Goal: Task Accomplishment & Management: Complete application form

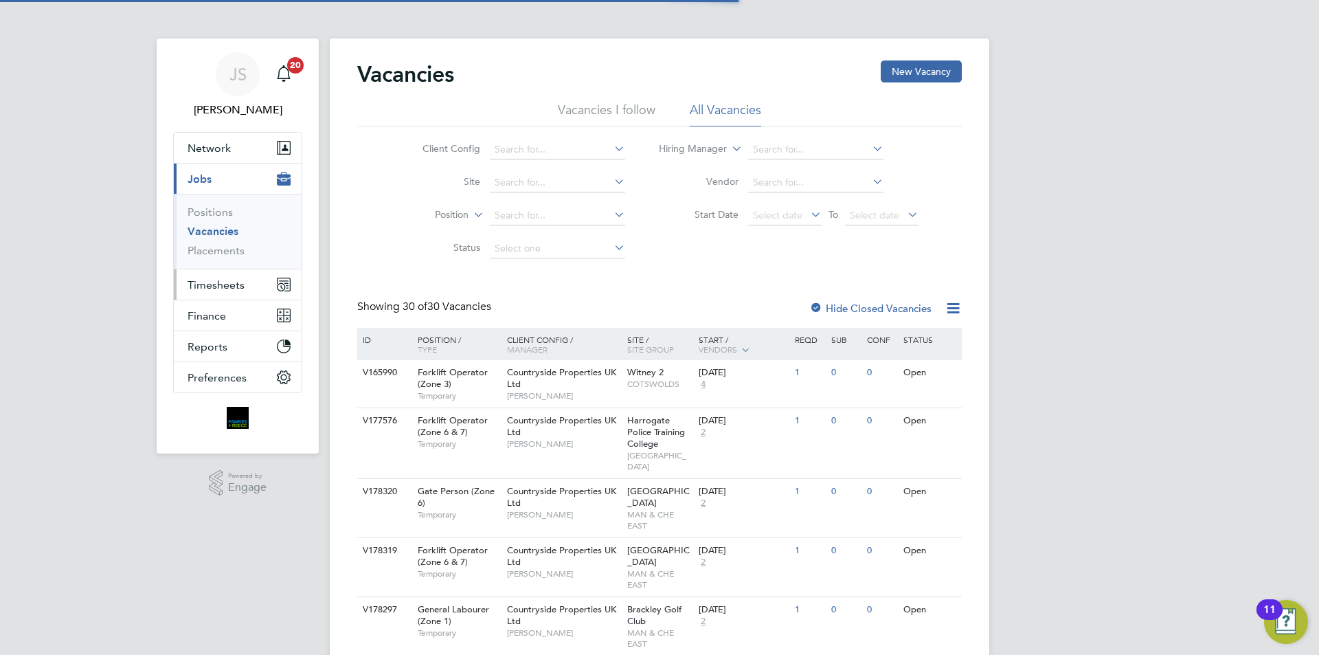
click at [229, 286] on span "Timesheets" at bounding box center [216, 284] width 57 height 13
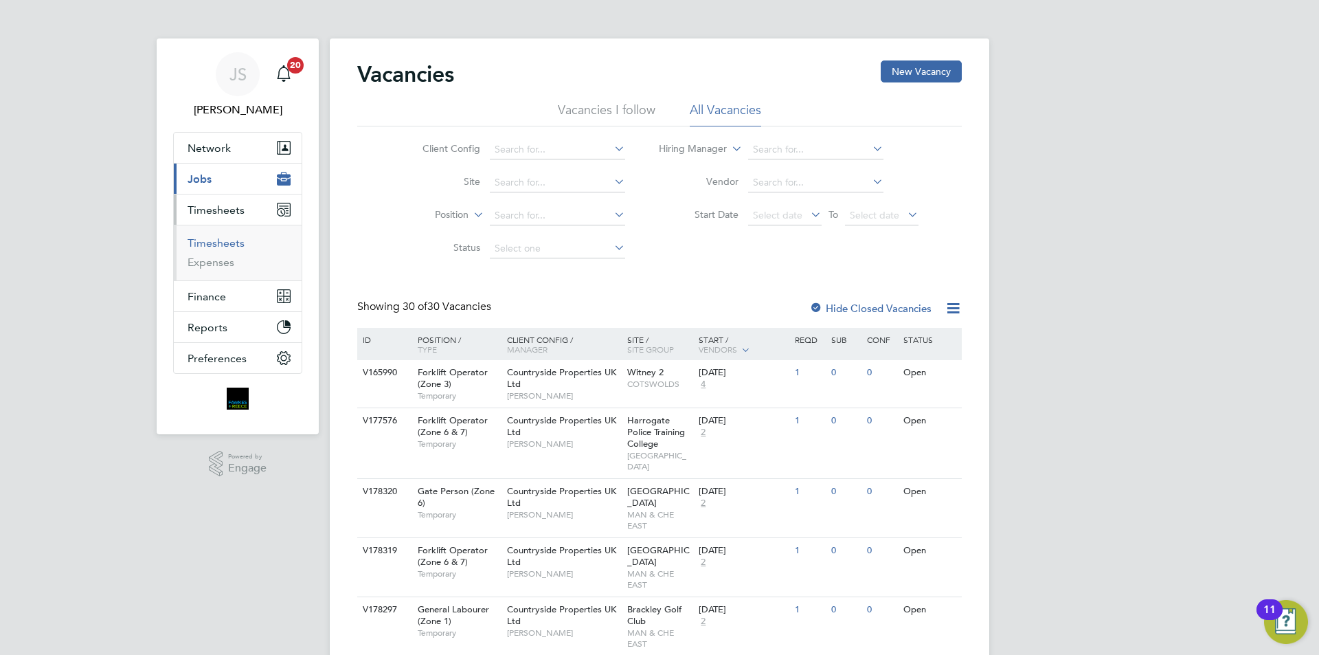
click at [225, 246] on link "Timesheets" at bounding box center [216, 242] width 57 height 13
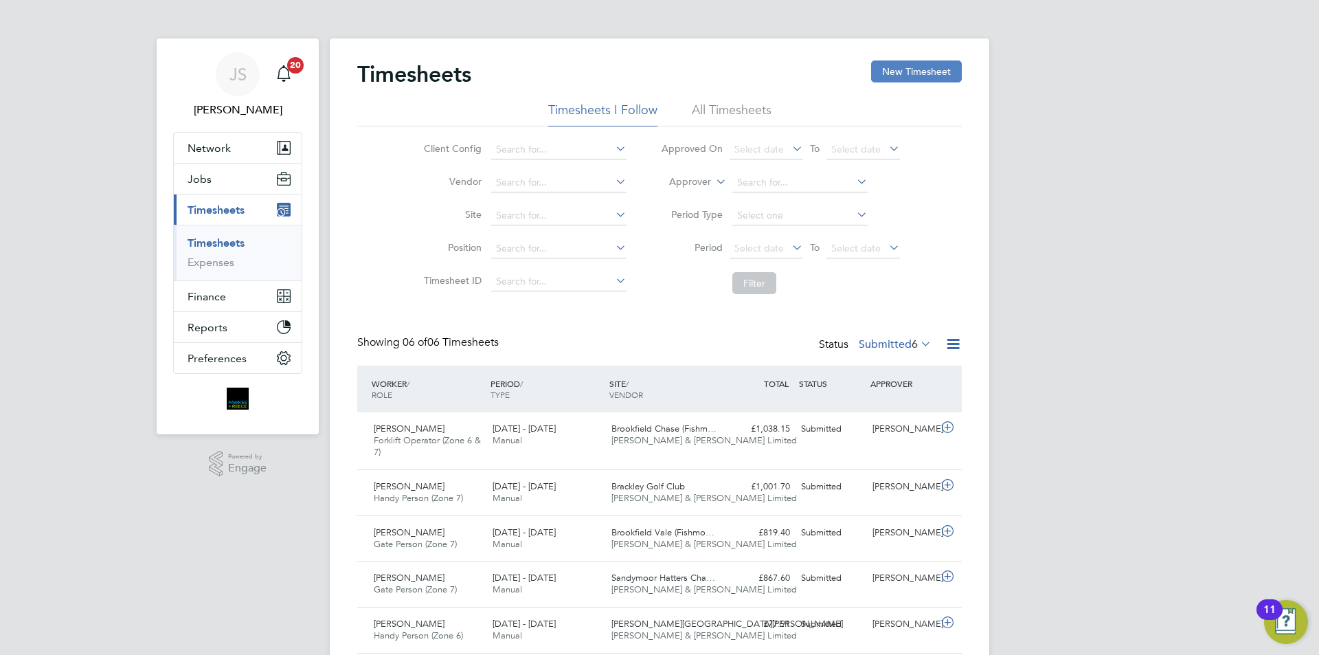
click at [930, 72] on button "New Timesheet" at bounding box center [916, 71] width 91 height 22
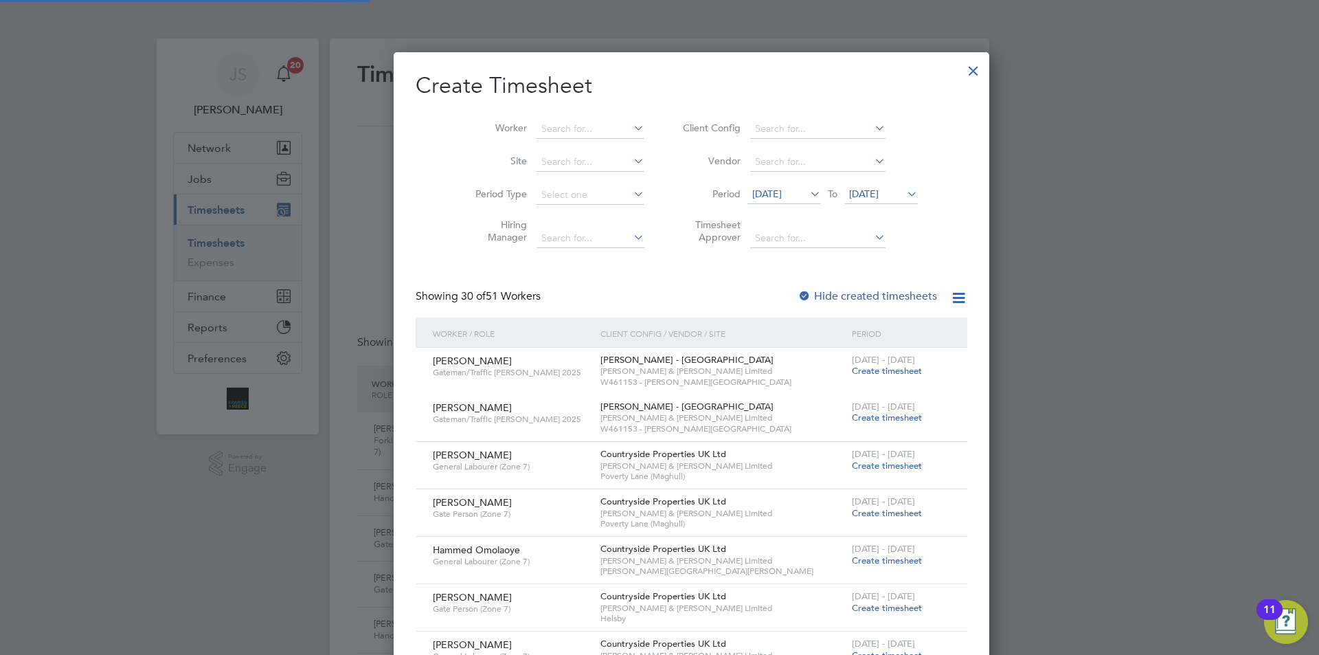
scroll to position [2021, 532]
click at [560, 122] on input at bounding box center [591, 129] width 108 height 19
click at [541, 139] on li "[PERSON_NAME] ster" at bounding box center [565, 147] width 122 height 19
type input "[PERSON_NAME]"
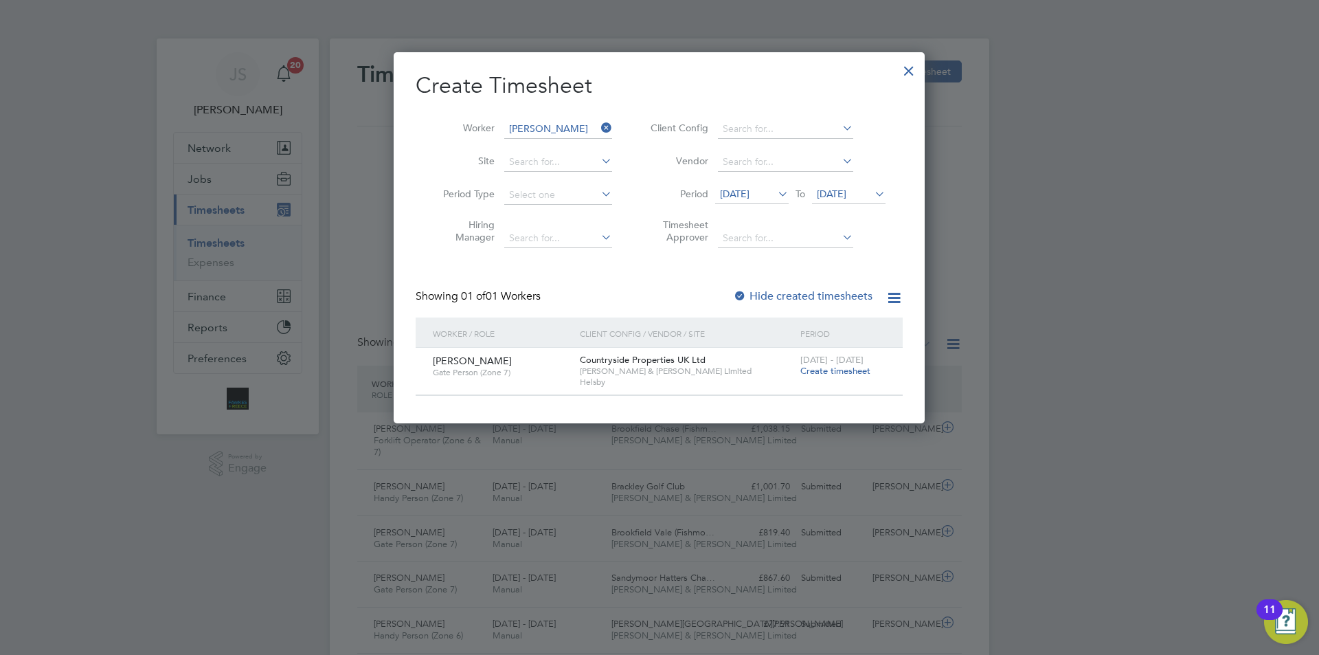
click at [841, 370] on span "Create timesheet" at bounding box center [835, 371] width 70 height 12
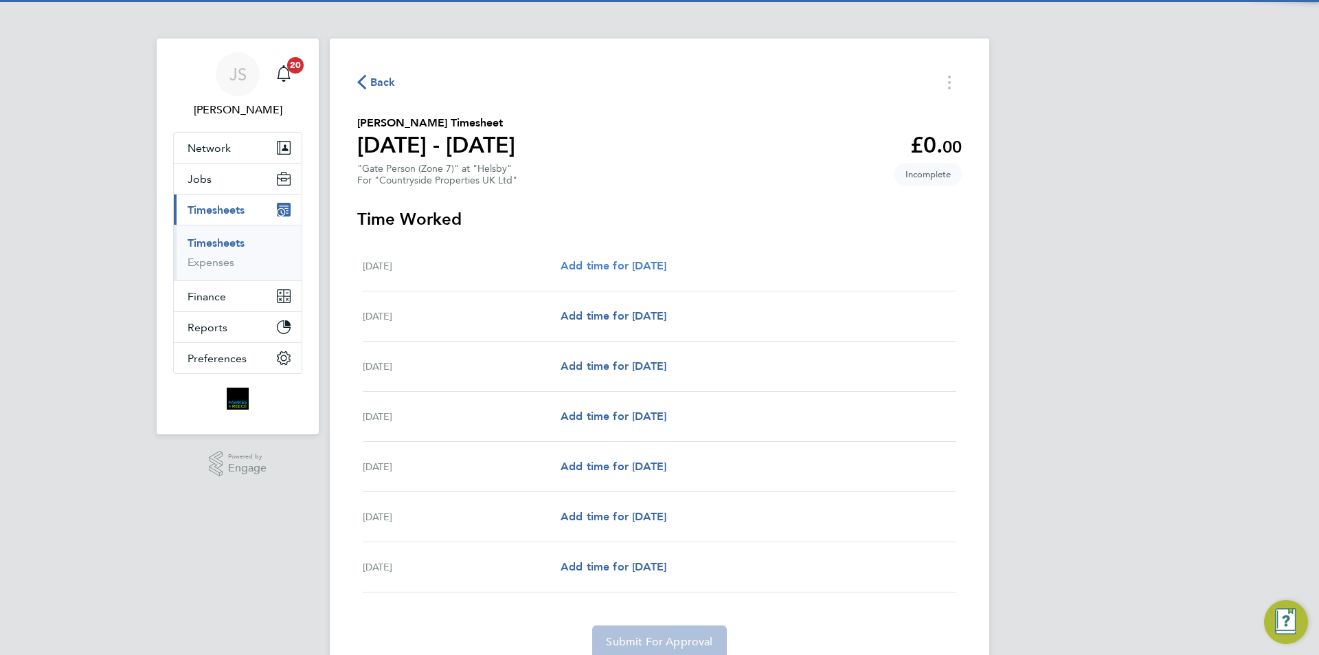
click at [630, 265] on span "Add time for [DATE]" at bounding box center [614, 265] width 106 height 13
select select "30"
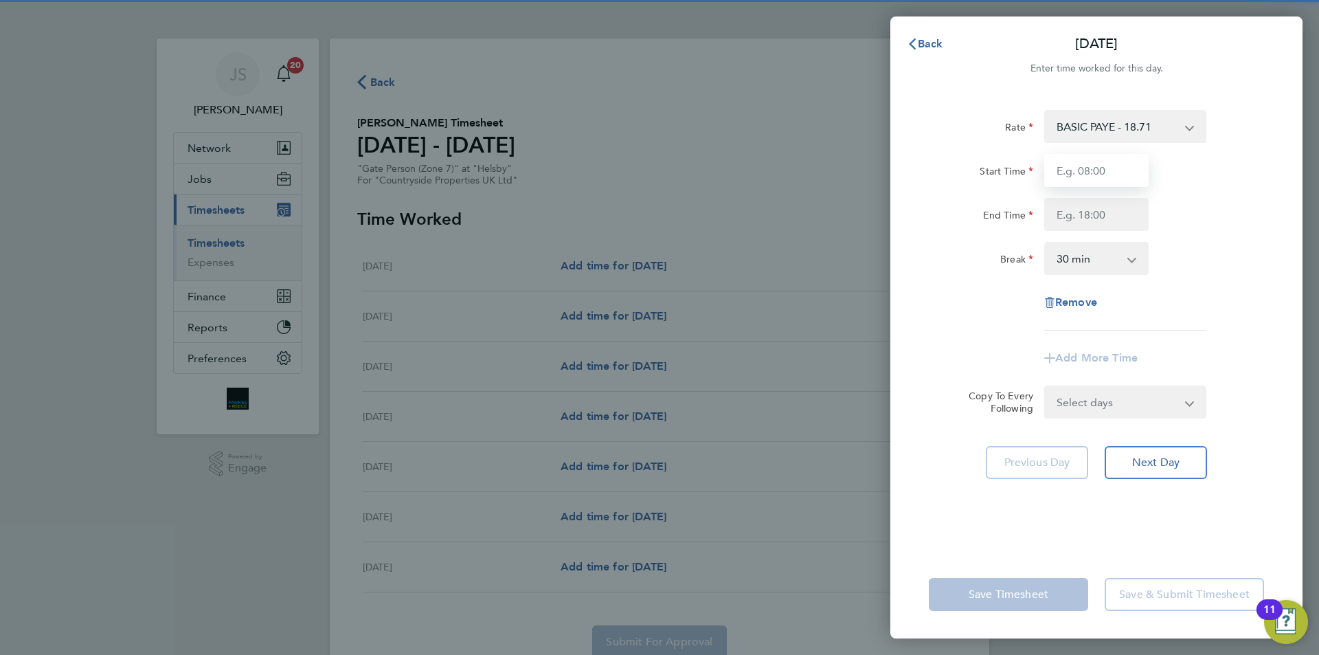
click at [1111, 170] on input "Start Time" at bounding box center [1096, 170] width 104 height 33
type input "07:30"
click at [1066, 212] on input "End Time" at bounding box center [1096, 214] width 104 height 33
type input "17:00"
click at [1099, 404] on form "Rate BASIC PAYE - 18.71 Start Time 07:30 End Time 17:00 Break 0 min 15 min 30 m…" at bounding box center [1096, 264] width 335 height 309
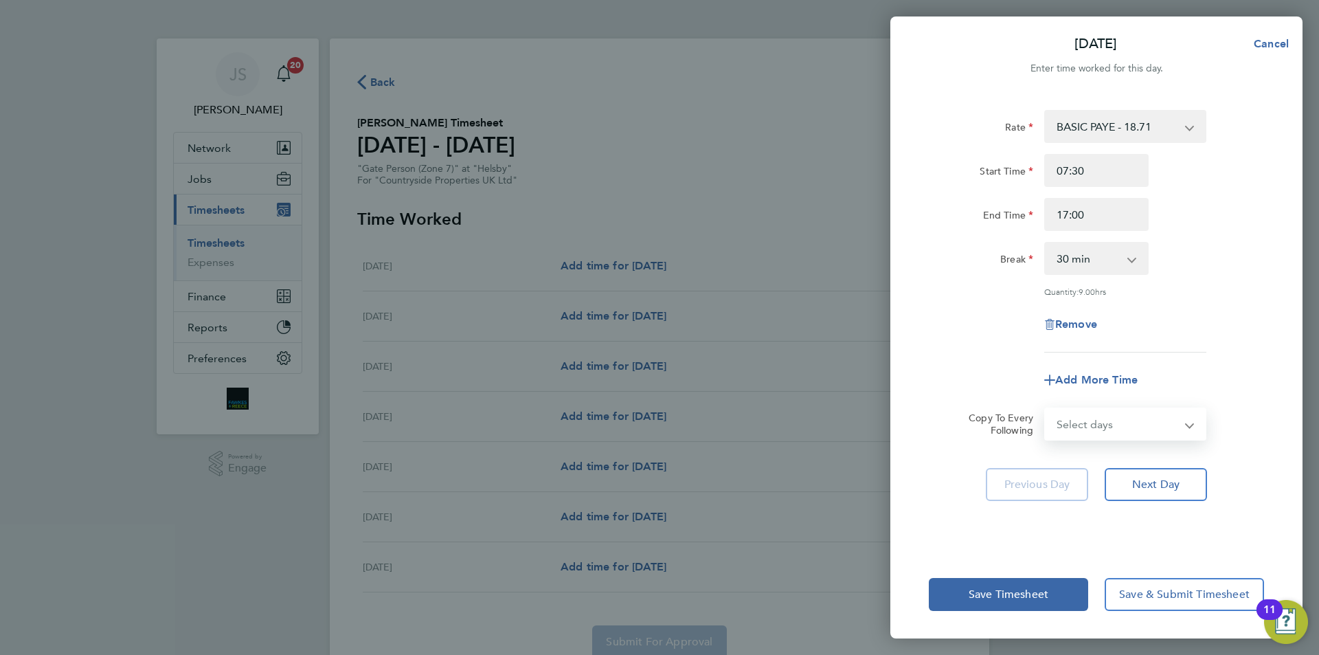
select select "WEEKDAY"
click at [1046, 409] on select "Select days Day Weekday (Mon-Fri) Weekend (Sat-Sun) [DATE] [DATE] [DATE] [DATE]…" at bounding box center [1118, 424] width 144 height 30
select select "[DATE]"
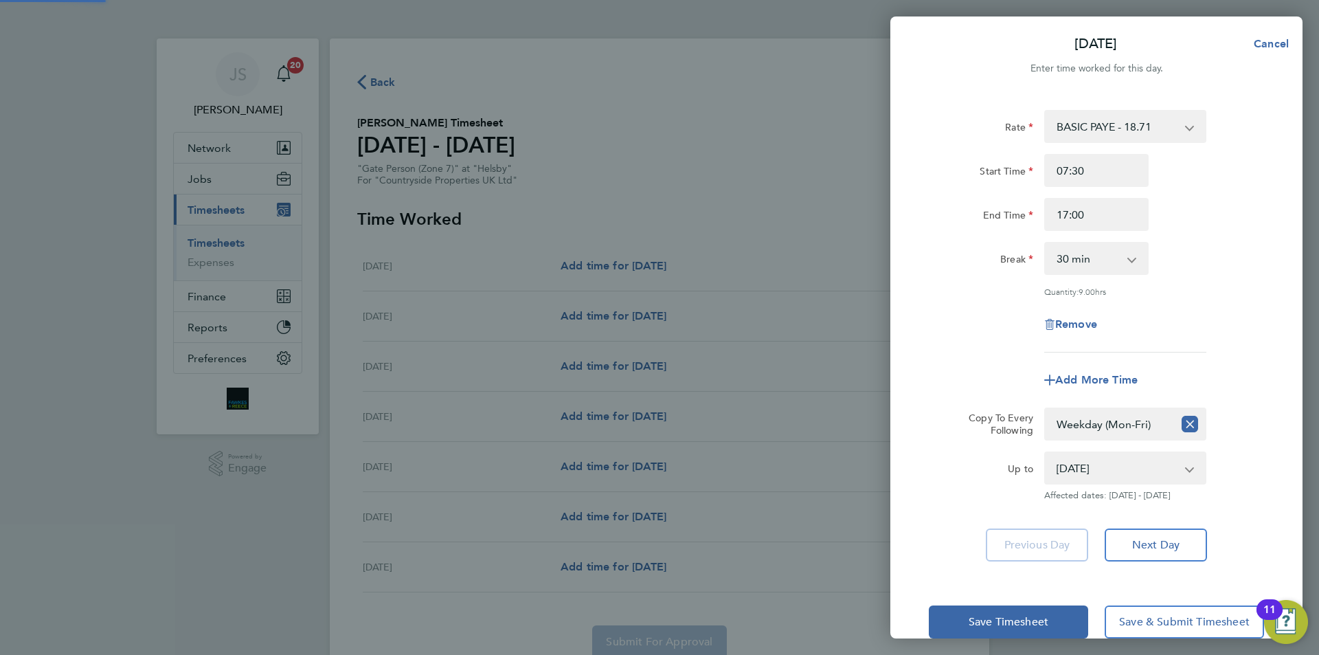
click at [956, 335] on div "Remove" at bounding box center [1096, 324] width 346 height 33
click at [990, 605] on button "Save Timesheet" at bounding box center [1008, 621] width 159 height 33
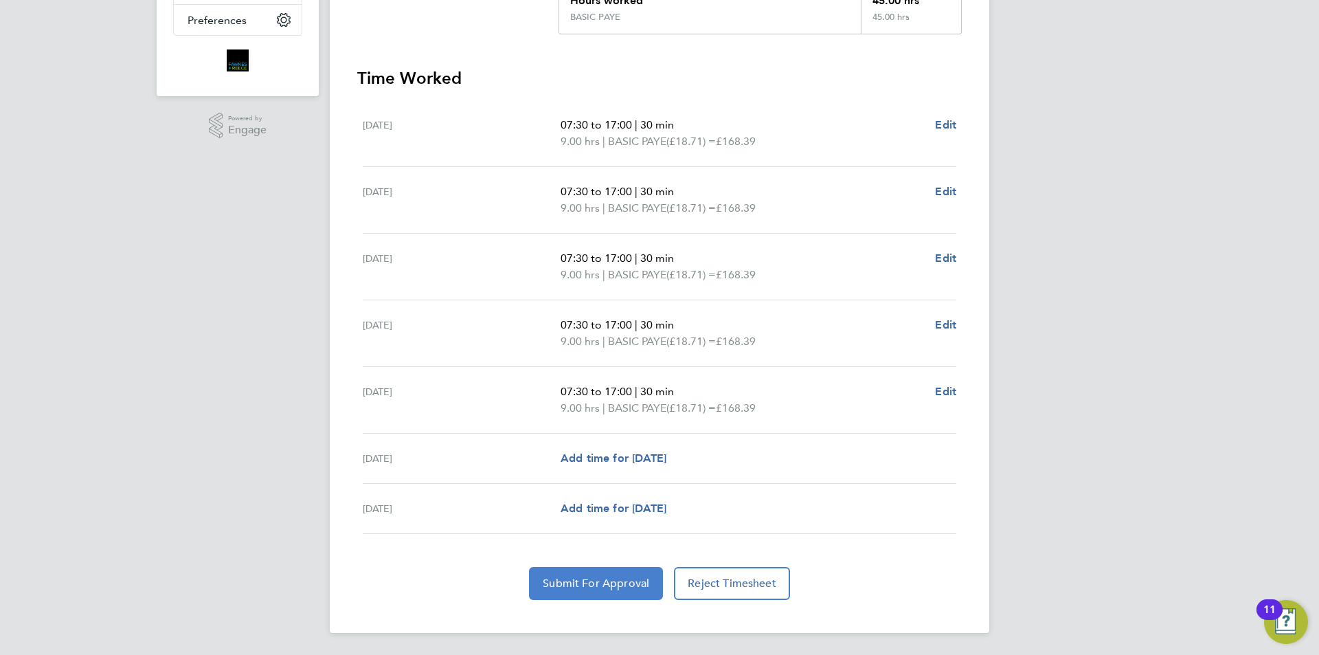
click at [619, 588] on span "Submit For Approval" at bounding box center [596, 583] width 106 height 14
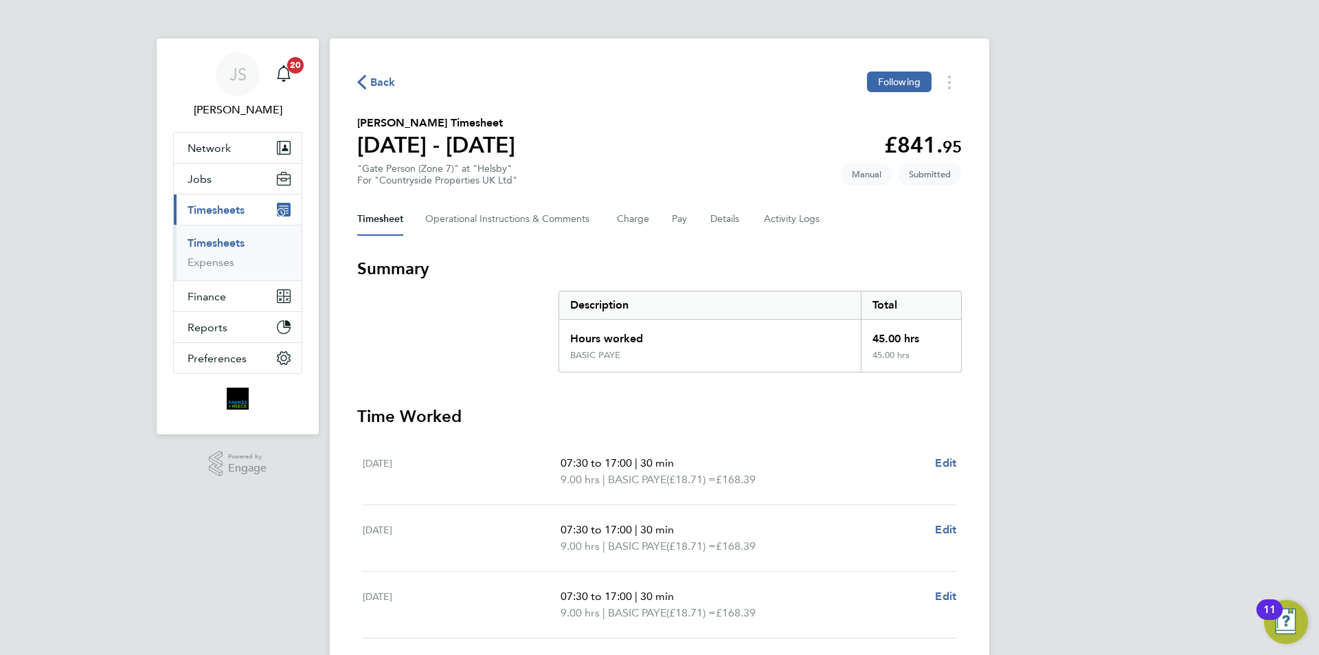
click at [382, 76] on span "Back" at bounding box center [382, 82] width 25 height 16
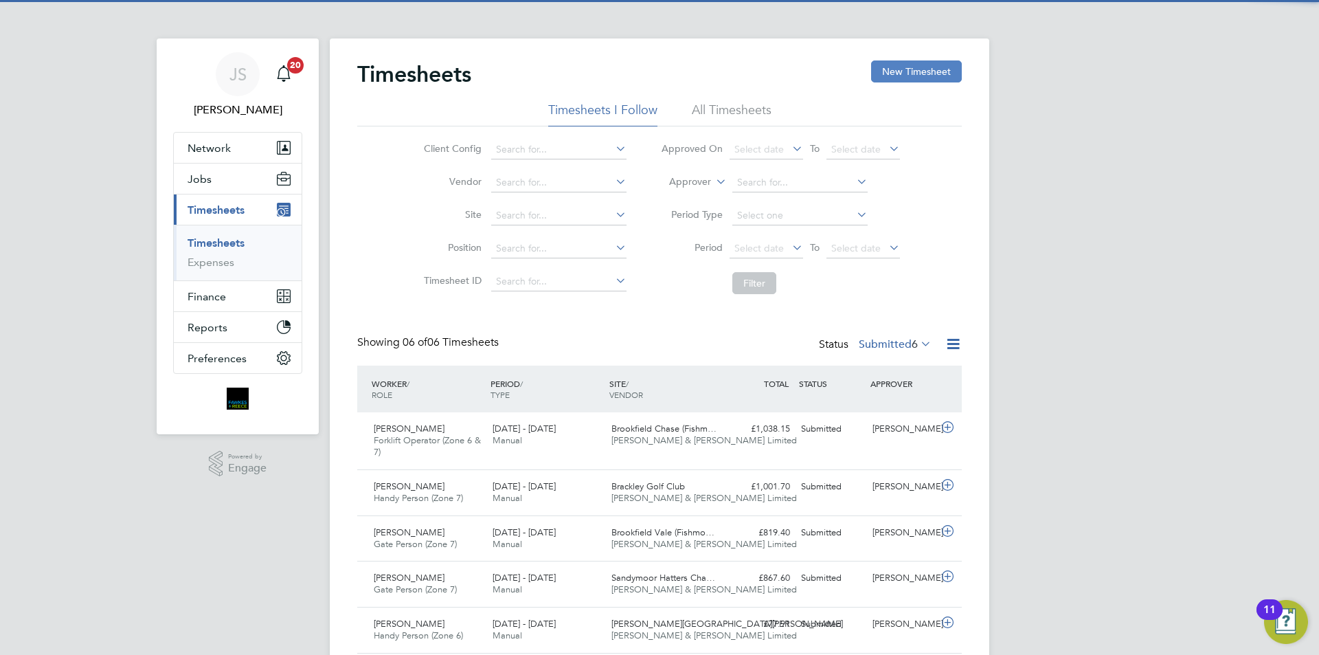
click at [903, 78] on button "New Timesheet" at bounding box center [916, 71] width 91 height 22
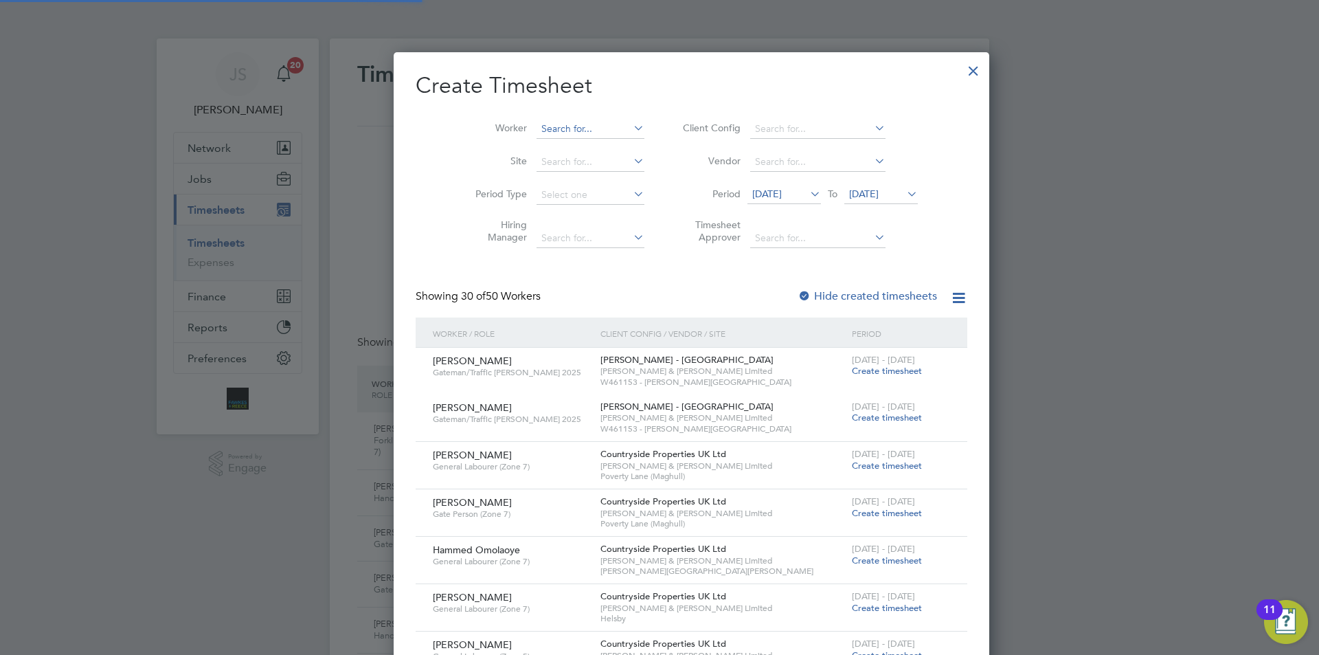
click at [537, 128] on input at bounding box center [591, 129] width 108 height 19
click at [537, 136] on input "[PERSON_NAME] as" at bounding box center [591, 129] width 108 height 19
click at [592, 142] on b "As" at bounding box center [597, 148] width 11 height 12
type input "[PERSON_NAME]"
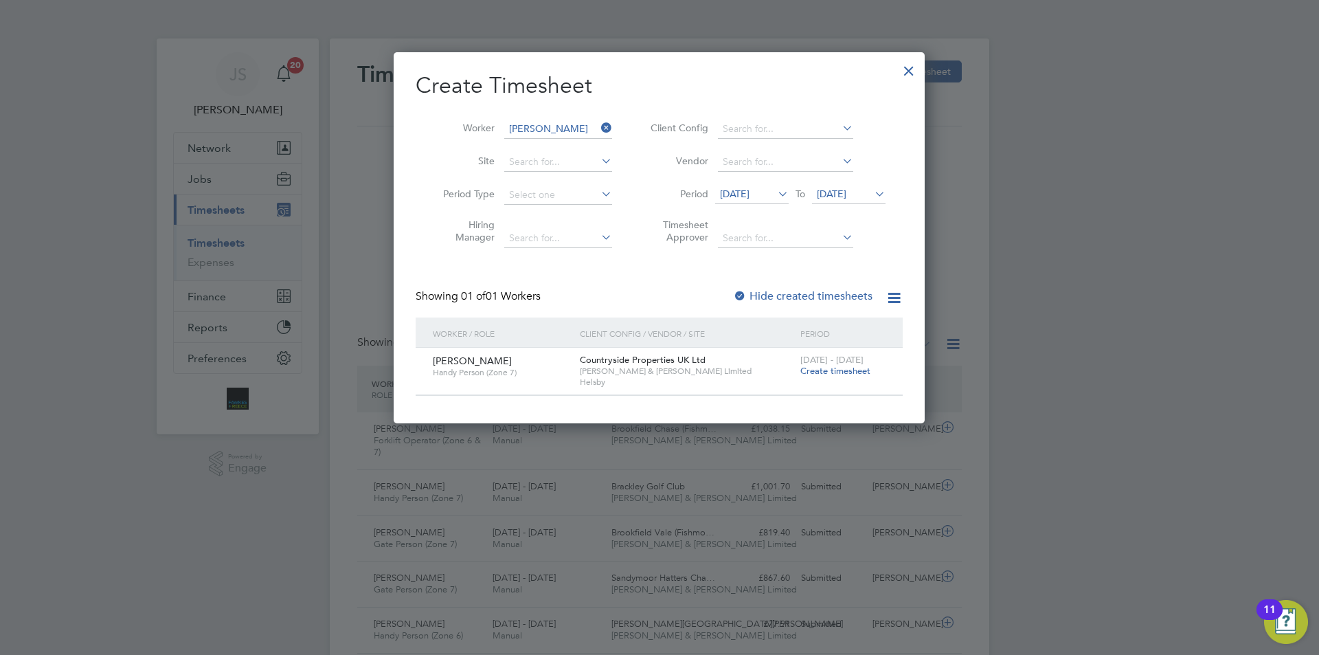
click at [871, 379] on div "[DATE] - [DATE] Create timesheet" at bounding box center [843, 366] width 92 height 37
click at [852, 368] on span "Create timesheet" at bounding box center [835, 371] width 70 height 12
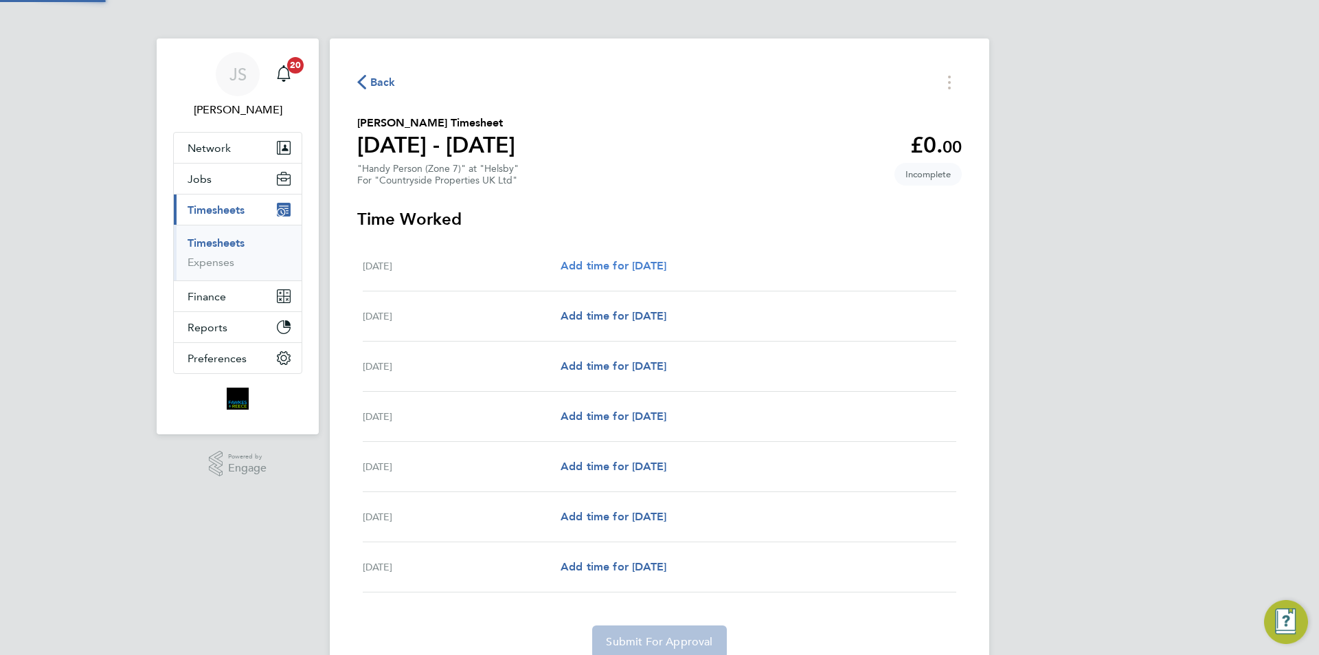
click at [655, 259] on span "Add time for [DATE]" at bounding box center [614, 265] width 106 height 13
select select "30"
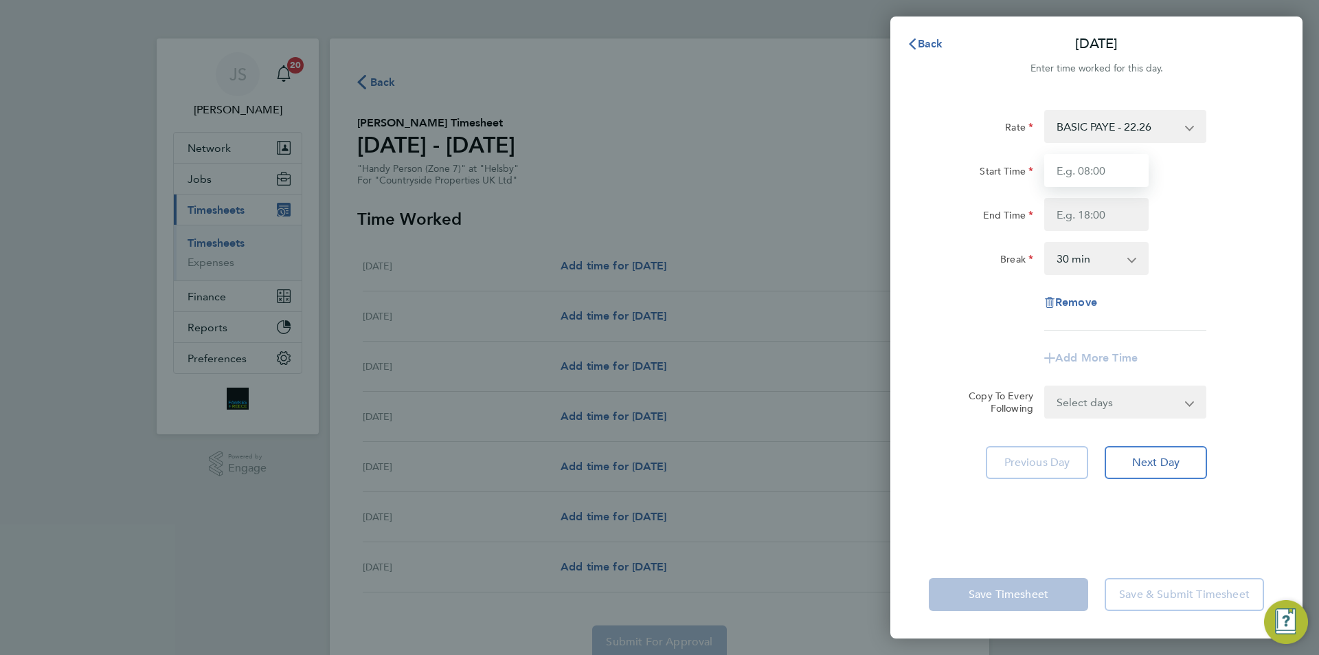
click at [1062, 169] on input "Start Time" at bounding box center [1096, 170] width 104 height 33
type input "07:30"
click at [1103, 207] on input "End Time" at bounding box center [1096, 214] width 104 height 33
type input "17:00"
click at [1116, 411] on select "Select days Day Weekday (Mon-Fri) Weekend (Sat-Sun) [DATE] [DATE] [DATE] [DATE]…" at bounding box center [1118, 402] width 144 height 30
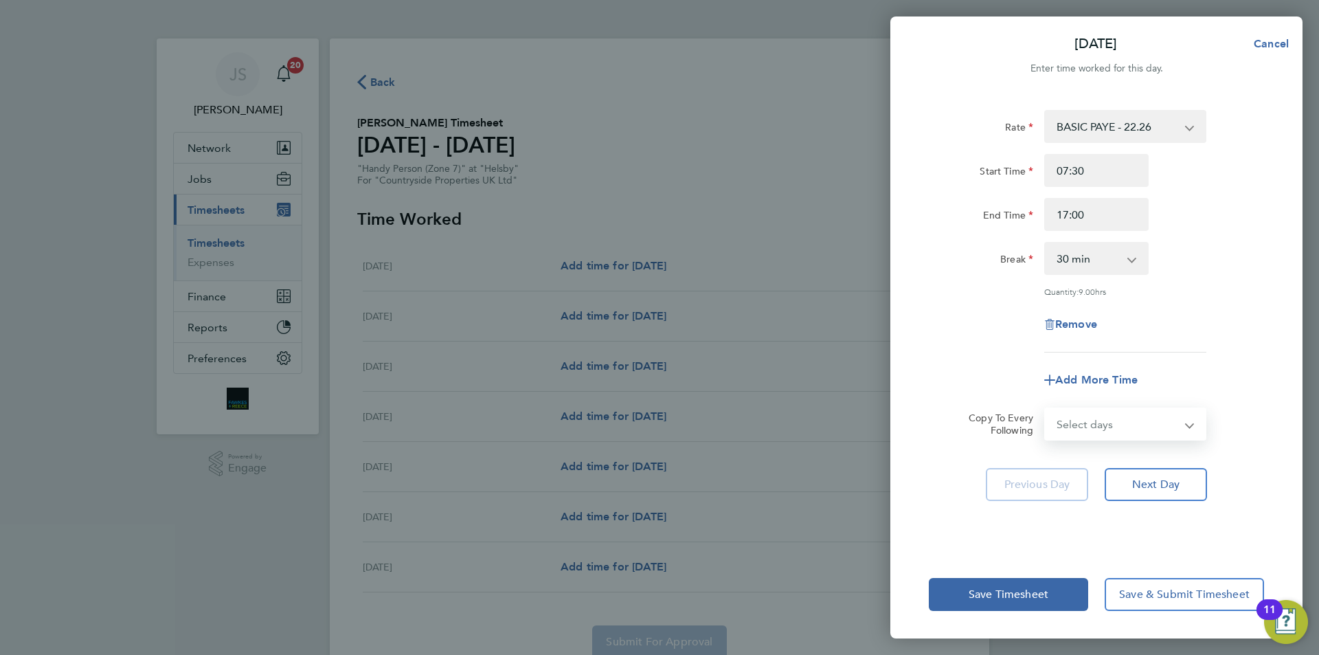
select select "DAY"
click at [1046, 409] on select "Select days Day Weekday (Mon-Fri) Weekend (Sat-Sun) [DATE] [DATE] [DATE] [DATE]…" at bounding box center [1118, 424] width 144 height 30
select select "[DATE]"
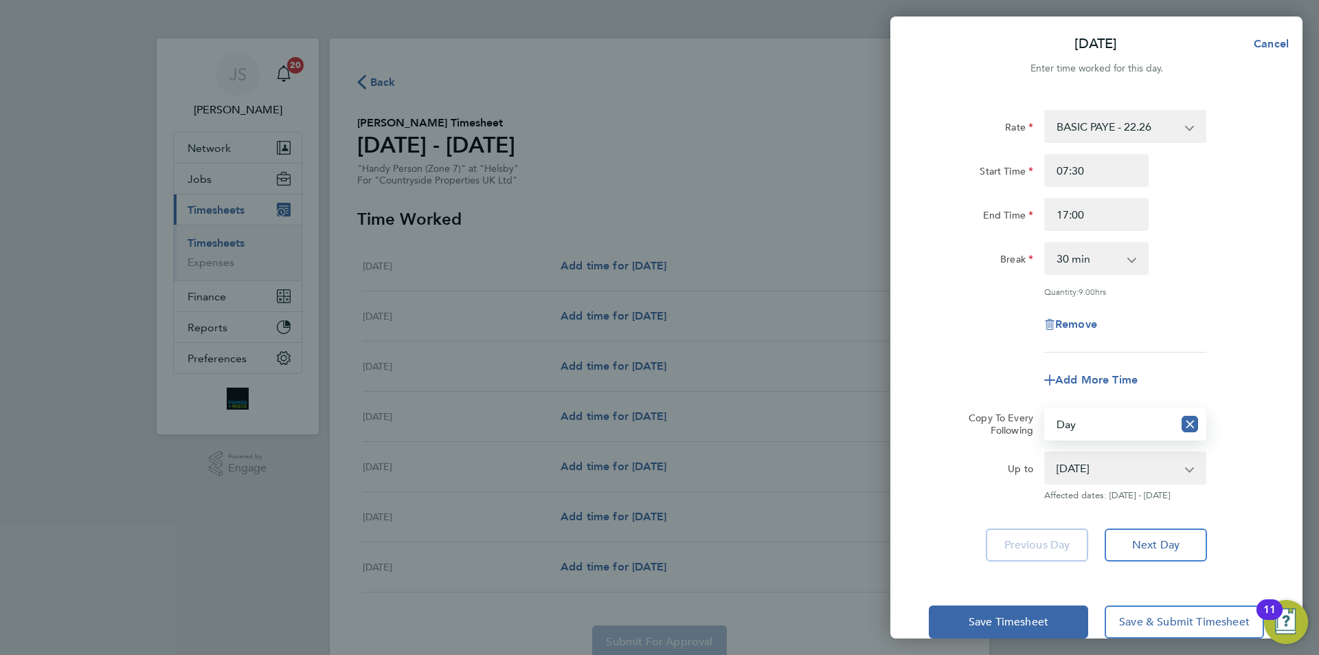
click at [988, 319] on div "Remove" at bounding box center [1096, 324] width 346 height 33
click at [1029, 621] on span "Save Timesheet" at bounding box center [1009, 622] width 80 height 14
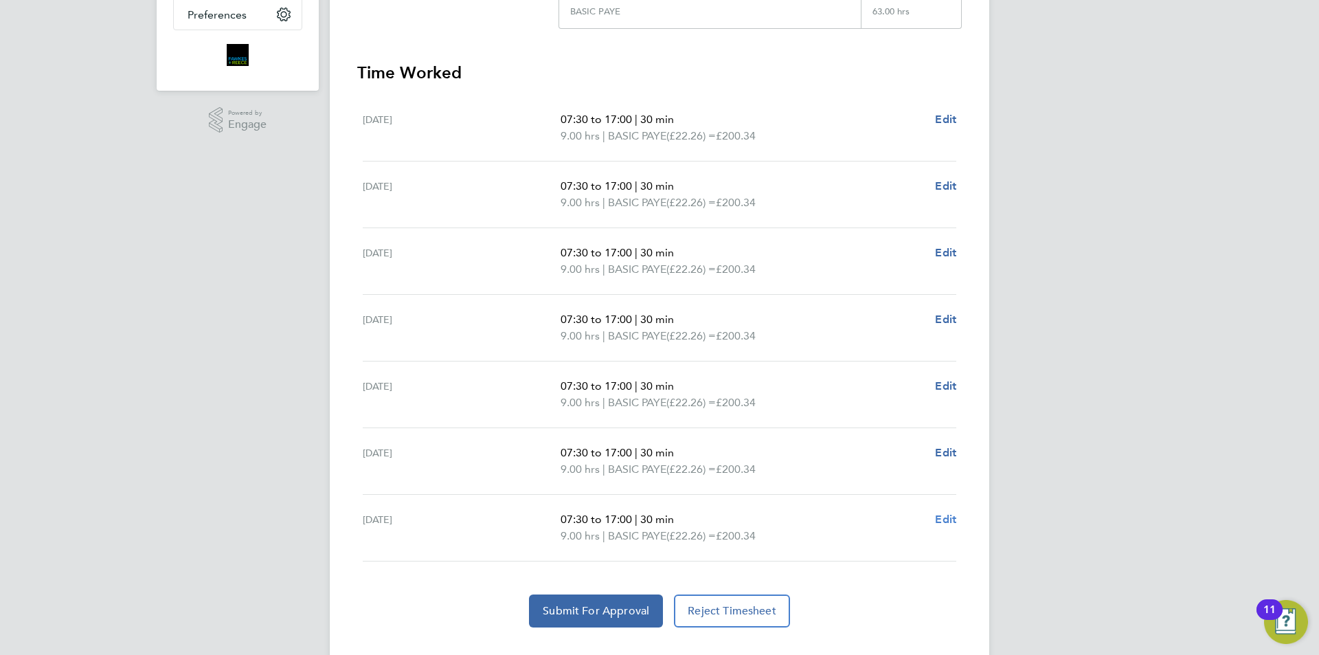
click at [949, 521] on span "Edit" at bounding box center [945, 519] width 21 height 13
select select "30"
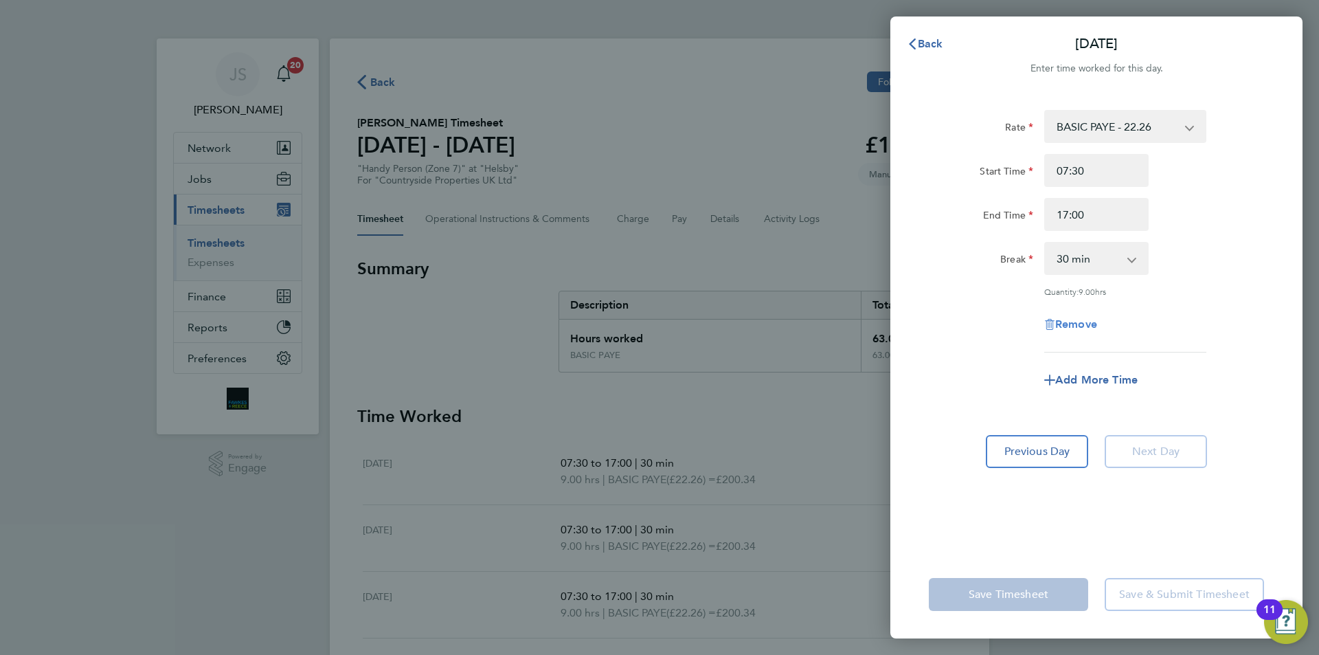
click at [1090, 321] on span "Remove" at bounding box center [1076, 323] width 42 height 13
select select "null"
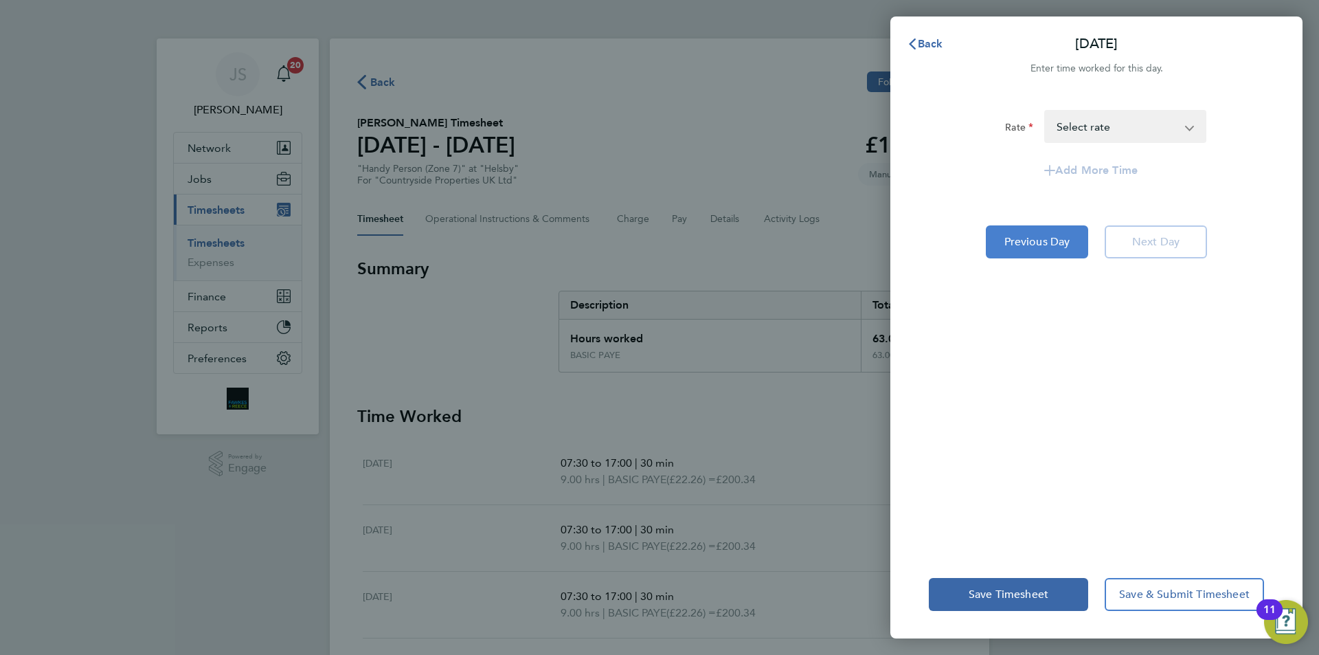
click at [1042, 240] on span "Previous Day" at bounding box center [1038, 242] width 66 height 14
select select "30"
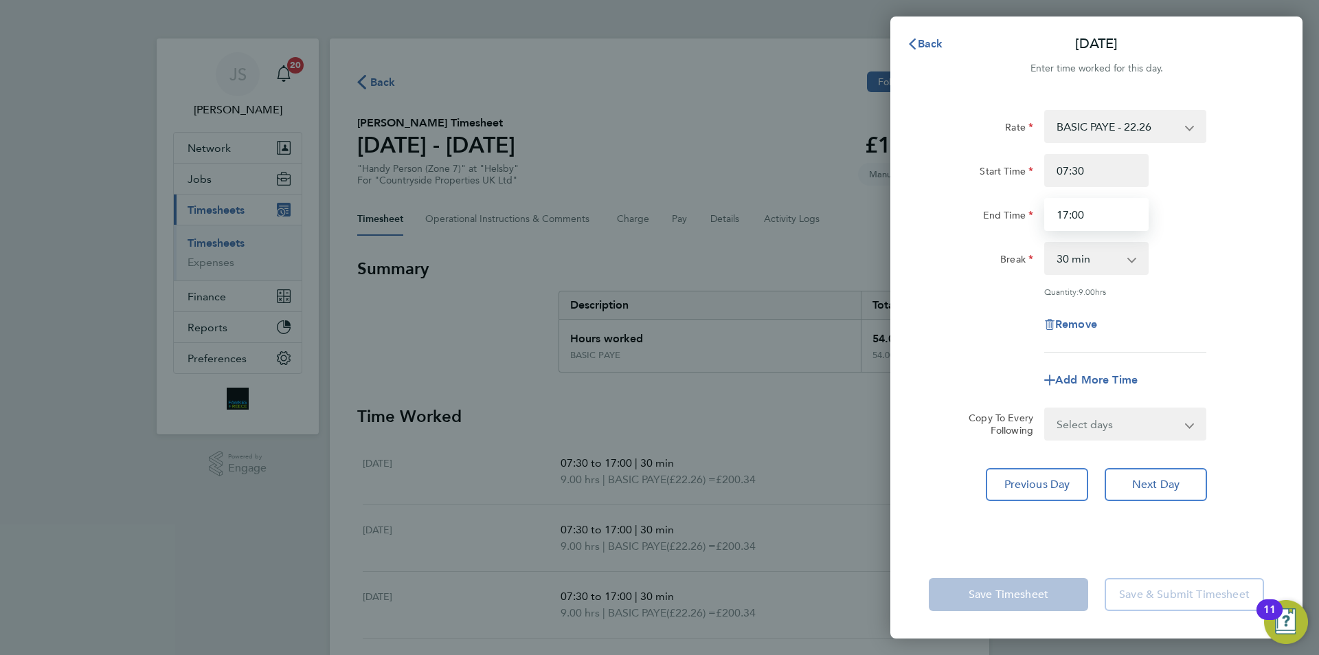
drag, startPoint x: 1097, startPoint y: 218, endPoint x: 882, endPoint y: 196, distance: 216.2
click at [868, 219] on div "Back [DATE] Enter time worked for this day. Rate BASIC PAYE - 22.26 Start Time …" at bounding box center [659, 327] width 1319 height 655
type input "15:00"
click at [984, 266] on div "Break" at bounding box center [981, 255] width 104 height 27
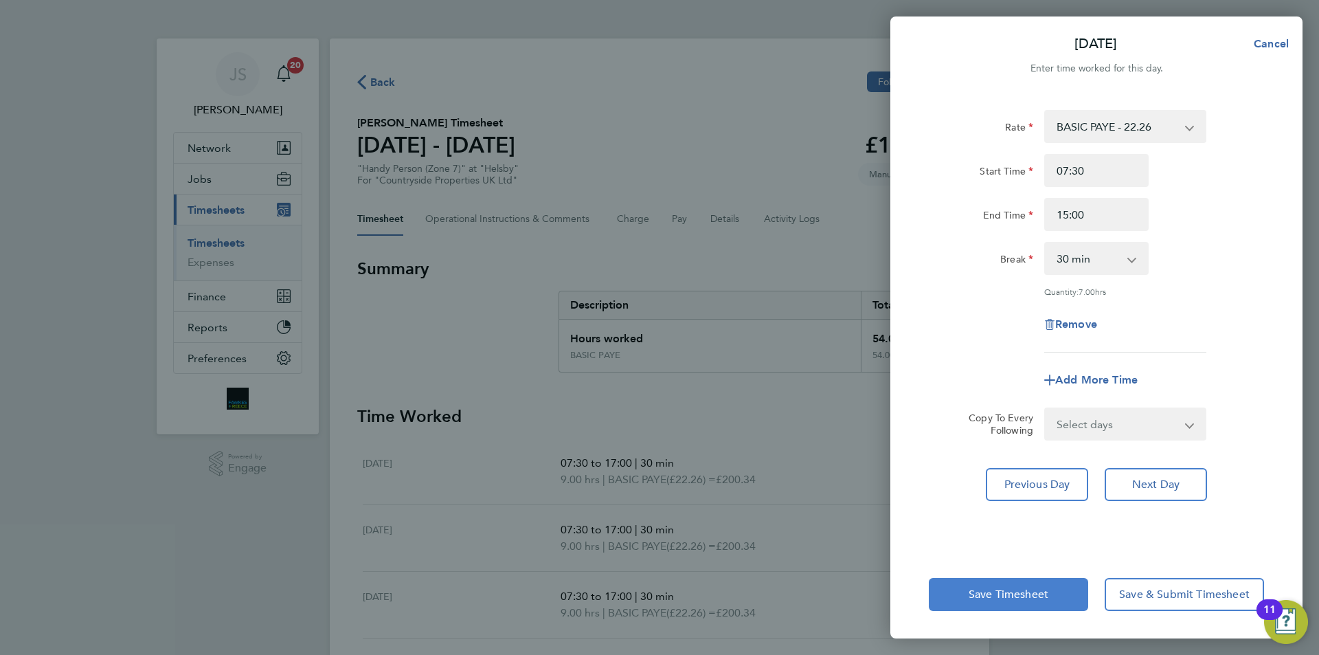
click at [1029, 585] on button "Save Timesheet" at bounding box center [1008, 594] width 159 height 33
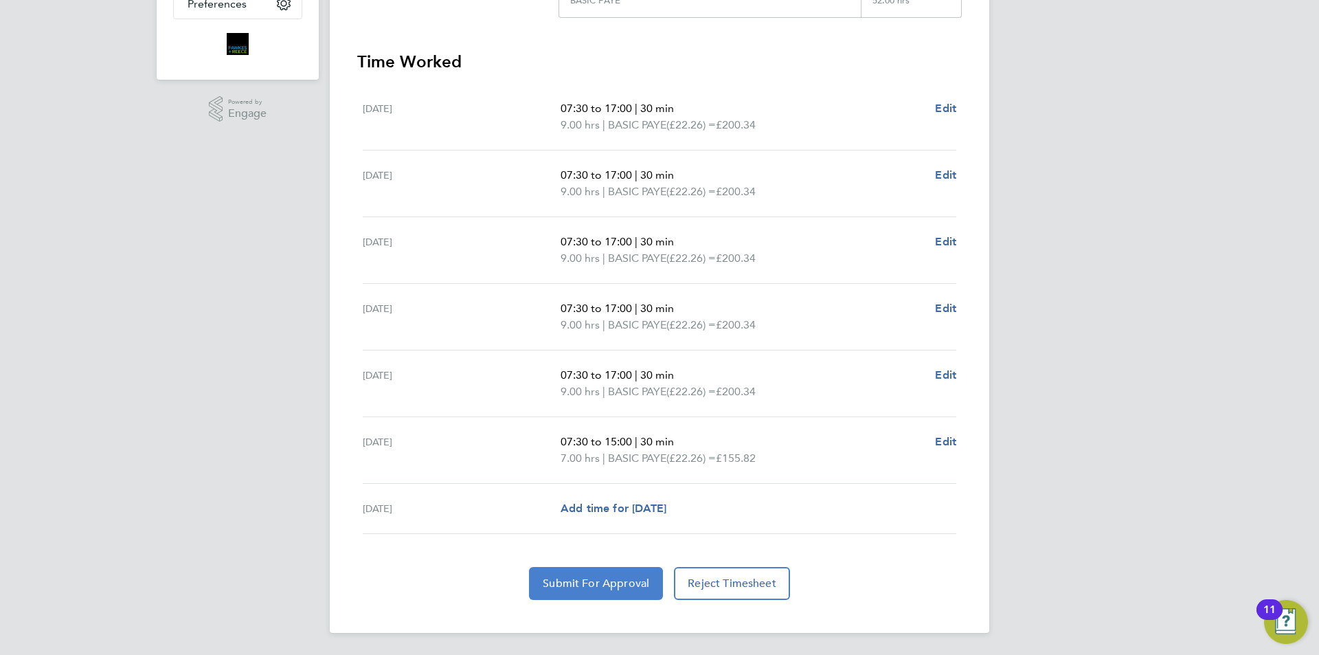
click at [634, 570] on button "Submit For Approval" at bounding box center [596, 583] width 134 height 33
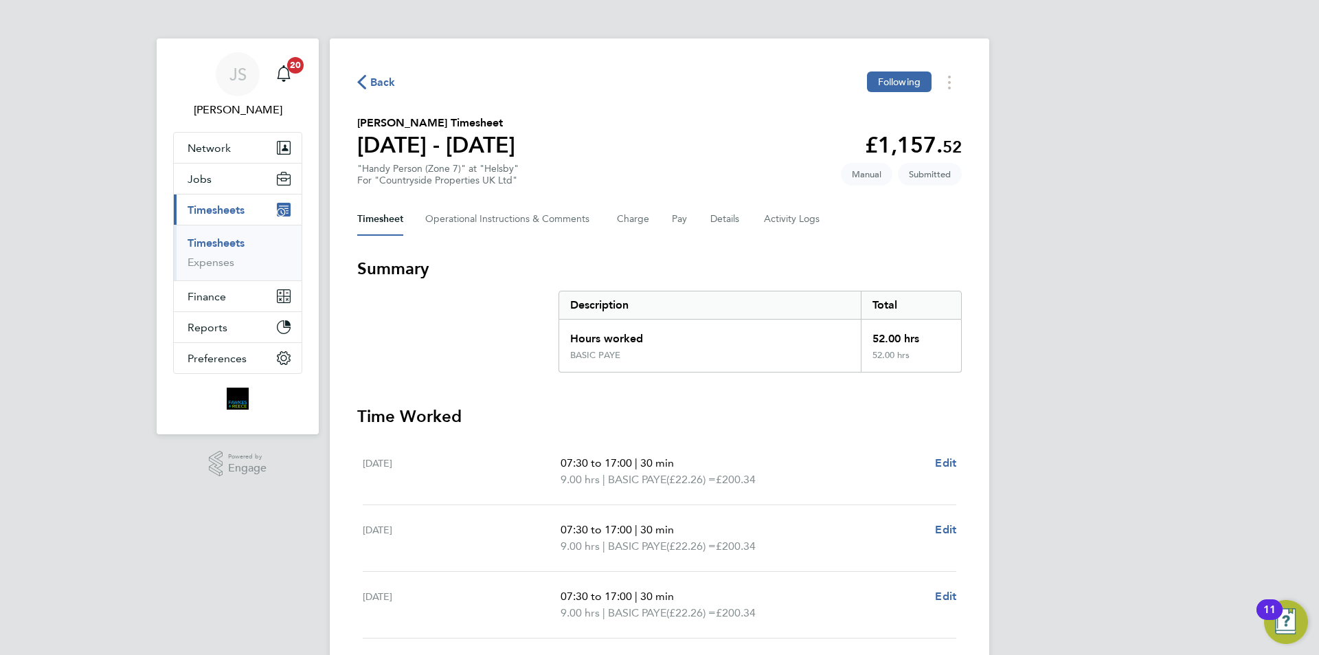
click at [381, 76] on span "Back" at bounding box center [382, 82] width 25 height 16
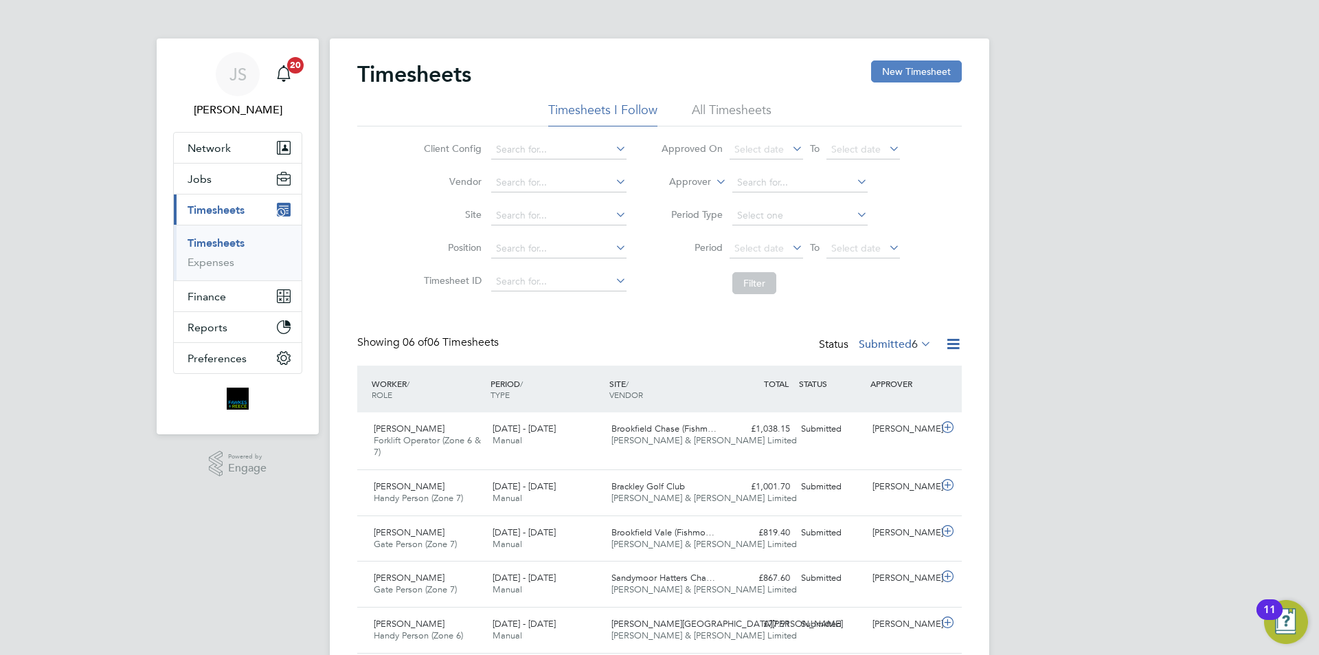
click at [929, 71] on button "New Timesheet" at bounding box center [916, 71] width 91 height 22
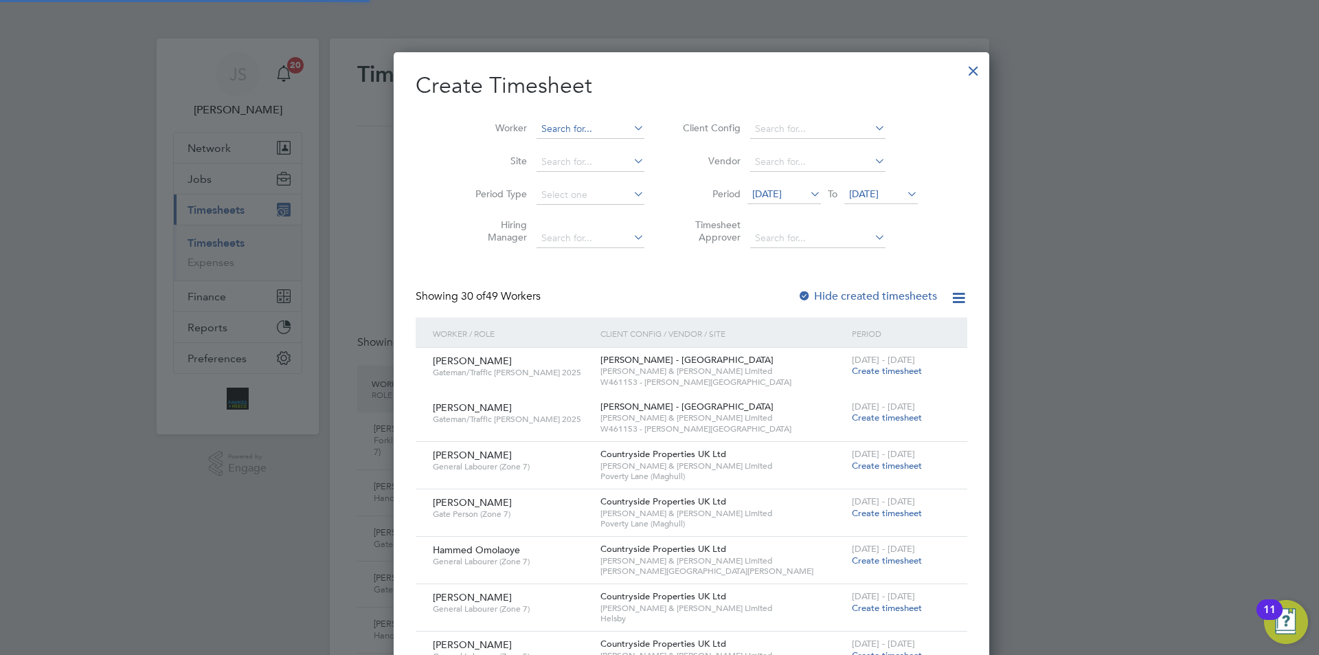
click at [539, 131] on input at bounding box center [591, 129] width 108 height 19
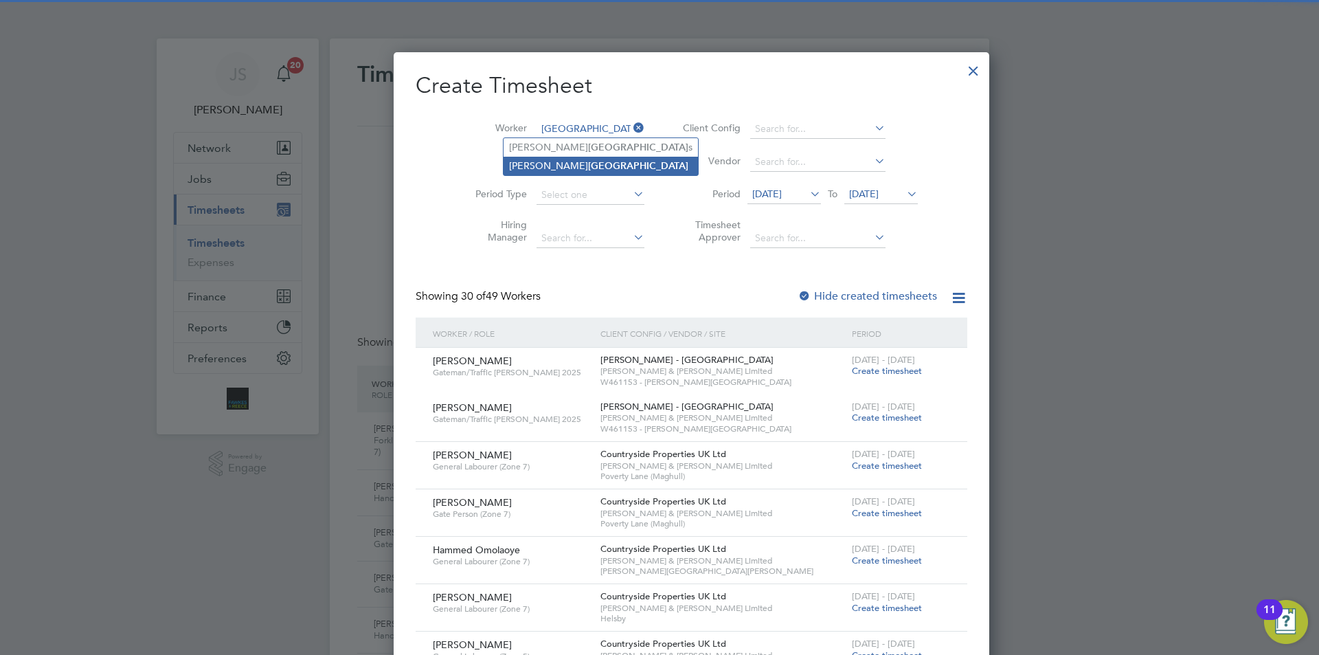
click at [539, 157] on li "[PERSON_NAME]" at bounding box center [601, 166] width 194 height 19
type input "[PERSON_NAME]"
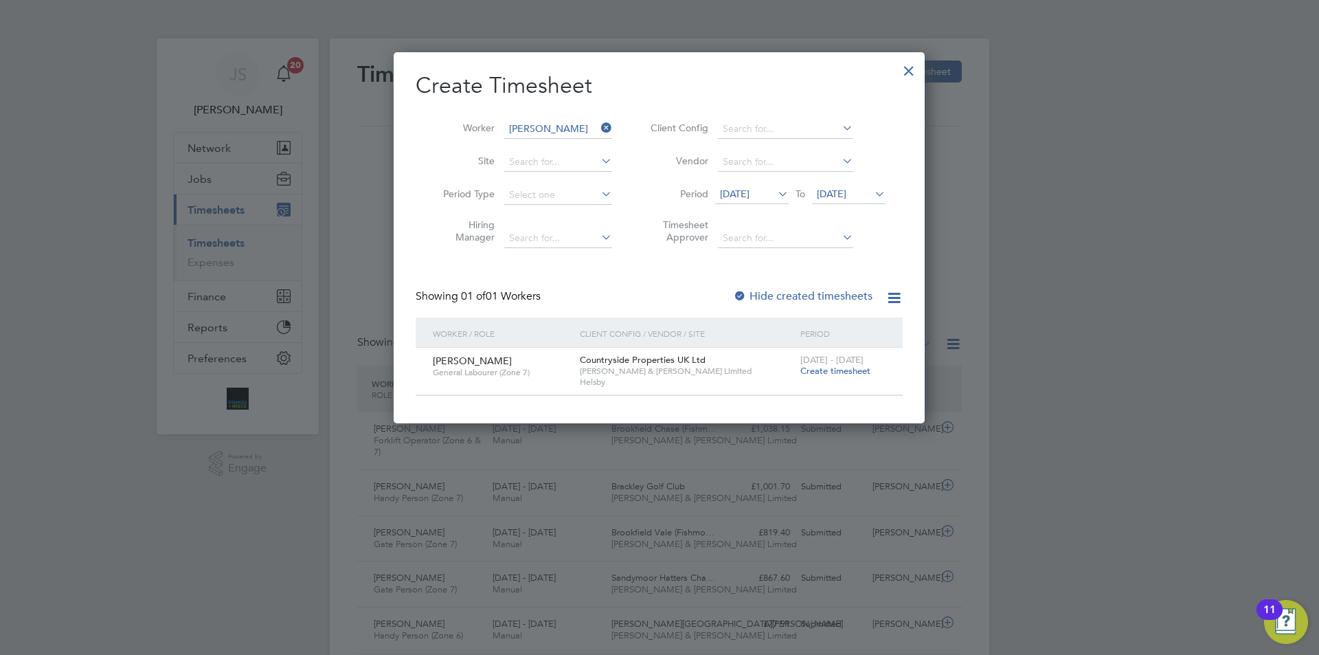
click at [826, 371] on span "Create timesheet" at bounding box center [835, 371] width 70 height 12
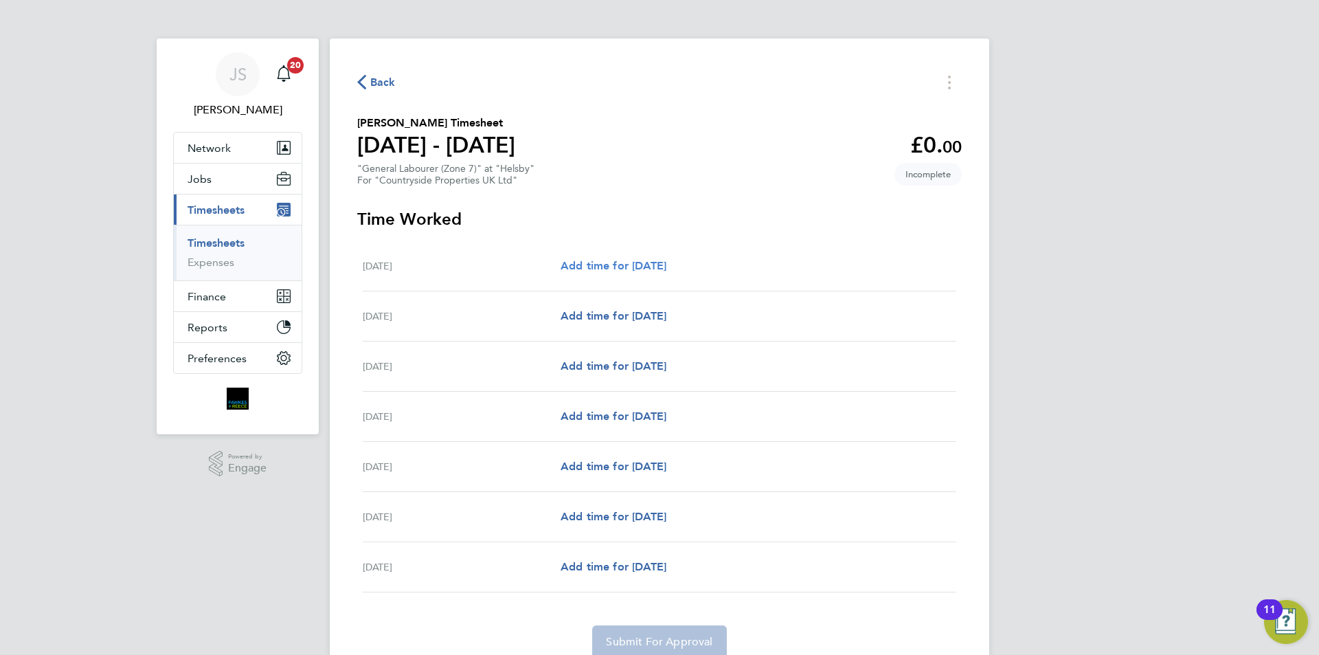
click at [666, 266] on span "Add time for [DATE]" at bounding box center [614, 265] width 106 height 13
select select "30"
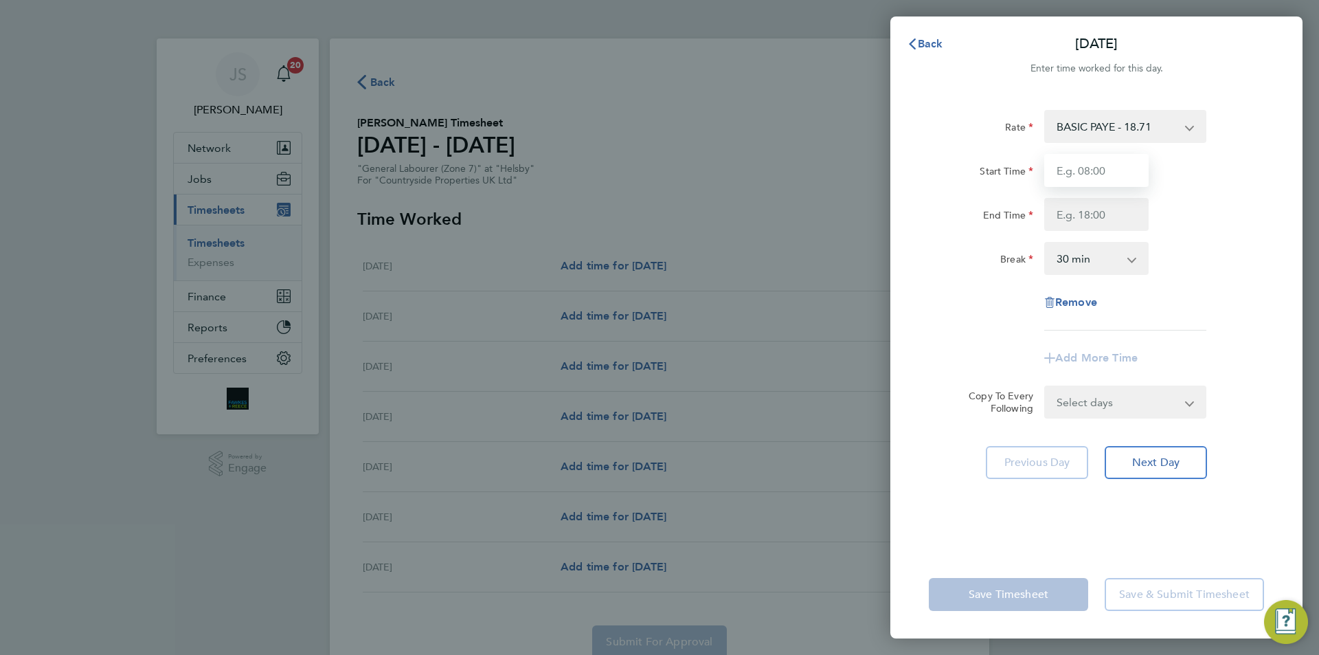
click at [1064, 169] on input "Start Time" at bounding box center [1096, 170] width 104 height 33
type input "07:30"
click at [1096, 216] on input "End Time" at bounding box center [1096, 214] width 104 height 33
type input "17:00"
click at [1112, 407] on div "Select days Day Weekday (Mon-Fri) Weekend (Sat-Sun) [DATE] [DATE] [DATE] [DATE]…" at bounding box center [1125, 401] width 162 height 33
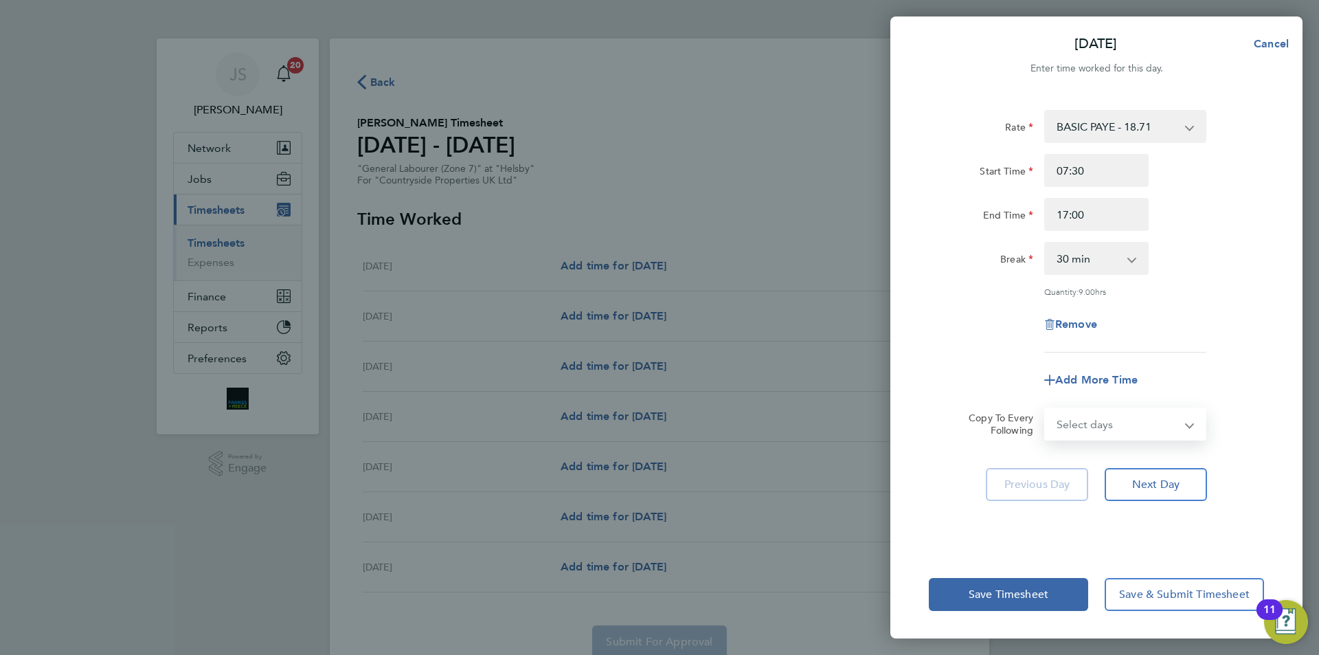
select select "WEEKDAY"
click at [1046, 409] on select "Select days Day Weekday (Mon-Fri) Weekend (Sat-Sun) [DATE] [DATE] [DATE] [DATE]…" at bounding box center [1118, 424] width 144 height 30
select select "[DATE]"
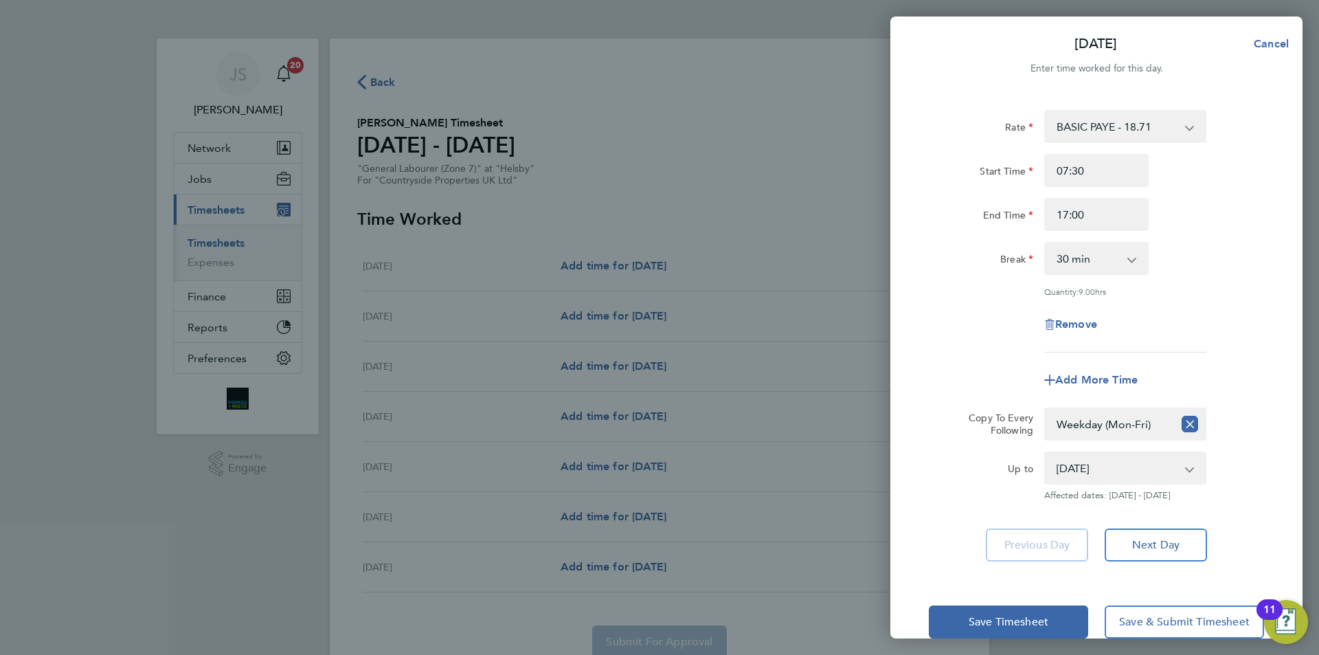
click at [1006, 382] on div "Add More Time" at bounding box center [1096, 379] width 346 height 33
click at [1000, 619] on span "Save Timesheet" at bounding box center [1009, 622] width 80 height 14
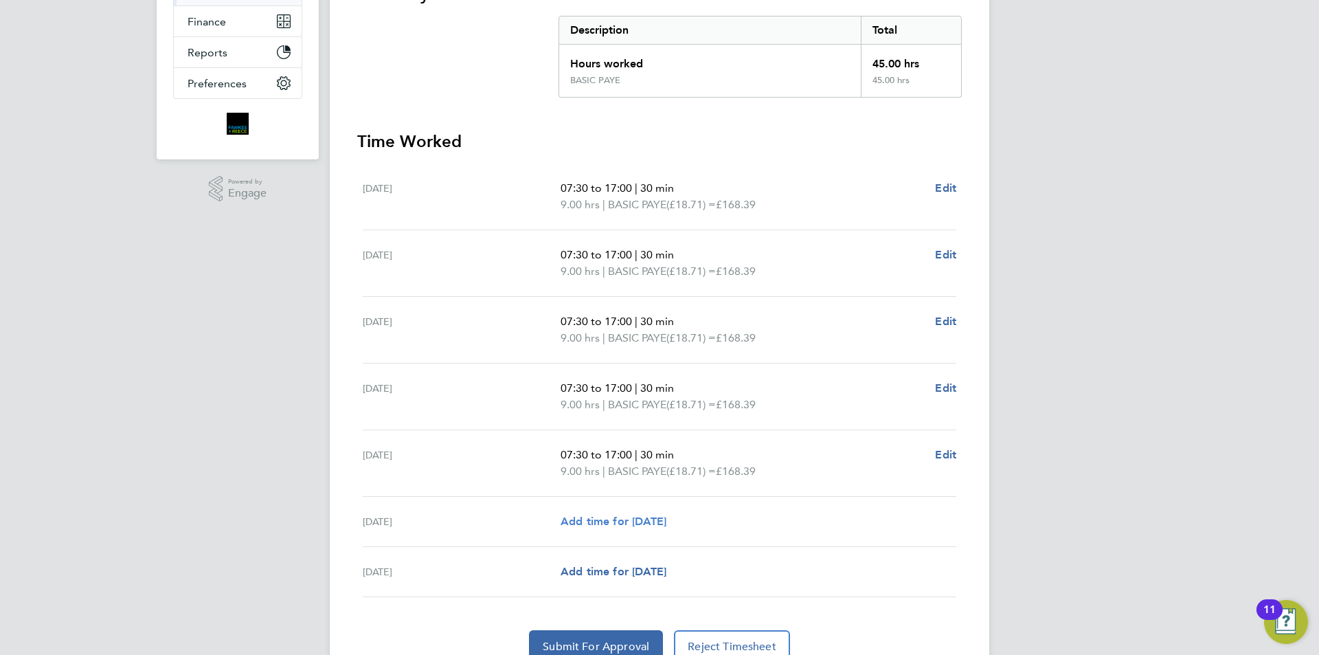
click at [609, 515] on span "Add time for [DATE]" at bounding box center [614, 521] width 106 height 13
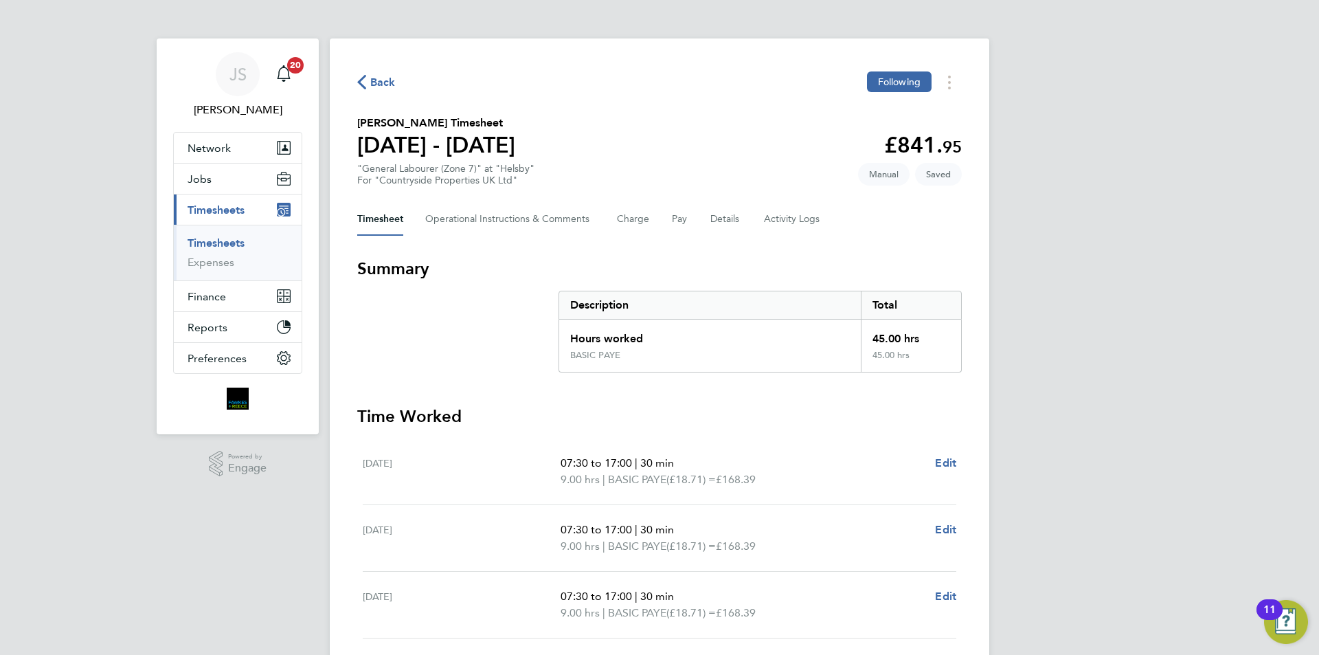
select select "30"
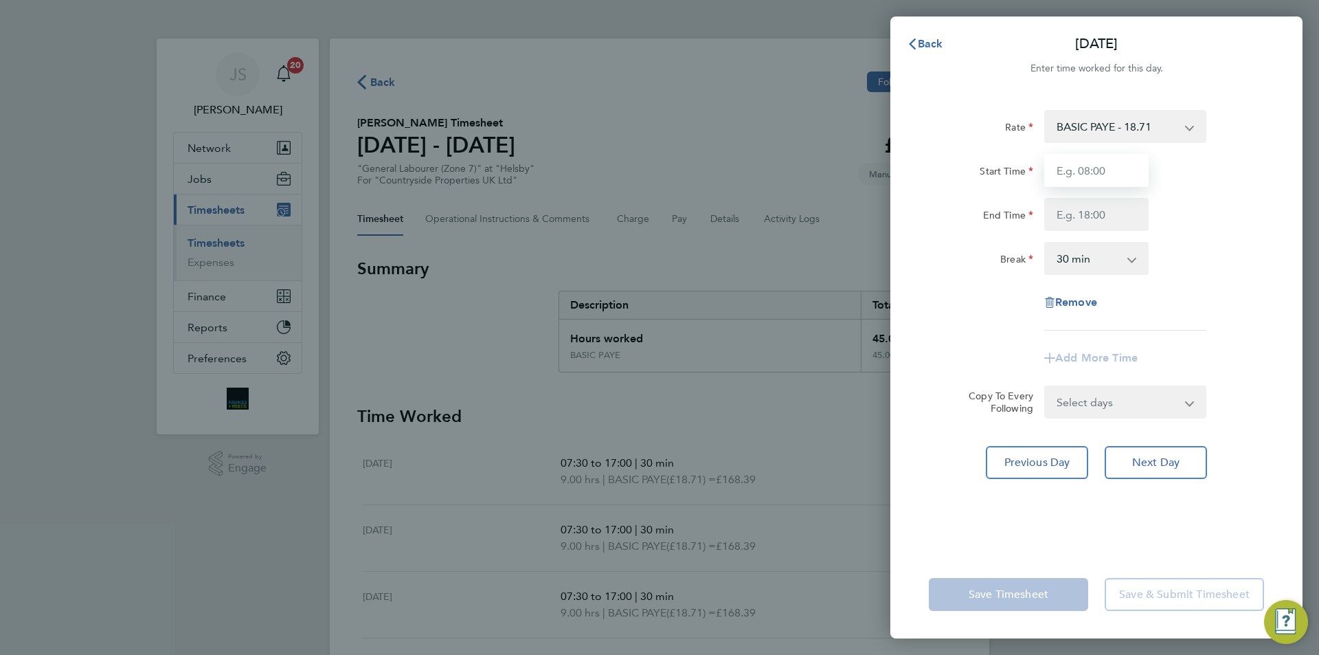
click at [1108, 167] on input "Start Time" at bounding box center [1096, 170] width 104 height 33
type input "07:30"
click at [1105, 208] on input "End Time" at bounding box center [1096, 214] width 104 height 33
type input "15:00"
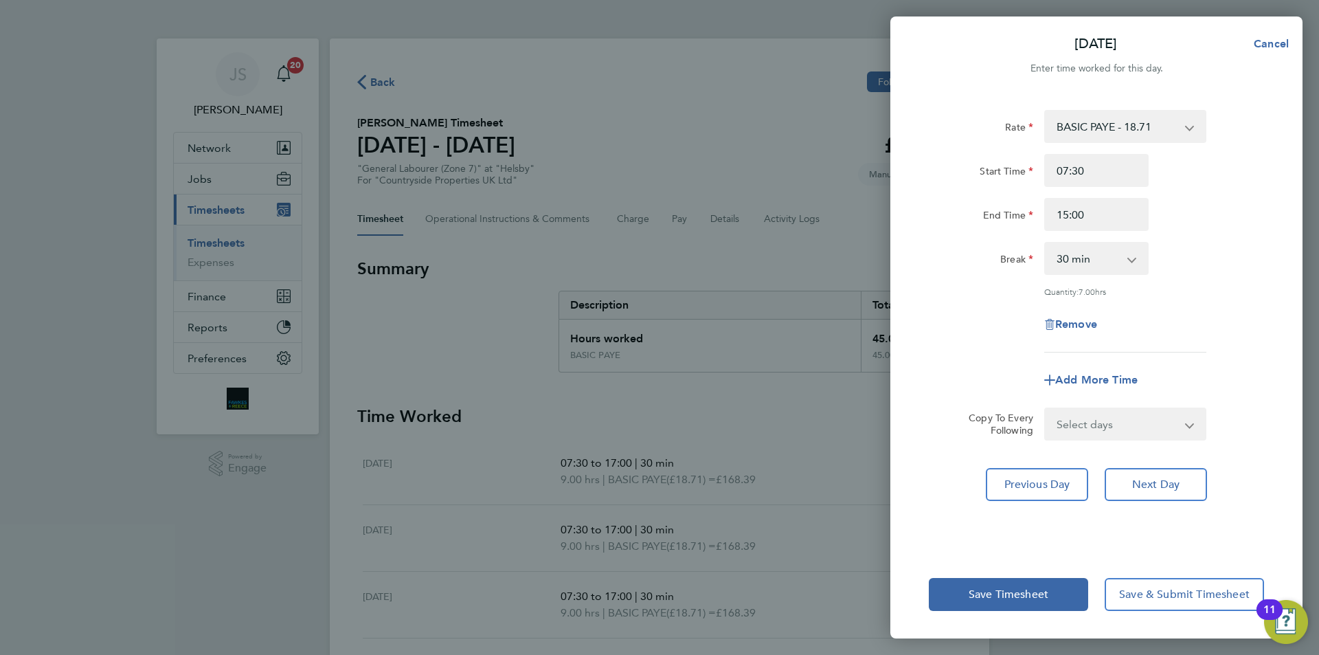
drag, startPoint x: 967, startPoint y: 283, endPoint x: 1008, endPoint y: 578, distance: 297.5
click at [966, 284] on div "Rate BASIC PAYE - 18.71 Start Time 07:30 End Time 15:00 Break 0 min 15 min 30 m…" at bounding box center [1096, 231] width 335 height 243
click at [1037, 586] on button "Save Timesheet" at bounding box center [1008, 594] width 159 height 33
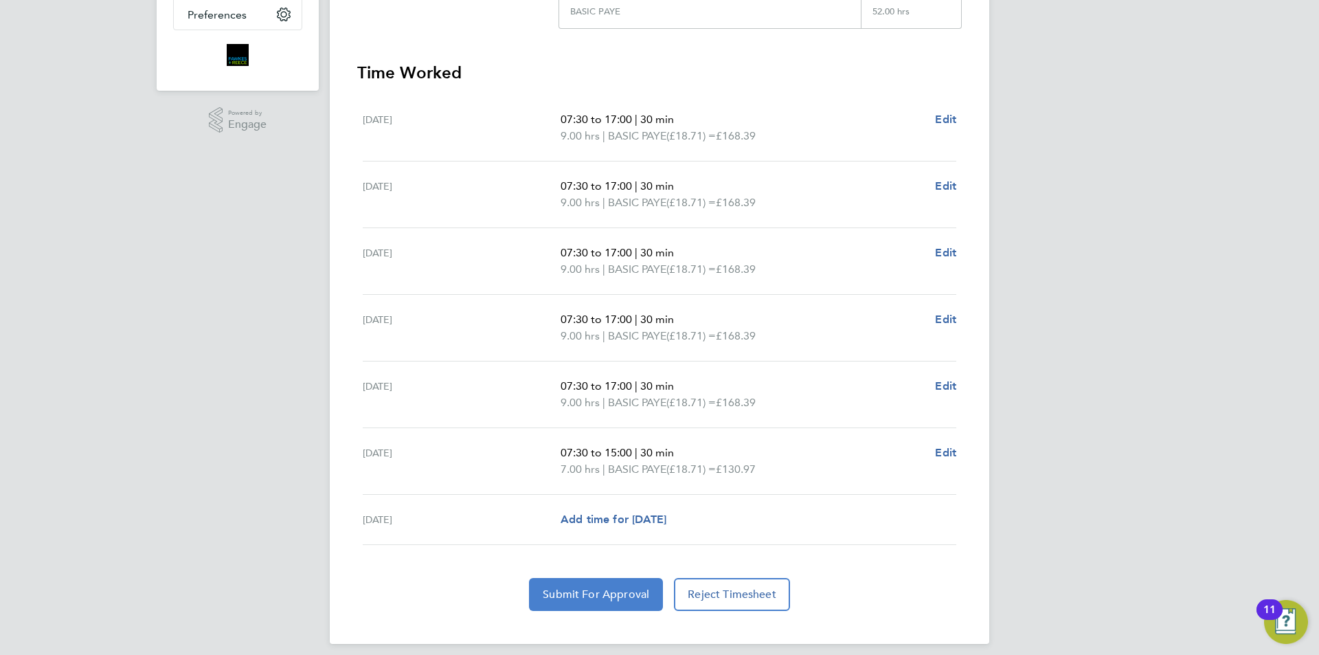
click at [601, 601] on button "Submit For Approval" at bounding box center [596, 594] width 134 height 33
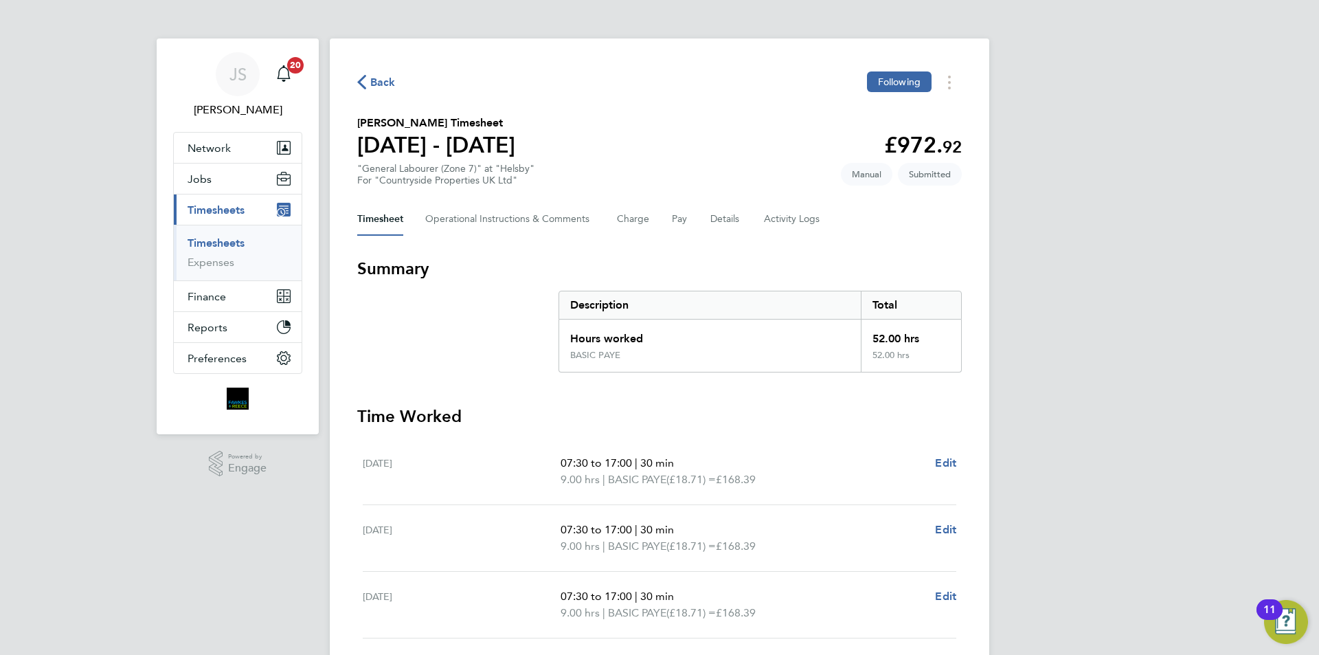
click at [374, 74] on span "Back" at bounding box center [382, 82] width 25 height 16
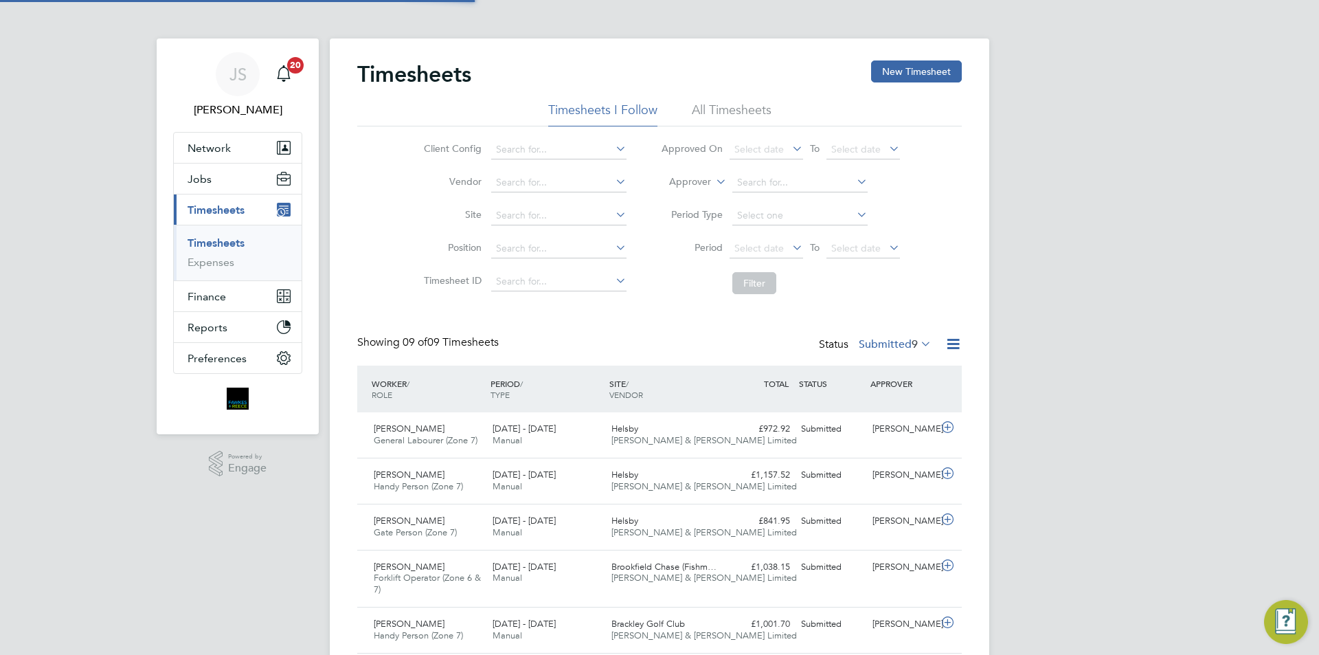
scroll to position [35, 120]
click at [929, 66] on button "New Timesheet" at bounding box center [916, 71] width 91 height 22
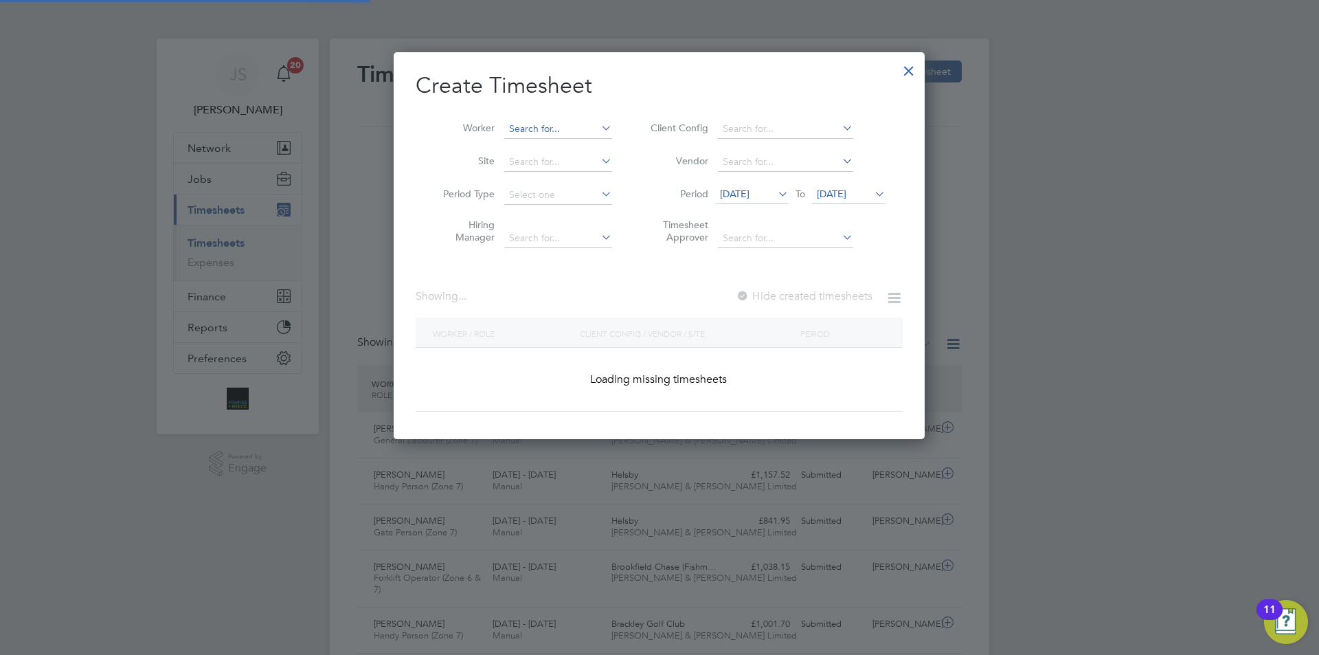
scroll to position [2162, 532]
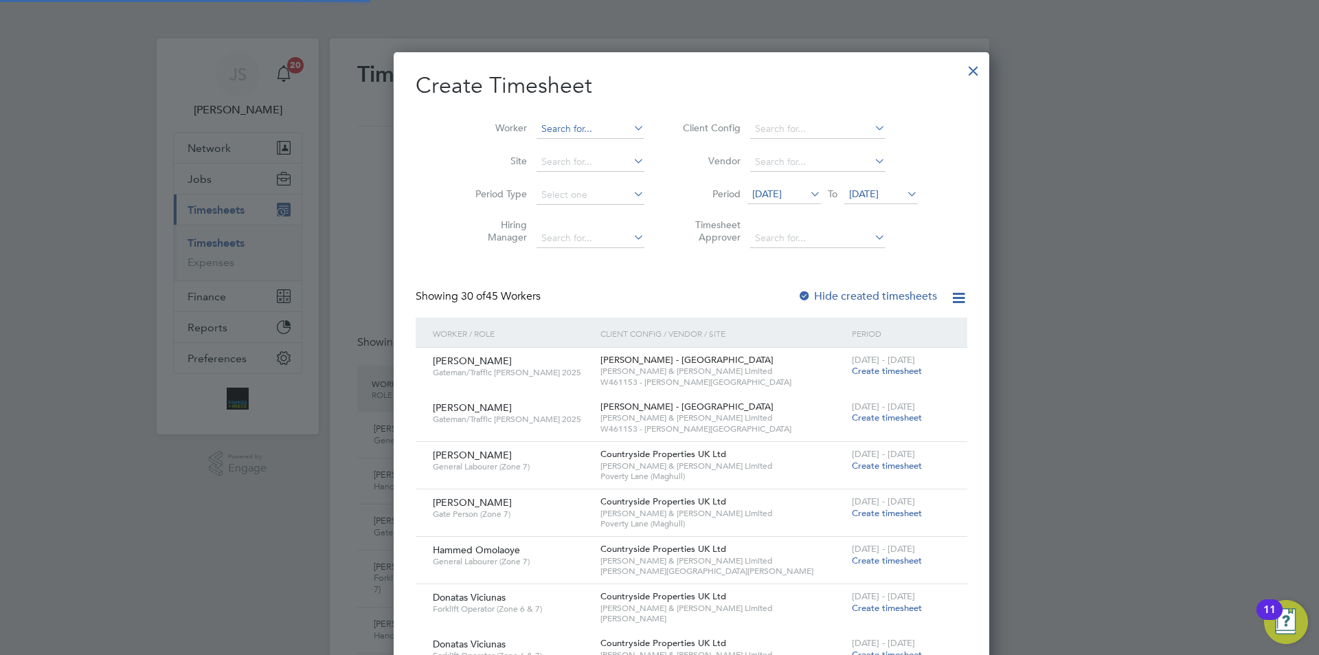
click at [581, 126] on input at bounding box center [591, 129] width 108 height 19
click at [592, 146] on b "Da" at bounding box center [598, 148] width 13 height 12
type input "[PERSON_NAME]"
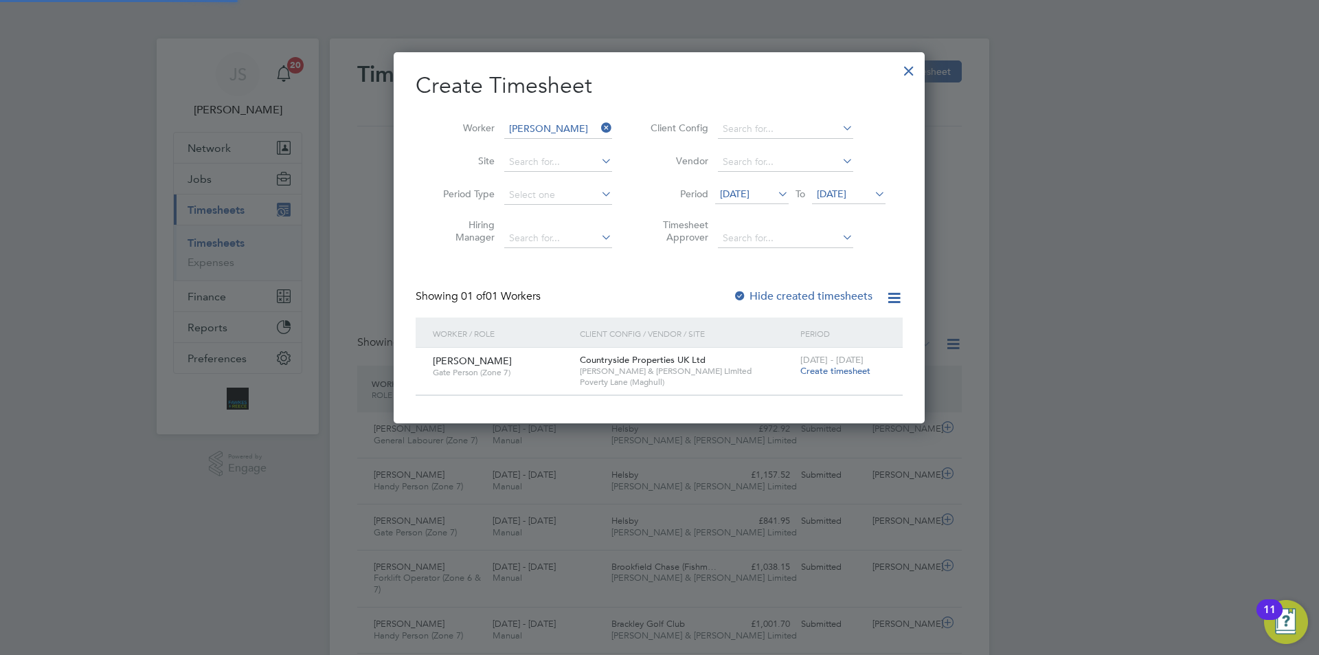
scroll to position [7, 7]
click at [843, 370] on span "Create timesheet" at bounding box center [835, 371] width 70 height 12
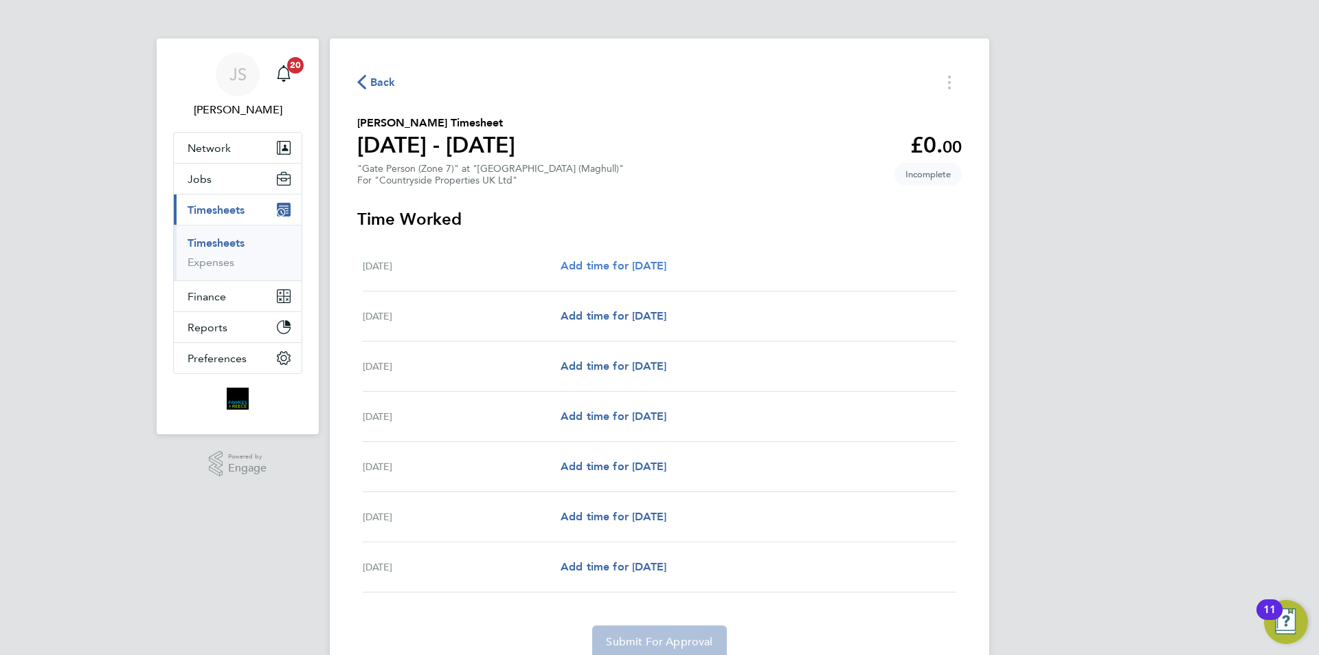
click at [635, 262] on span "Add time for [DATE]" at bounding box center [614, 265] width 106 height 13
select select "30"
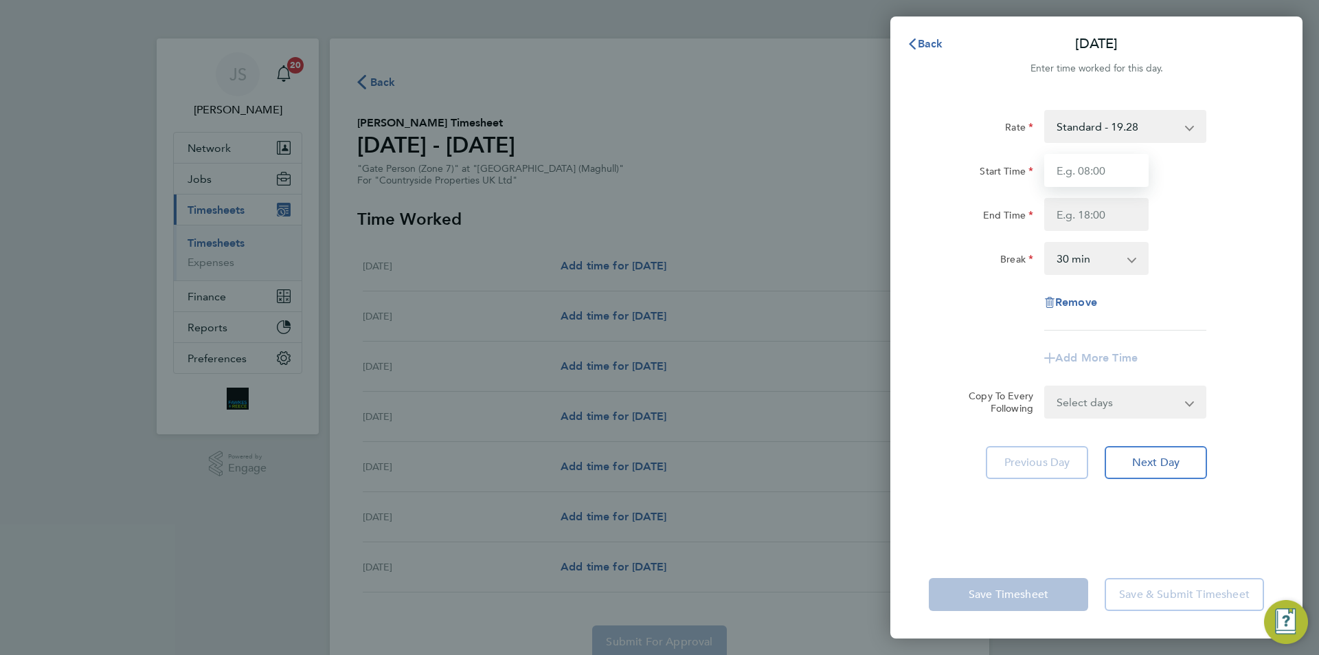
click at [1108, 167] on input "Start Time" at bounding box center [1096, 170] width 104 height 33
type input "07:30"
click at [1079, 216] on input "End Time" at bounding box center [1096, 214] width 104 height 33
type input "17:00"
click at [1079, 399] on form "Rate Standard - 19.28 Start Time 07:30 End Time 17:00 Break 0 min 15 min 30 min…" at bounding box center [1096, 264] width 335 height 309
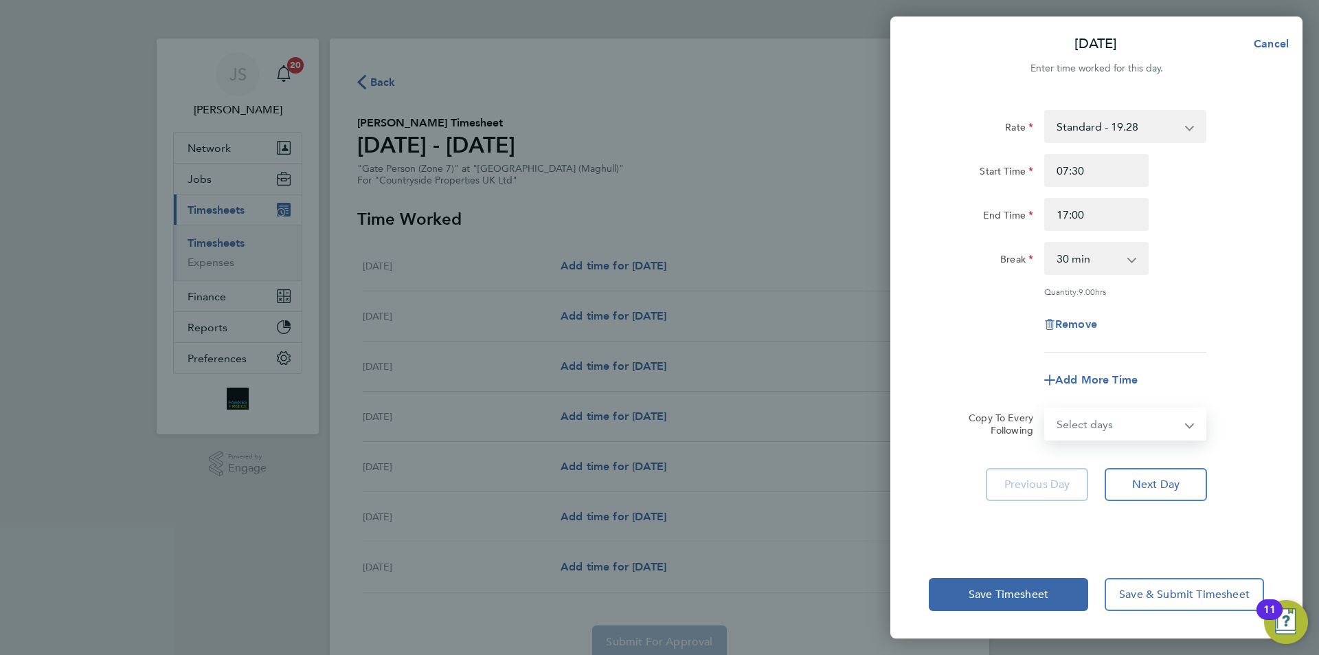
select select "WEEKDAY"
click at [1046, 409] on select "Select days Day Weekday (Mon-Fri) Weekend (Sat-Sun) [DATE] [DATE] [DATE] [DATE]…" at bounding box center [1118, 424] width 144 height 30
select select "[DATE]"
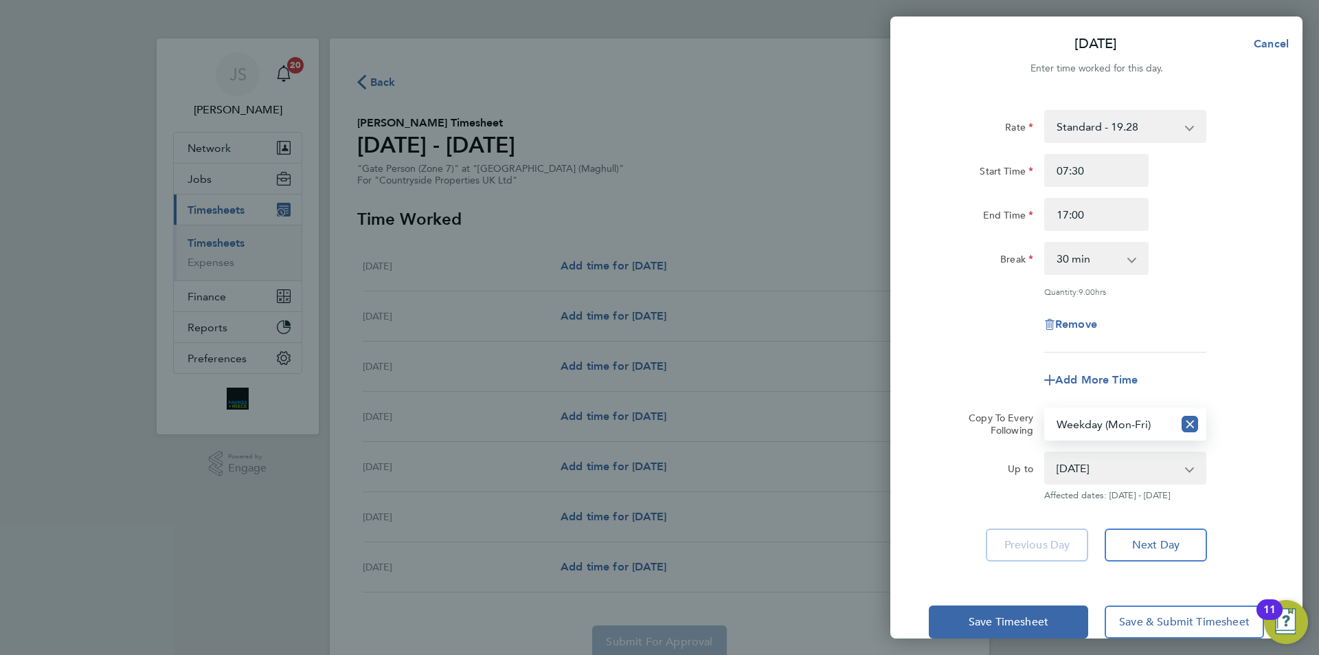
click at [955, 352] on app-timesheet-line-form-group "Rate Standard - 19.28 Start Time 07:30 End Time 17:00 Break 0 min 15 min 30 min…" at bounding box center [1096, 253] width 335 height 287
click at [1013, 615] on span "Save Timesheet" at bounding box center [1009, 622] width 80 height 14
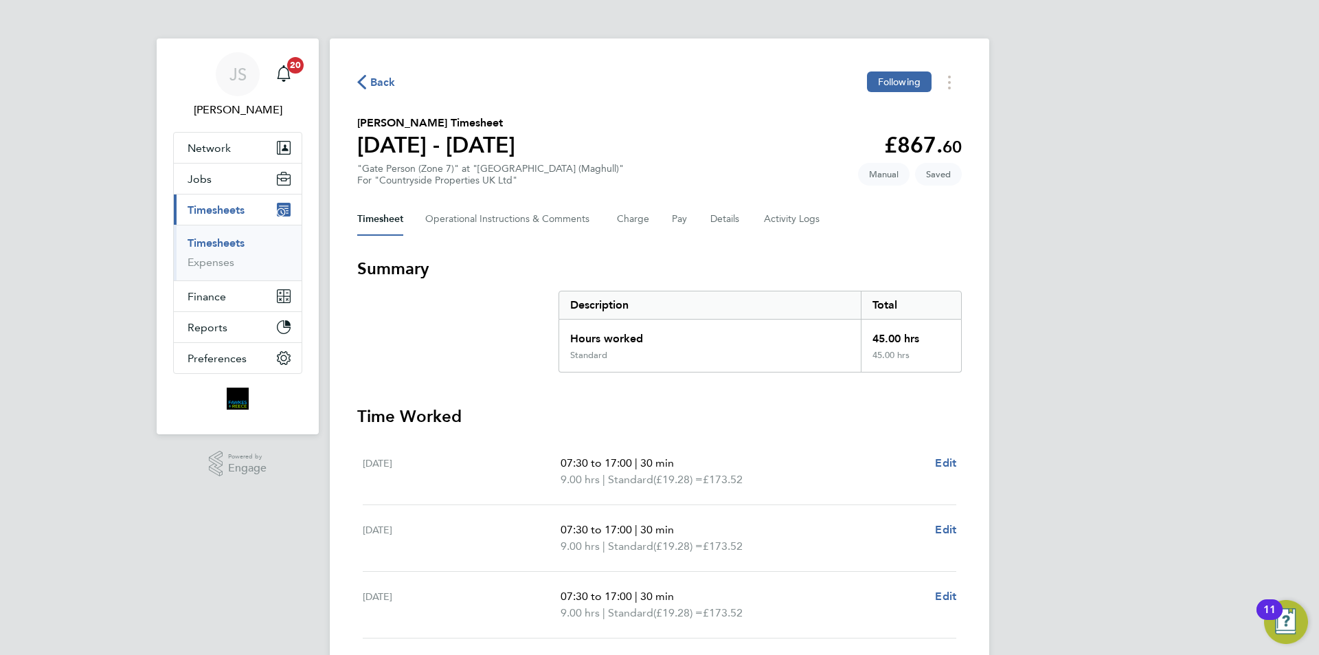
scroll to position [338, 0]
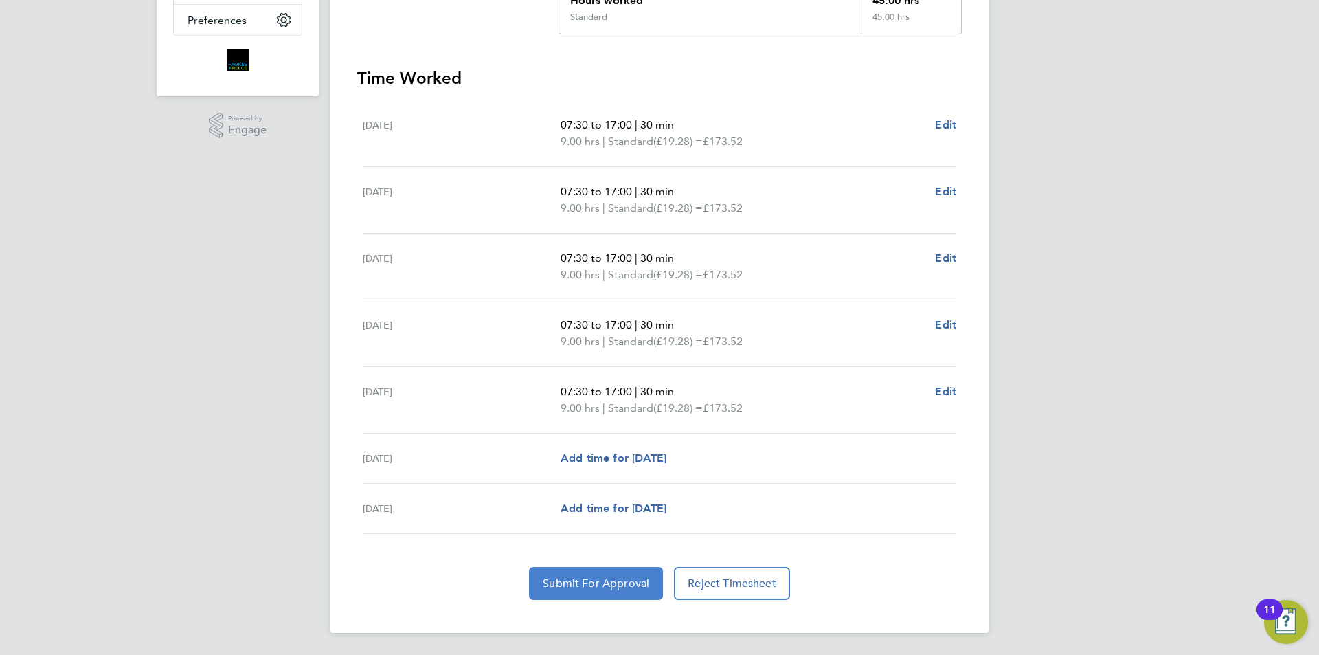
click at [587, 586] on span "Submit For Approval" at bounding box center [596, 583] width 106 height 14
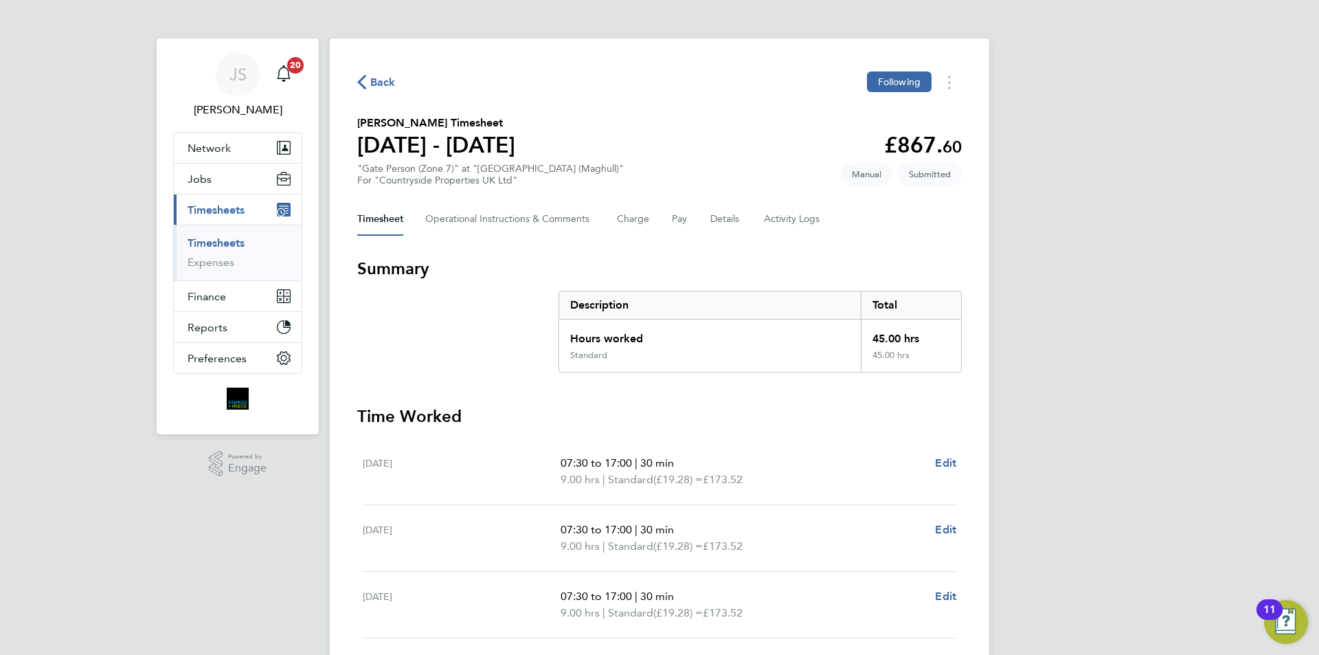
click at [389, 78] on span "Back" at bounding box center [382, 82] width 25 height 16
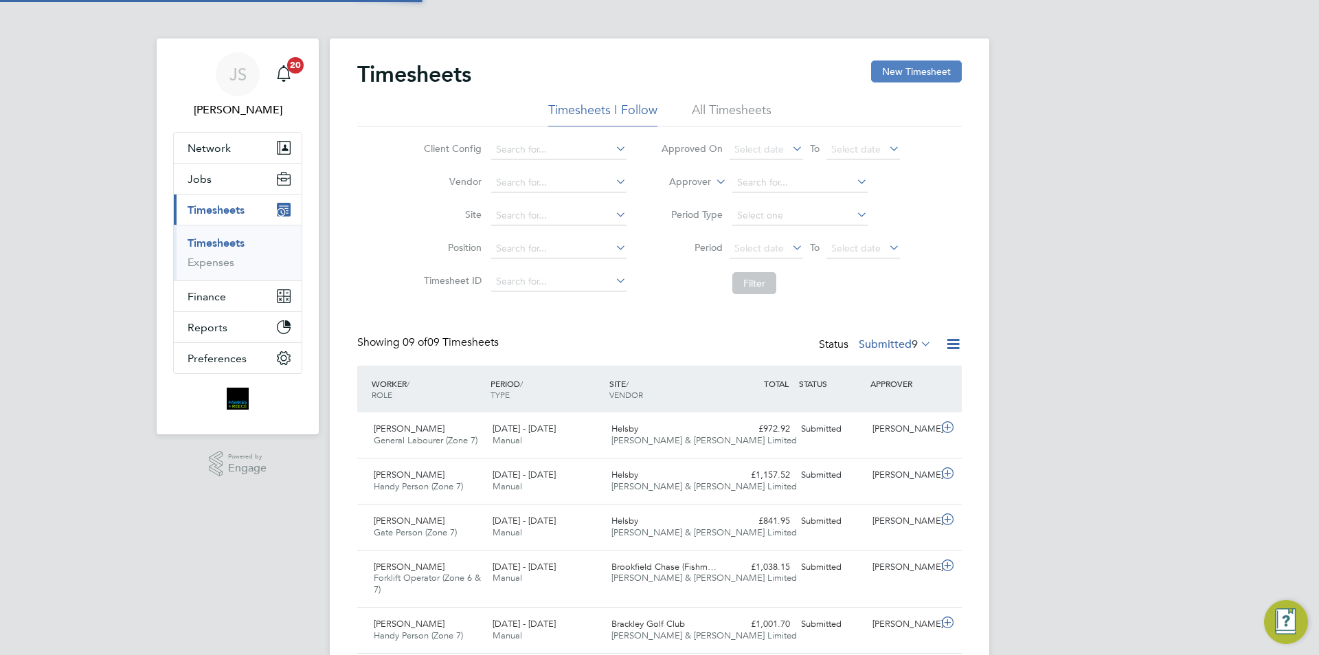
scroll to position [35, 120]
click at [925, 72] on button "New Timesheet" at bounding box center [916, 71] width 91 height 22
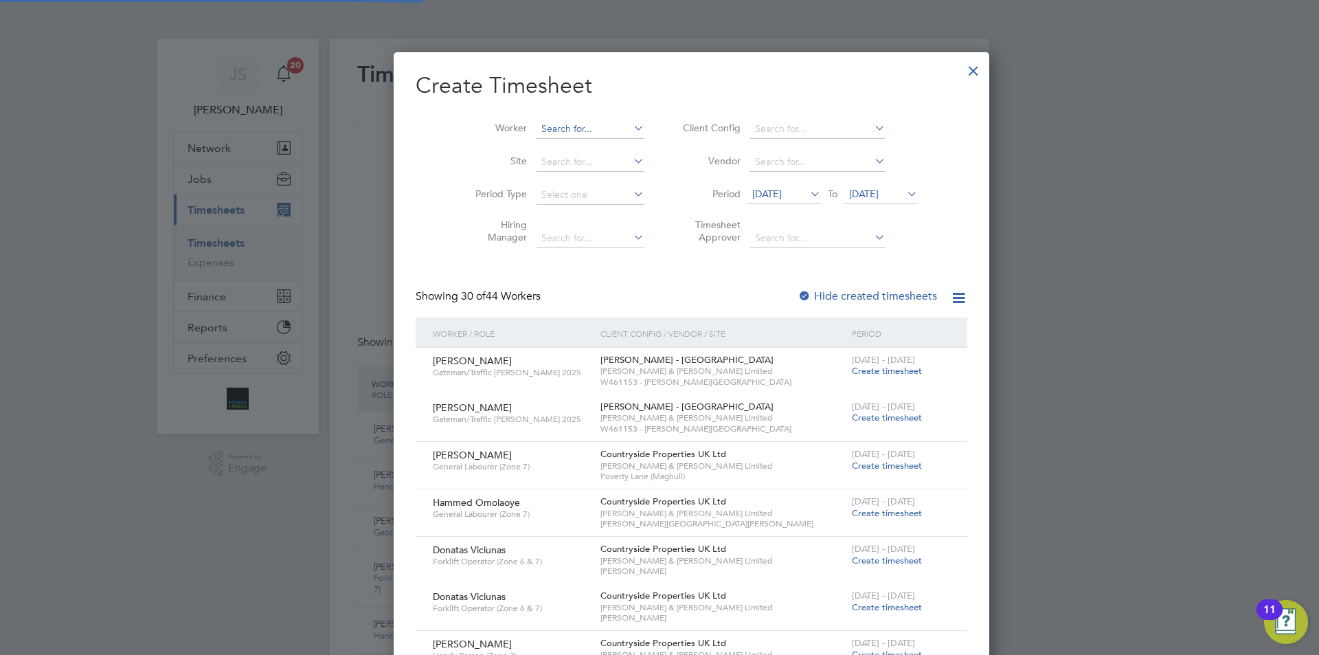
click at [565, 124] on input at bounding box center [591, 129] width 108 height 19
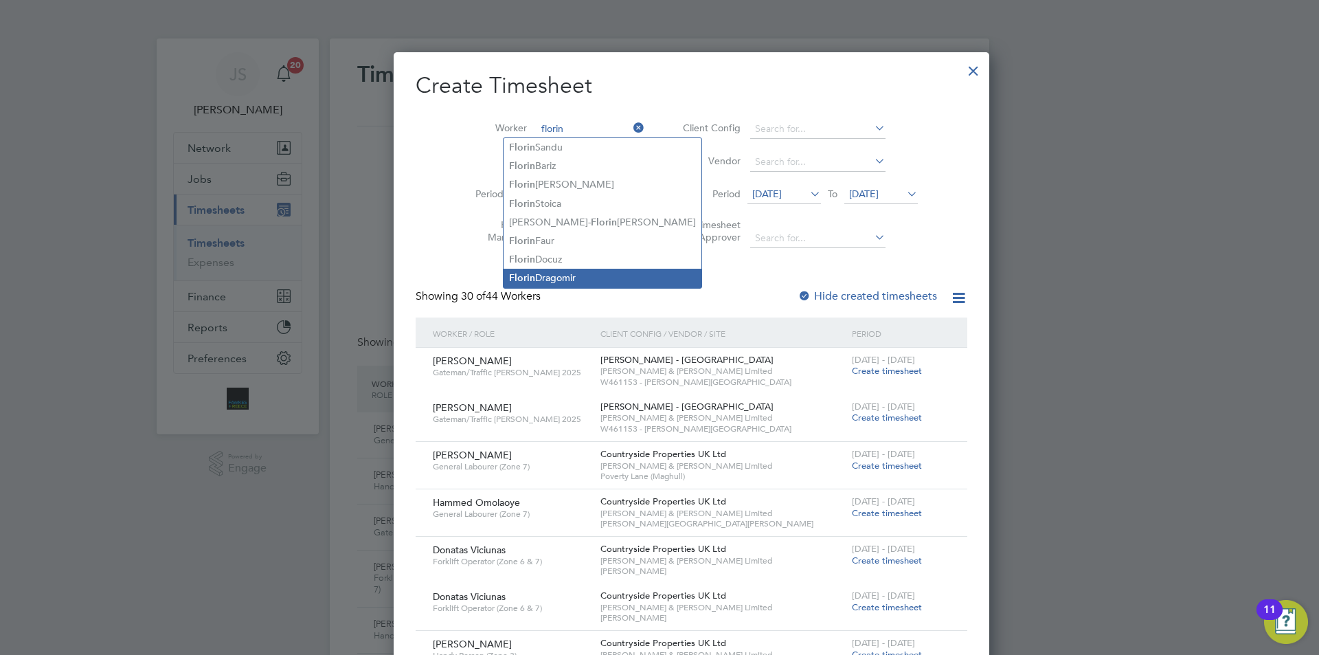
click at [558, 269] on li "[PERSON_NAME]" at bounding box center [603, 278] width 198 height 19
type input "[PERSON_NAME]"
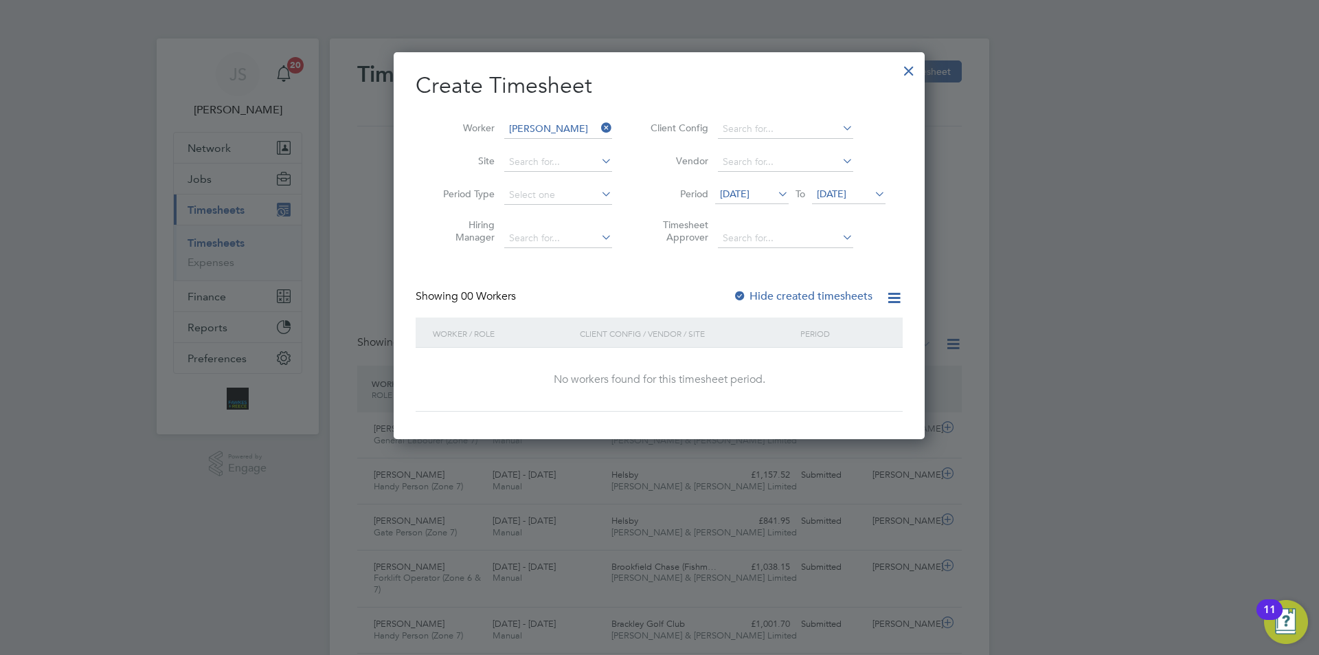
click at [744, 292] on div at bounding box center [740, 297] width 14 height 14
click at [746, 207] on li "Period [DATE] To [DATE]" at bounding box center [765, 195] width 273 height 33
click at [752, 187] on span "[DATE]" at bounding box center [752, 195] width 74 height 19
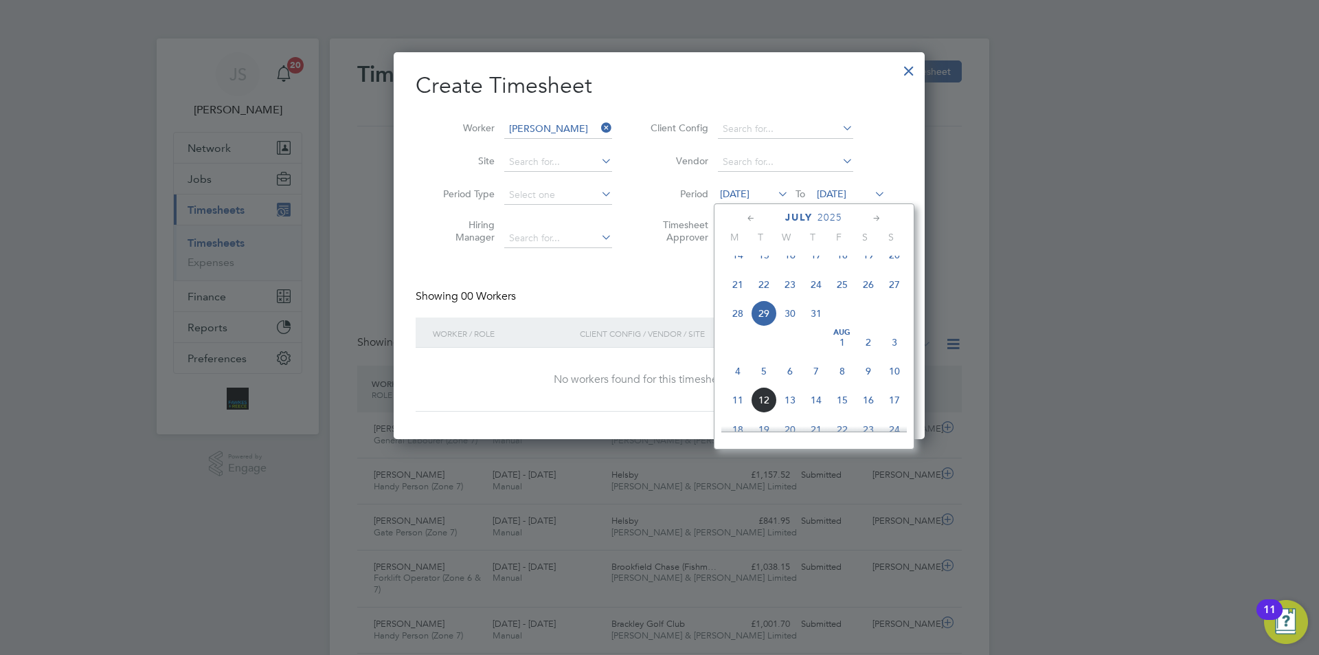
click at [742, 381] on span "4" at bounding box center [738, 371] width 26 height 26
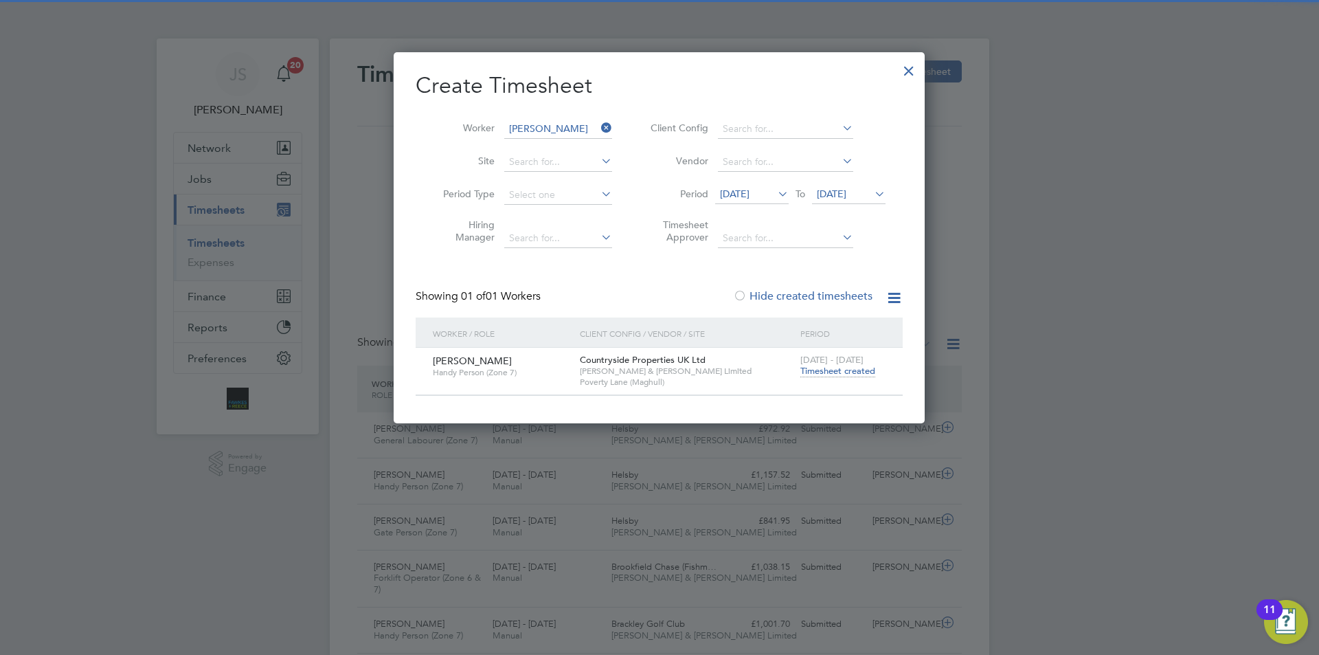
click at [845, 370] on span "Timesheet created" at bounding box center [837, 371] width 75 height 12
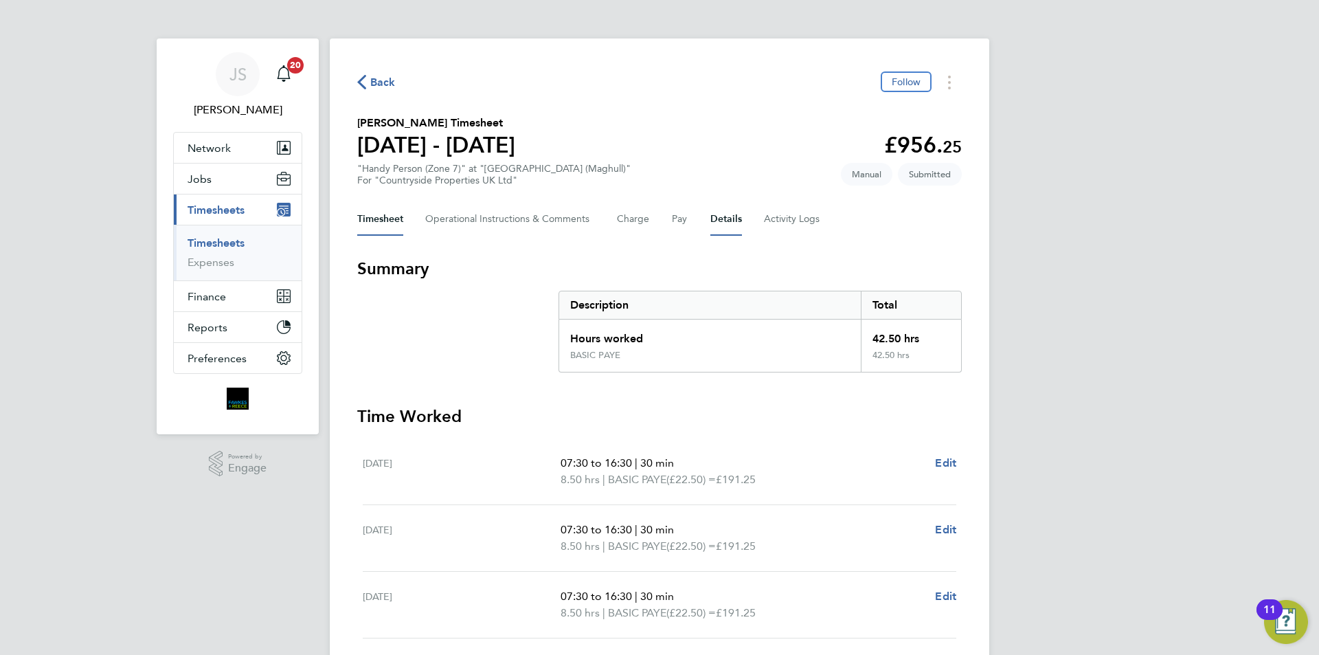
click at [729, 219] on button "Details" at bounding box center [726, 219] width 32 height 33
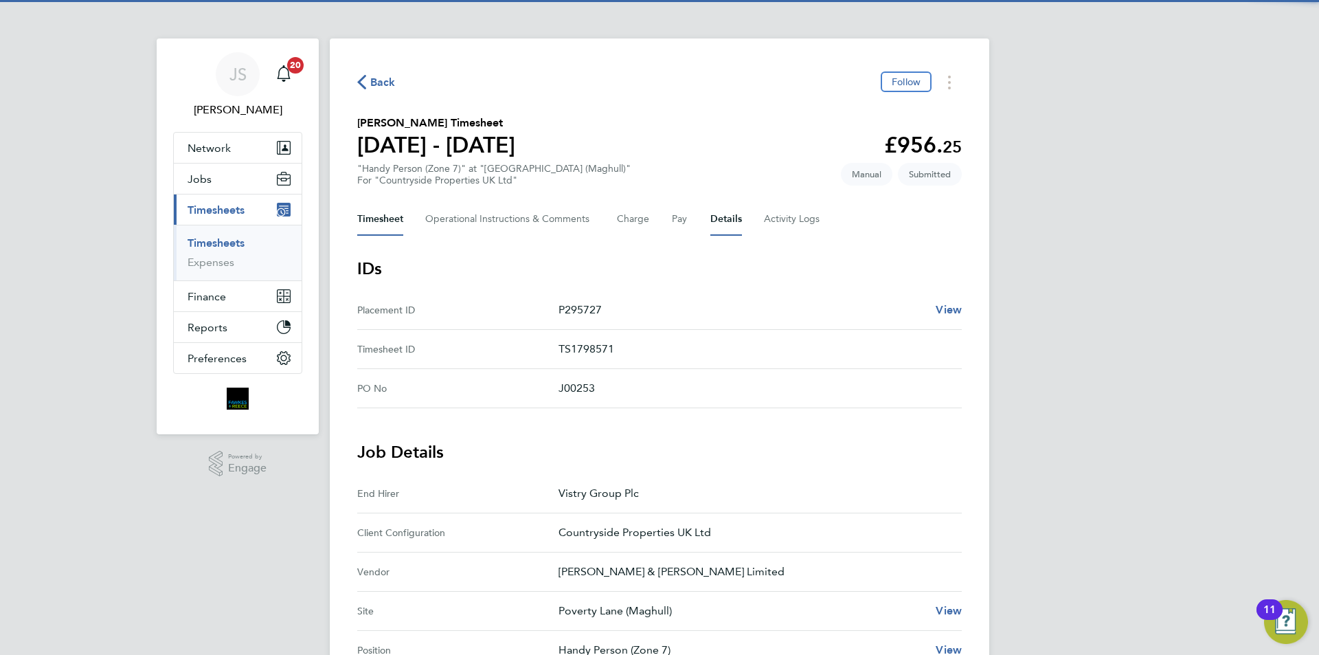
click at [388, 216] on button "Timesheet" at bounding box center [380, 219] width 46 height 33
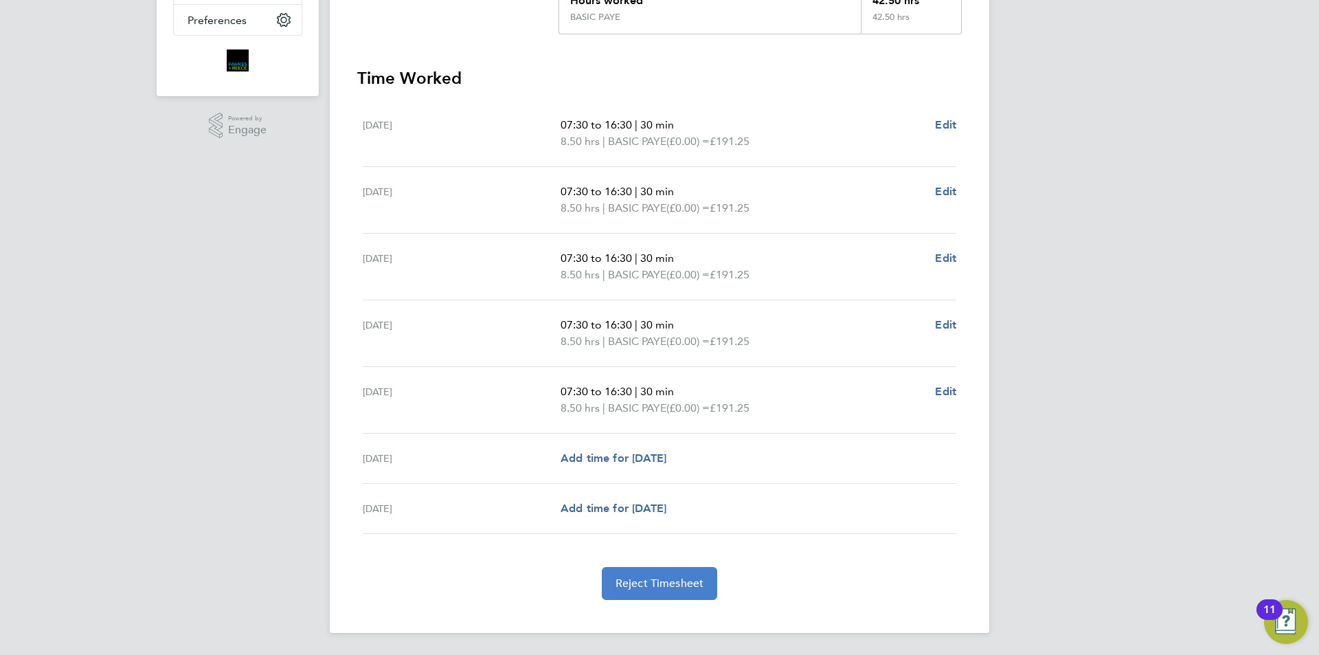
click at [662, 577] on span "Reject Timesheet" at bounding box center [660, 583] width 89 height 14
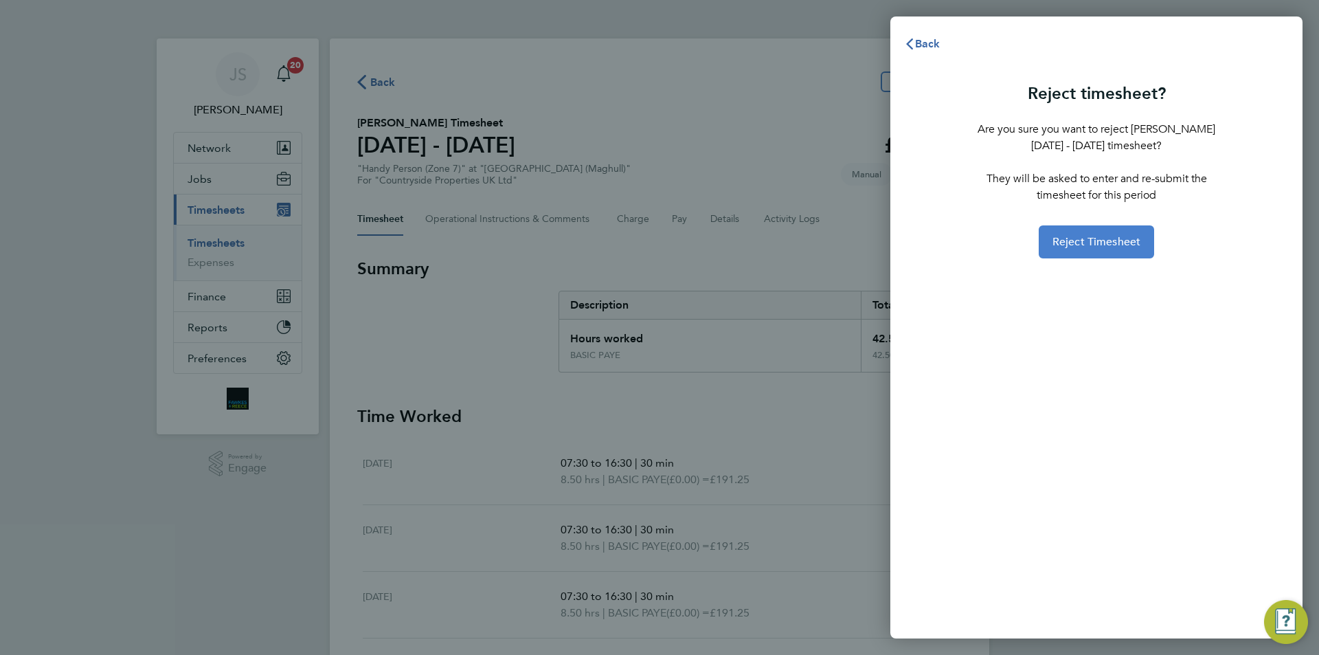
click at [1073, 245] on span "Reject Timesheet" at bounding box center [1097, 242] width 89 height 14
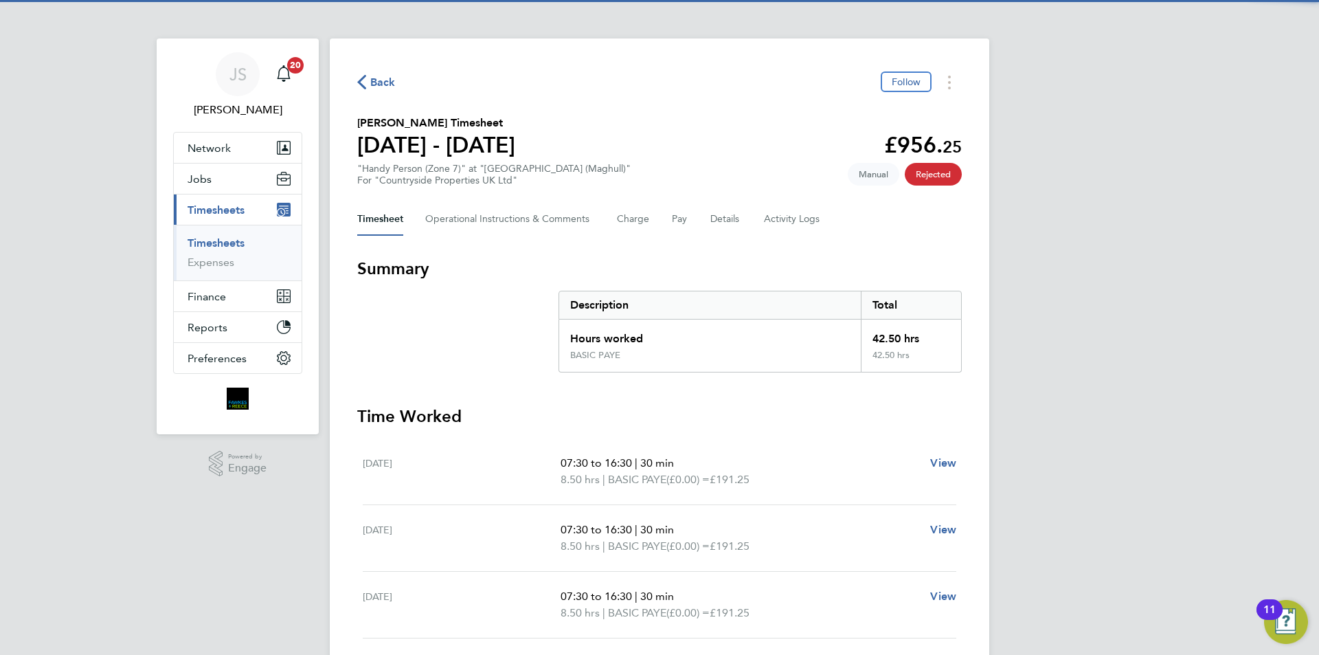
click at [388, 71] on div "Back Follow" at bounding box center [659, 81] width 605 height 21
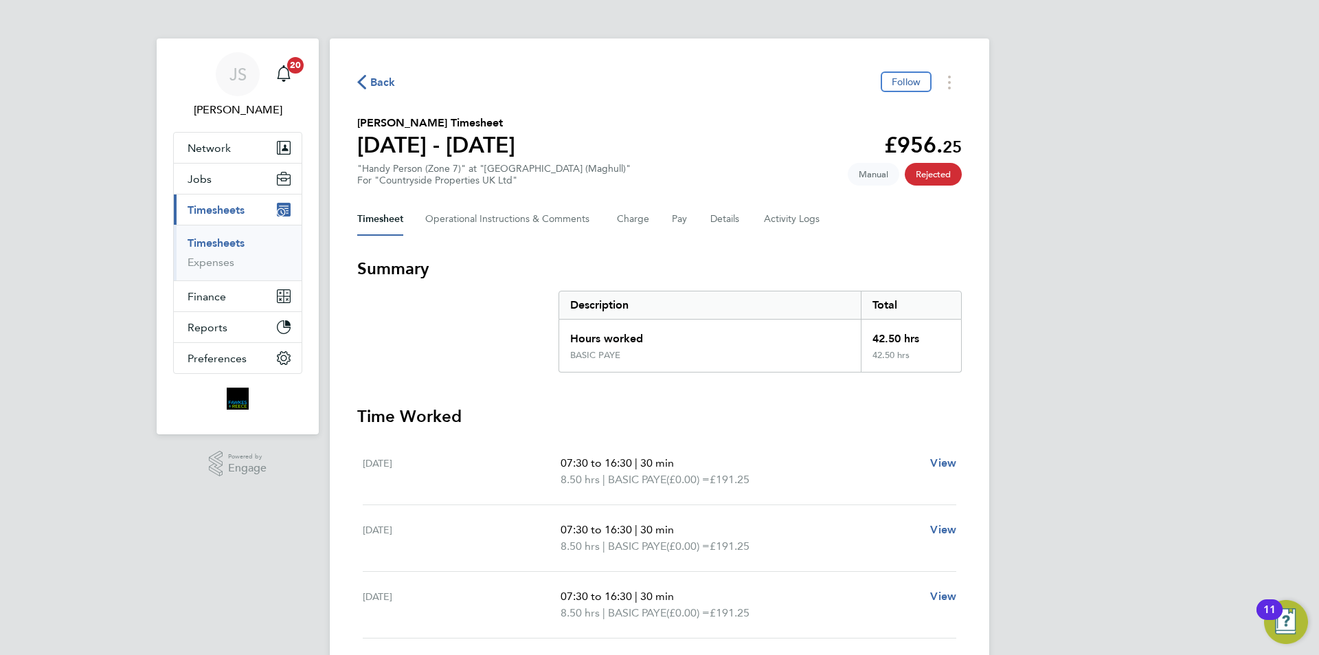
click at [385, 79] on span "Back" at bounding box center [382, 82] width 25 height 16
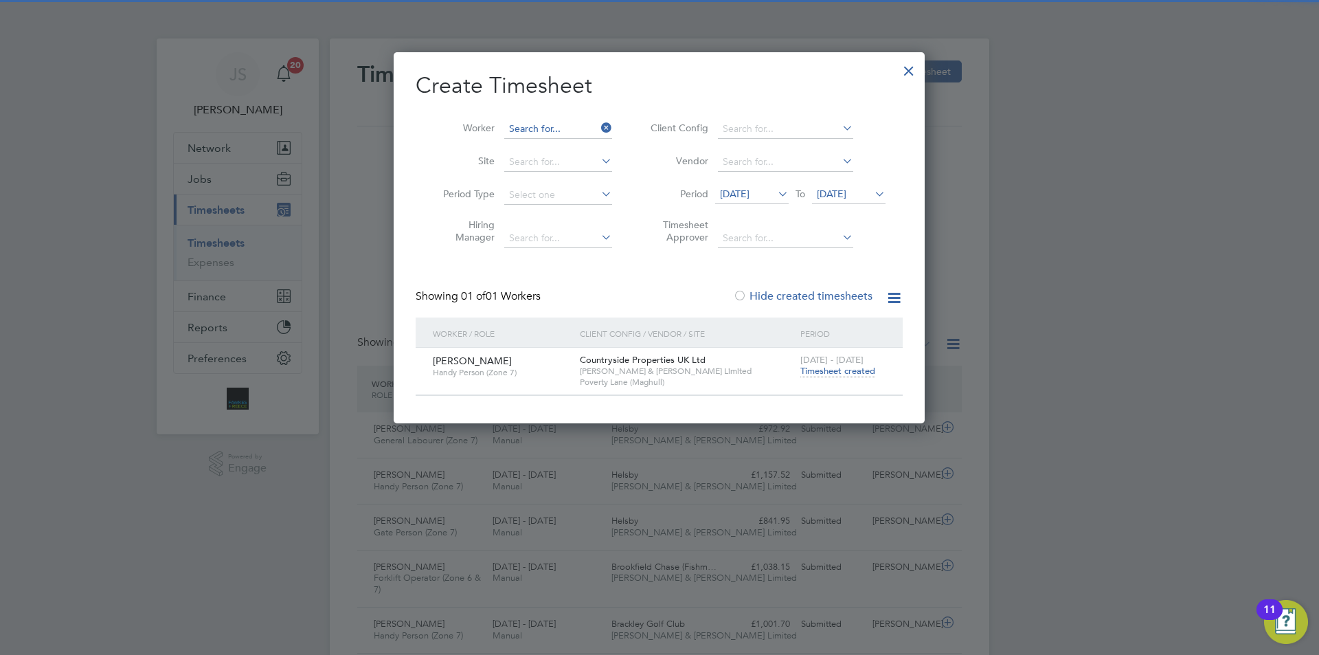
click at [562, 126] on input at bounding box center [558, 129] width 108 height 19
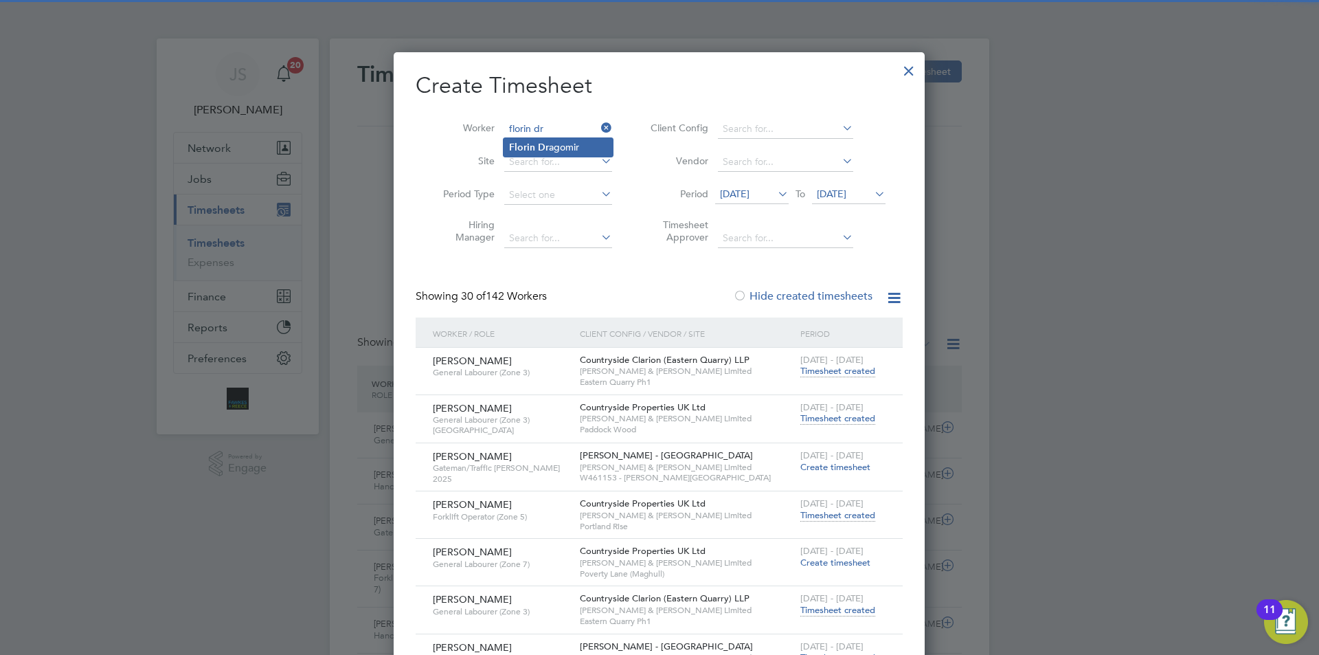
click at [563, 147] on li "Florin Dr [PERSON_NAME]" at bounding box center [558, 147] width 109 height 19
type input "[PERSON_NAME]"
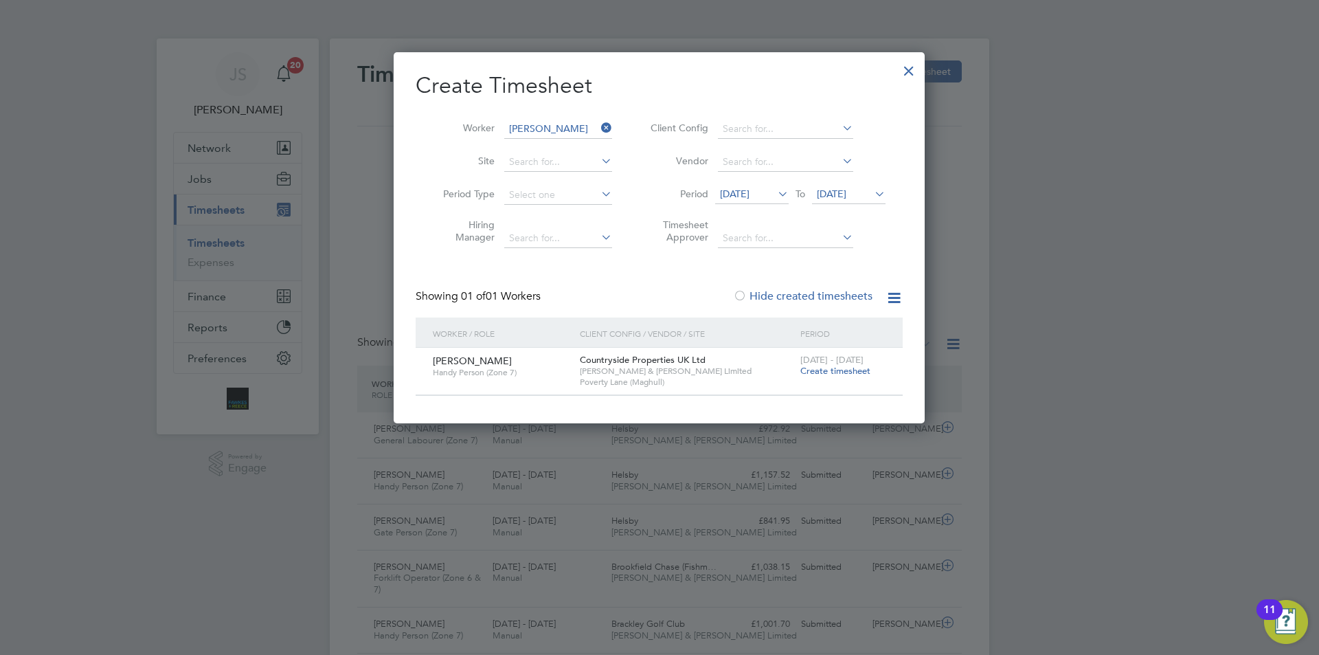
click at [839, 368] on span "Create timesheet" at bounding box center [835, 371] width 70 height 12
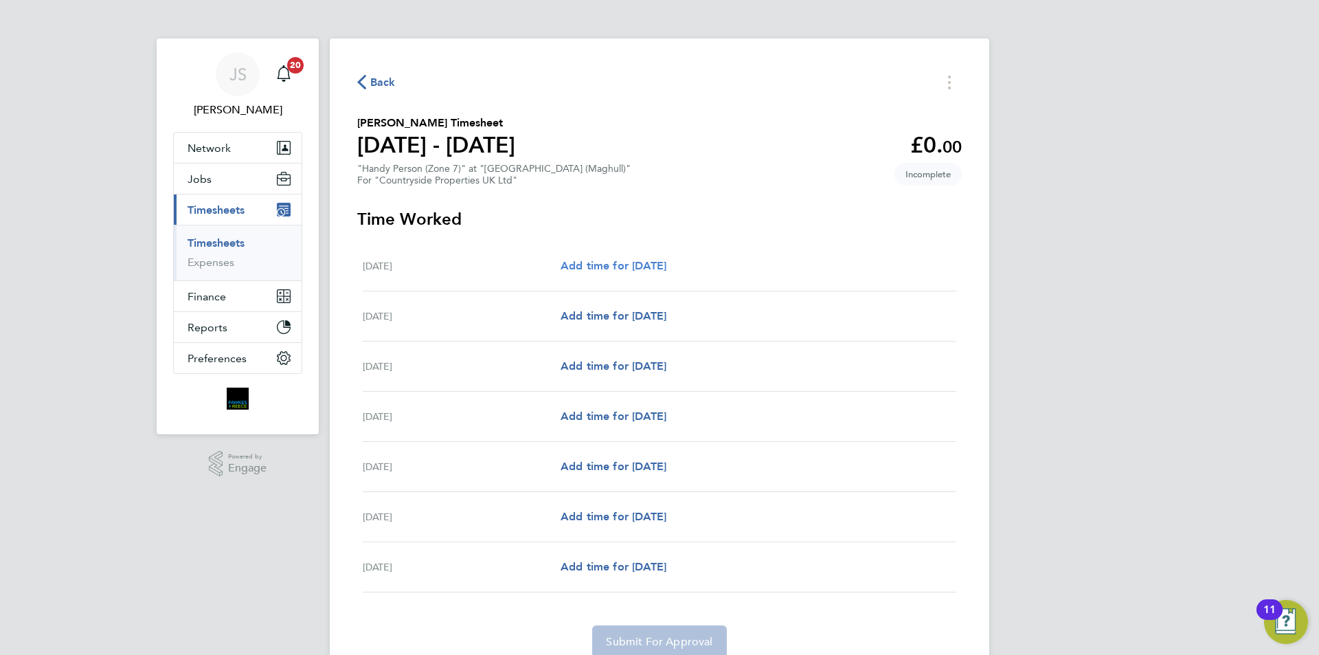
click at [666, 265] on span "Add time for [DATE]" at bounding box center [614, 265] width 106 height 13
select select "30"
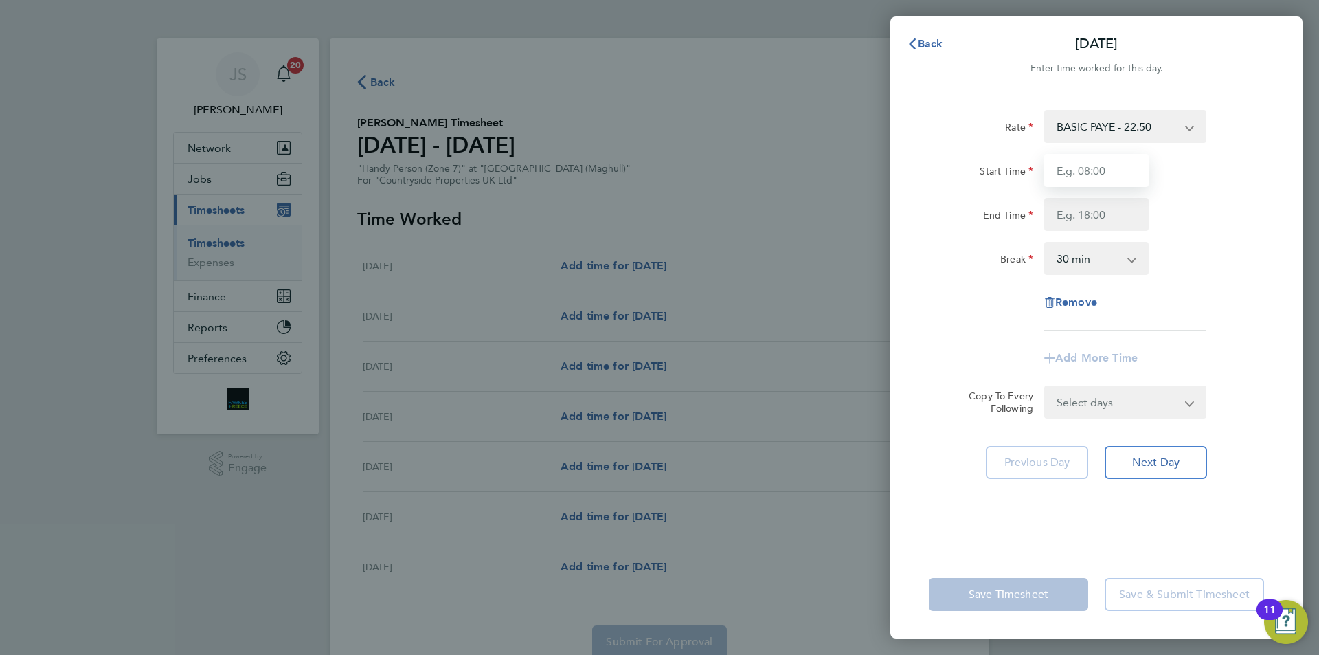
click at [1092, 174] on input "Start Time" at bounding box center [1096, 170] width 104 height 33
type input "07:30"
click at [1103, 215] on input "End Time" at bounding box center [1096, 214] width 104 height 33
type input "16:30"
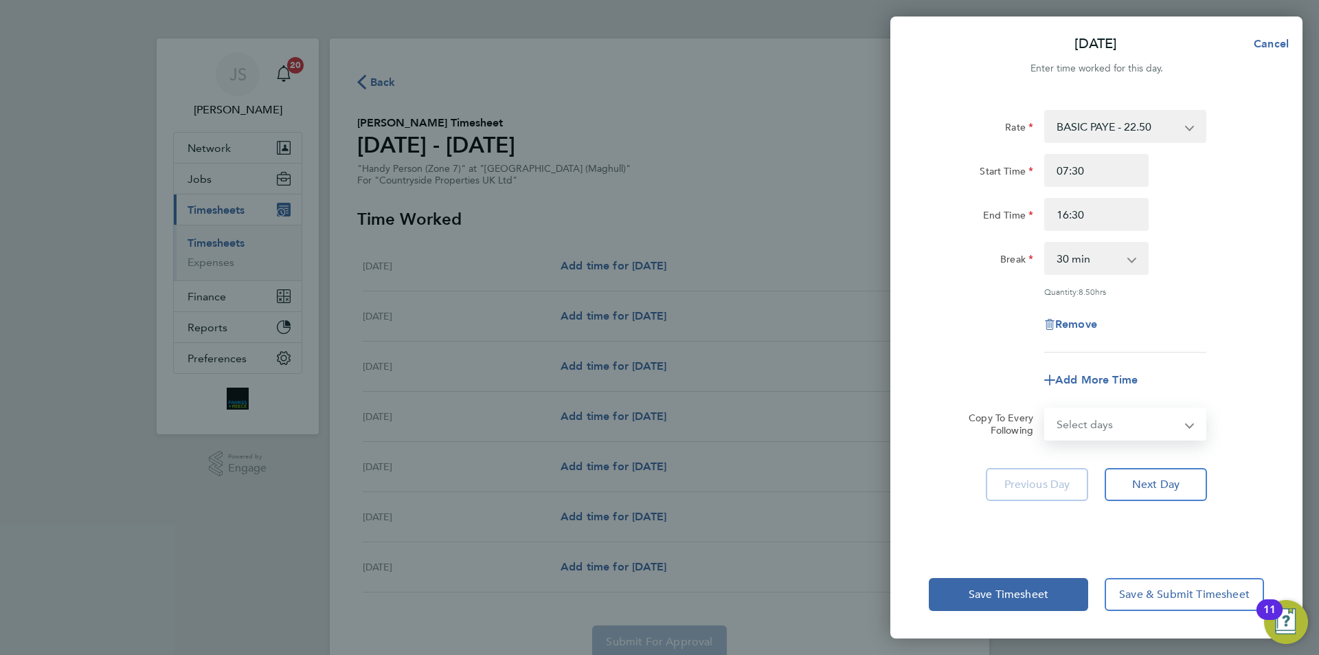
drag, startPoint x: 1128, startPoint y: 409, endPoint x: 1124, endPoint y: 418, distance: 9.8
click at [1128, 409] on select "Select days Day Weekday (Mon-Fri) Weekend (Sat-Sun) [DATE] [DATE] [DATE] [DATE]…" at bounding box center [1118, 424] width 144 height 30
select select "WEEKDAY"
click at [1046, 409] on select "Select days Day Weekday (Mon-Fri) Weekend (Sat-Sun) [DATE] [DATE] [DATE] [DATE]…" at bounding box center [1118, 424] width 144 height 30
select select "[DATE]"
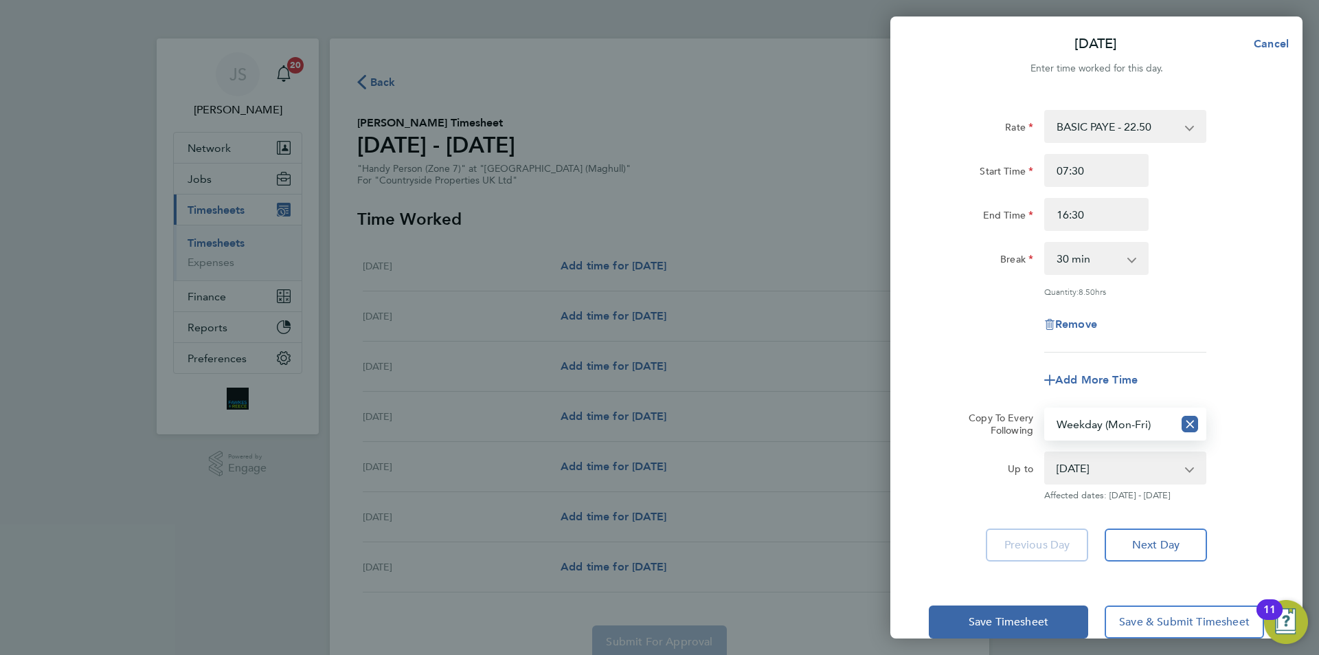
click at [887, 316] on div "[DATE] Cancel Enter time worked for this day. Rate BASIC PAYE - 22.50 Start Tim…" at bounding box center [659, 327] width 1319 height 655
click at [1010, 621] on span "Save Timesheet" at bounding box center [1009, 622] width 80 height 14
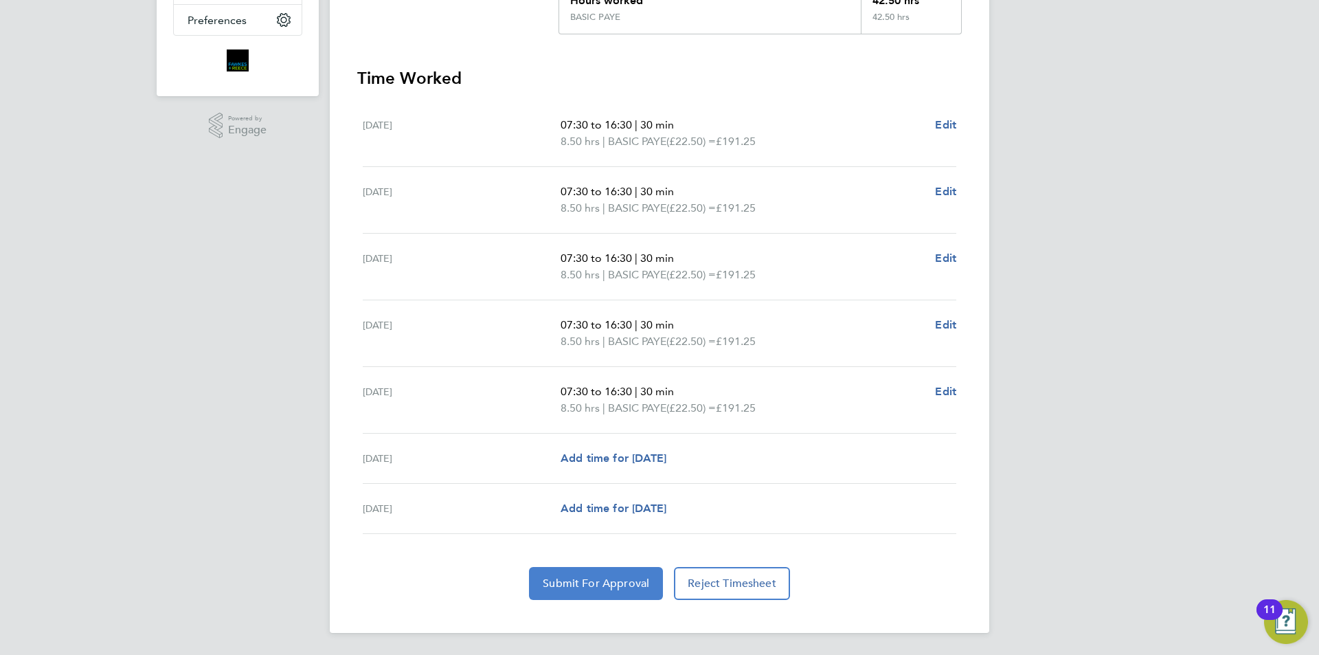
click at [612, 579] on span "Submit For Approval" at bounding box center [596, 583] width 106 height 14
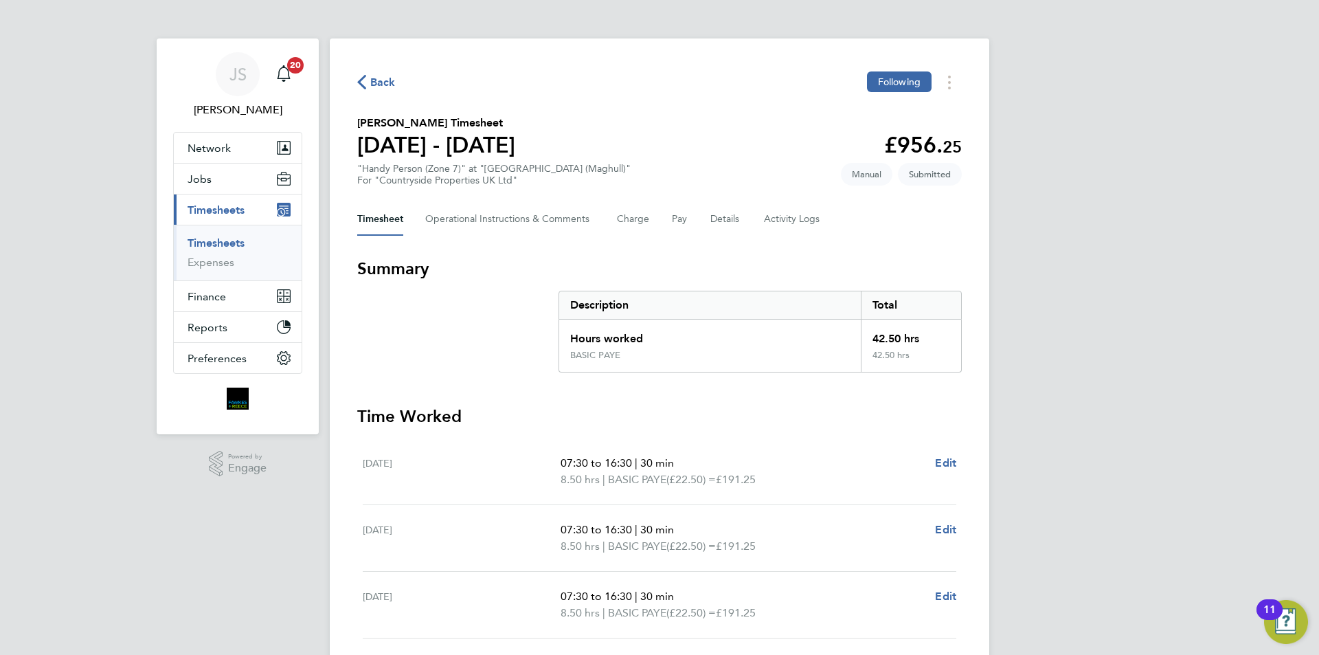
click at [385, 82] on span "Back" at bounding box center [382, 82] width 25 height 16
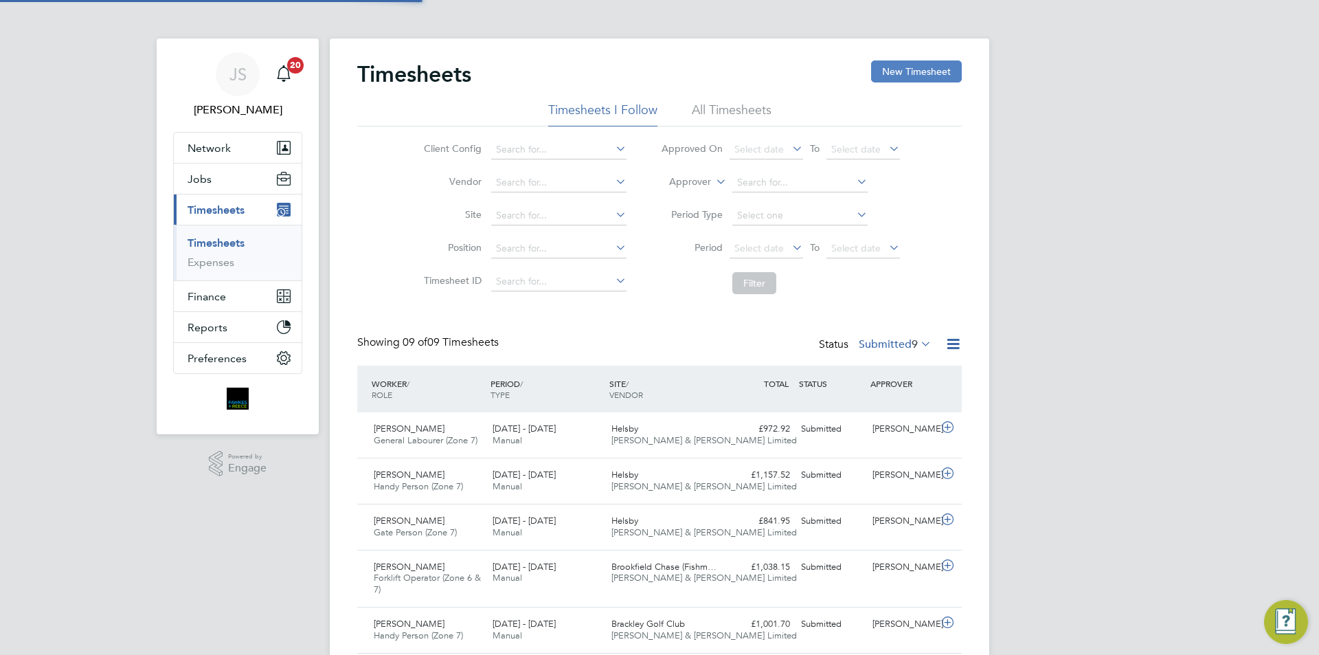
click at [915, 65] on button "New Timesheet" at bounding box center [916, 71] width 91 height 22
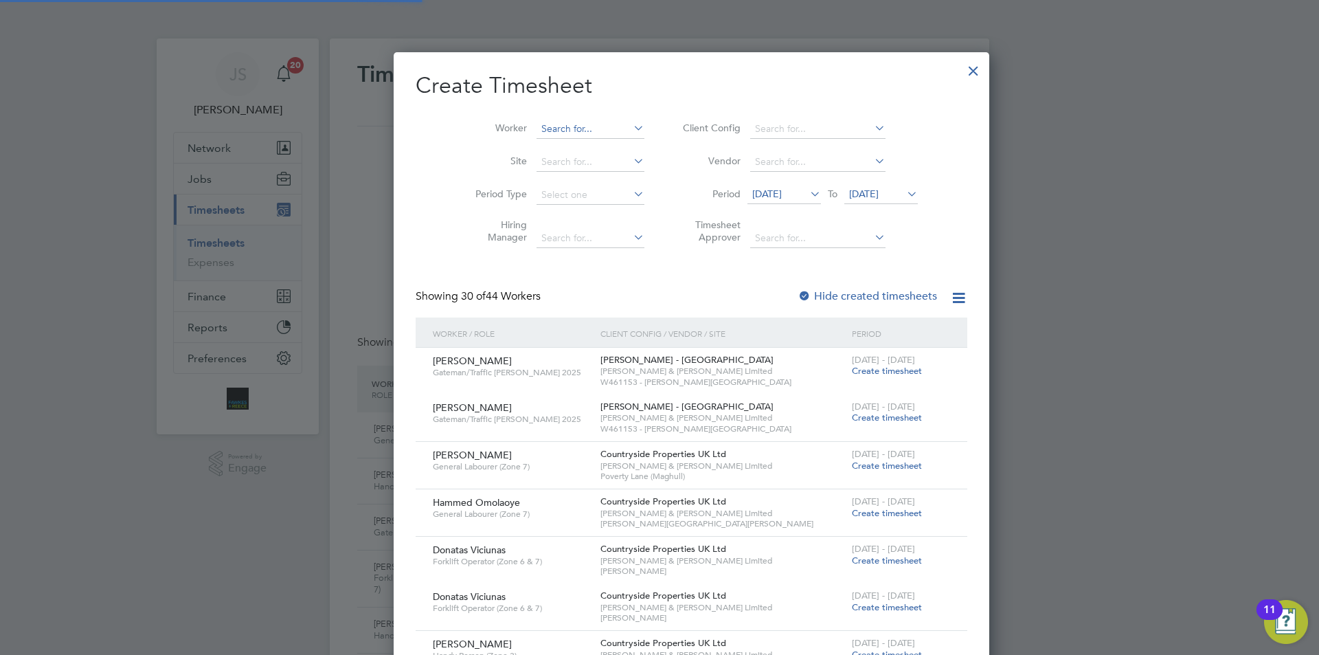
click at [549, 126] on input at bounding box center [591, 129] width 108 height 19
click at [560, 155] on li "[PERSON_NAME]" at bounding box center [564, 147] width 120 height 19
type input "[PERSON_NAME]"
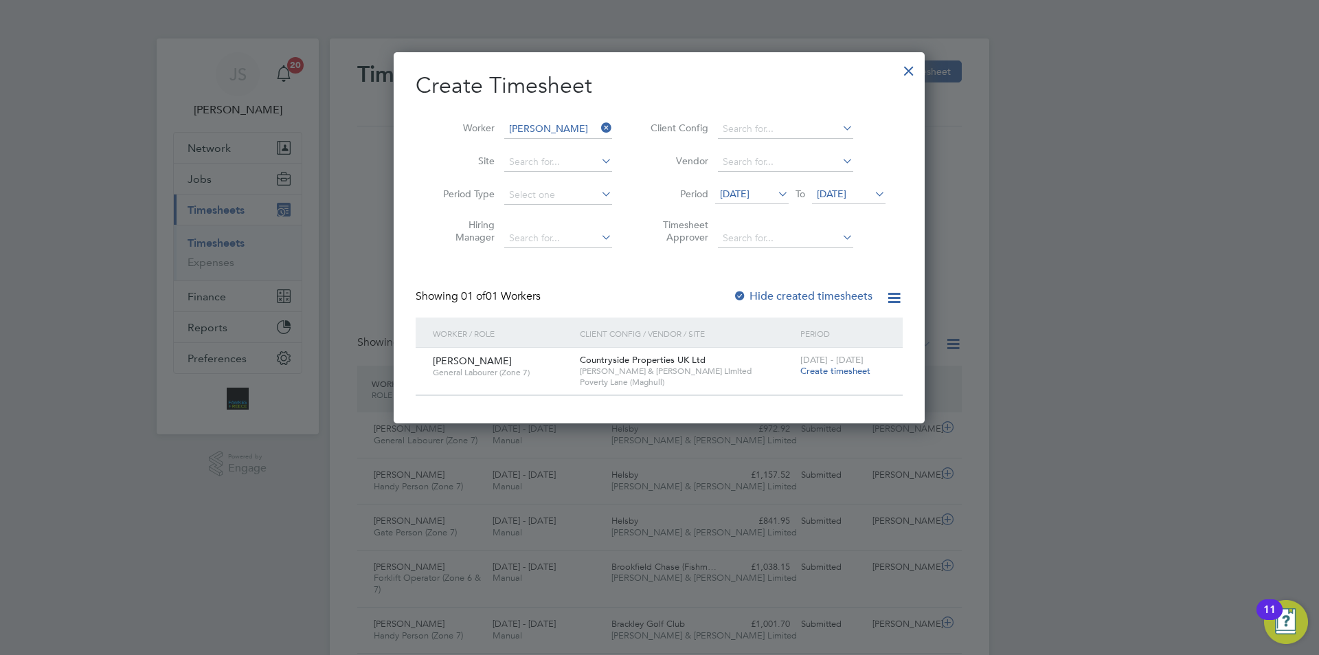
click at [844, 368] on span "Create timesheet" at bounding box center [835, 371] width 70 height 12
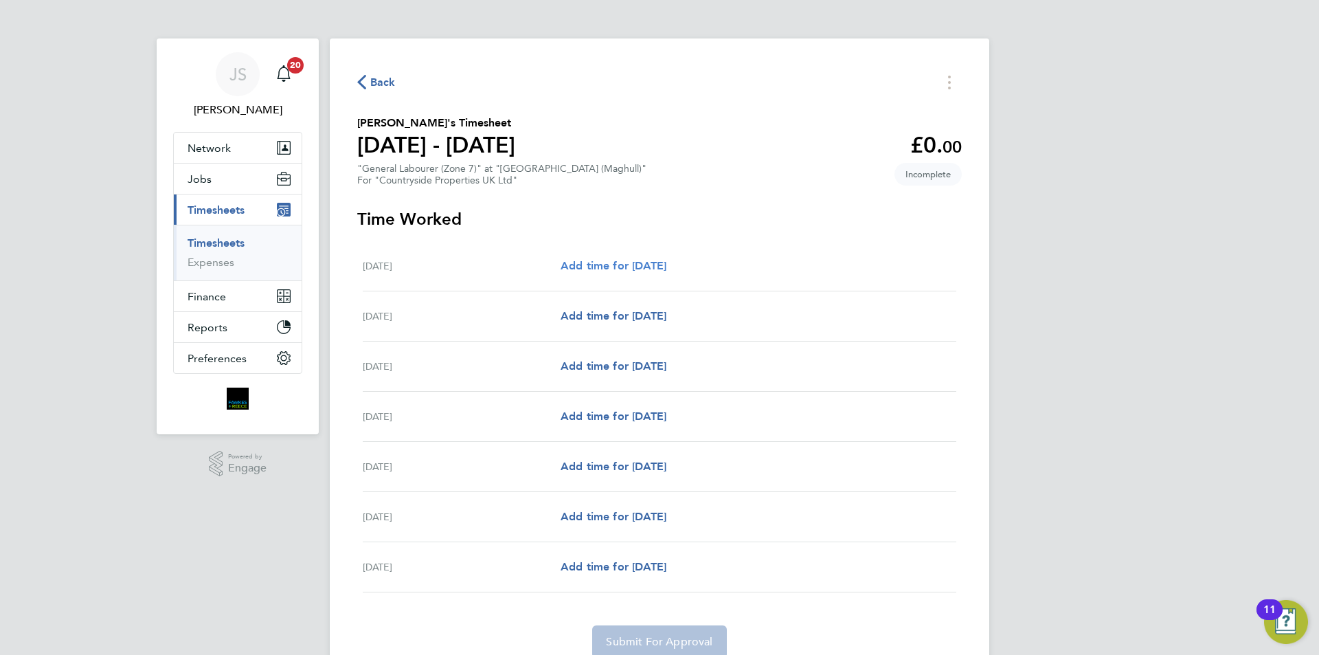
click at [594, 271] on span "Add time for [DATE]" at bounding box center [614, 265] width 106 height 13
select select "30"
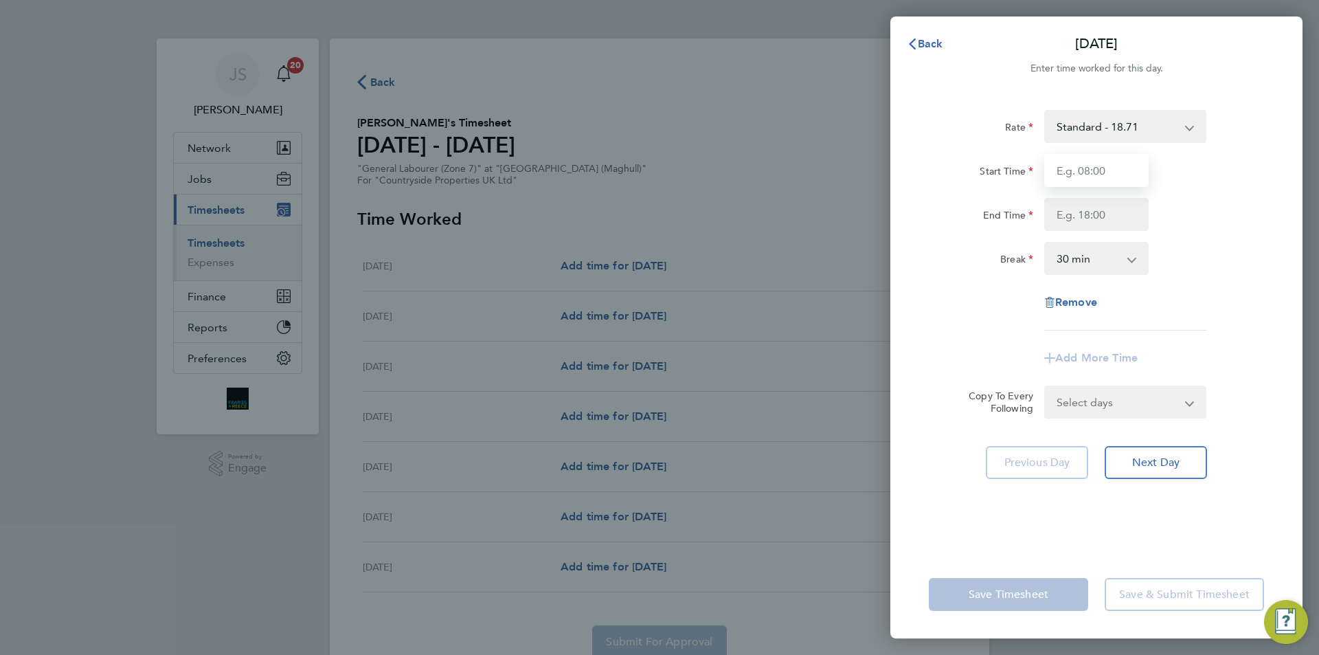
click at [1080, 170] on input "Start Time" at bounding box center [1096, 170] width 104 height 33
type input "07:30"
click at [1084, 217] on input "End Time" at bounding box center [1096, 214] width 104 height 33
type input "16:30"
drag, startPoint x: 1105, startPoint y: 411, endPoint x: 1104, endPoint y: 436, distance: 24.7
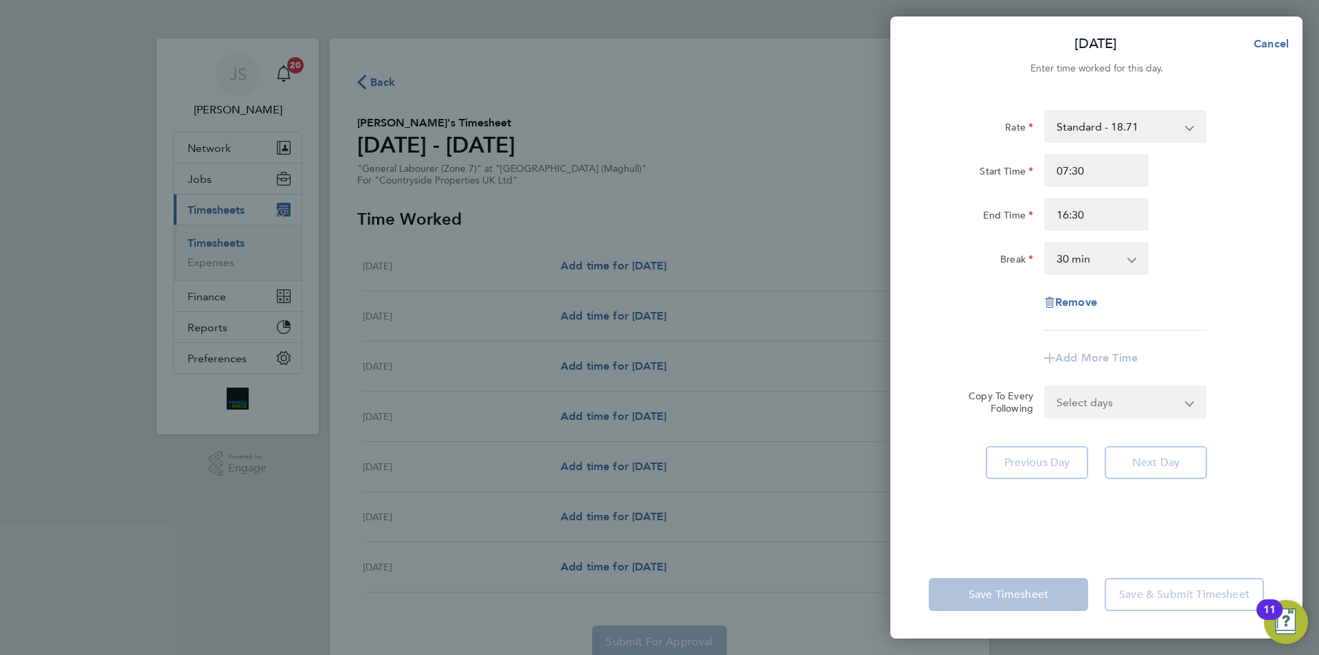
click at [1105, 411] on select "Select days Day Weekday (Mon-Fri) Weekend (Sat-Sun) [DATE] [DATE] [DATE] [DATE]…" at bounding box center [1118, 402] width 144 height 30
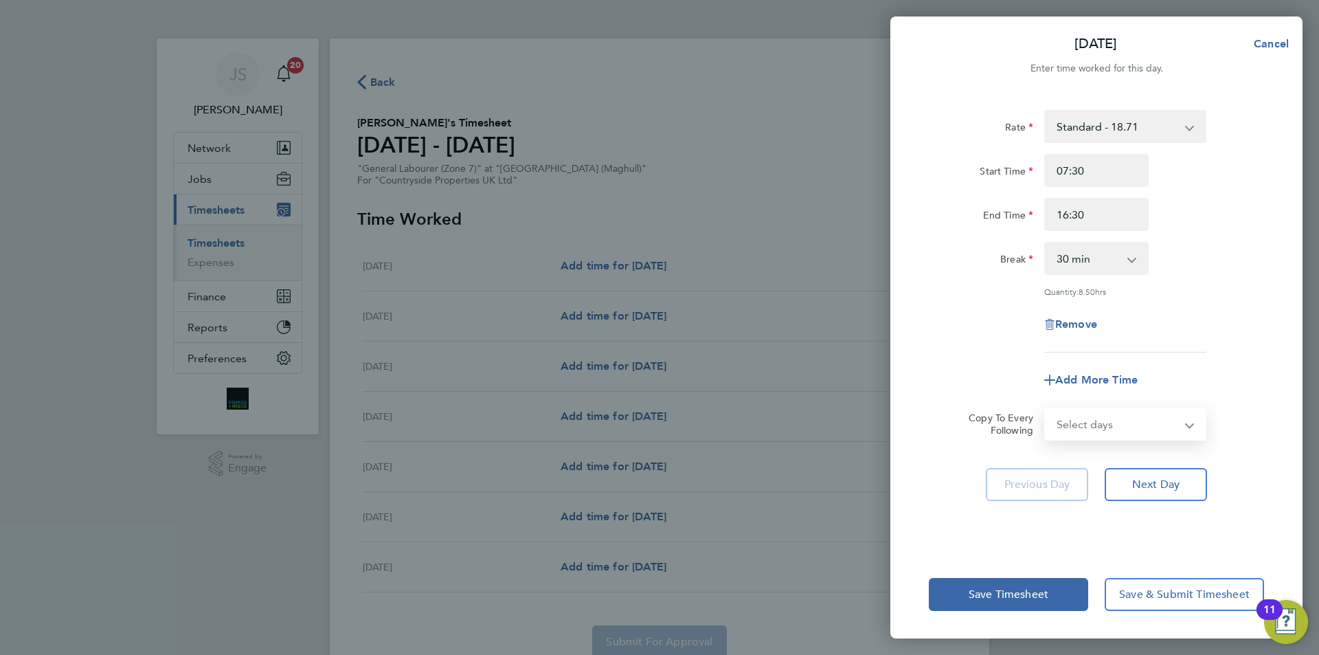
select select "WEEKDAY"
click at [1046, 409] on select "Select days Day Weekday (Mon-Fri) Weekend (Sat-Sun) [DATE] [DATE] [DATE] [DATE]…" at bounding box center [1118, 424] width 144 height 30
select select "[DATE]"
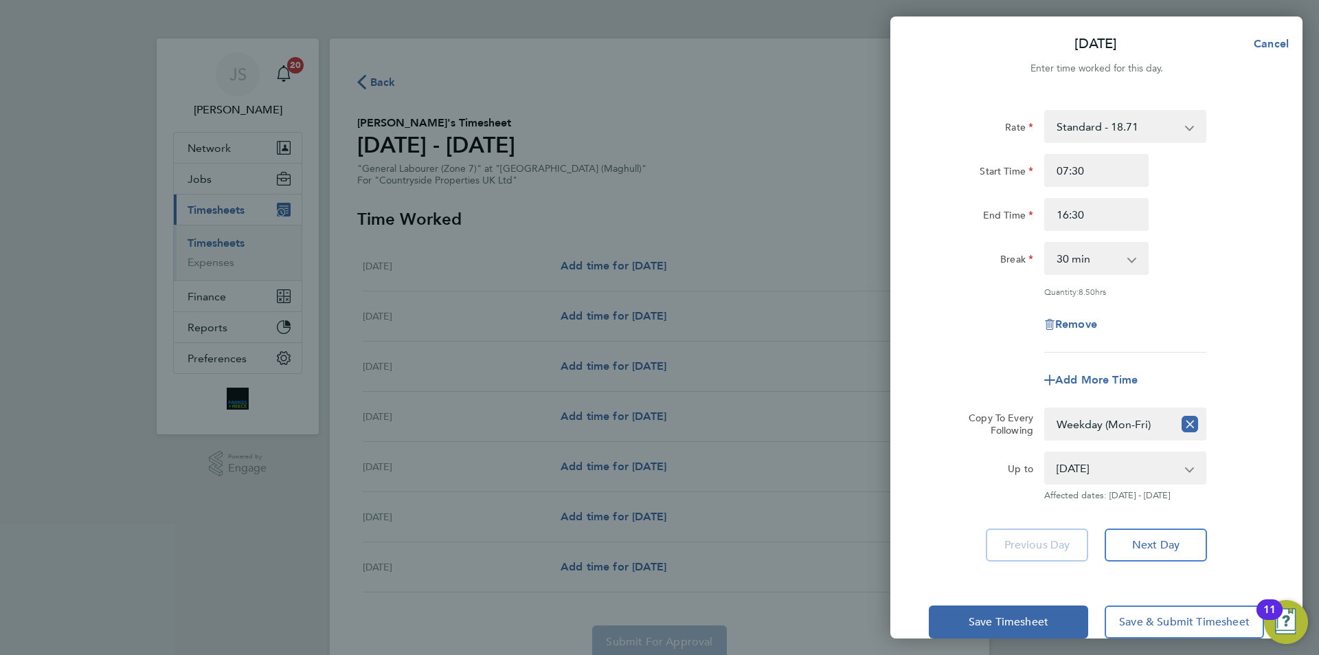
click at [919, 278] on div "Rate Standard - 18.71 Start Time 07:30 End Time 16:30 Break 0 min 15 min 30 min…" at bounding box center [1096, 335] width 412 height 484
click at [1030, 607] on button "Save Timesheet" at bounding box center [1008, 621] width 159 height 33
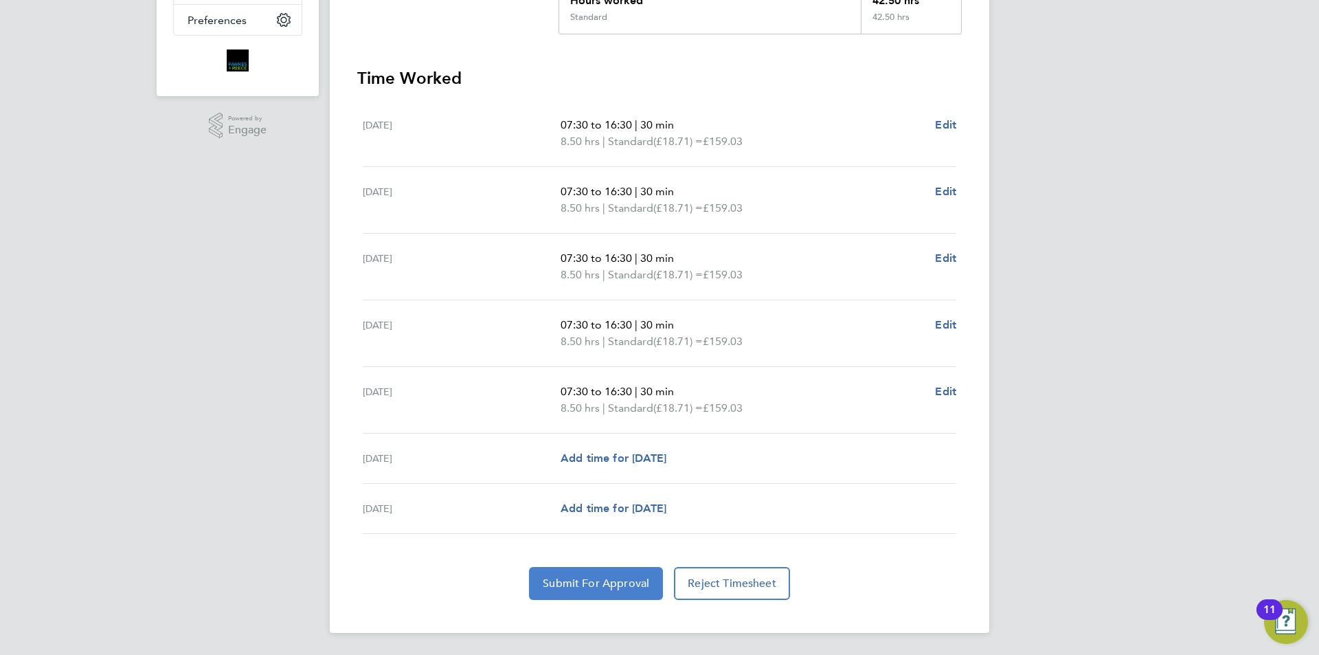
click at [633, 574] on button "Submit For Approval" at bounding box center [596, 583] width 134 height 33
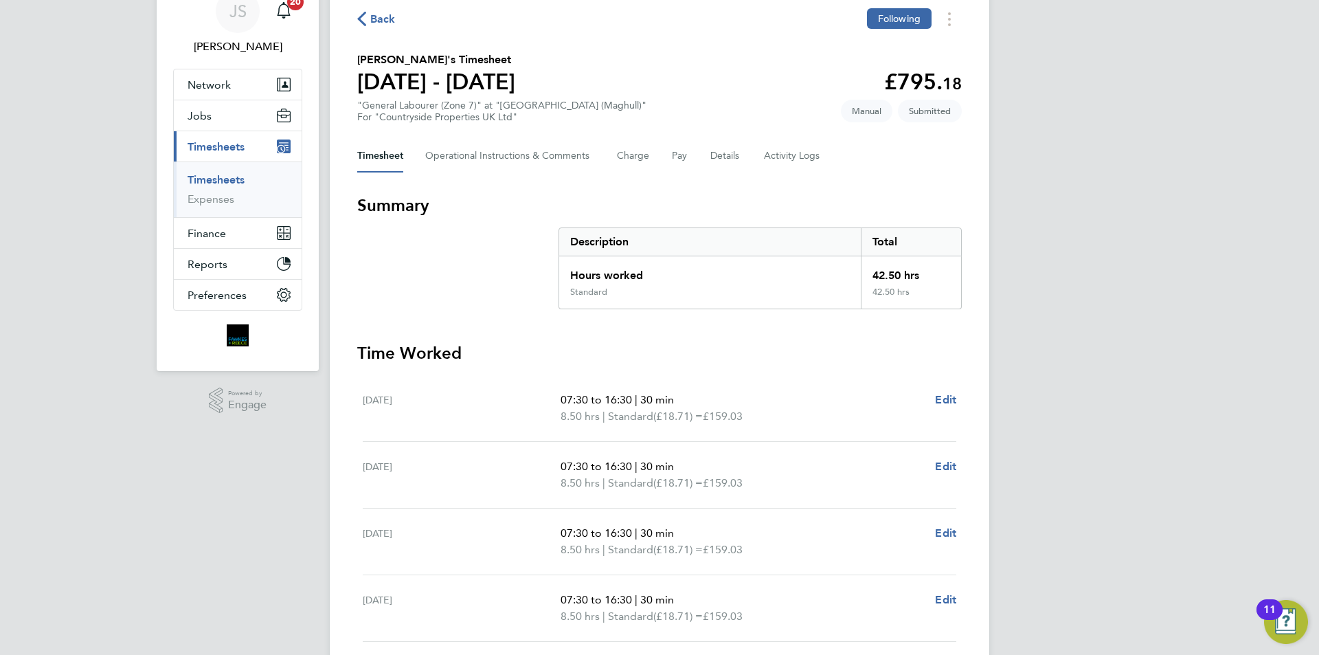
click at [392, 19] on span "Back" at bounding box center [382, 19] width 25 height 16
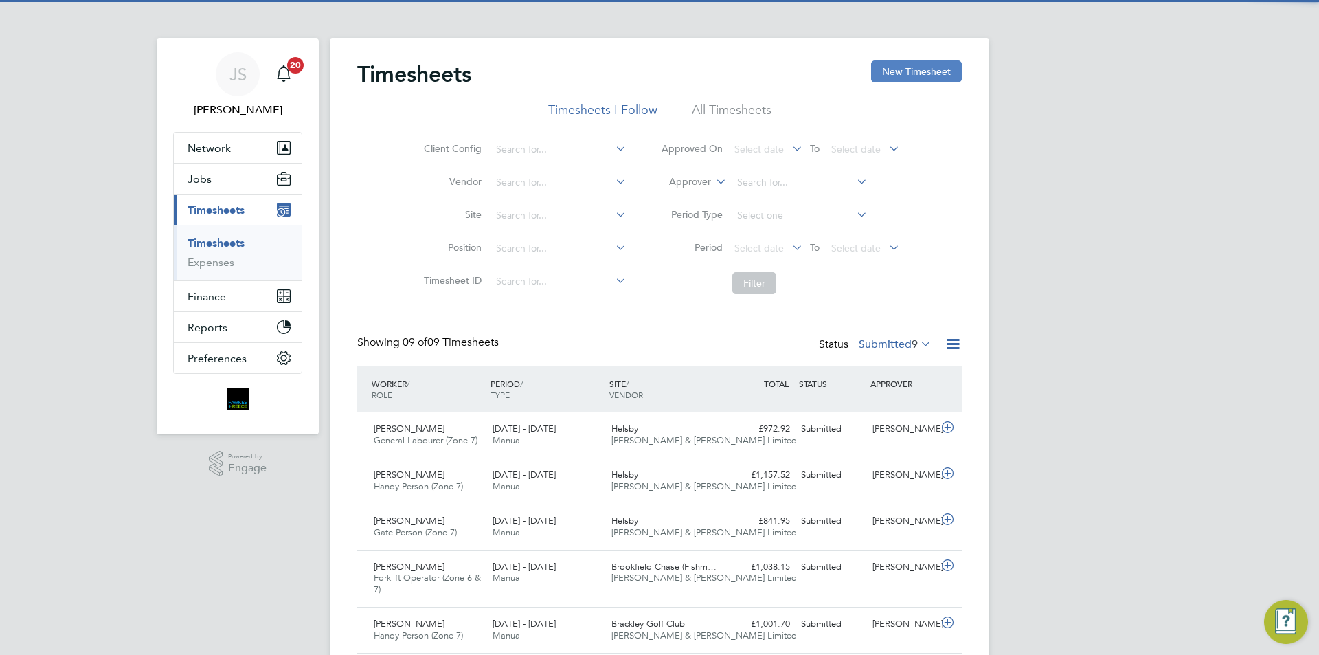
click at [930, 75] on button "New Timesheet" at bounding box center [916, 71] width 91 height 22
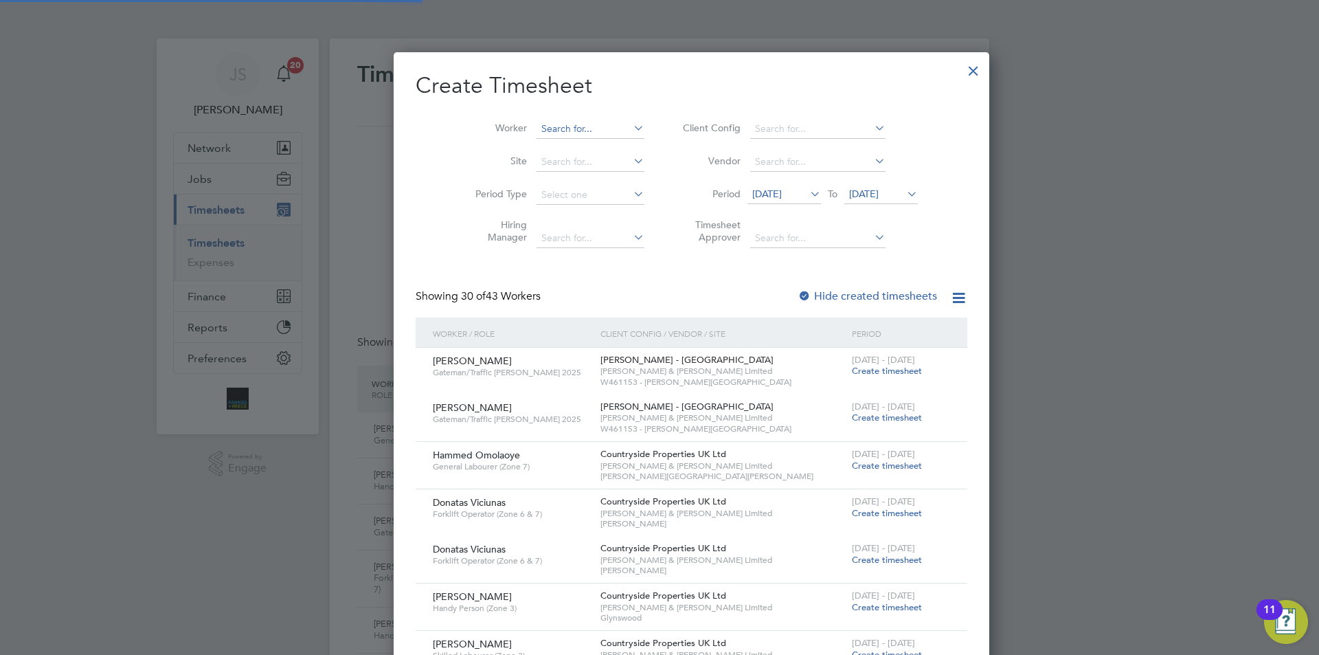
click at [563, 130] on input at bounding box center [591, 129] width 108 height 19
click at [531, 163] on li "Andis Rie mers" at bounding box center [569, 166] width 131 height 19
type input "[PERSON_NAME]"
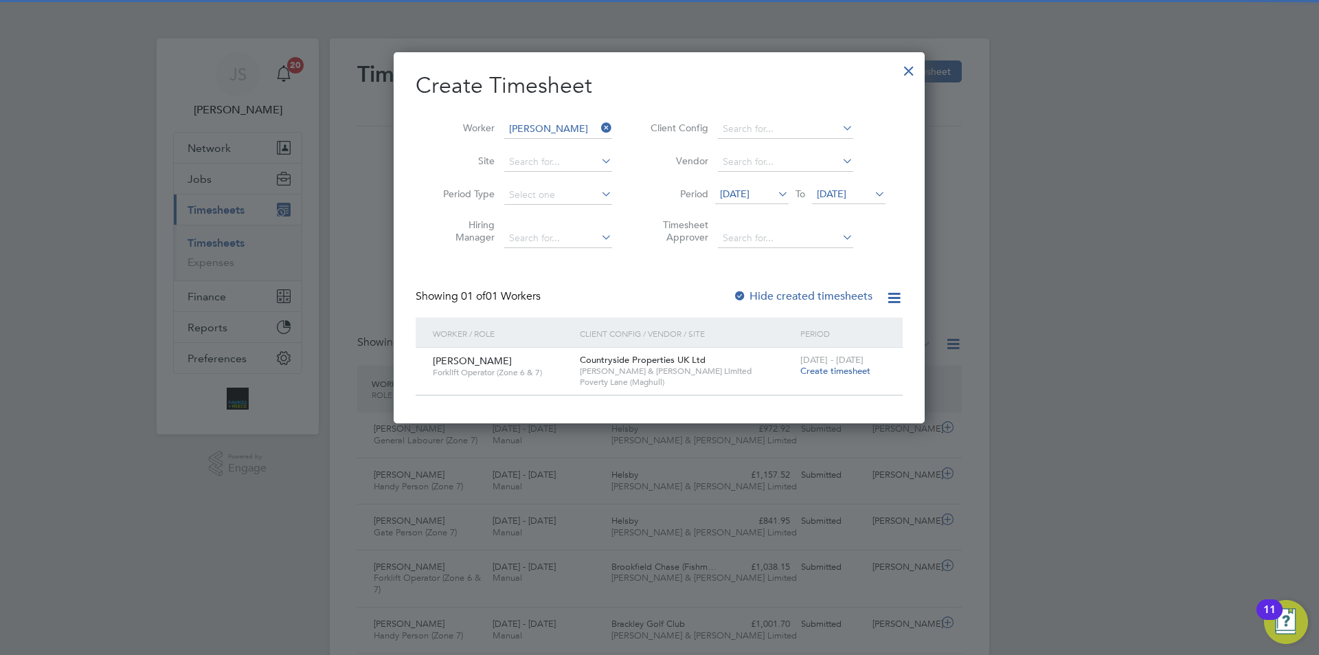
click at [838, 371] on span "Create timesheet" at bounding box center [835, 371] width 70 height 12
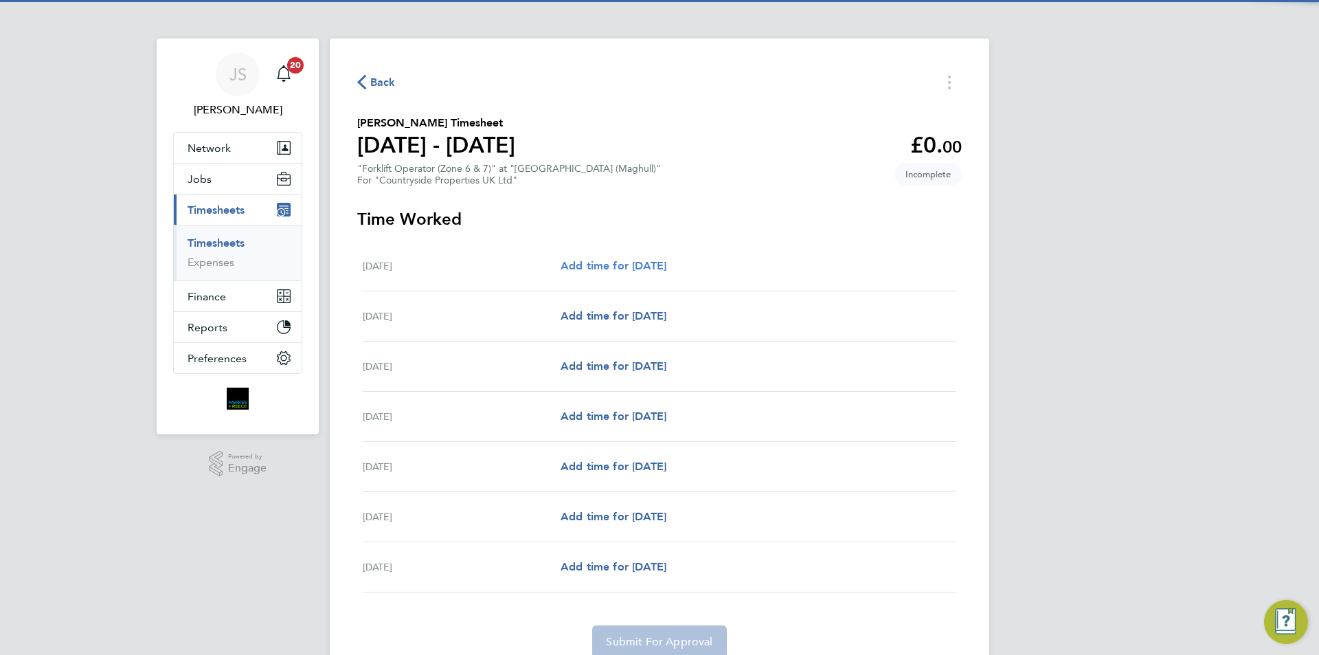
click at [662, 263] on span "Add time for [DATE]" at bounding box center [614, 265] width 106 height 13
select select "30"
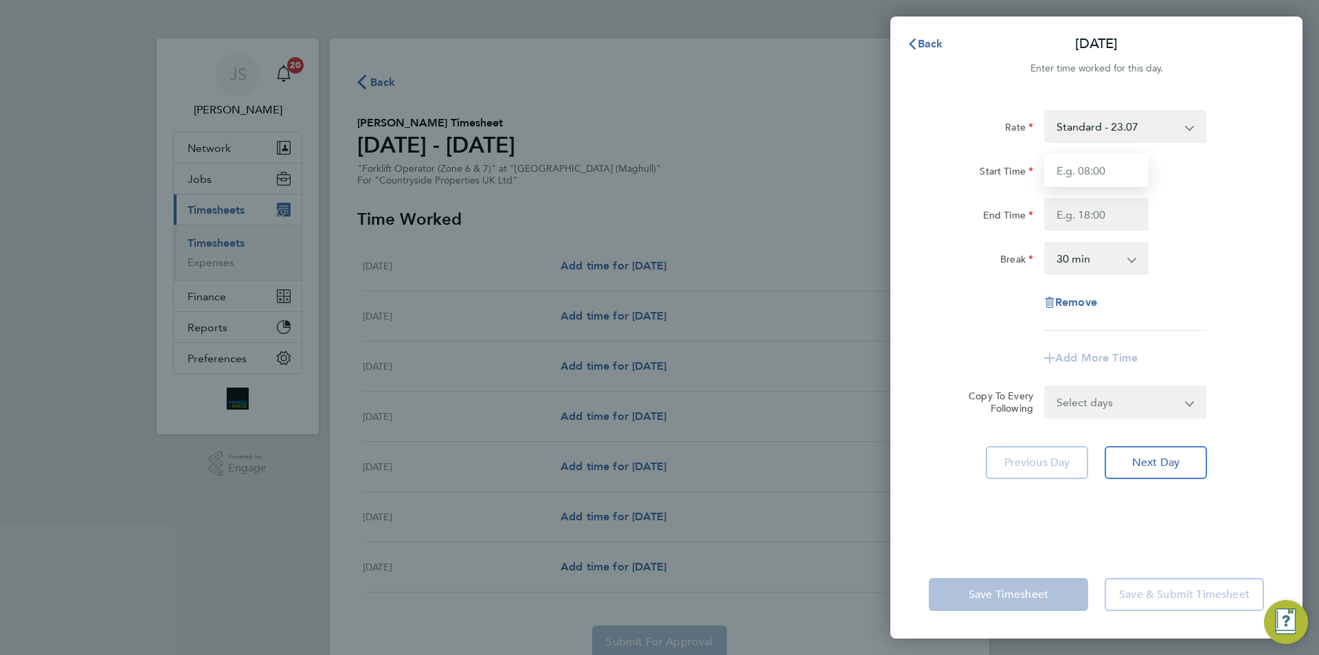
click at [1084, 165] on input "Start Time" at bounding box center [1096, 170] width 104 height 33
type input "07:30"
click at [1071, 212] on input "End Time" at bounding box center [1096, 214] width 104 height 33
type input "16:30"
drag, startPoint x: 1128, startPoint y: 405, endPoint x: 1079, endPoint y: 407, distance: 48.8
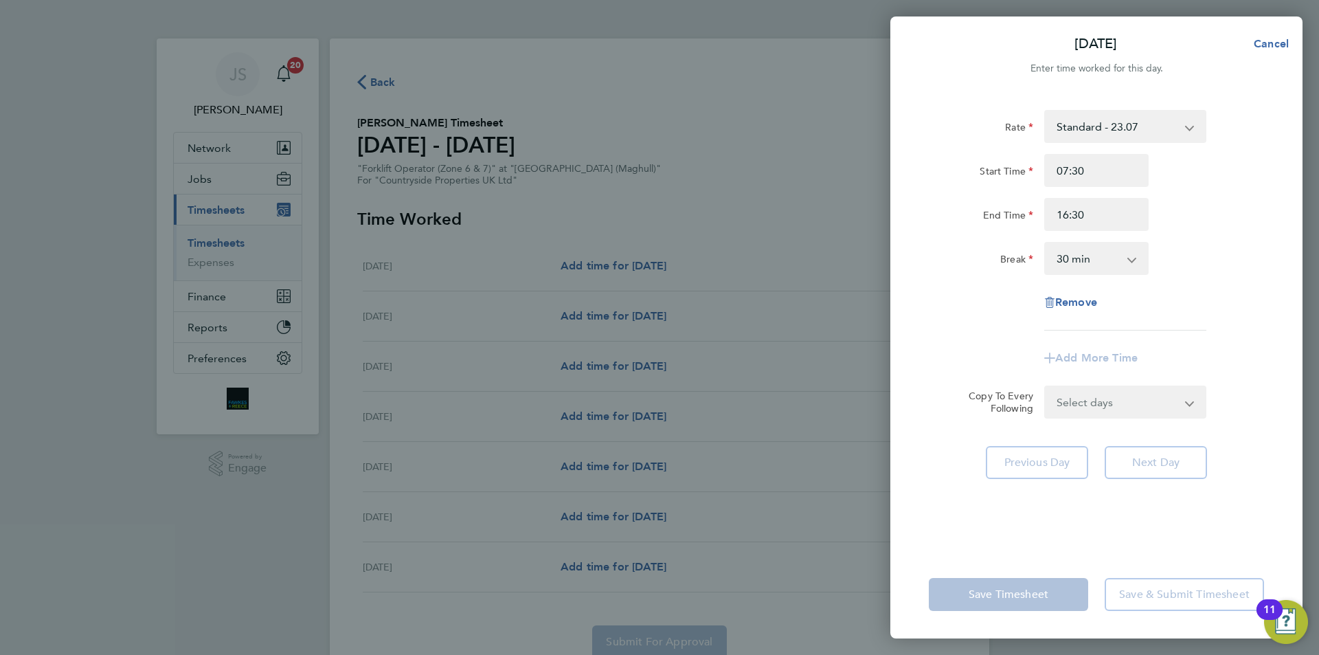
click at [1127, 405] on form "Rate Standard - 23.07 Start Time 07:30 End Time 16:30 Break 0 min 15 min 30 min…" at bounding box center [1096, 264] width 335 height 309
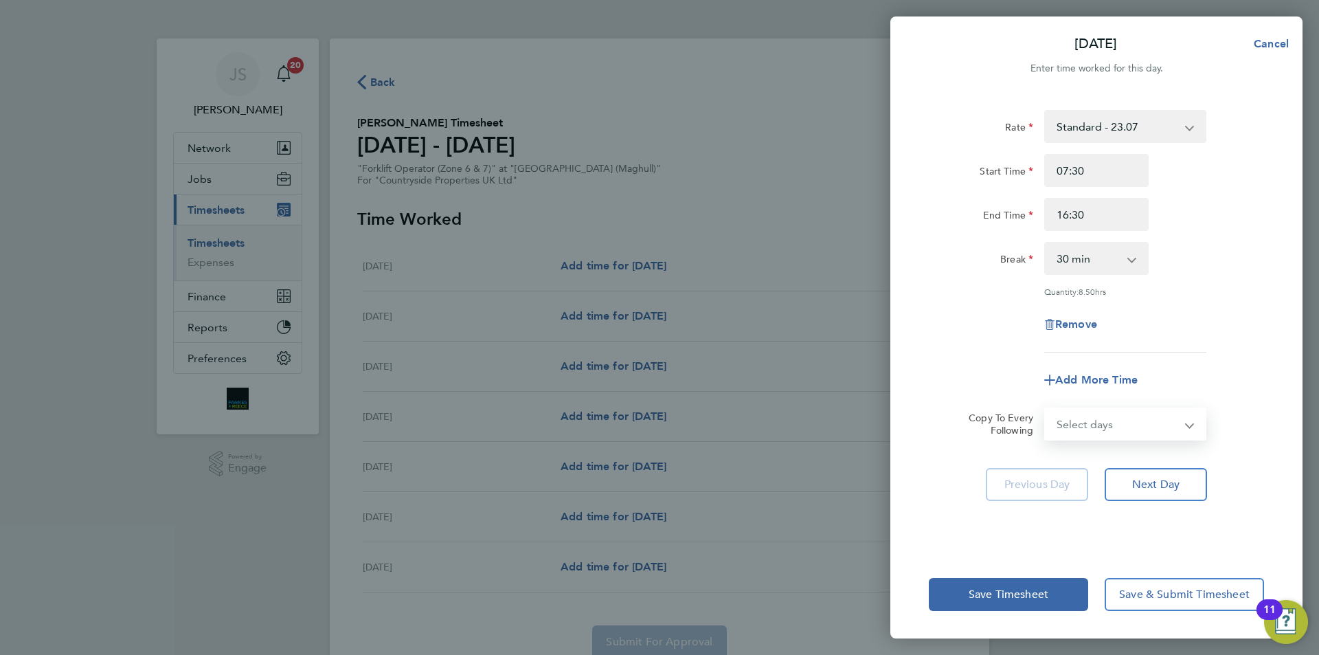
select select "DAY"
click at [1046, 409] on select "Select days Day Weekday (Mon-Fri) Weekend (Sat-Sun) [DATE] [DATE] [DATE] [DATE]…" at bounding box center [1118, 424] width 144 height 30
select select "[DATE]"
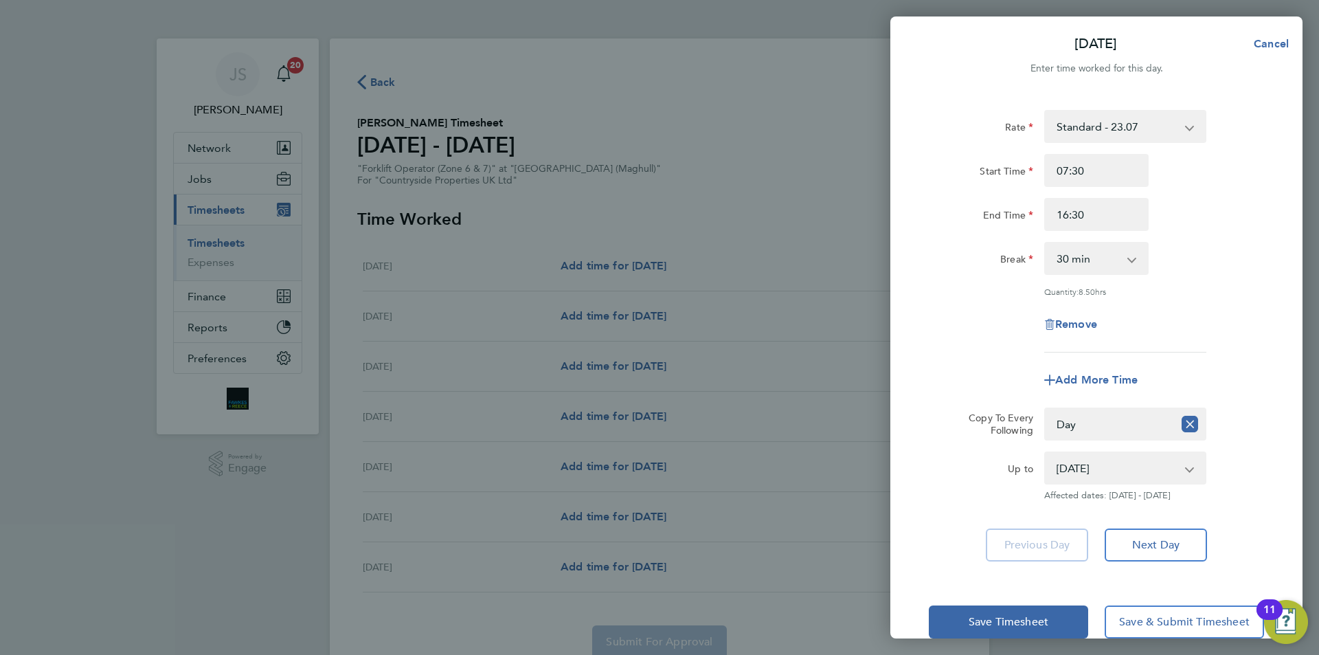
click at [1002, 337] on div "Remove" at bounding box center [1096, 324] width 346 height 33
click at [1011, 612] on button "Save Timesheet" at bounding box center [1008, 621] width 159 height 33
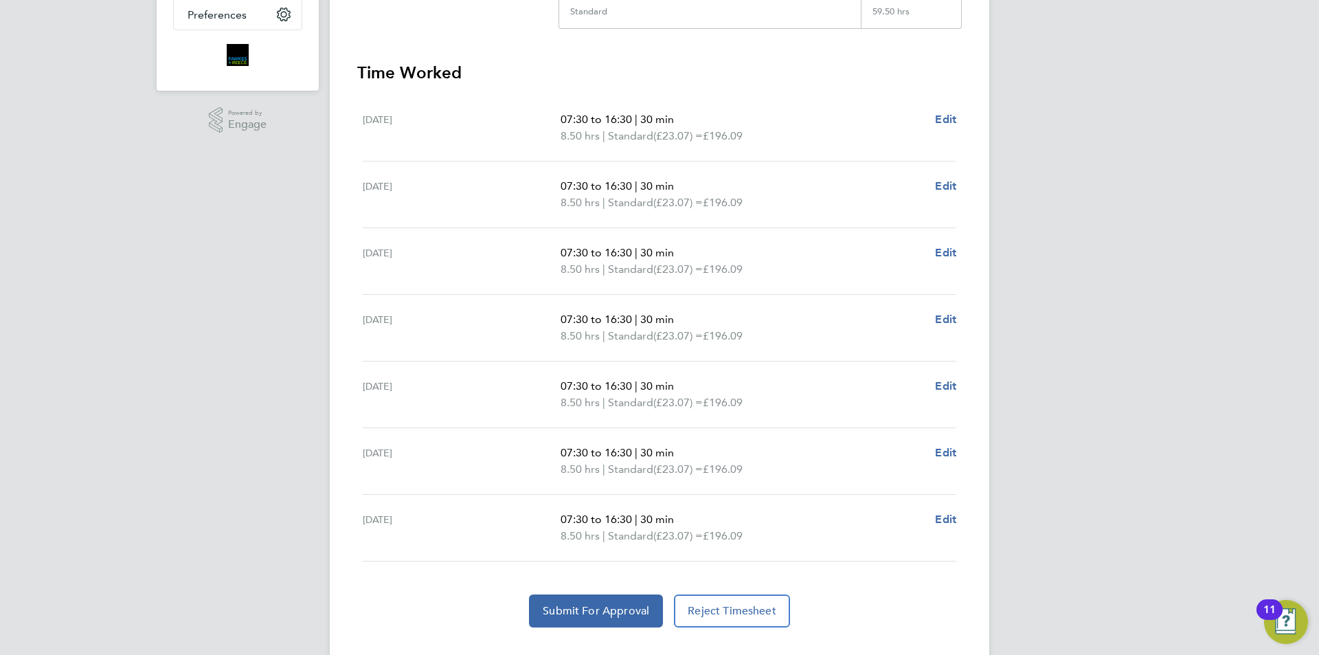
click at [941, 442] on div "[DATE] 07:30 to 16:30 | 30 min 8.50 hrs | Standard (£23.07) = £196.09 Edit" at bounding box center [660, 461] width 594 height 67
click at [949, 452] on span "Edit" at bounding box center [945, 452] width 21 height 13
select select "30"
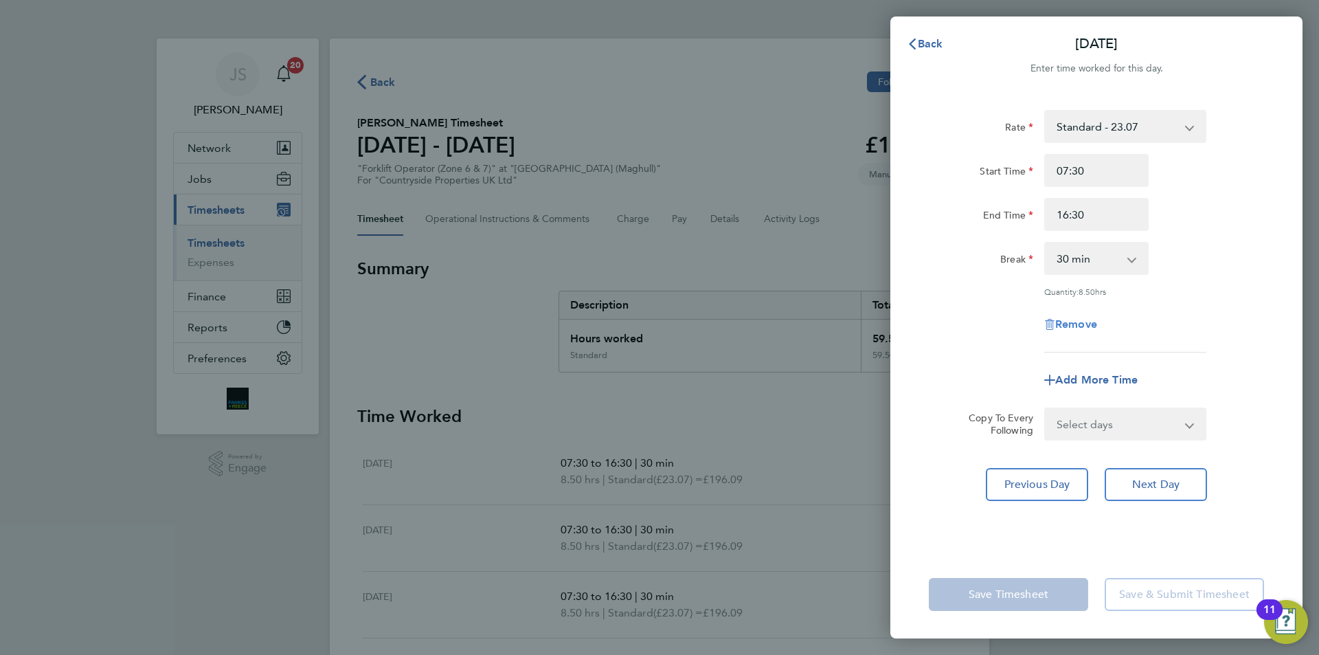
click at [1076, 317] on span "Remove" at bounding box center [1076, 323] width 42 height 13
select select "null"
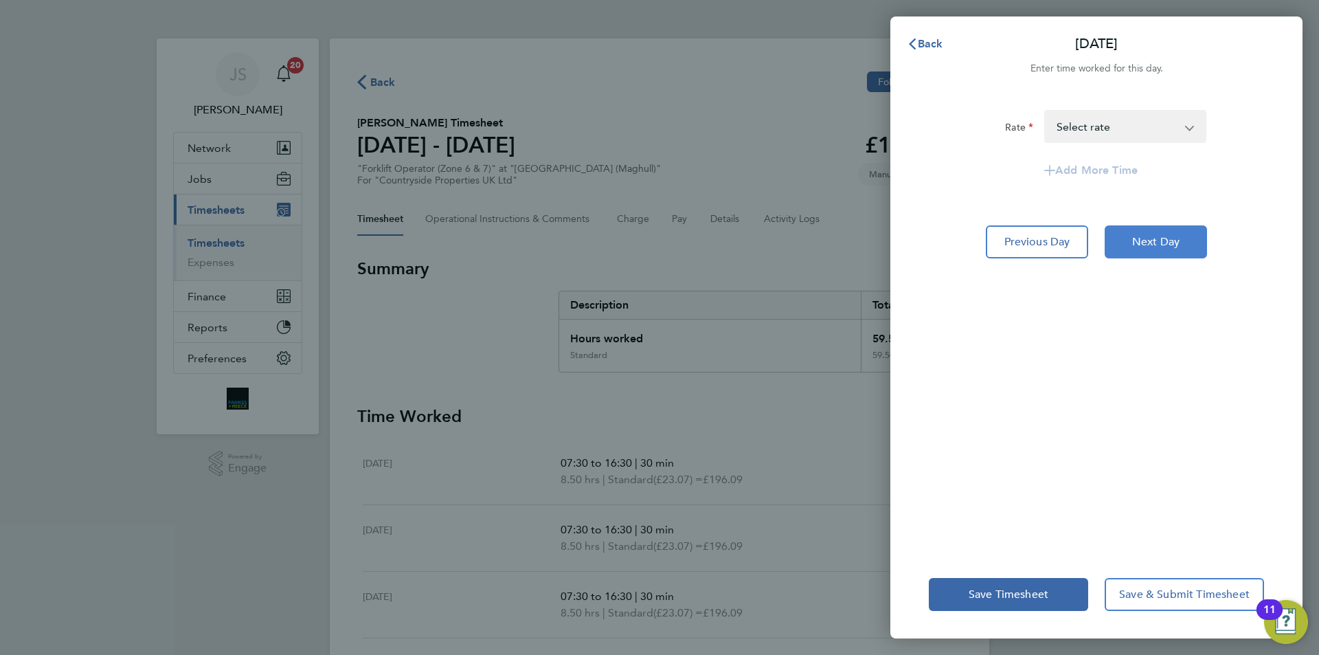
click at [1134, 229] on button "Next Day" at bounding box center [1156, 241] width 102 height 33
select select "30"
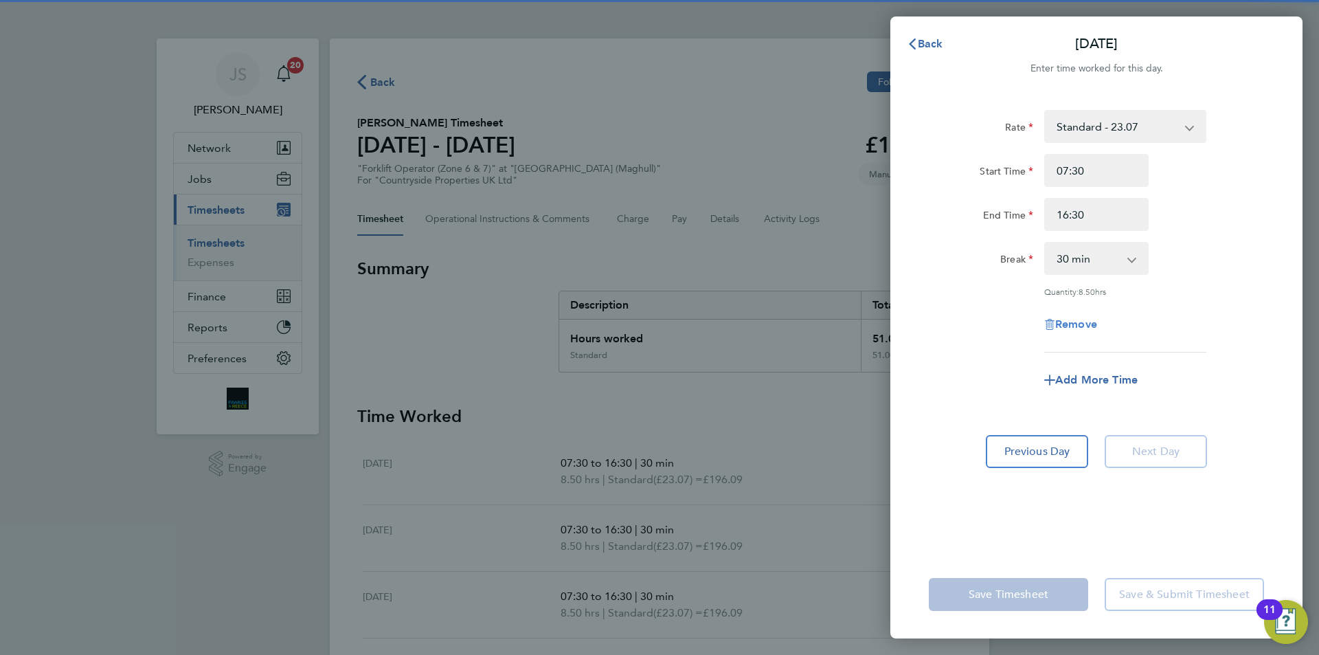
click at [1090, 323] on span "Remove" at bounding box center [1076, 323] width 42 height 13
select select "null"
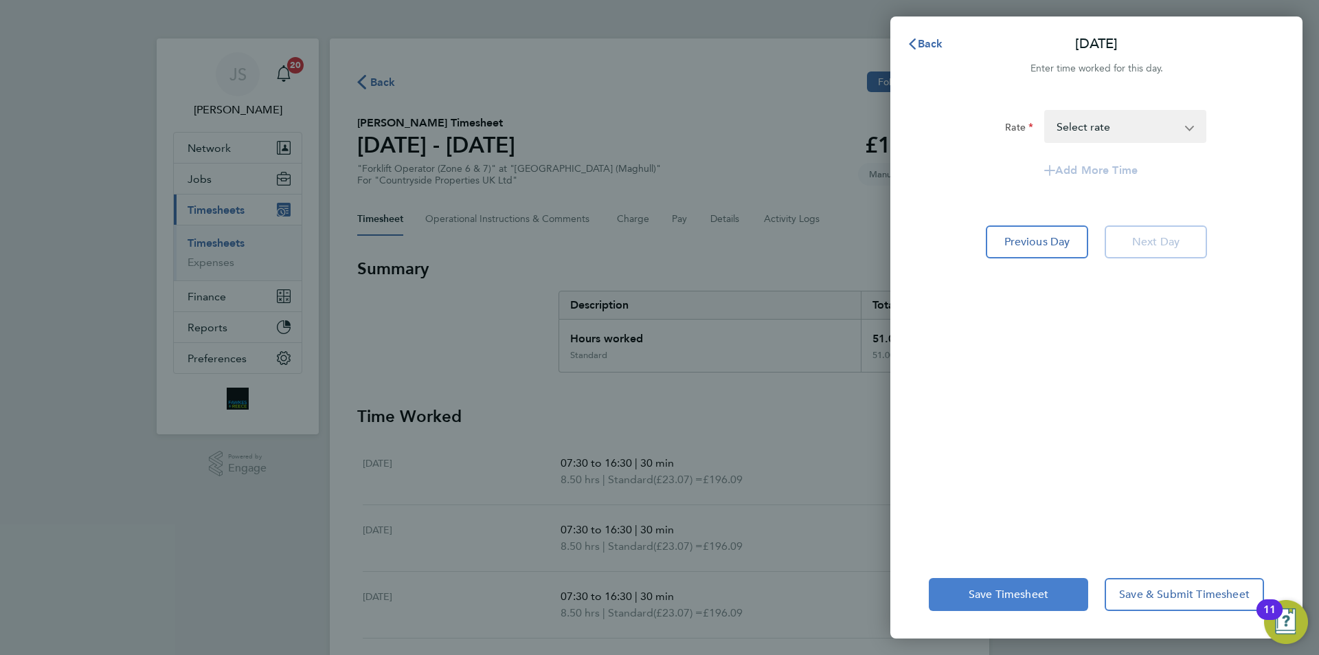
click at [1040, 586] on button "Save Timesheet" at bounding box center [1008, 594] width 159 height 33
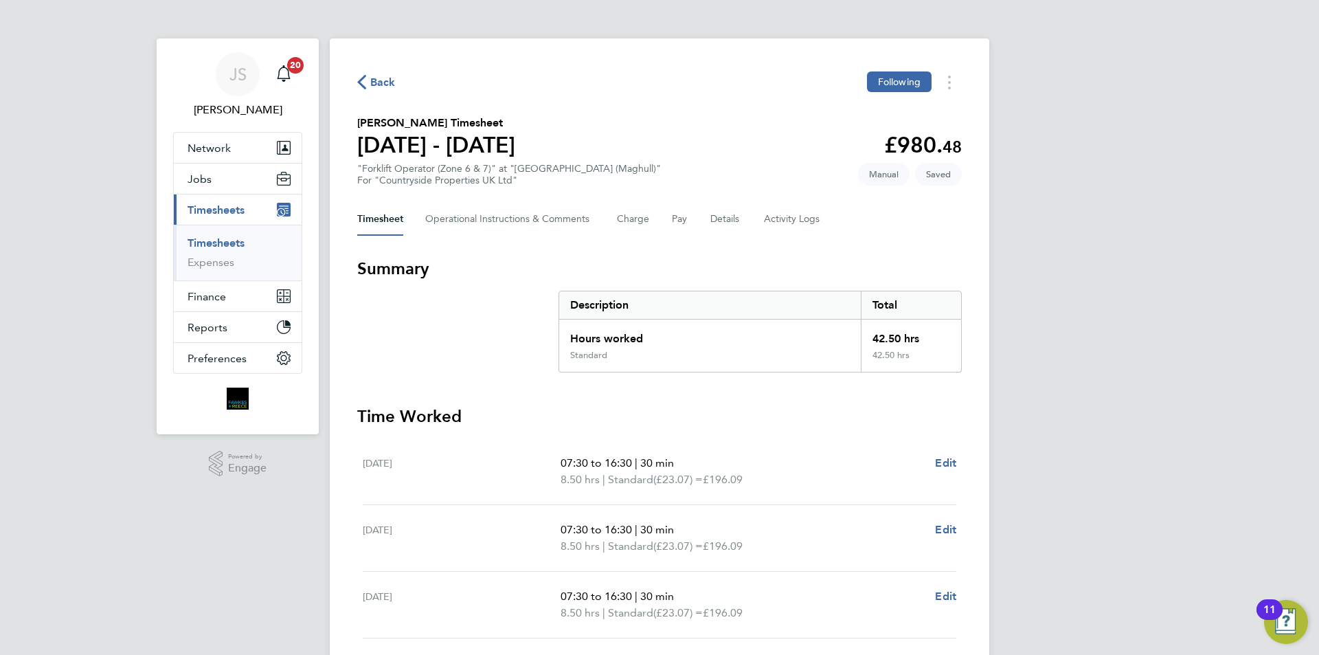
click at [382, 213] on button "Timesheet" at bounding box center [380, 219] width 46 height 33
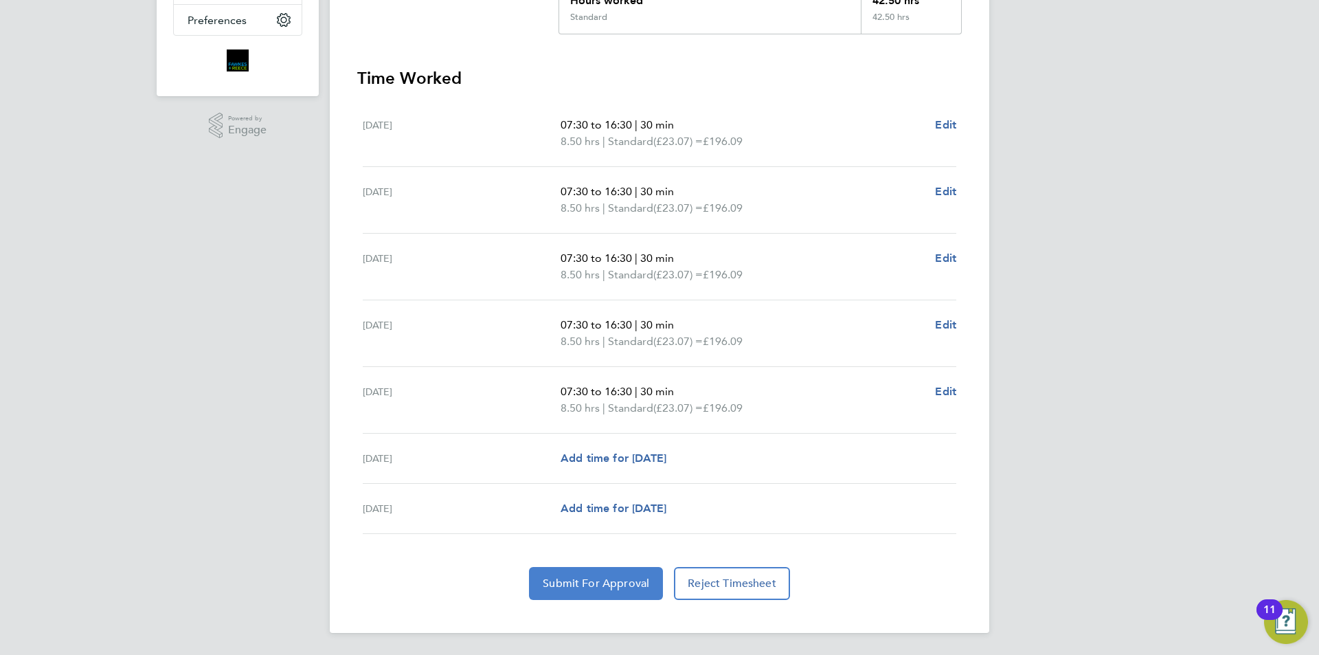
click at [605, 587] on span "Submit For Approval" at bounding box center [596, 583] width 106 height 14
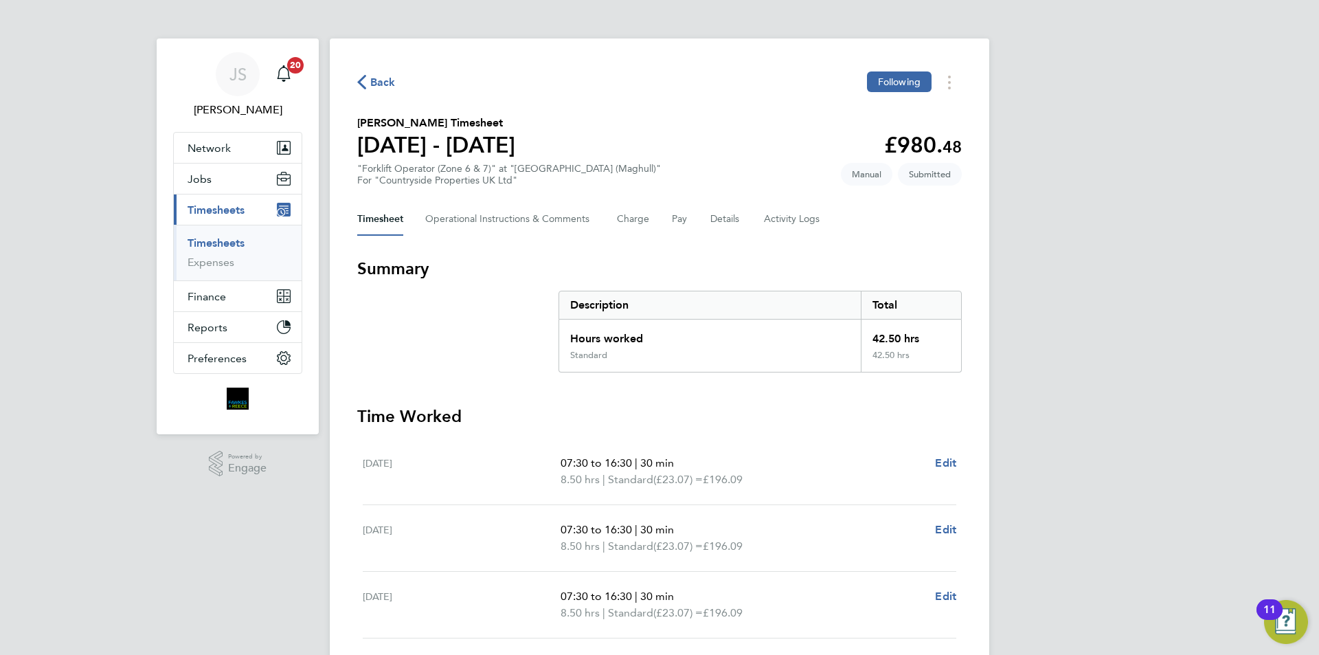
click at [370, 84] on span "Back" at bounding box center [376, 81] width 38 height 13
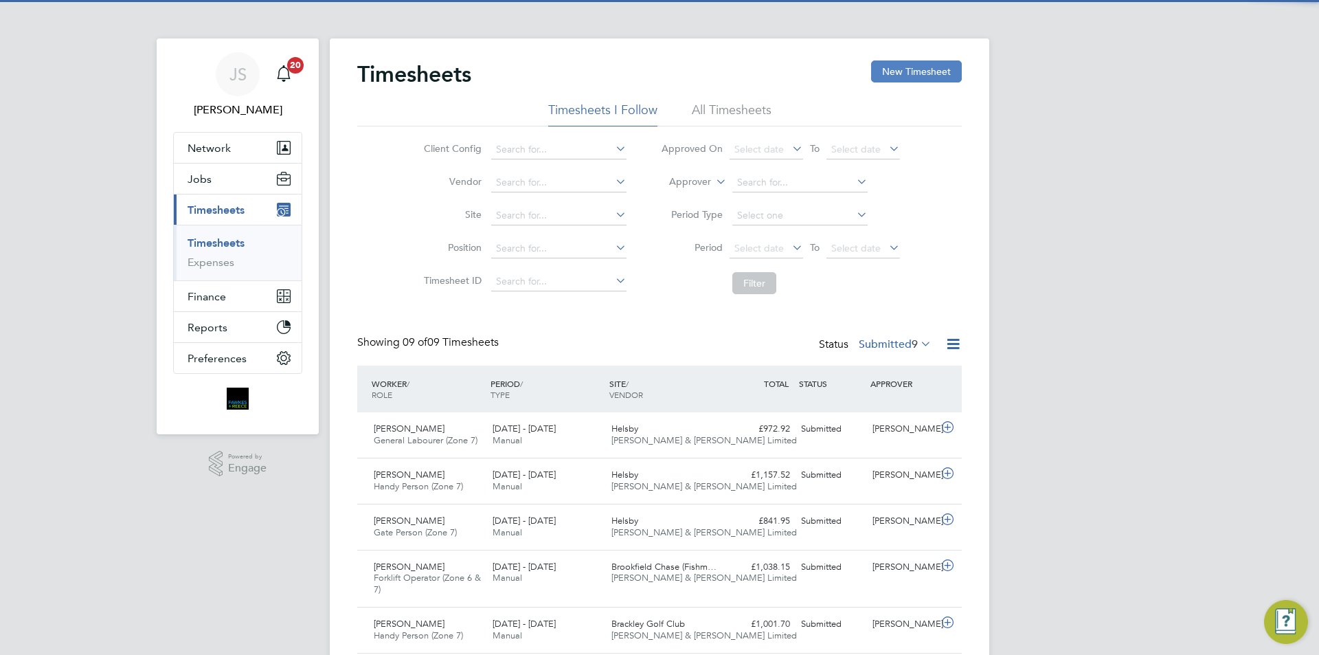
click at [898, 73] on button "New Timesheet" at bounding box center [916, 71] width 91 height 22
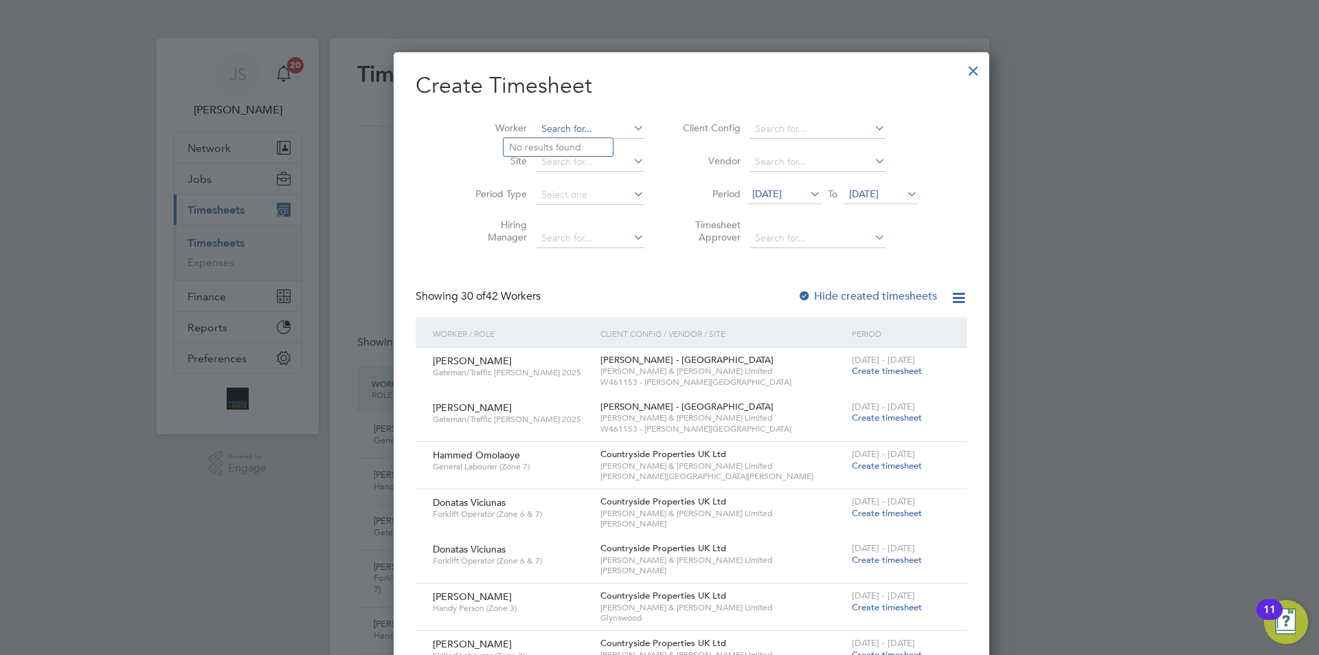
click at [548, 124] on input at bounding box center [591, 129] width 108 height 19
click at [549, 146] on li "Olek [PERSON_NAME]" at bounding box center [560, 147] width 112 height 19
type input "[PERSON_NAME]"
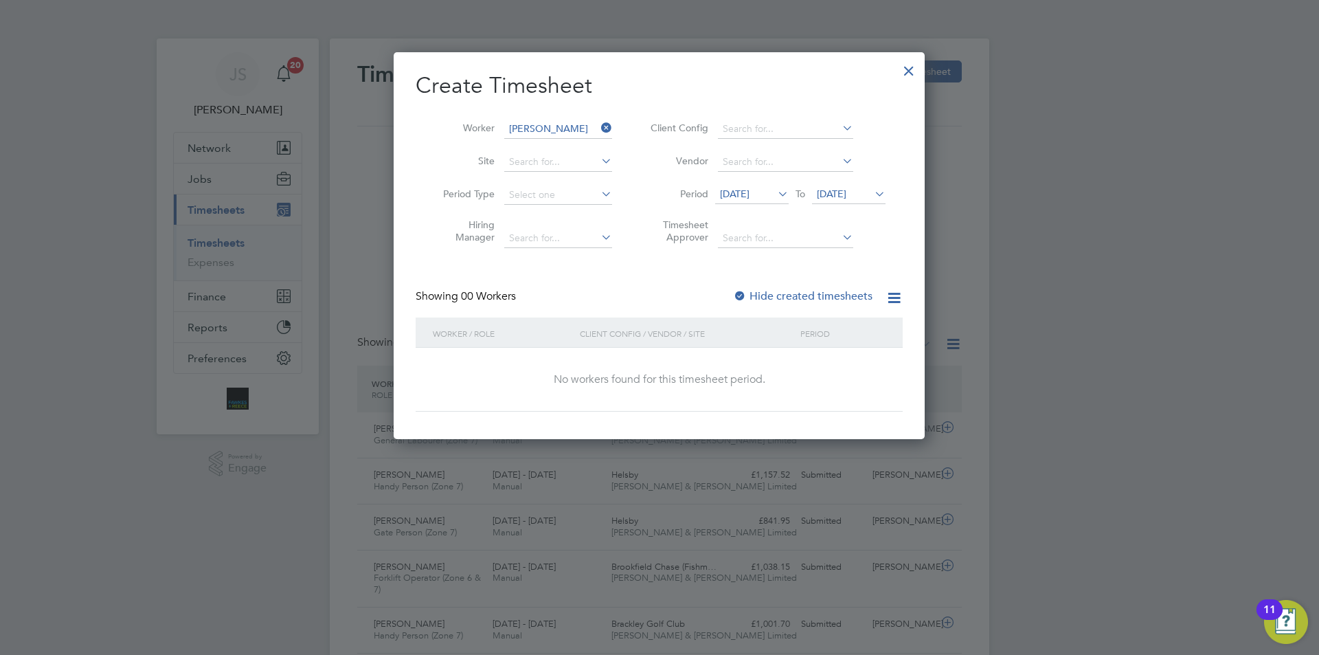
click at [746, 199] on span "[DATE]" at bounding box center [735, 194] width 30 height 12
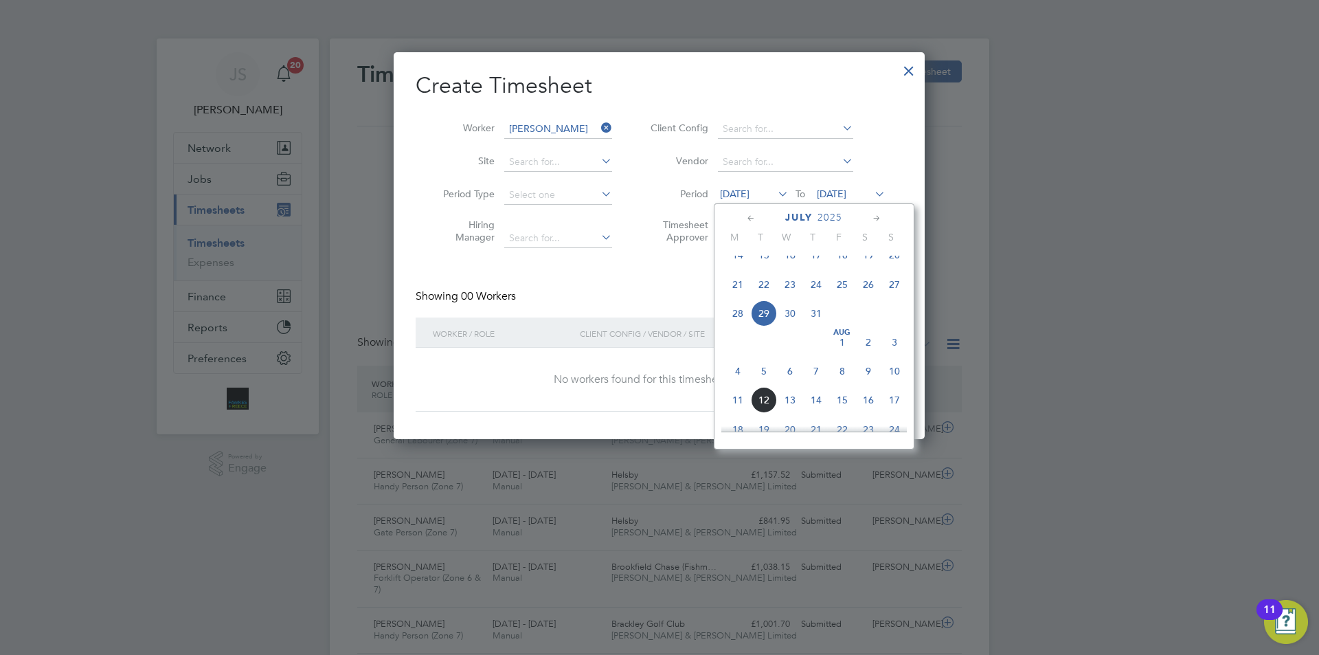
click at [632, 324] on div "Client Config / Vendor / Site" at bounding box center [686, 333] width 221 height 32
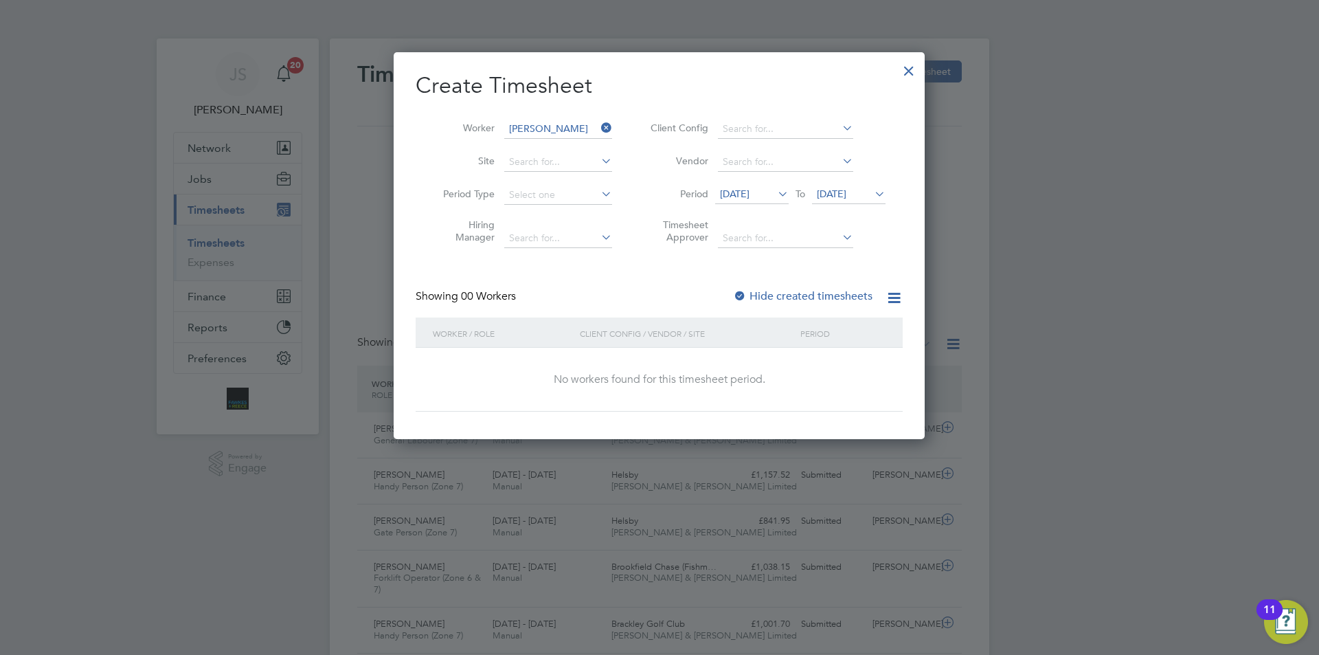
click at [745, 293] on div at bounding box center [740, 297] width 14 height 14
click at [772, 191] on span "[DATE]" at bounding box center [752, 195] width 74 height 19
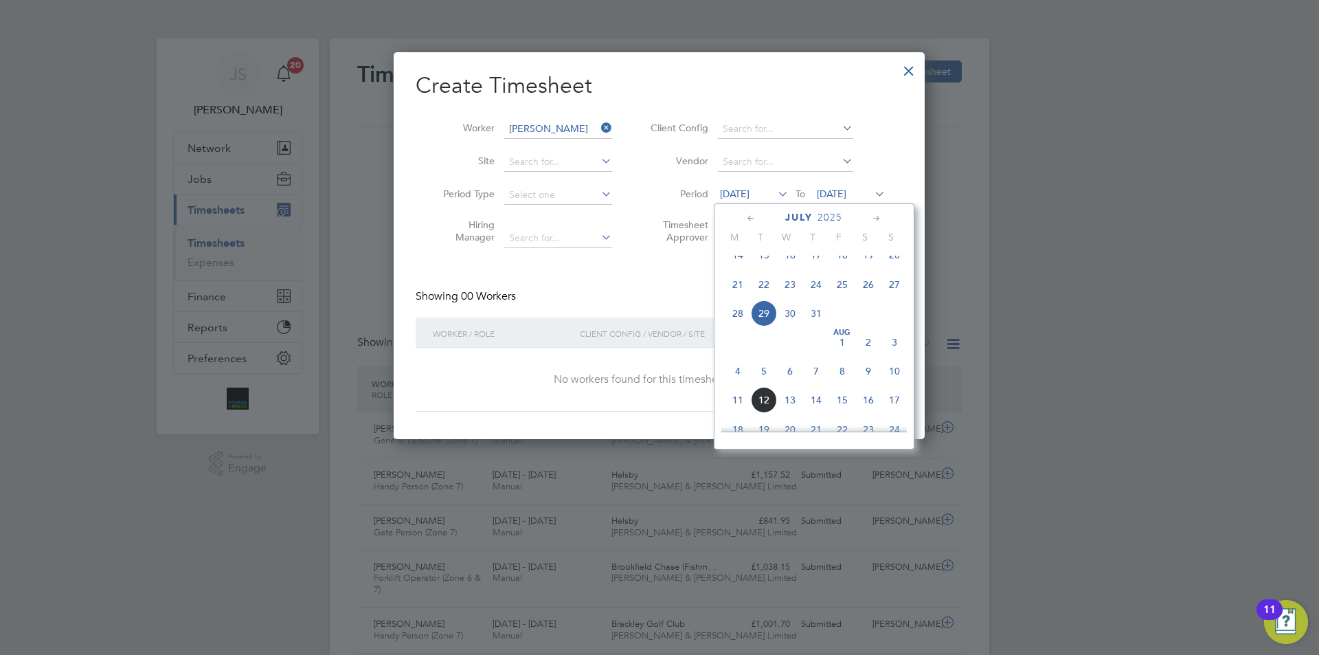
click at [737, 384] on span "4" at bounding box center [738, 371] width 26 height 26
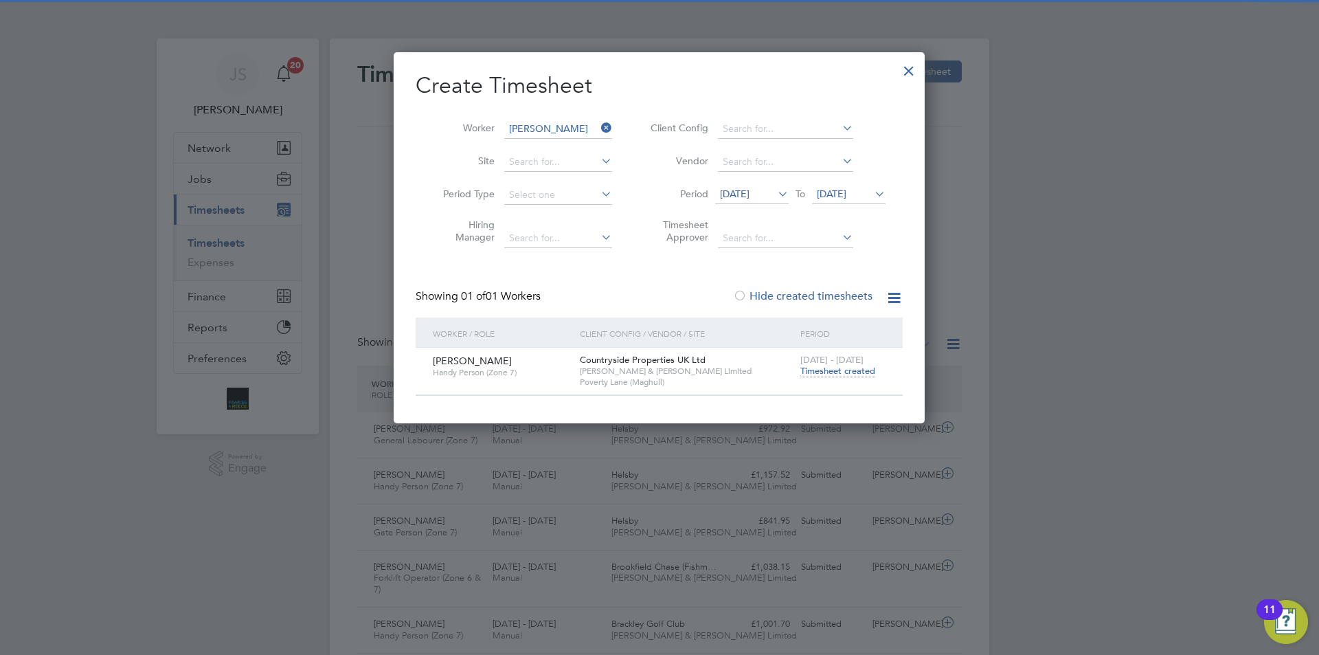
click at [849, 372] on span "Timesheet created" at bounding box center [837, 371] width 75 height 12
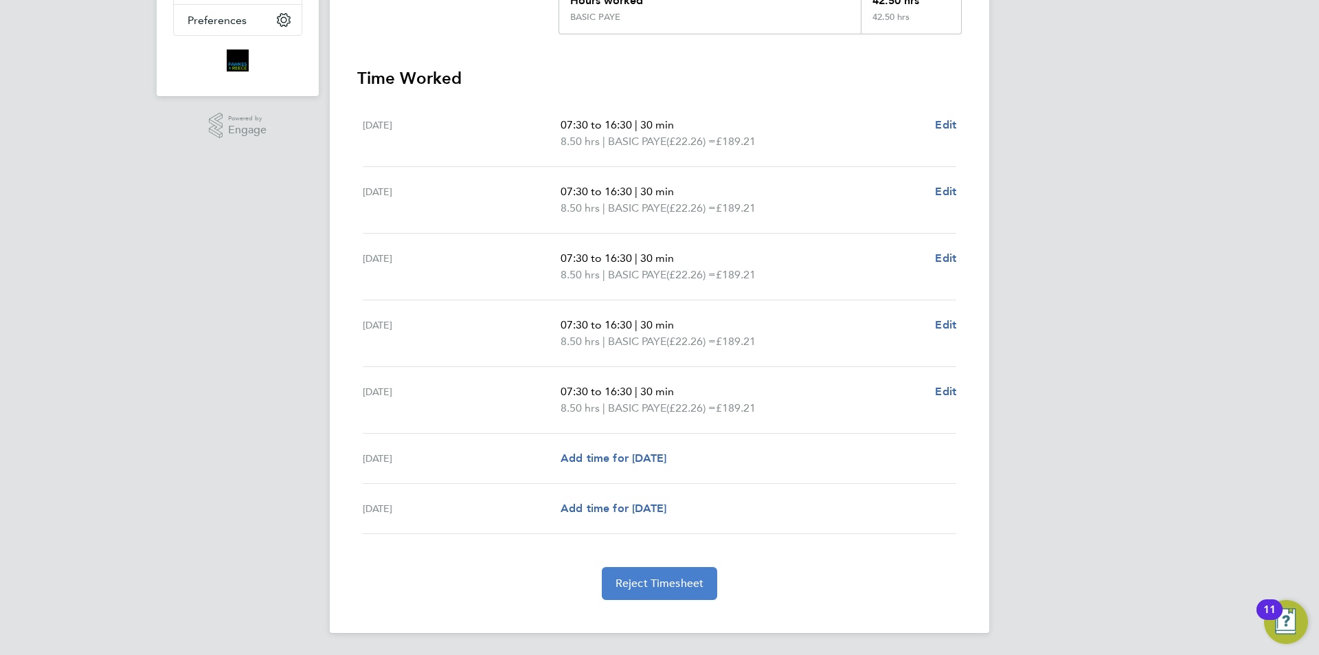
click at [632, 593] on button "Reject Timesheet" at bounding box center [660, 583] width 116 height 33
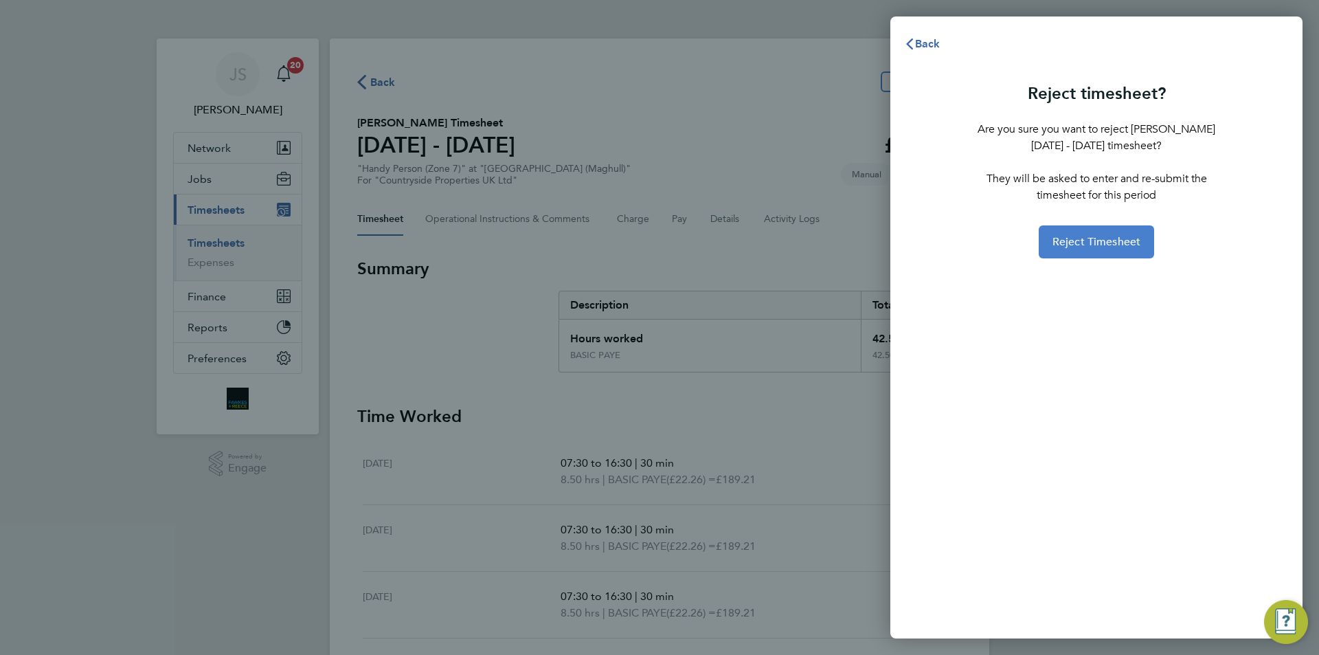
click at [1130, 240] on span "Reject Timesheet" at bounding box center [1097, 242] width 89 height 14
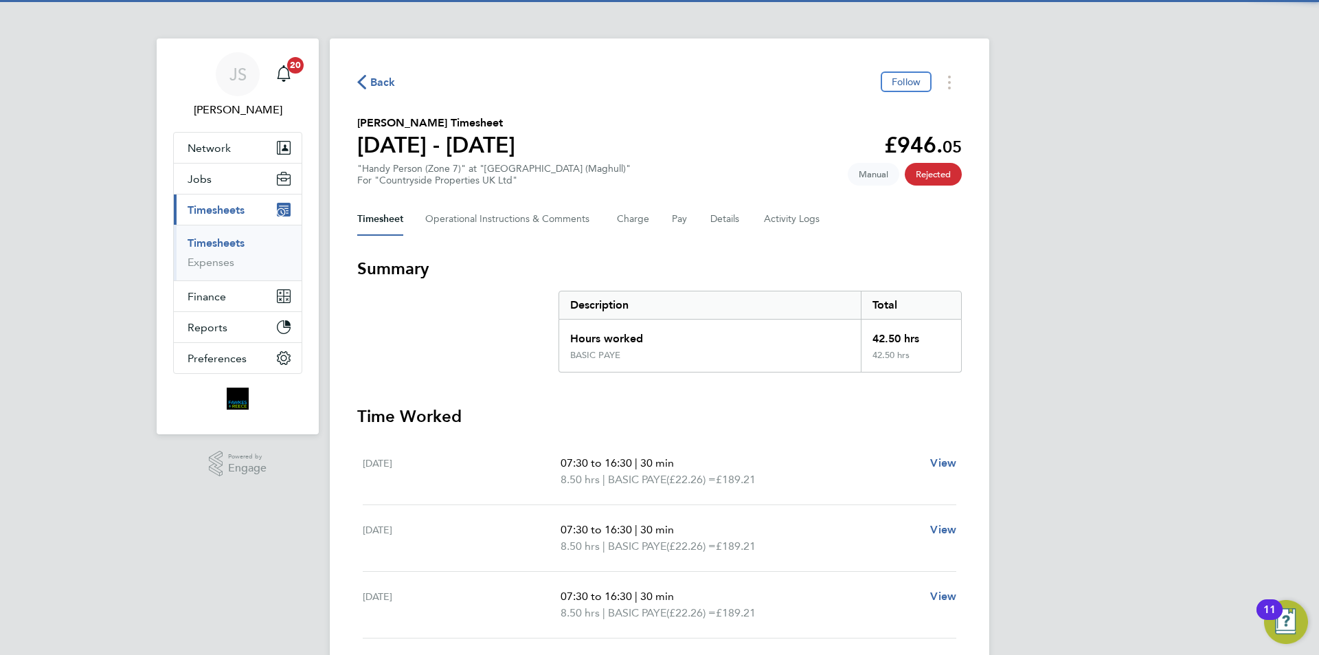
click at [386, 78] on span "Back" at bounding box center [382, 82] width 25 height 16
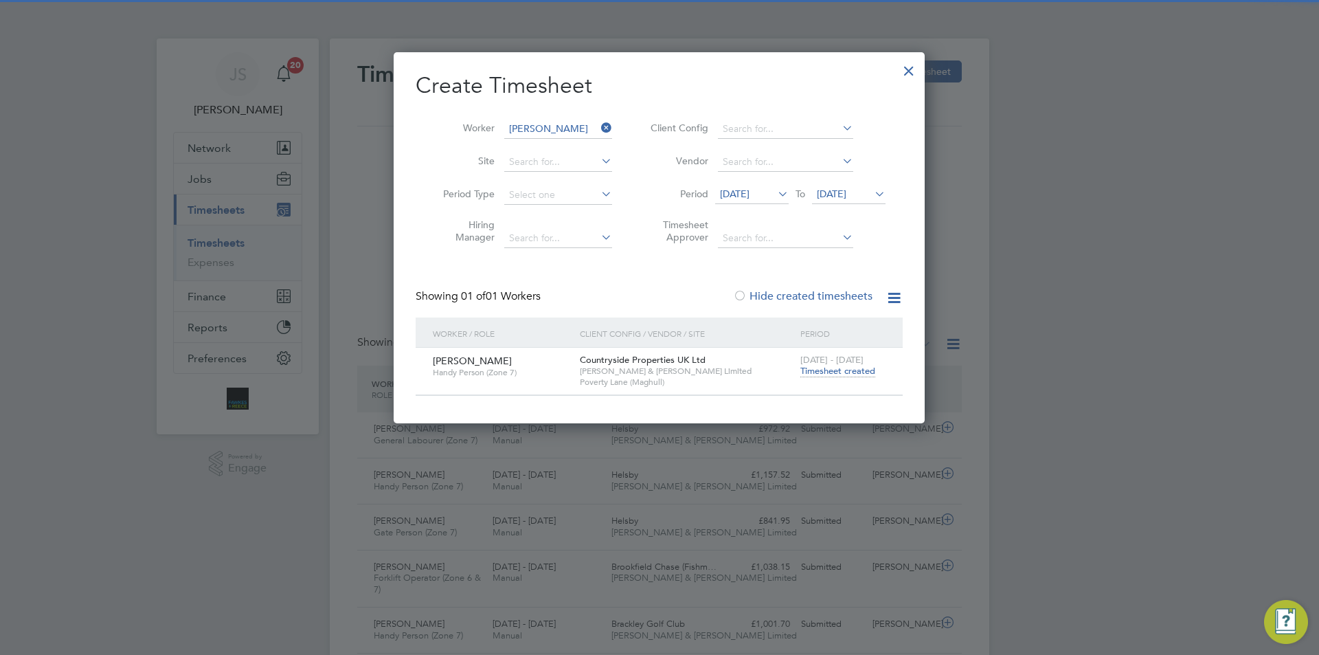
click at [546, 118] on li "Worker [PERSON_NAME]" at bounding box center [523, 129] width 214 height 33
click at [548, 123] on input at bounding box center [558, 129] width 108 height 19
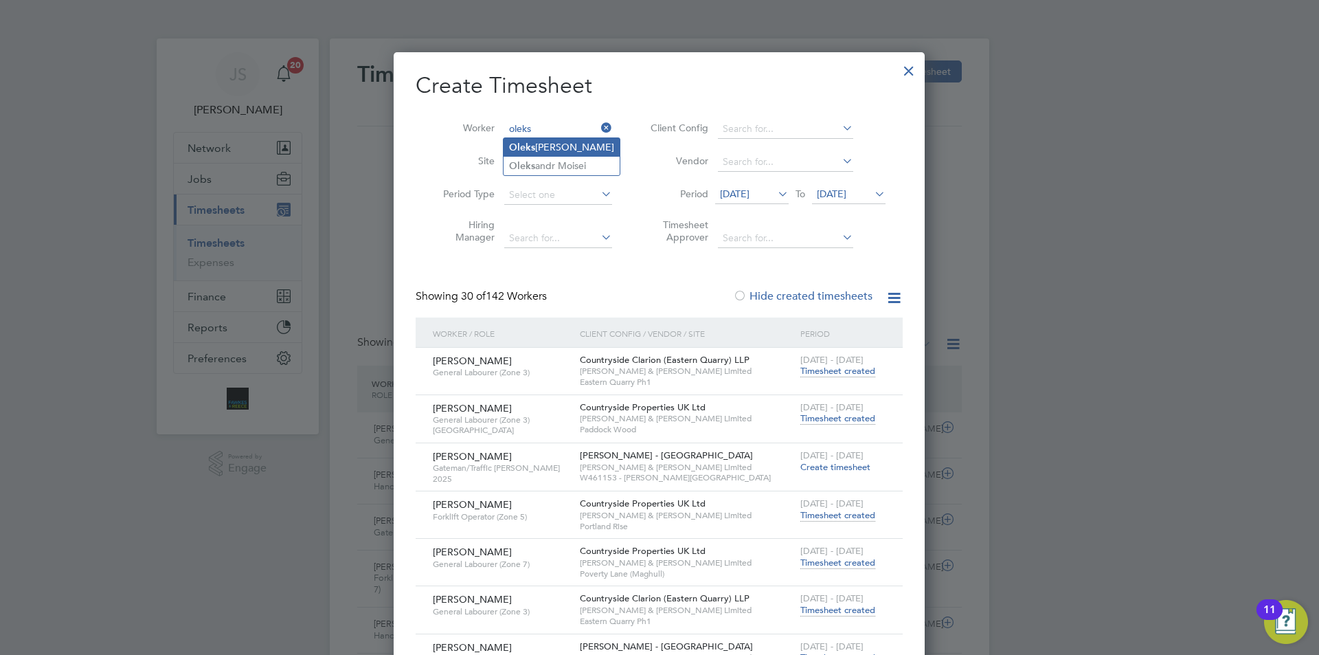
click at [543, 148] on li "[PERSON_NAME] andr [PERSON_NAME]" at bounding box center [562, 147] width 116 height 19
type input "[PERSON_NAME]"
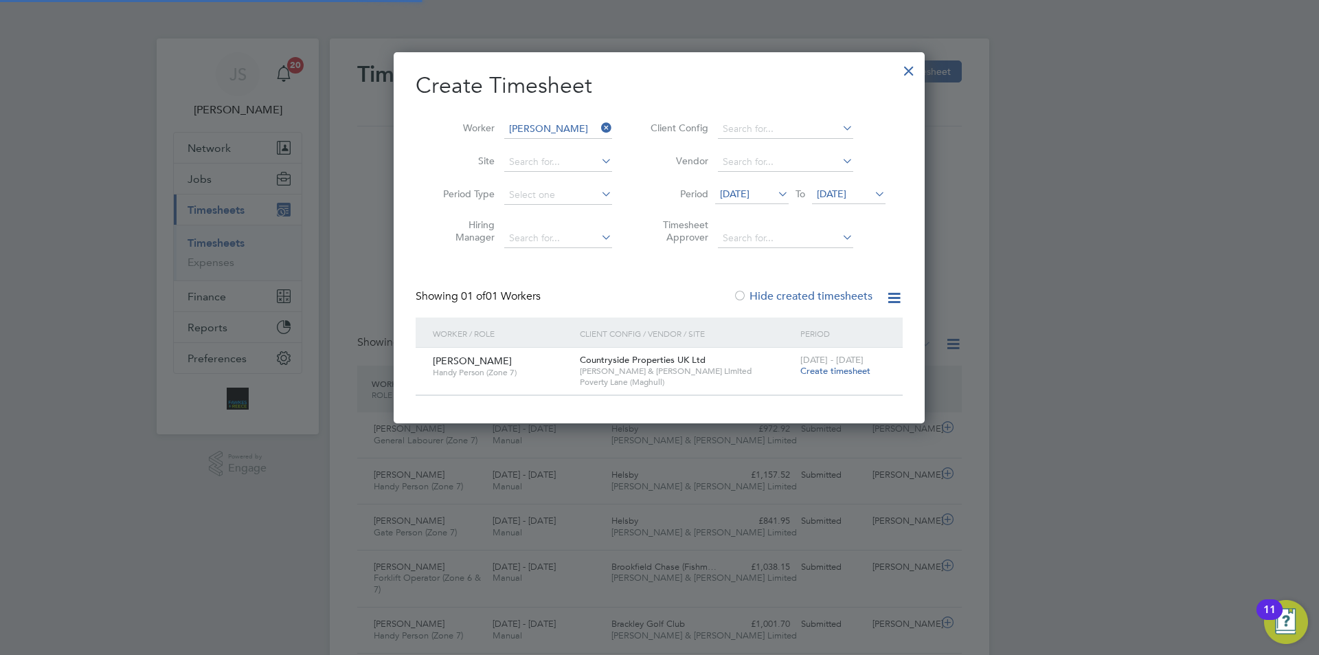
click at [818, 370] on span "Create timesheet" at bounding box center [835, 371] width 70 height 12
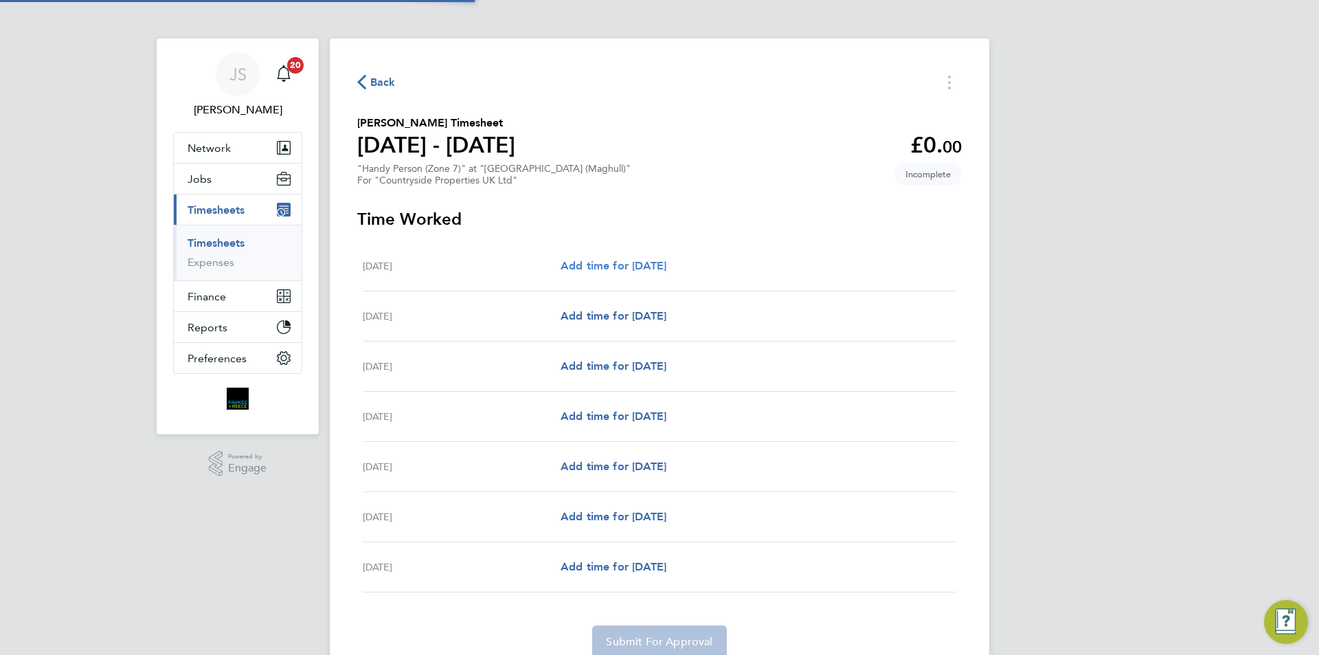
click at [660, 270] on span "Add time for [DATE]" at bounding box center [614, 265] width 106 height 13
select select "30"
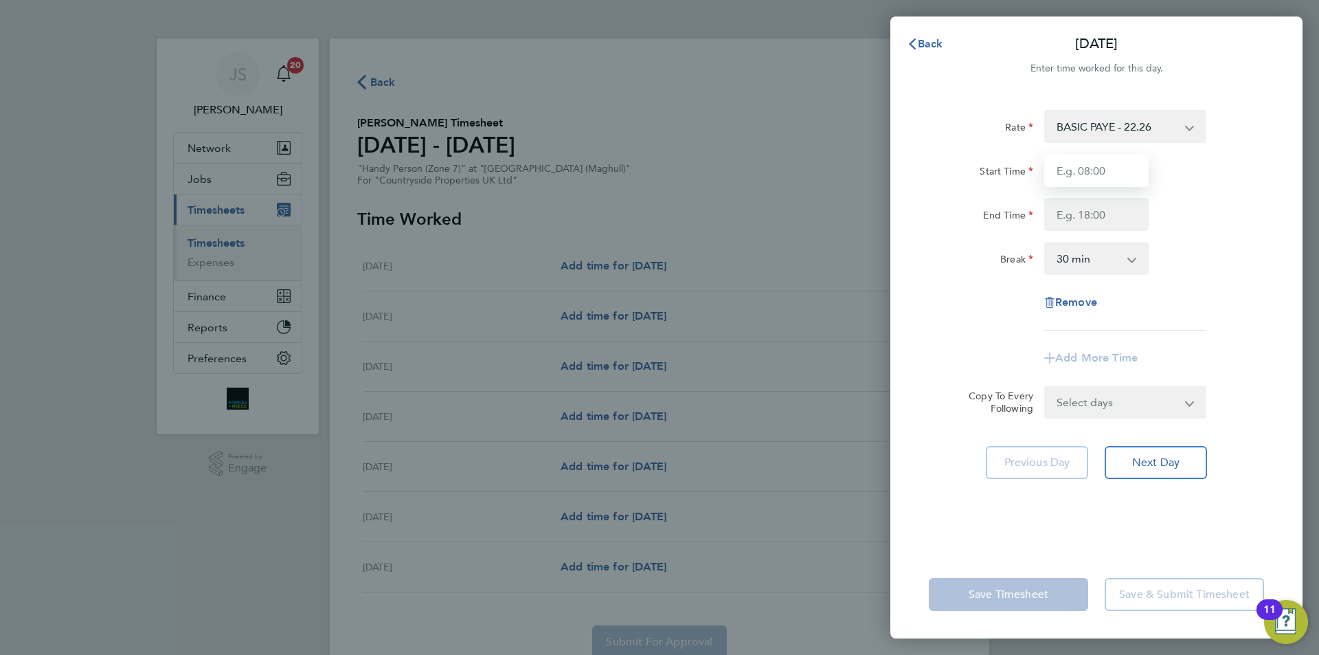
click at [1088, 163] on input "Start Time" at bounding box center [1096, 170] width 104 height 33
type input "07:30"
click at [1095, 214] on input "End Time" at bounding box center [1096, 214] width 104 height 33
type input "16:30"
click at [1163, 407] on div "Select days Day Weekday (Mon-Fri) Weekend (Sat-Sun) [DATE] [DATE] [DATE] [DATE]…" at bounding box center [1125, 401] width 162 height 33
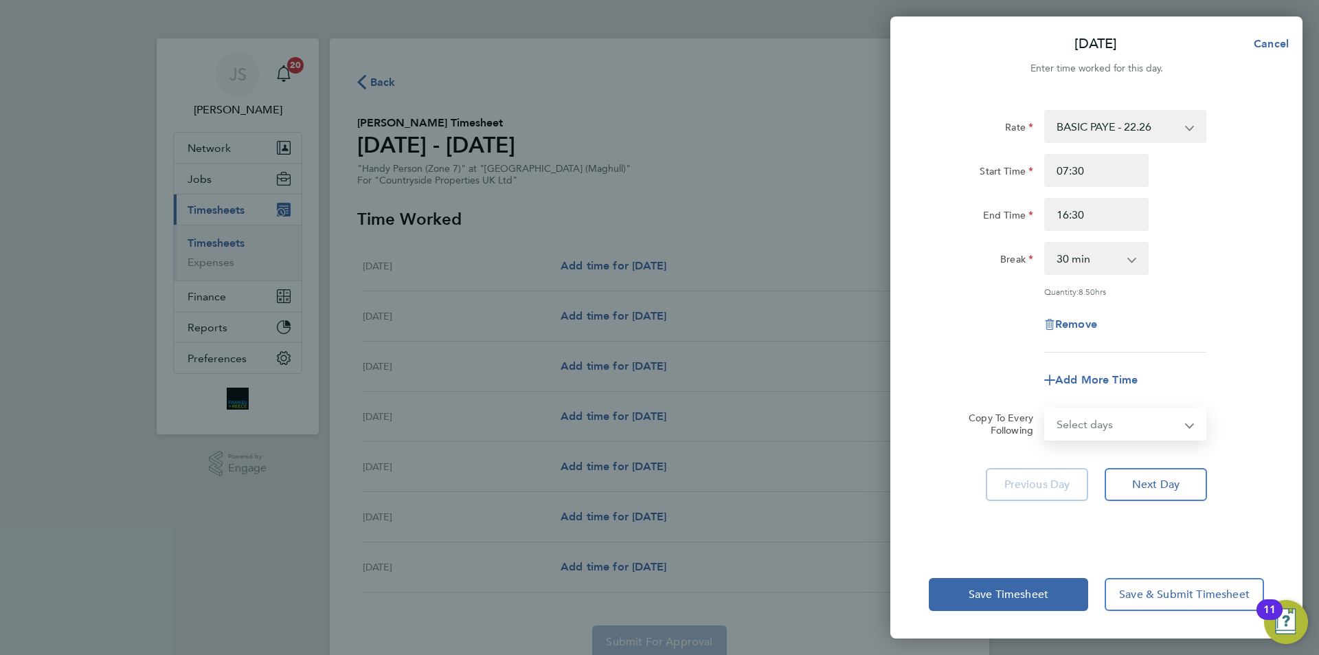
select select "WEEKDAY"
click at [1046, 409] on select "Select days Day Weekday (Mon-Fri) Weekend (Sat-Sun) [DATE] [DATE] [DATE] [DATE]…" at bounding box center [1118, 424] width 144 height 30
select select "[DATE]"
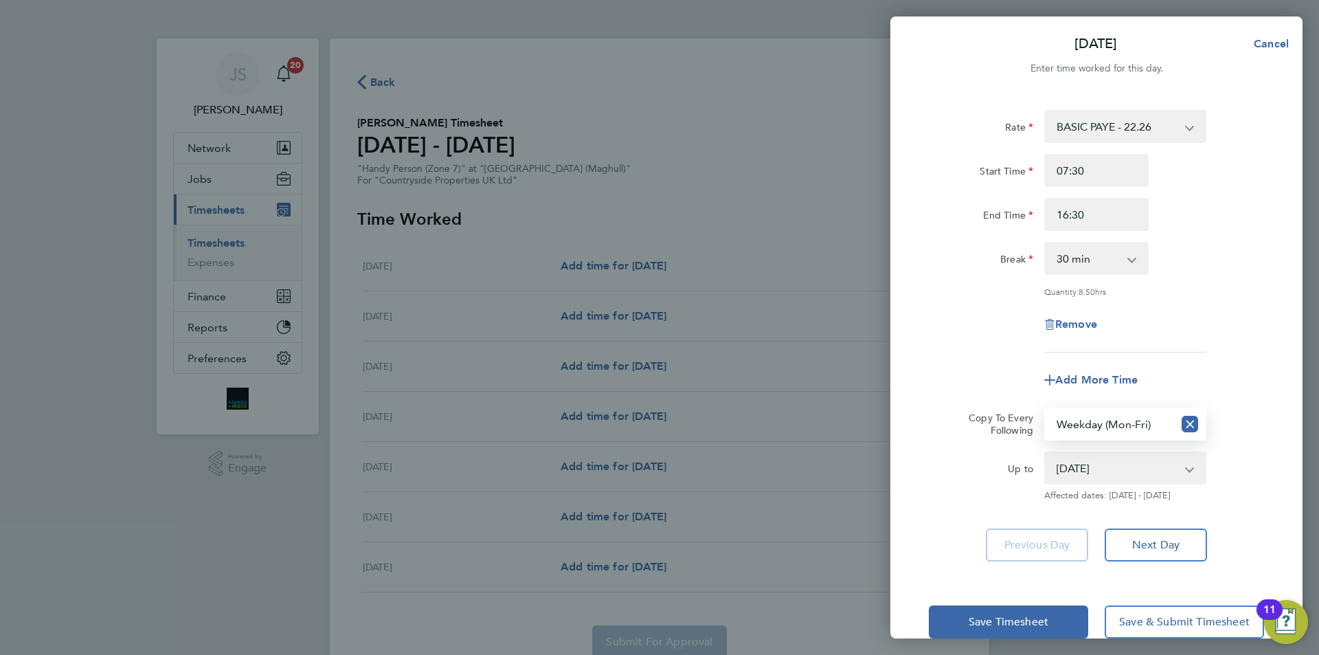
click at [966, 361] on app-timesheet-line-form-group "Rate BASIC PAYE - 22.26 Start Time 07:30 End Time 16:30 Break 0 min 15 min 30 m…" at bounding box center [1096, 253] width 335 height 287
click at [1034, 626] on span "Save Timesheet" at bounding box center [1009, 622] width 80 height 14
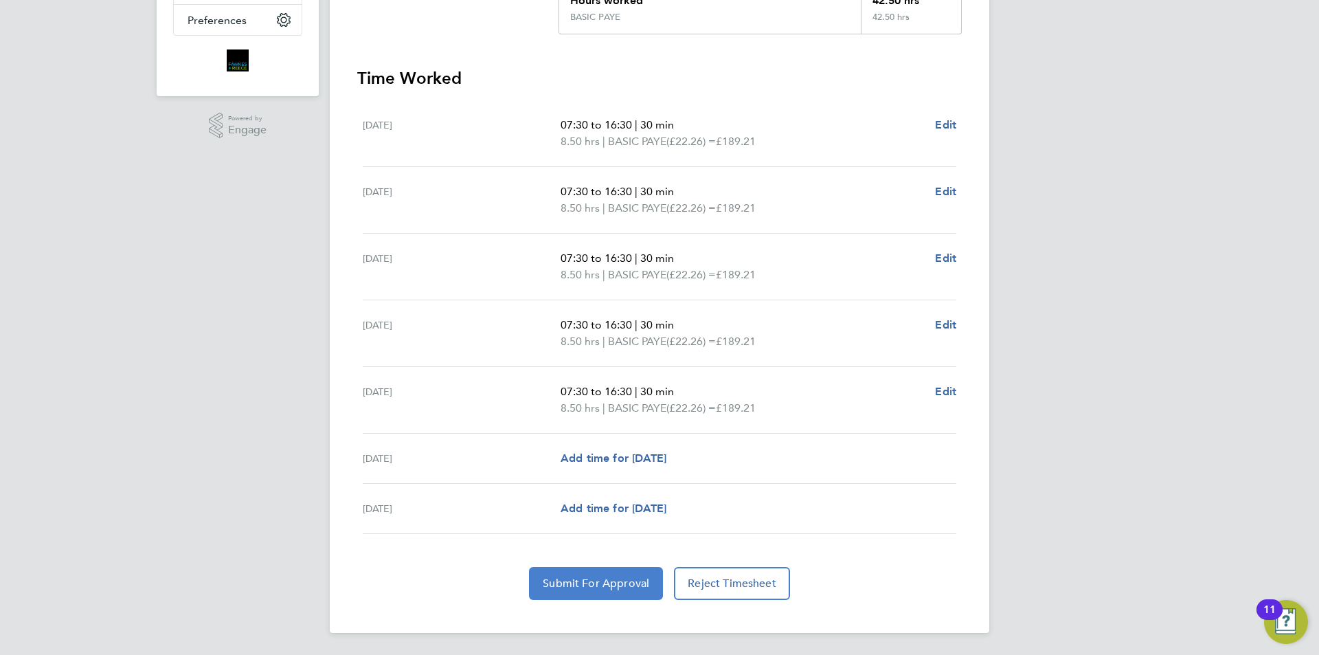
click at [619, 570] on button "Submit For Approval" at bounding box center [596, 583] width 134 height 33
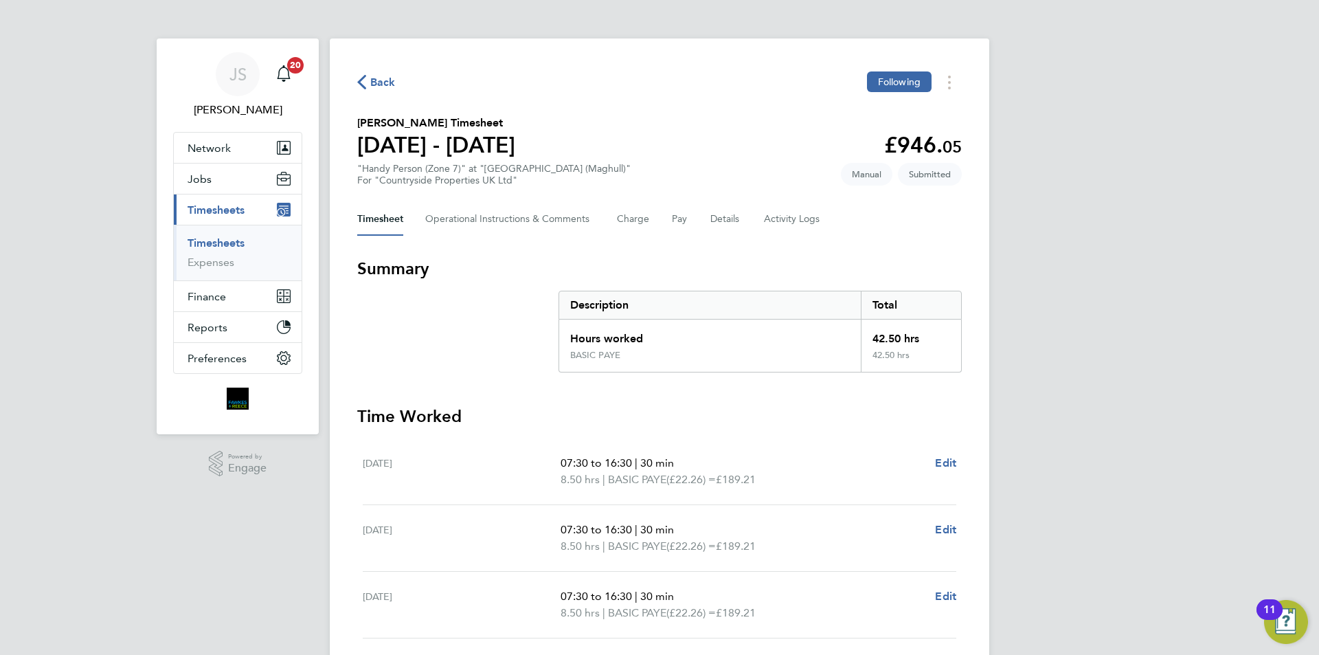
click at [388, 81] on span "Back" at bounding box center [382, 82] width 25 height 16
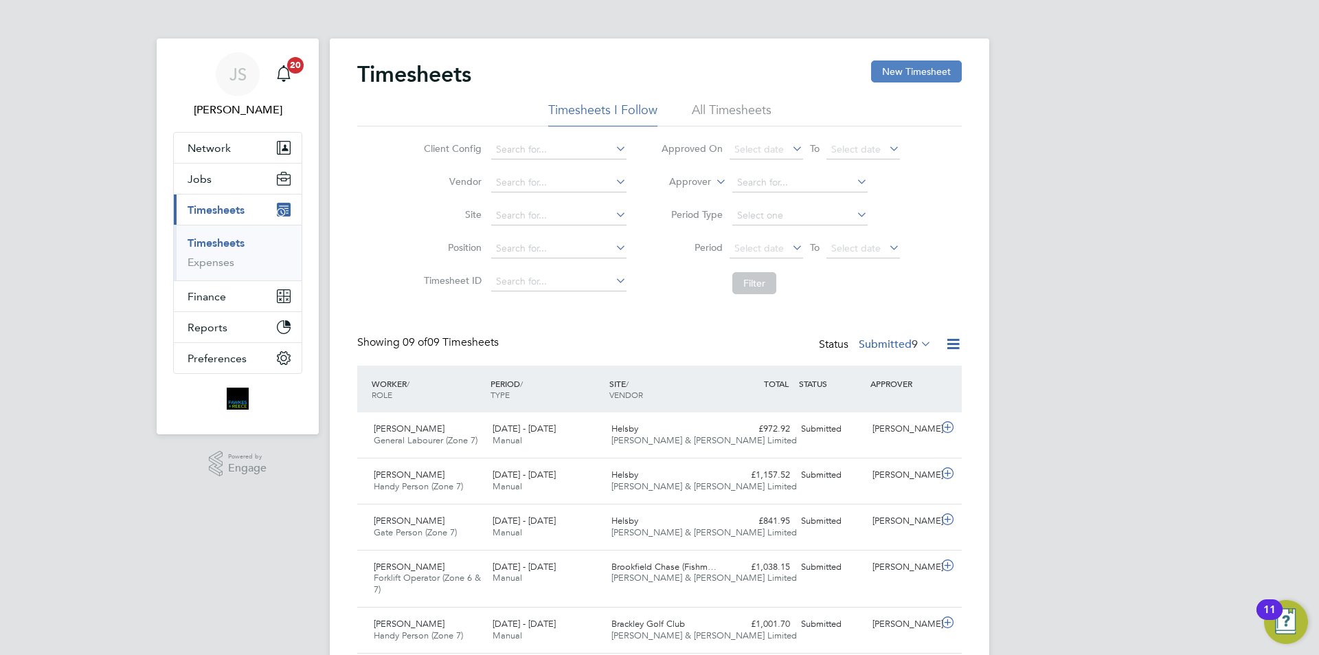
click at [937, 80] on button "New Timesheet" at bounding box center [916, 71] width 91 height 22
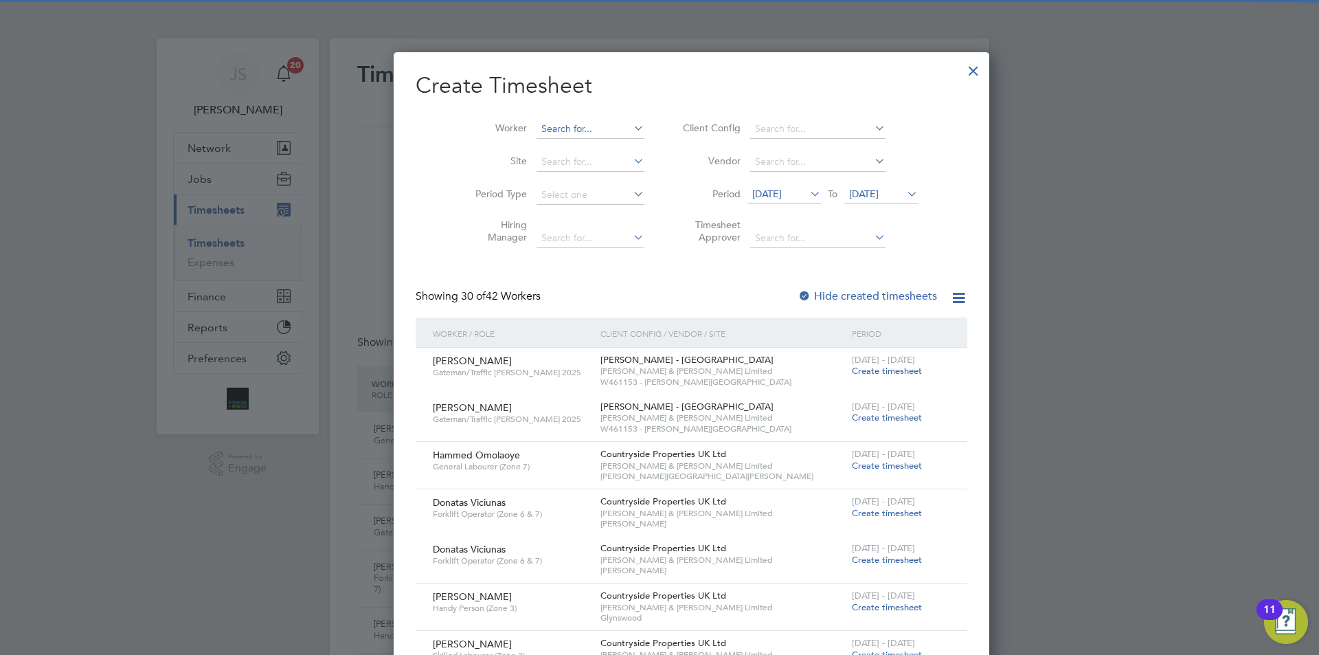
click at [567, 126] on input at bounding box center [591, 129] width 108 height 19
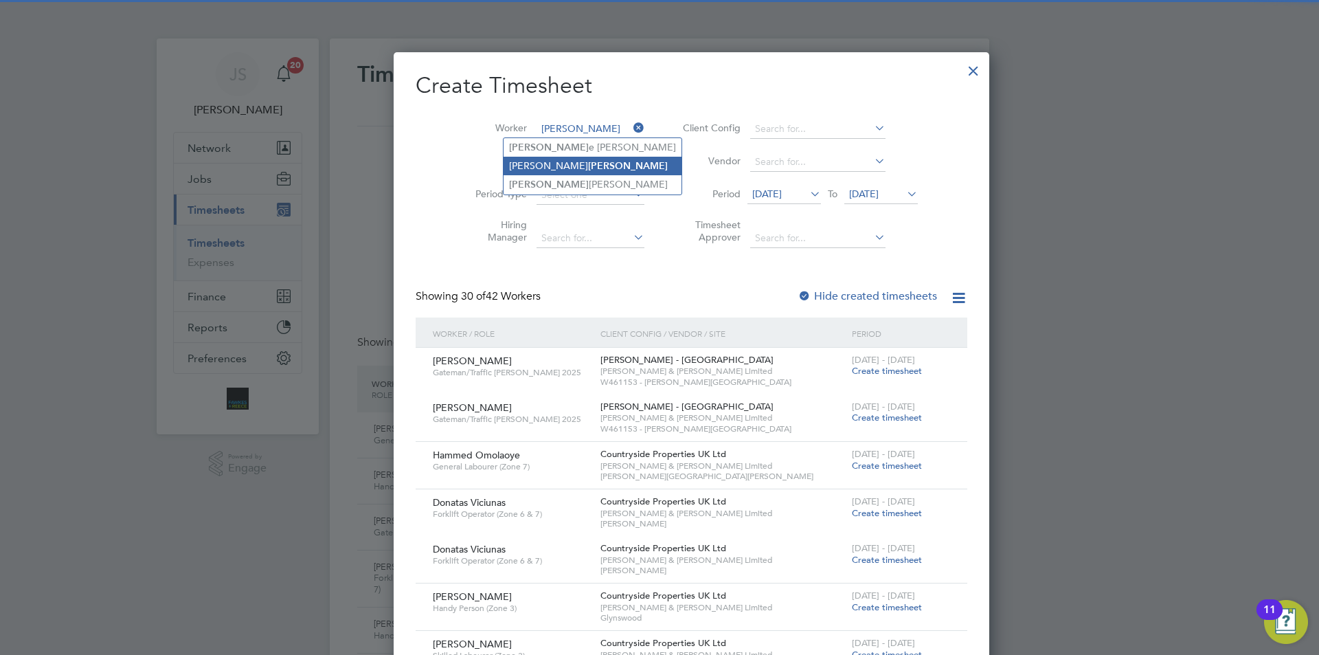
click at [588, 164] on b "[PERSON_NAME]" at bounding box center [628, 166] width 80 height 12
type input "[PERSON_NAME]"
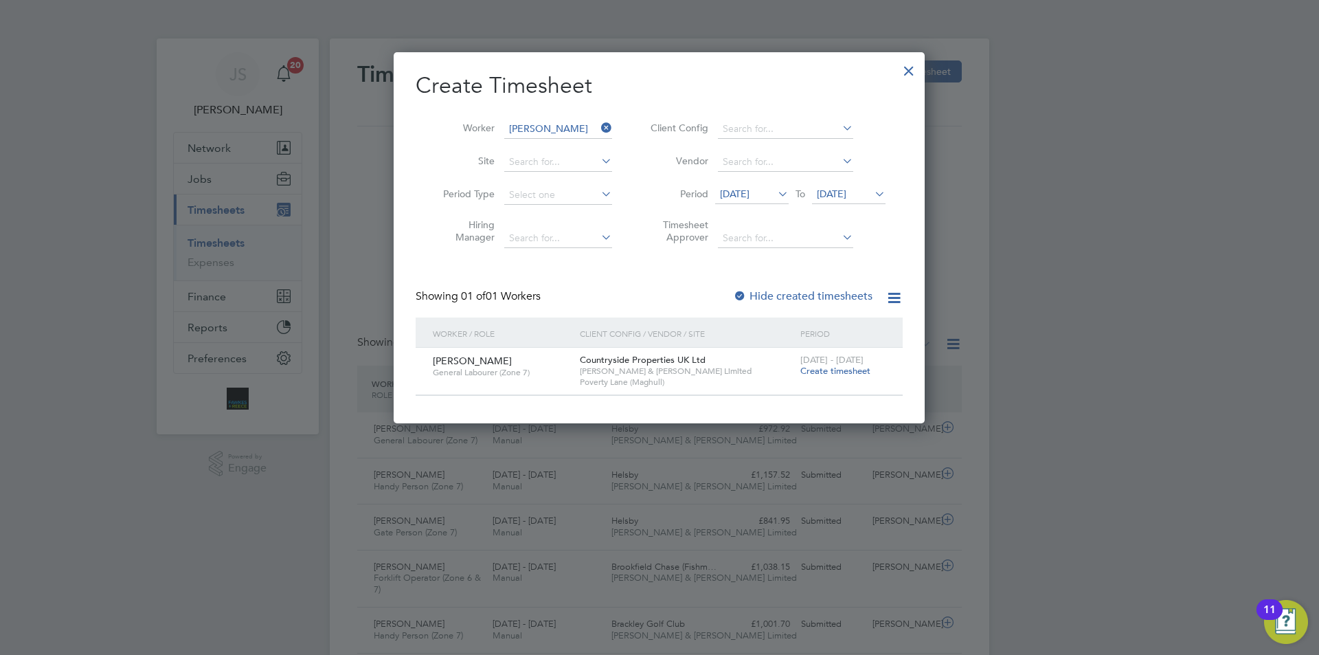
click at [823, 365] on span "Create timesheet" at bounding box center [835, 371] width 70 height 12
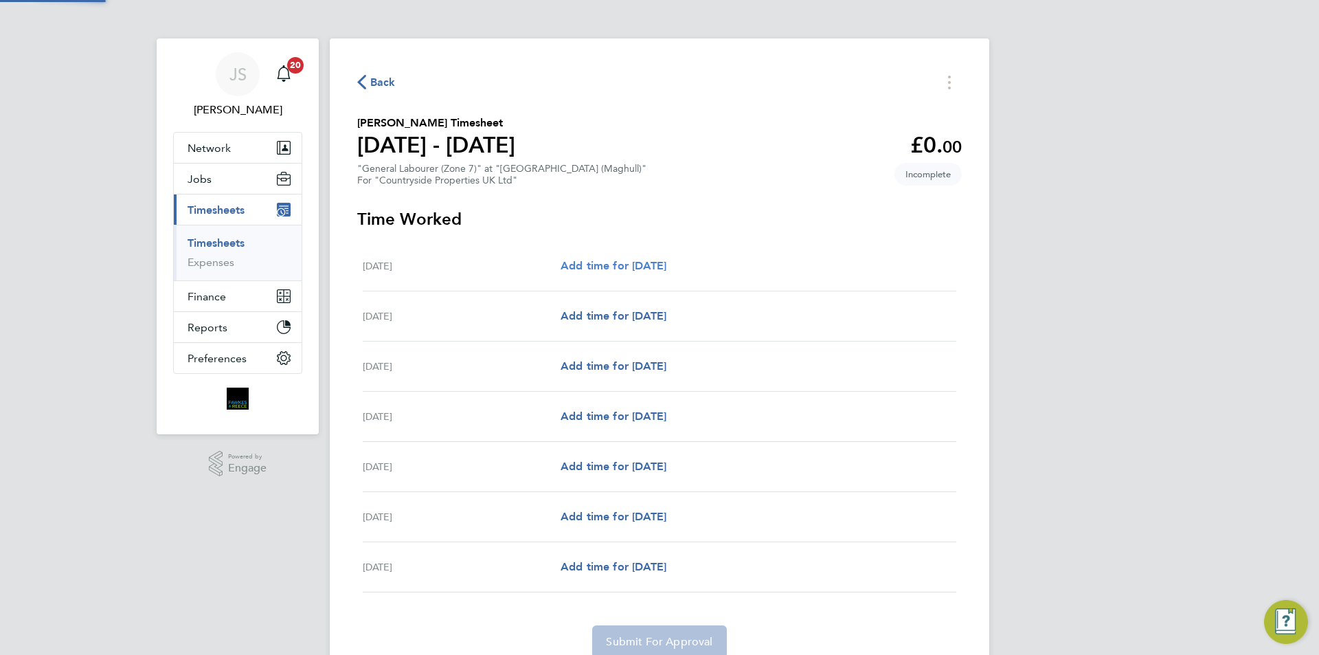
click at [605, 271] on span "Add time for [DATE]" at bounding box center [614, 265] width 106 height 13
select select "30"
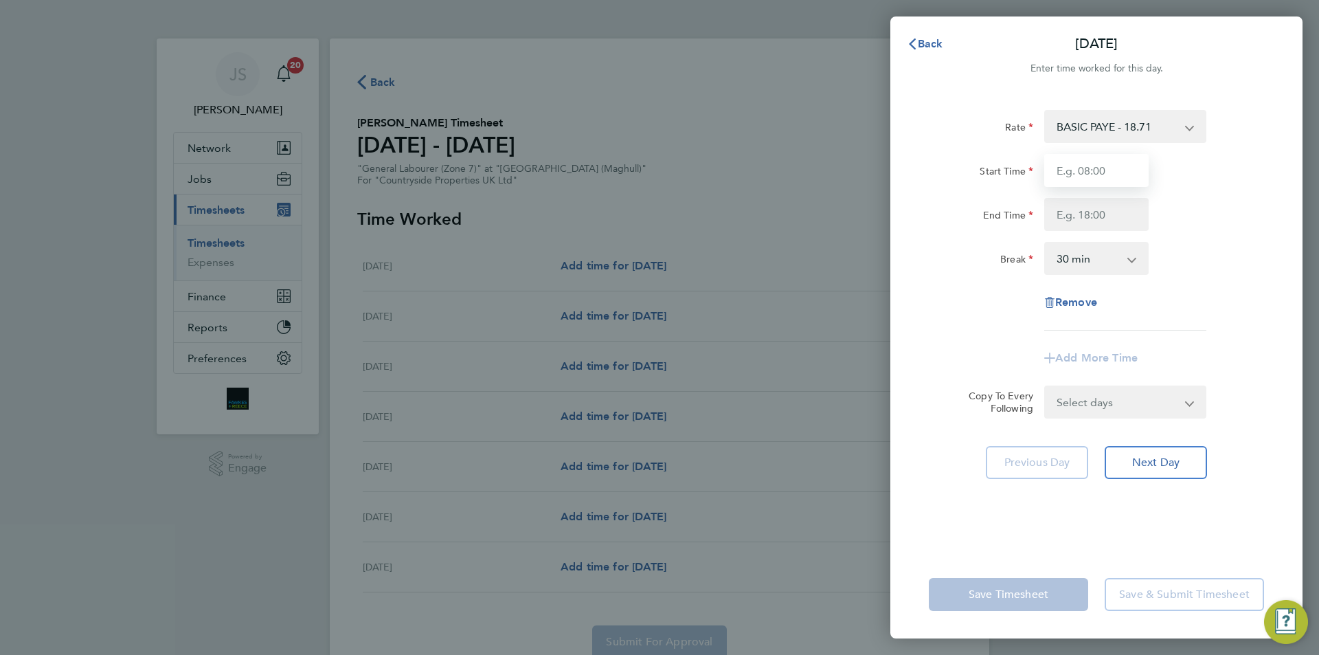
drag, startPoint x: 1079, startPoint y: 172, endPoint x: 1056, endPoint y: 177, distance: 23.2
click at [1079, 172] on input "Start Time" at bounding box center [1096, 170] width 104 height 33
type input "07:30"
click at [1108, 213] on input "End Time" at bounding box center [1096, 214] width 104 height 33
type input "16:30"
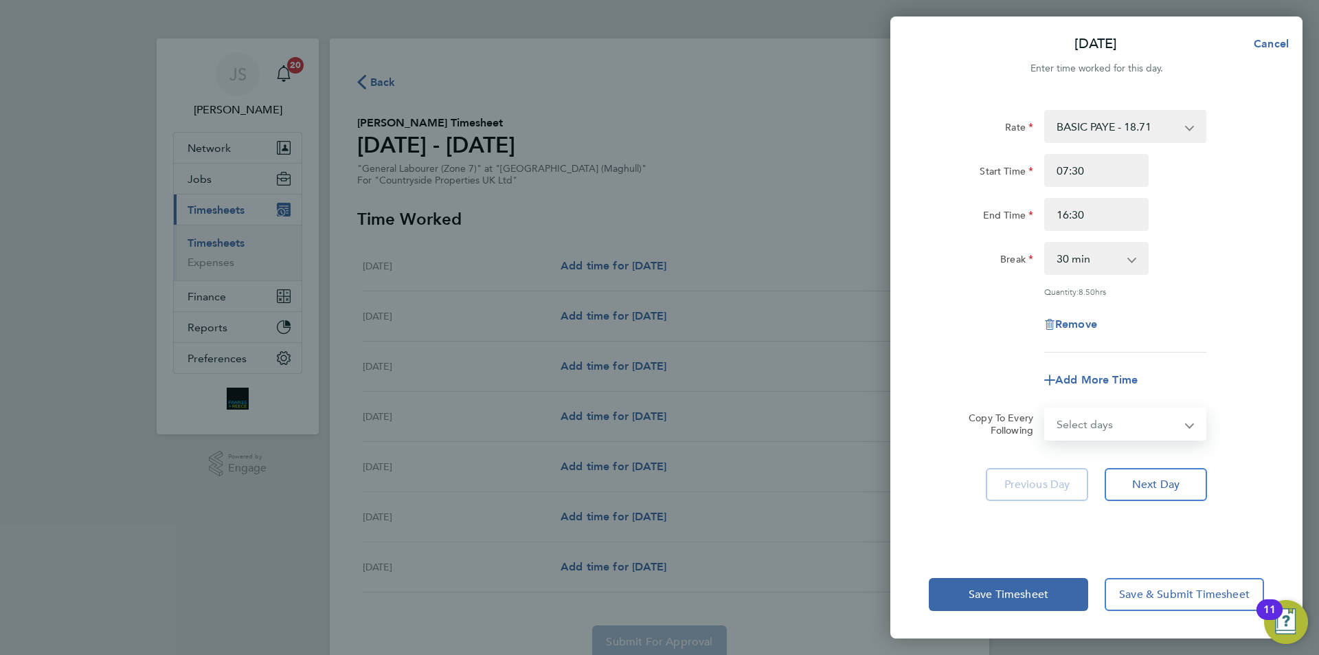
click at [1154, 395] on form "Rate BASIC PAYE - 18.71 Start Time 07:30 End Time 16:30 Break 0 min 15 min 30 m…" at bounding box center [1096, 275] width 335 height 330
select select "WEEKDAY"
click at [1046, 409] on select "Select days Day Weekday (Mon-Fri) Weekend (Sat-Sun) [DATE] [DATE] [DATE] [DATE]…" at bounding box center [1118, 424] width 144 height 30
select select "[DATE]"
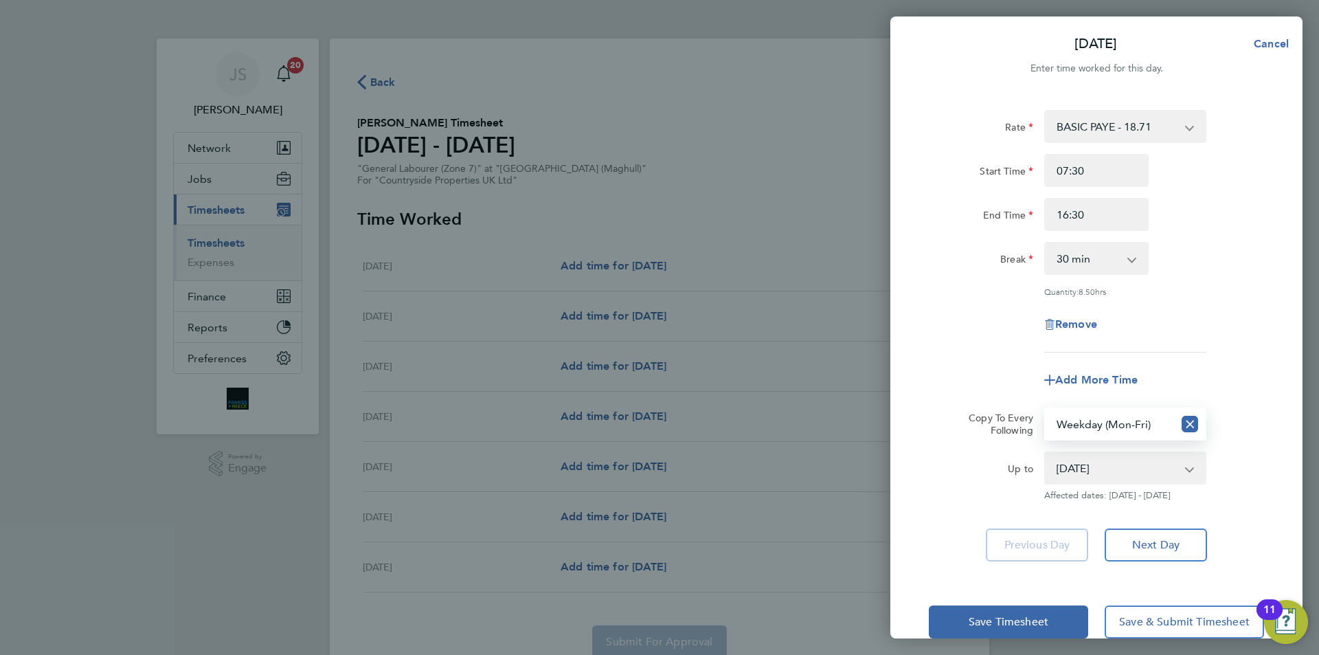
click at [972, 328] on div "Remove" at bounding box center [1096, 324] width 346 height 33
click at [1000, 607] on button "Save Timesheet" at bounding box center [1008, 621] width 159 height 33
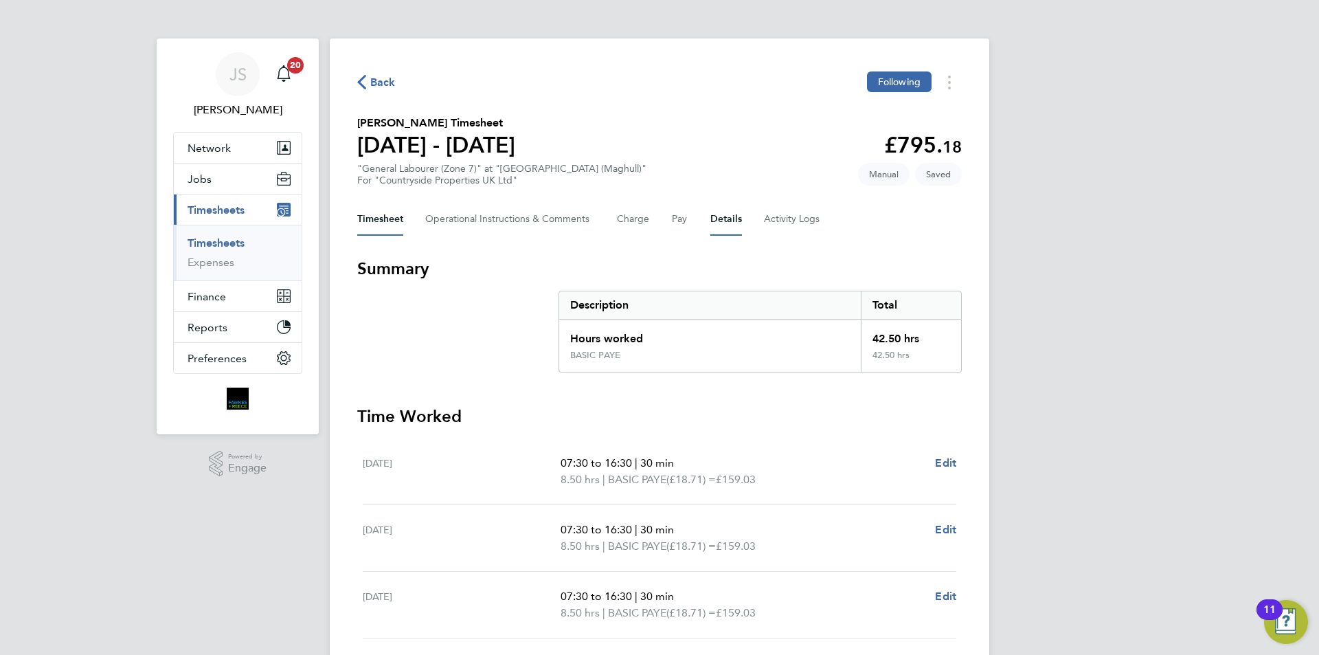
click at [727, 214] on button "Details" at bounding box center [726, 219] width 32 height 33
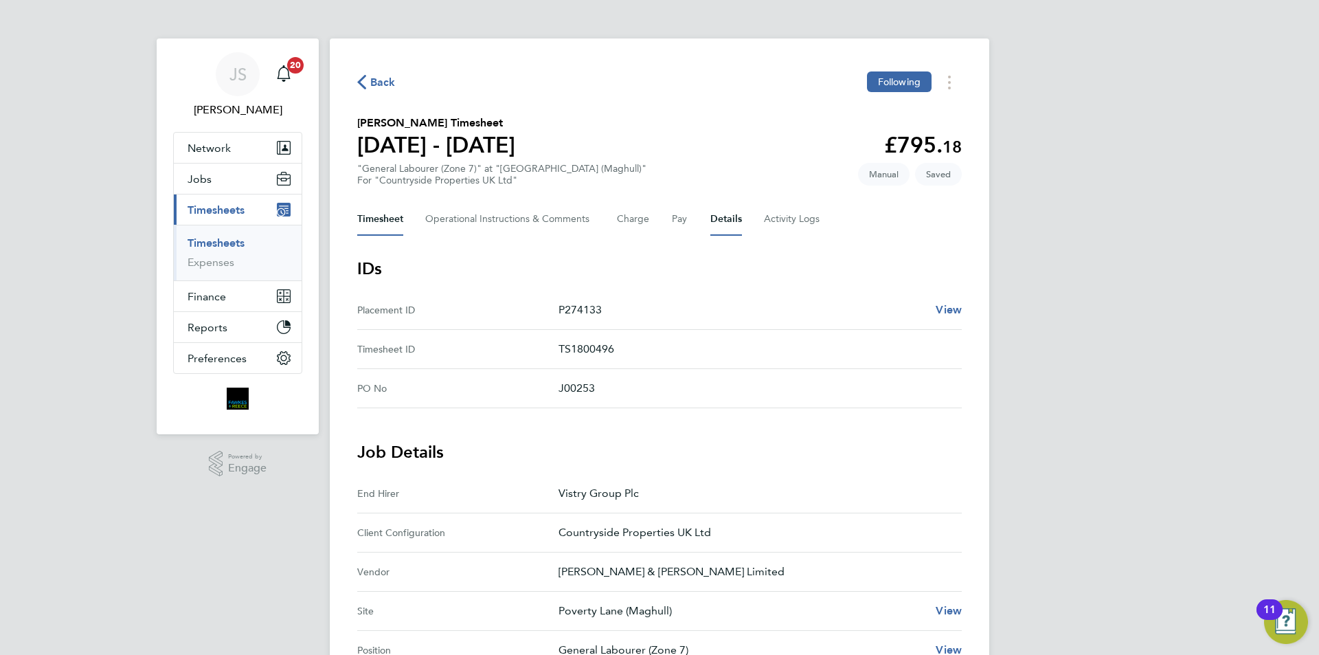
click at [390, 215] on button "Timesheet" at bounding box center [380, 219] width 46 height 33
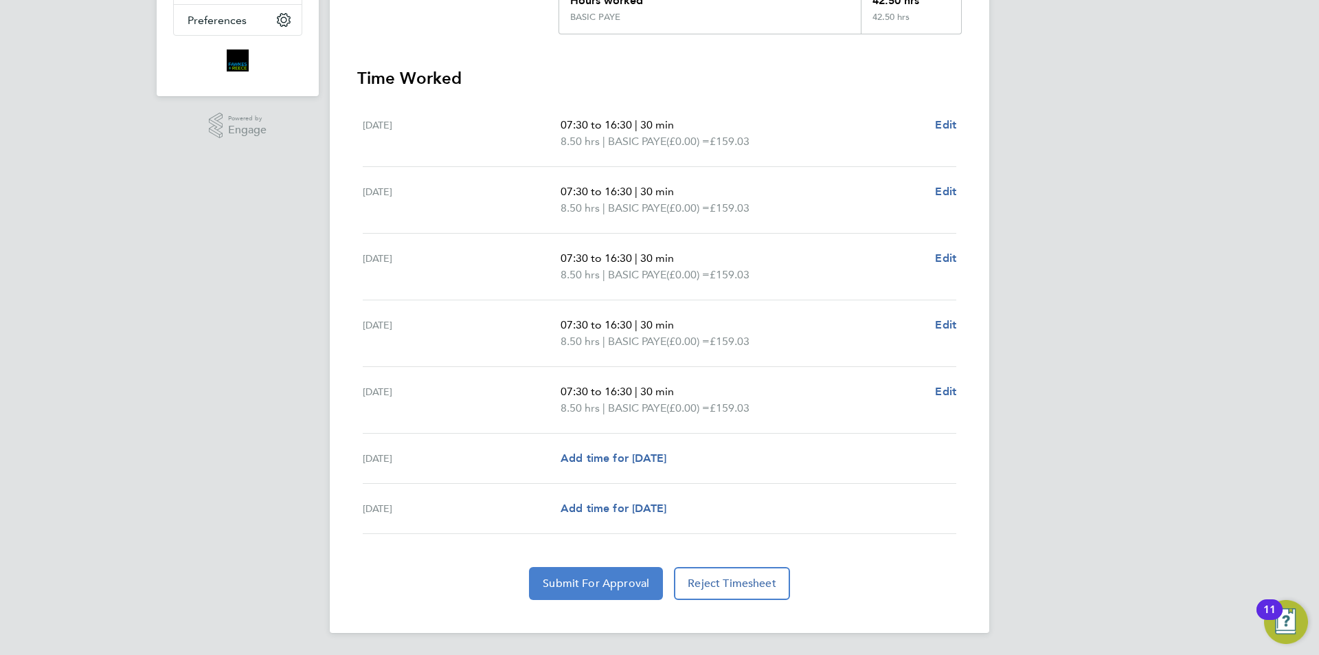
click at [629, 582] on span "Submit For Approval" at bounding box center [596, 583] width 106 height 14
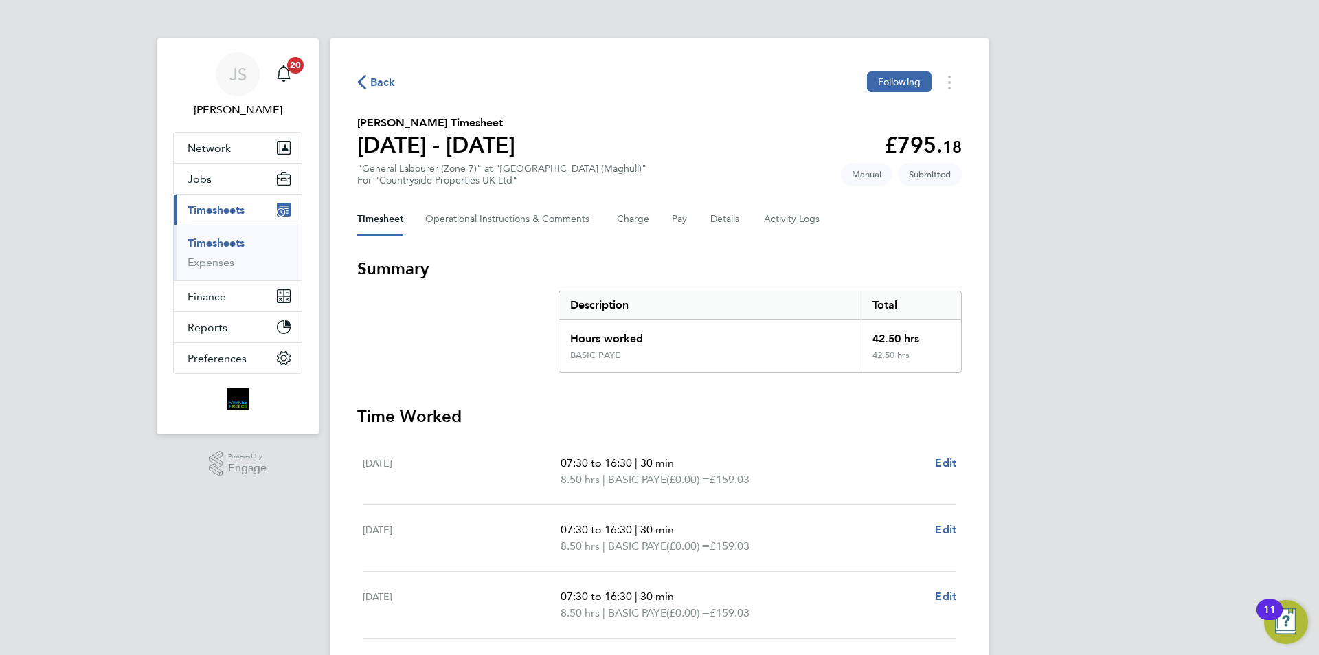
click at [381, 89] on span "Back" at bounding box center [382, 82] width 25 height 16
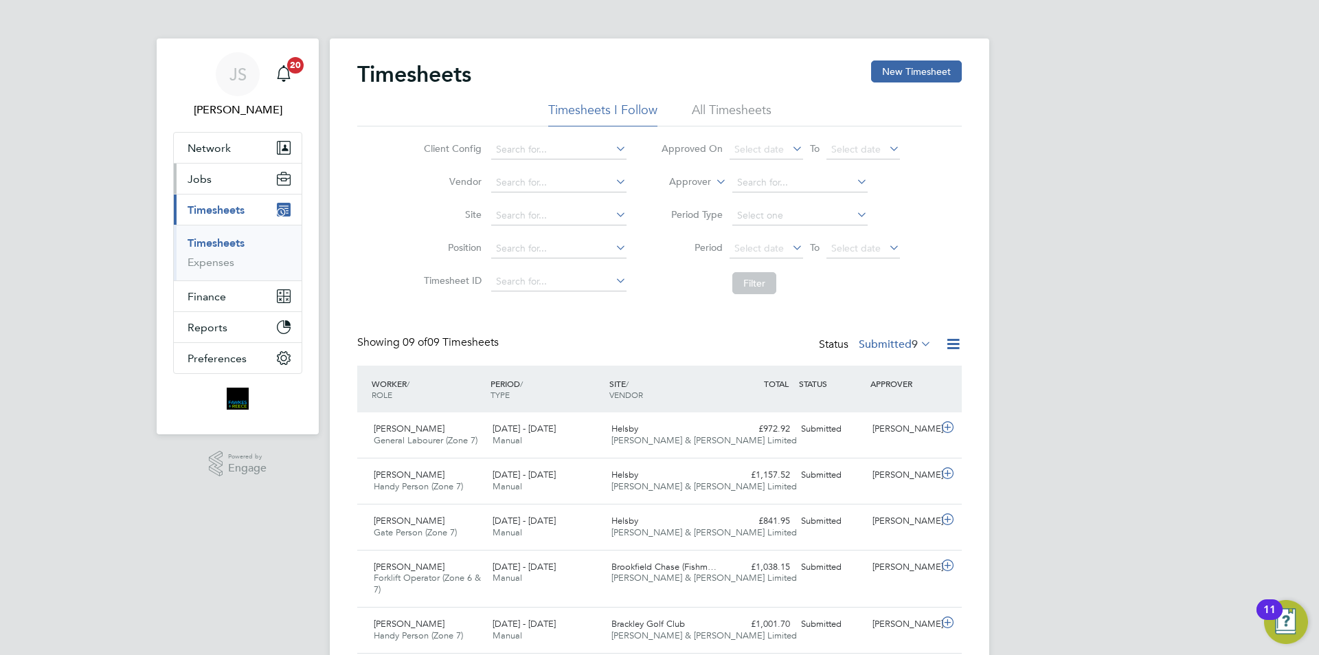
click at [239, 178] on button "Jobs" at bounding box center [238, 179] width 128 height 30
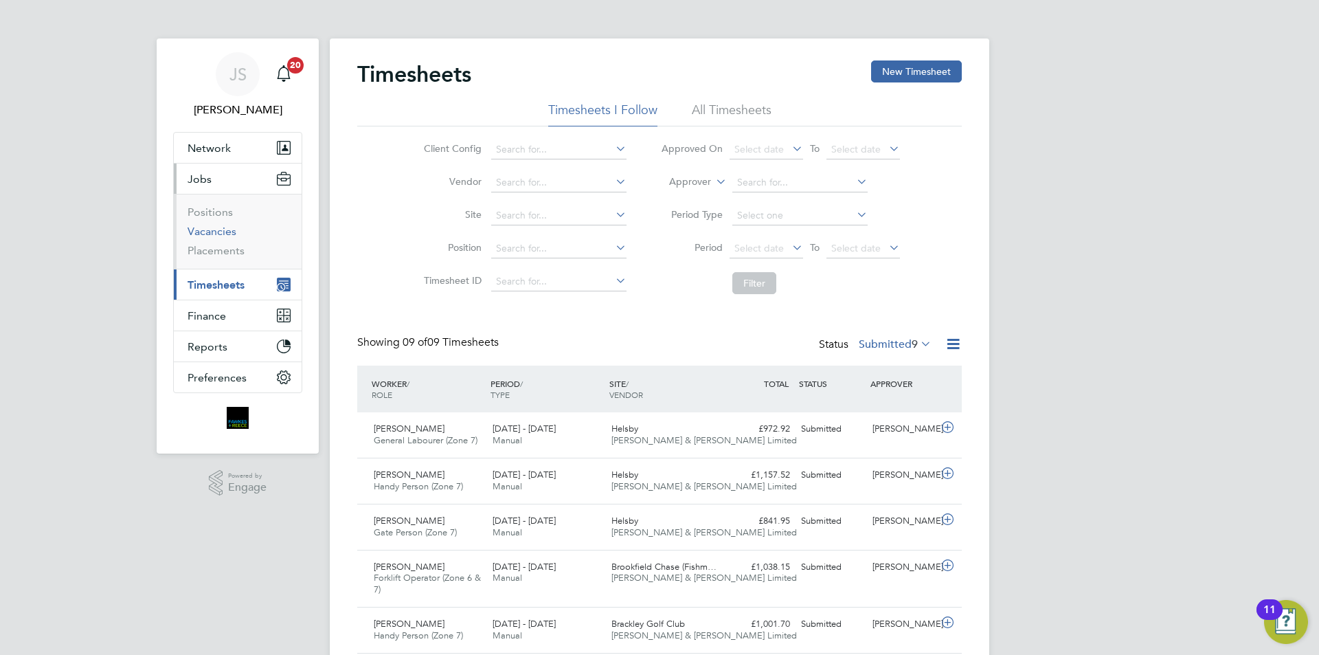
click at [218, 226] on link "Vacancies" at bounding box center [212, 231] width 49 height 13
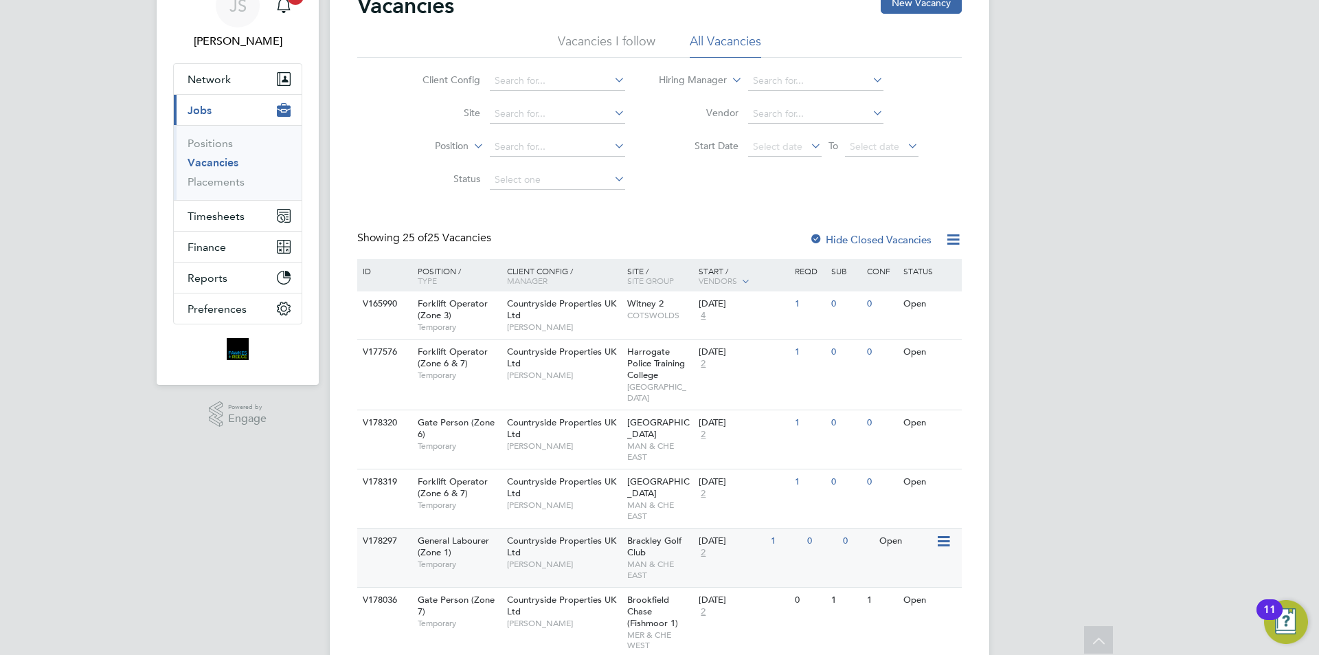
scroll to position [137, 0]
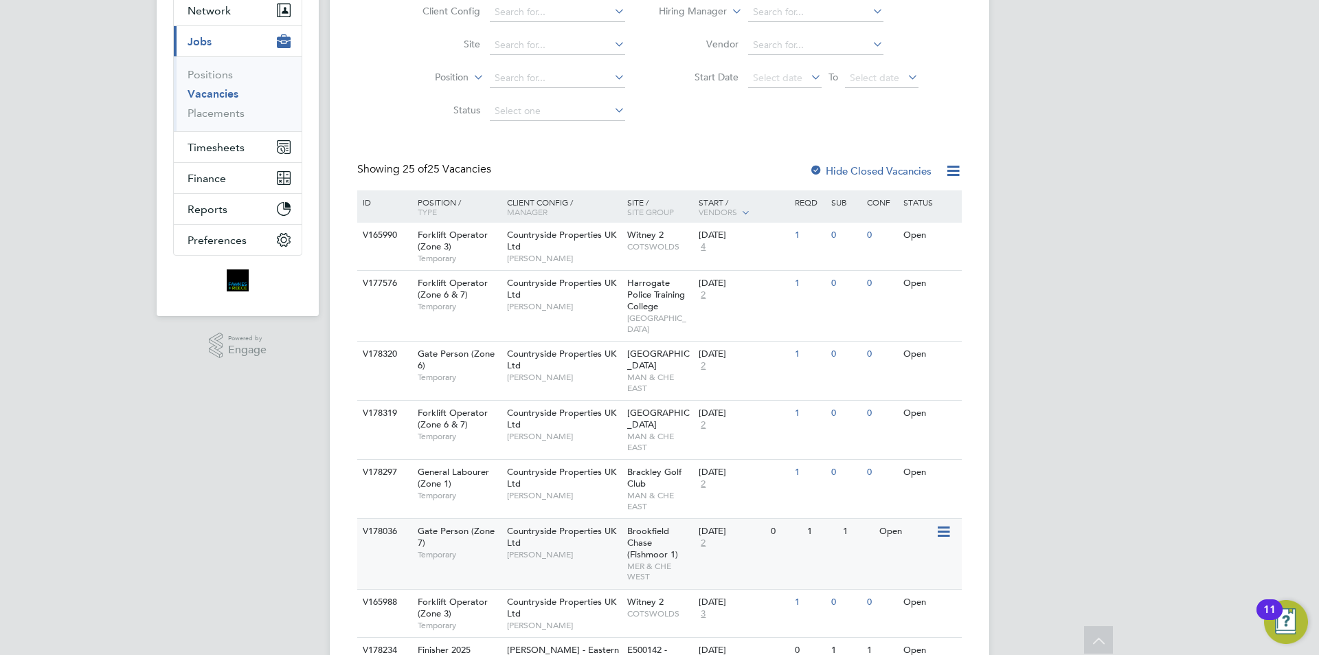
click at [599, 549] on span "[PERSON_NAME]" at bounding box center [563, 554] width 113 height 11
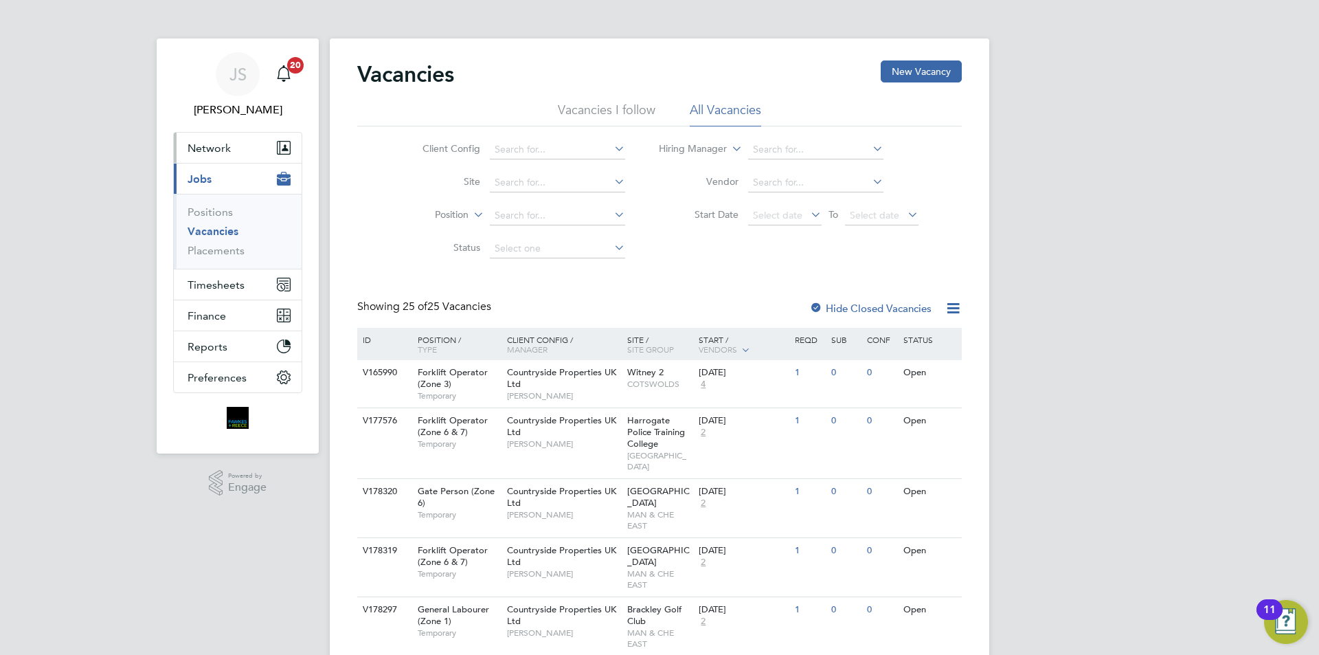
click at [214, 146] on span "Network" at bounding box center [209, 148] width 43 height 13
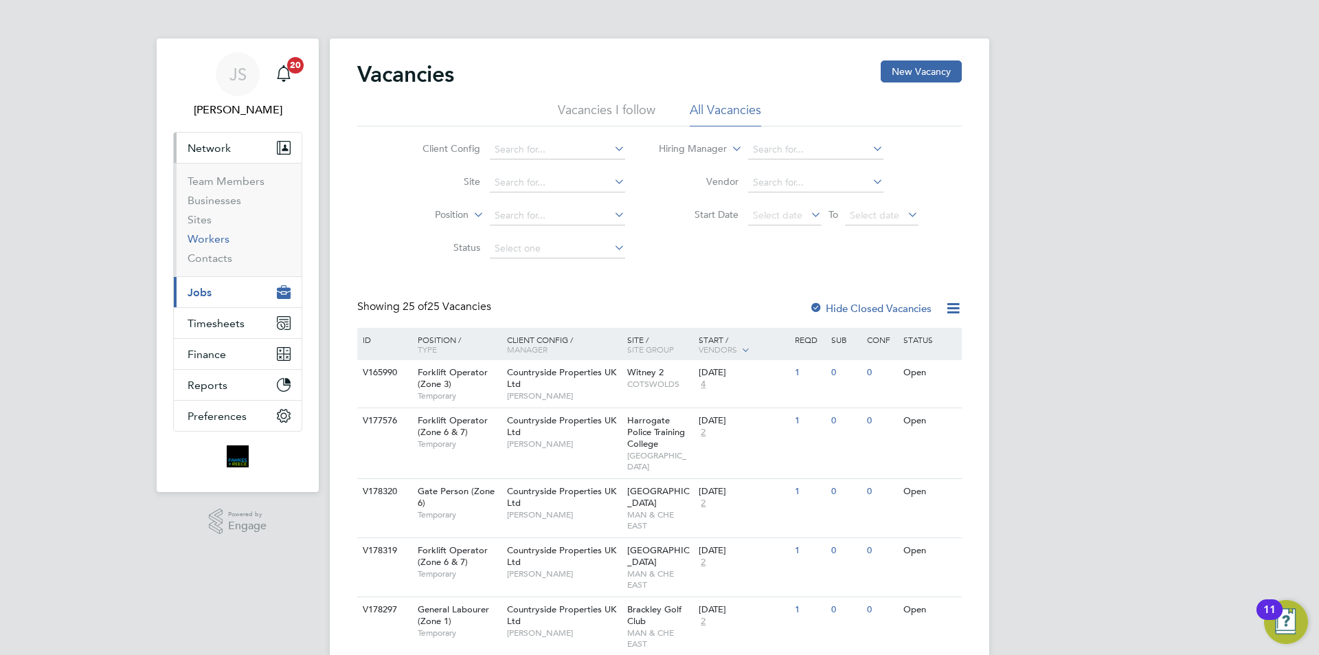
click at [214, 233] on link "Workers" at bounding box center [209, 238] width 42 height 13
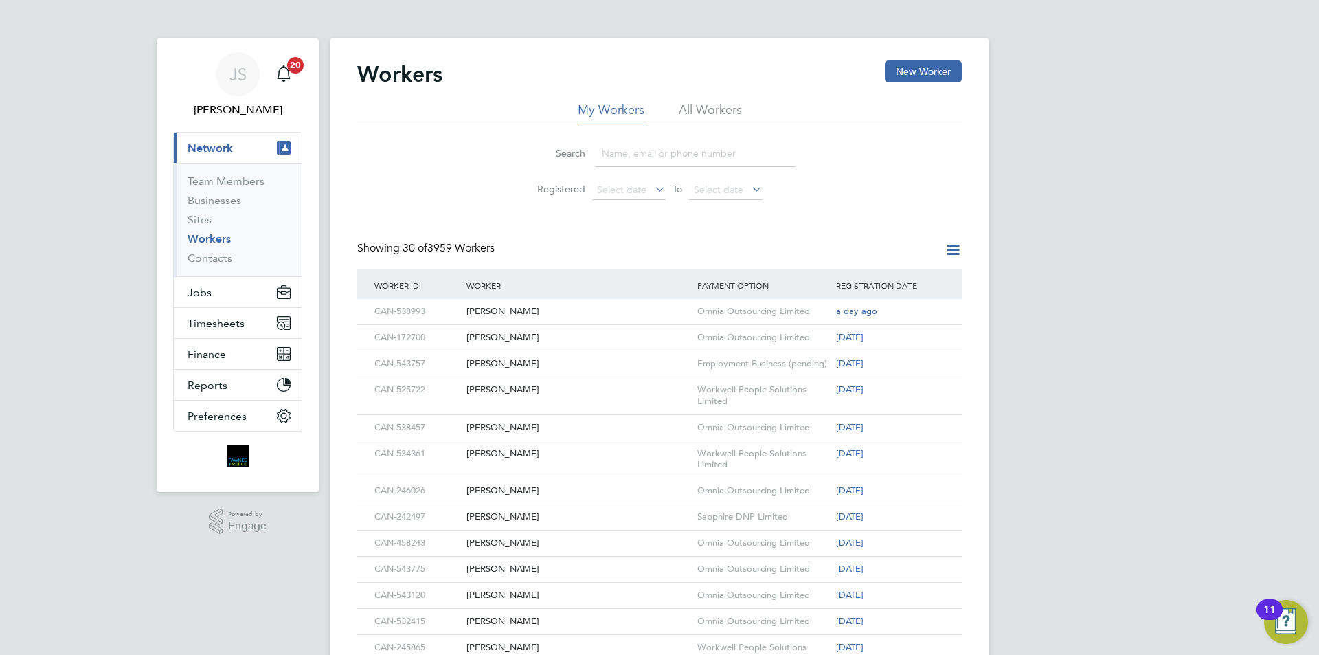
click at [724, 113] on li "All Workers" at bounding box center [710, 114] width 63 height 25
paste input "[DOMAIN_NAME][EMAIL_ADDRESS][DOMAIN_NAME]"
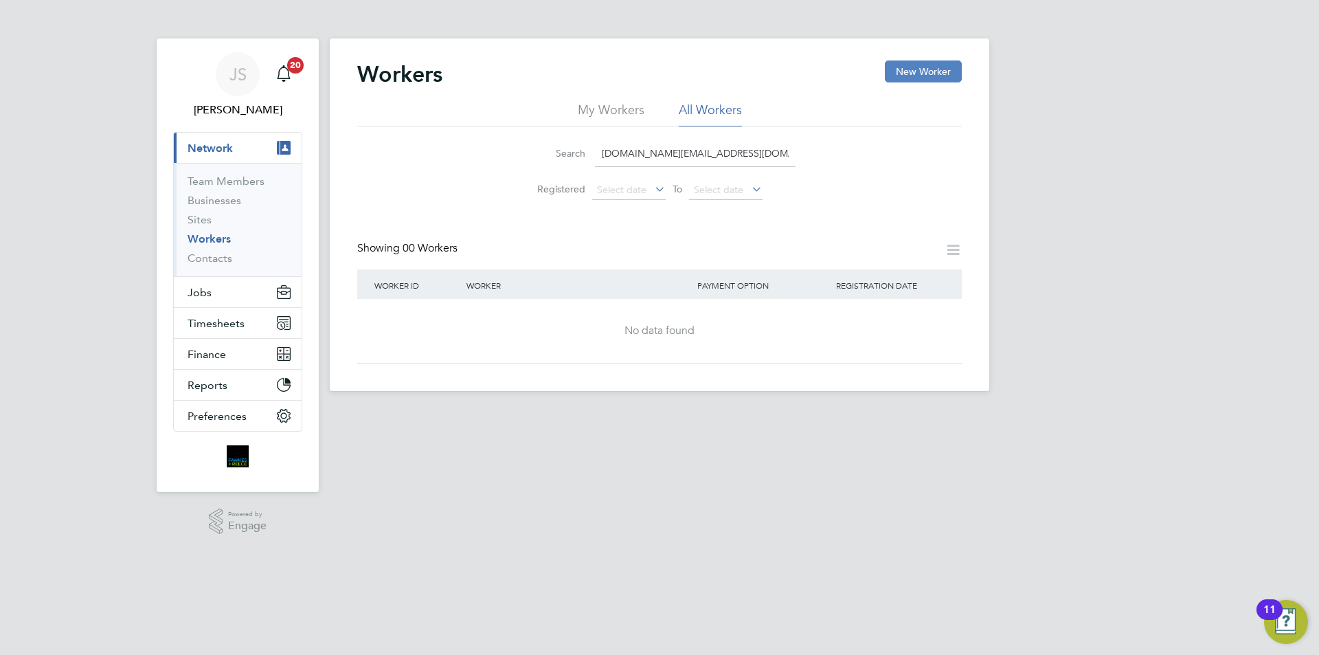
type input "[DOMAIN_NAME][EMAIL_ADDRESS][DOMAIN_NAME]"
click at [926, 70] on button "New Worker" at bounding box center [923, 71] width 77 height 22
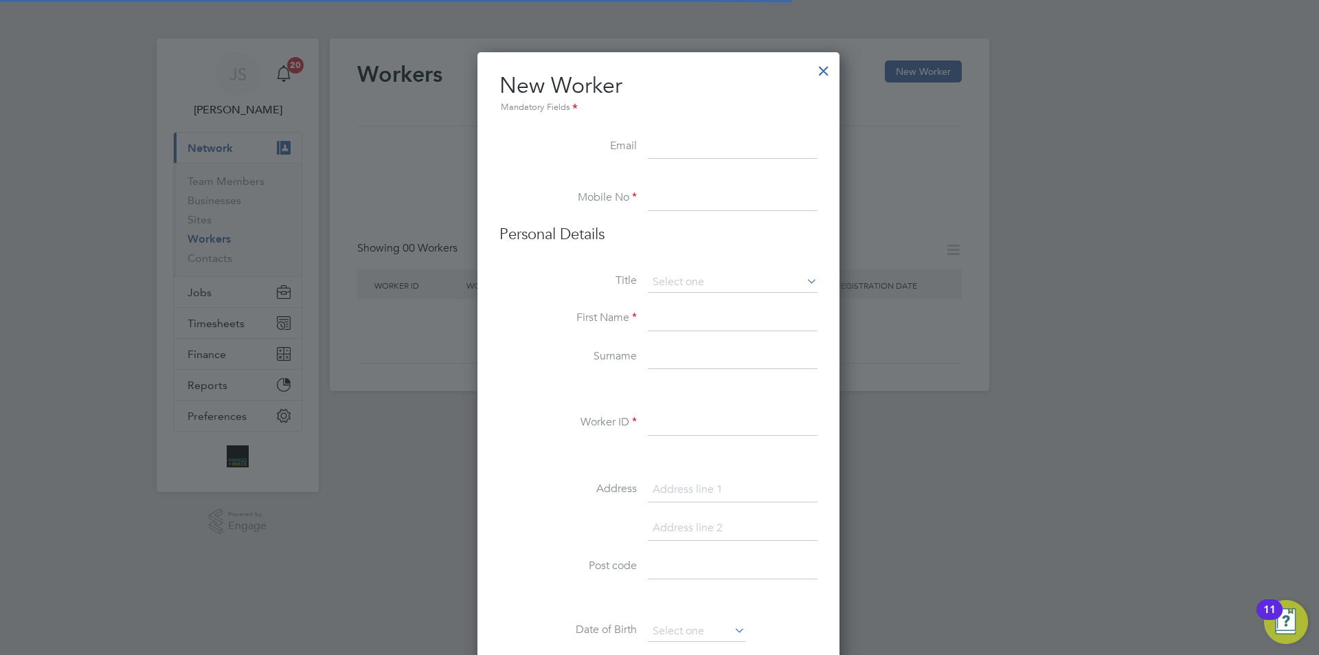
scroll to position [1169, 364]
paste input "[DOMAIN_NAME][EMAIL_ADDRESS][DOMAIN_NAME]"
type input "[DOMAIN_NAME][EMAIL_ADDRESS][DOMAIN_NAME]"
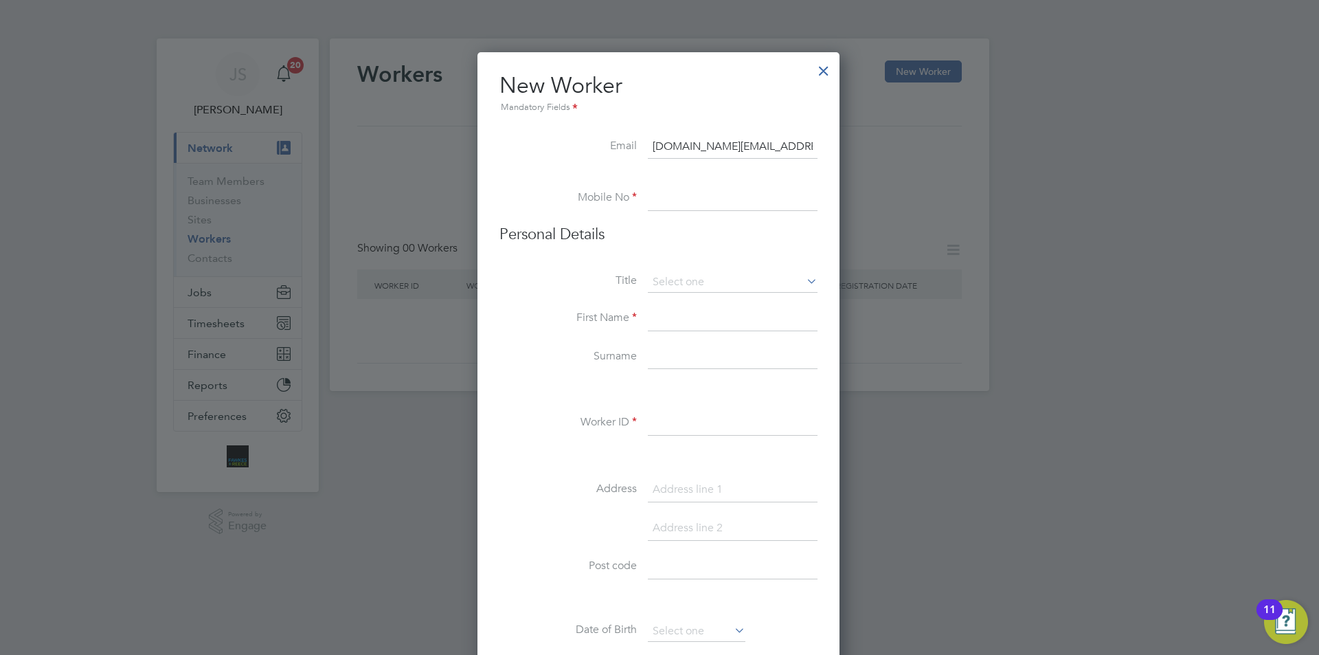
click at [685, 195] on input at bounding box center [733, 198] width 170 height 25
paste input "07767098316"
type input "07767098316"
click at [673, 289] on input at bounding box center [733, 282] width 170 height 21
click at [675, 298] on li "Mr" at bounding box center [732, 302] width 171 height 18
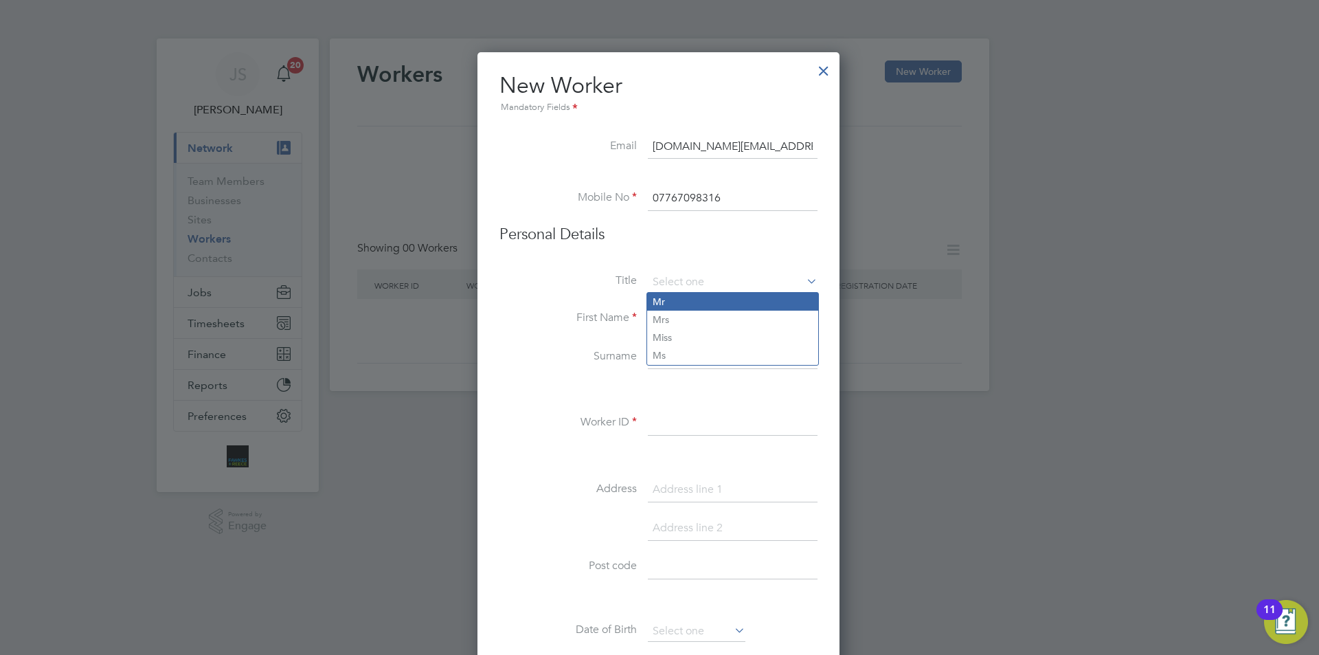
type input "Mr"
click at [680, 318] on input at bounding box center [733, 318] width 170 height 25
type input "[PERSON_NAME]"
click at [690, 357] on input at bounding box center [733, 357] width 170 height 25
type input "[PERSON_NAME]"
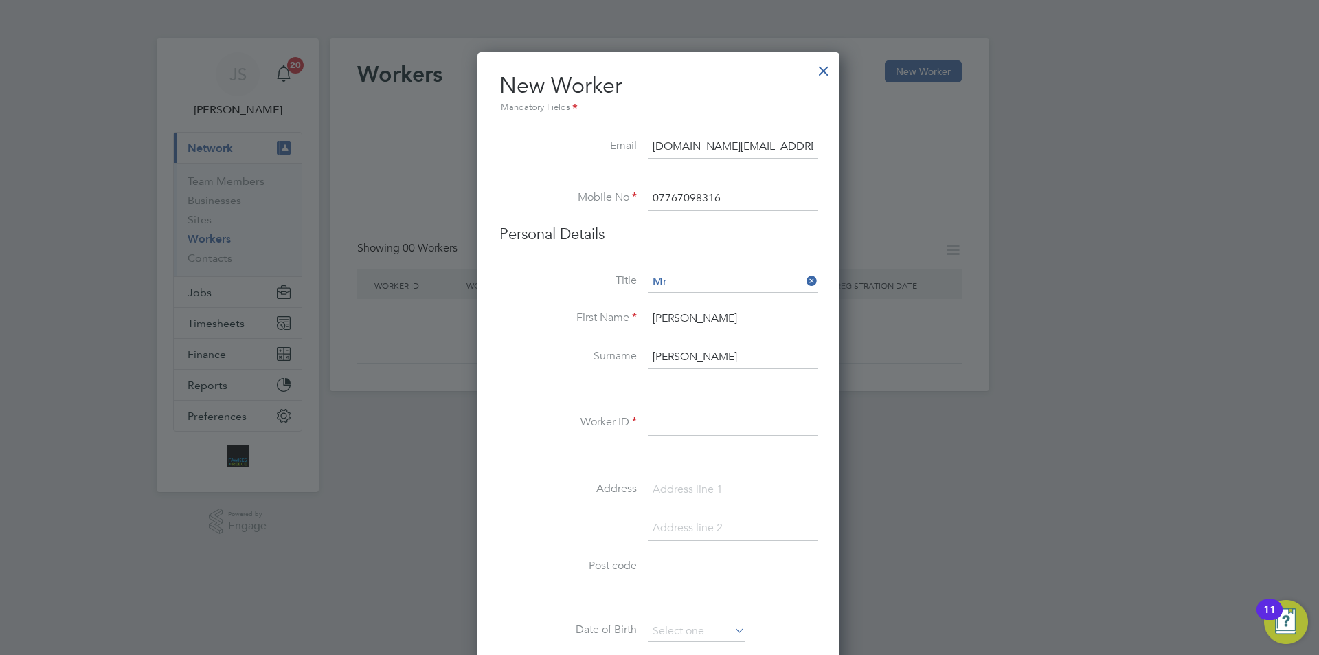
click at [719, 423] on input at bounding box center [733, 423] width 170 height 25
paste input "CAN-542580"
type input "CAN-542580"
paste input "[STREET_ADDRESS]"
type input "[STREET_ADDRESS]"
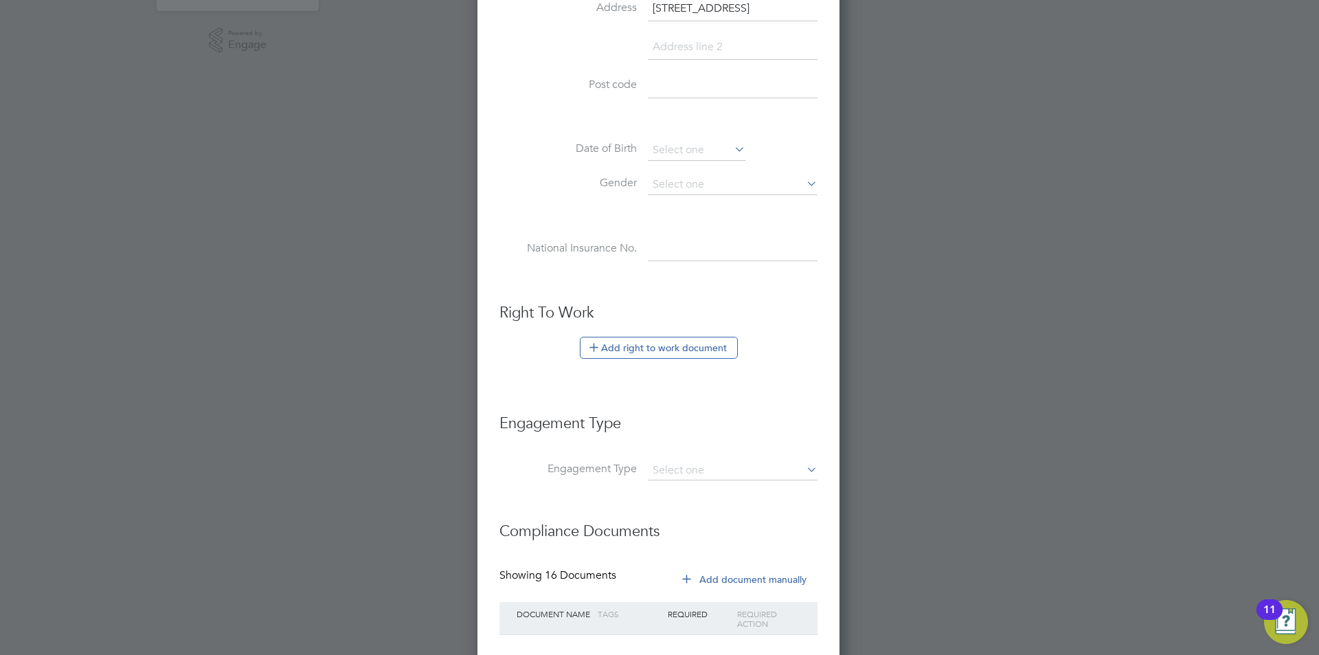
scroll to position [344, 0]
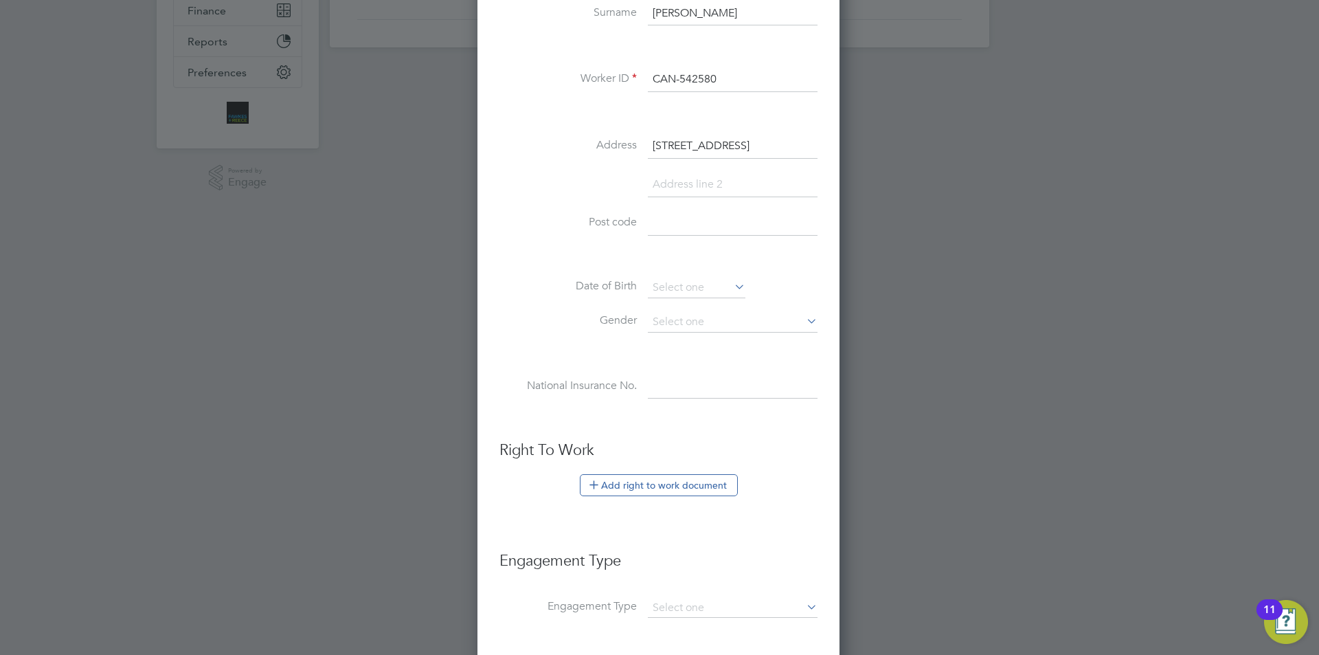
click at [686, 227] on input at bounding box center [733, 223] width 170 height 25
paste input "M6 8PT"
type input "M6 8PT"
click at [698, 288] on input at bounding box center [697, 288] width 98 height 21
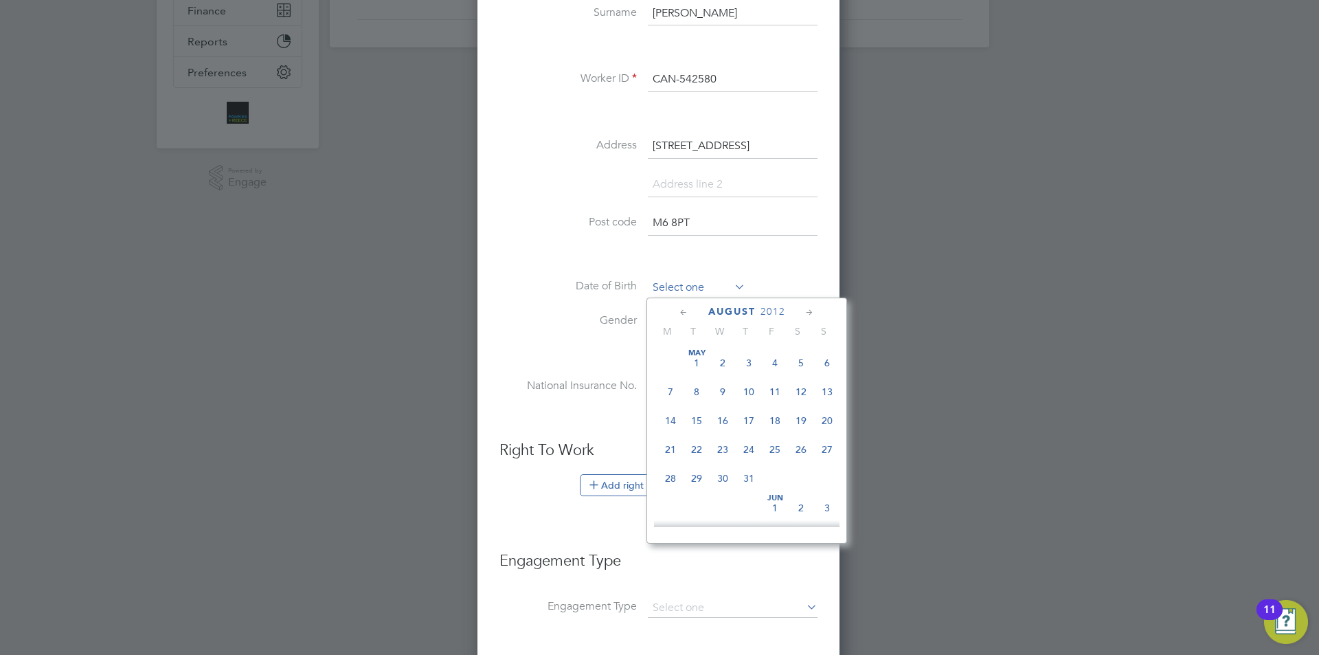
scroll to position [446, 0]
click at [774, 315] on span "2012" at bounding box center [773, 312] width 25 height 12
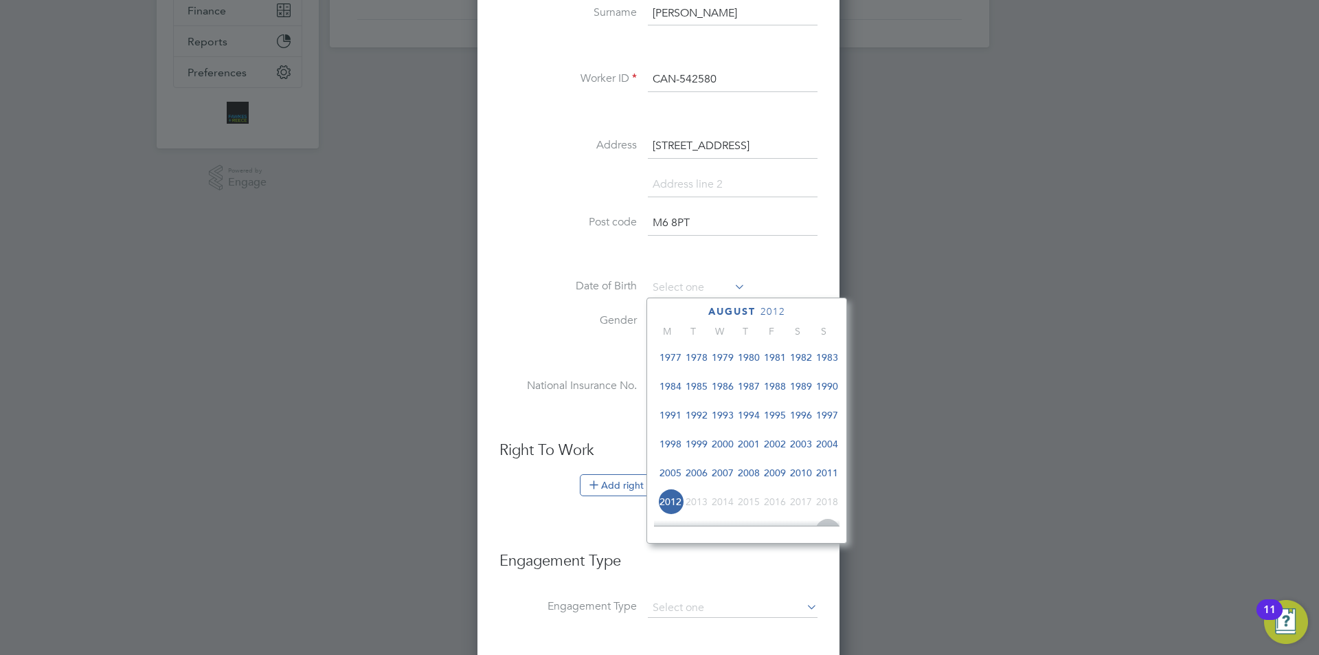
click at [751, 390] on span "1987" at bounding box center [749, 386] width 26 height 26
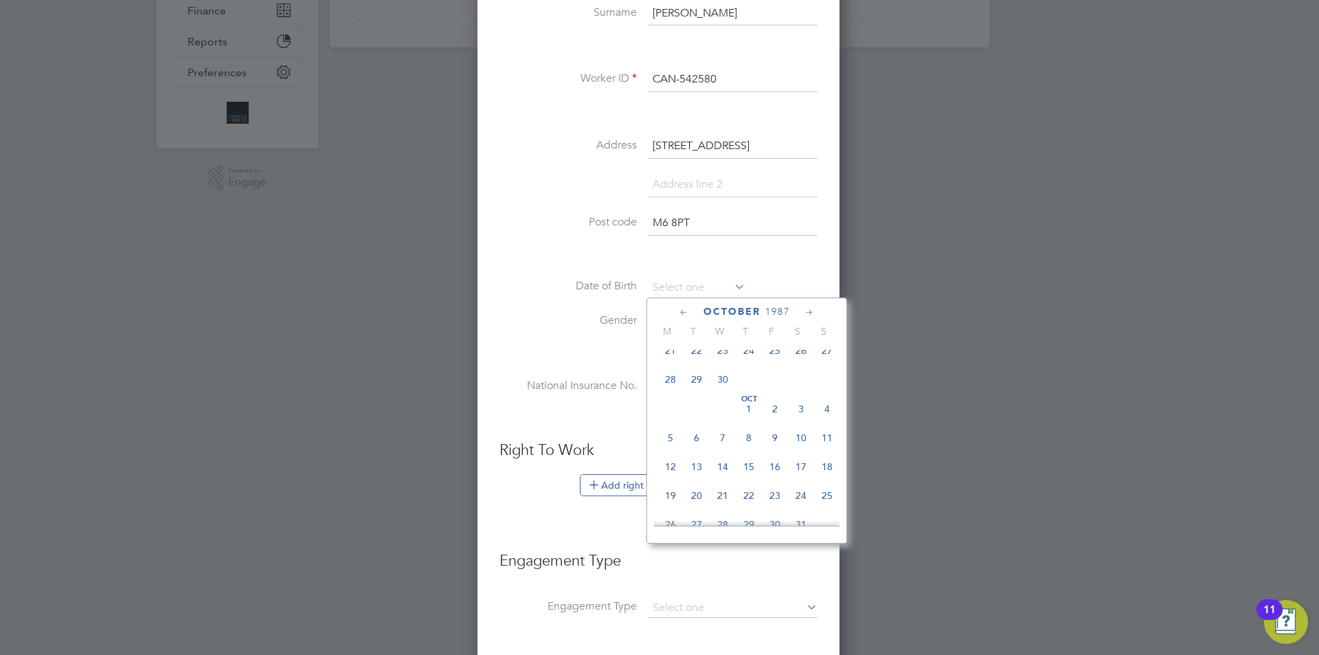
click at [692, 508] on span "20" at bounding box center [697, 495] width 26 height 26
type input "[DATE]"
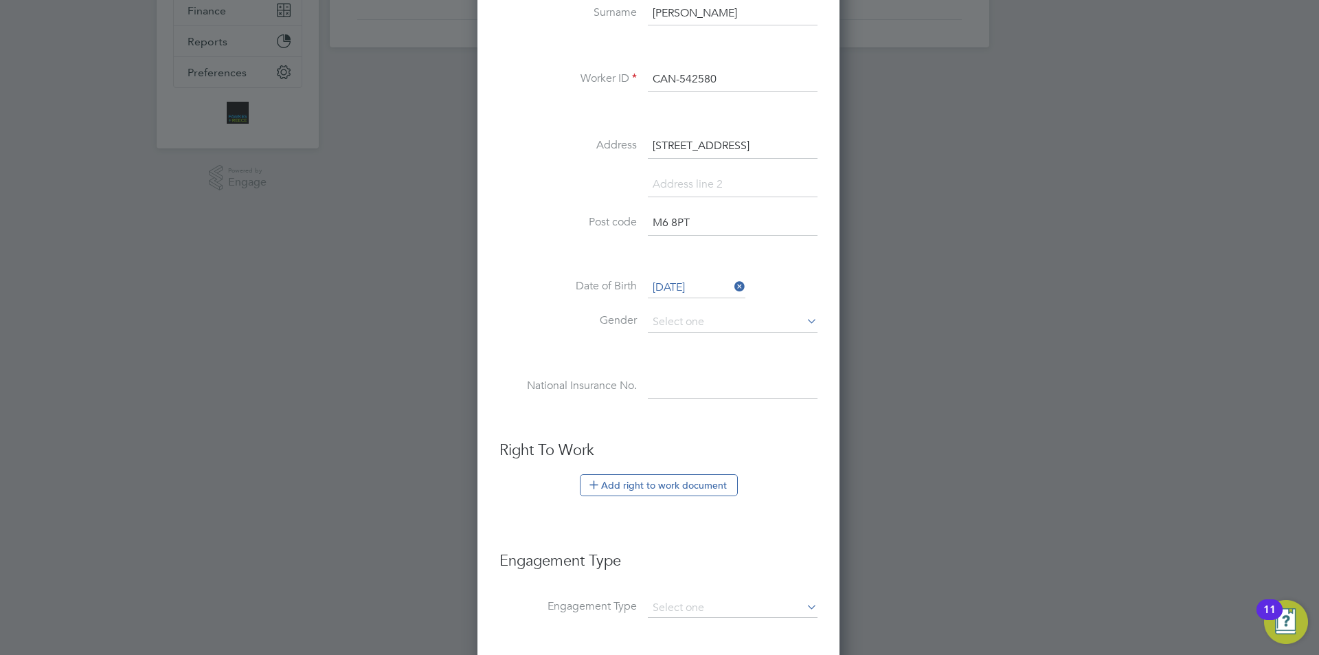
scroll to position [566, 0]
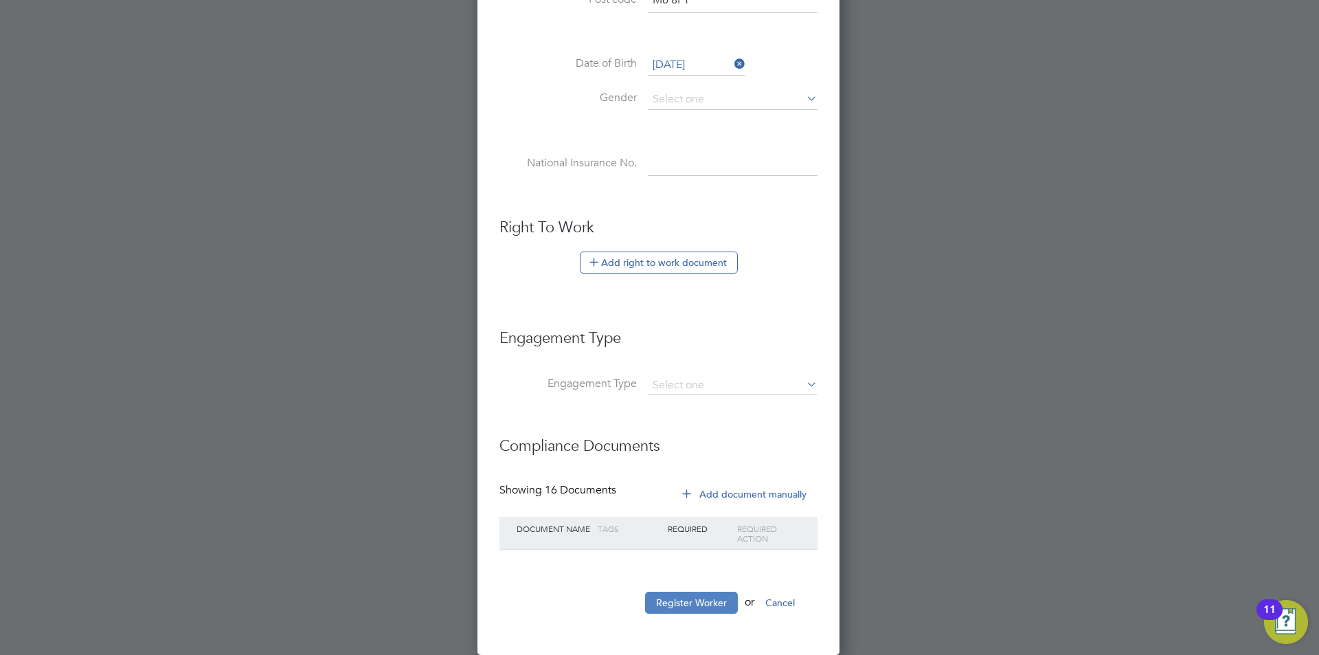
click at [715, 601] on button "Register Worker" at bounding box center [691, 603] width 93 height 22
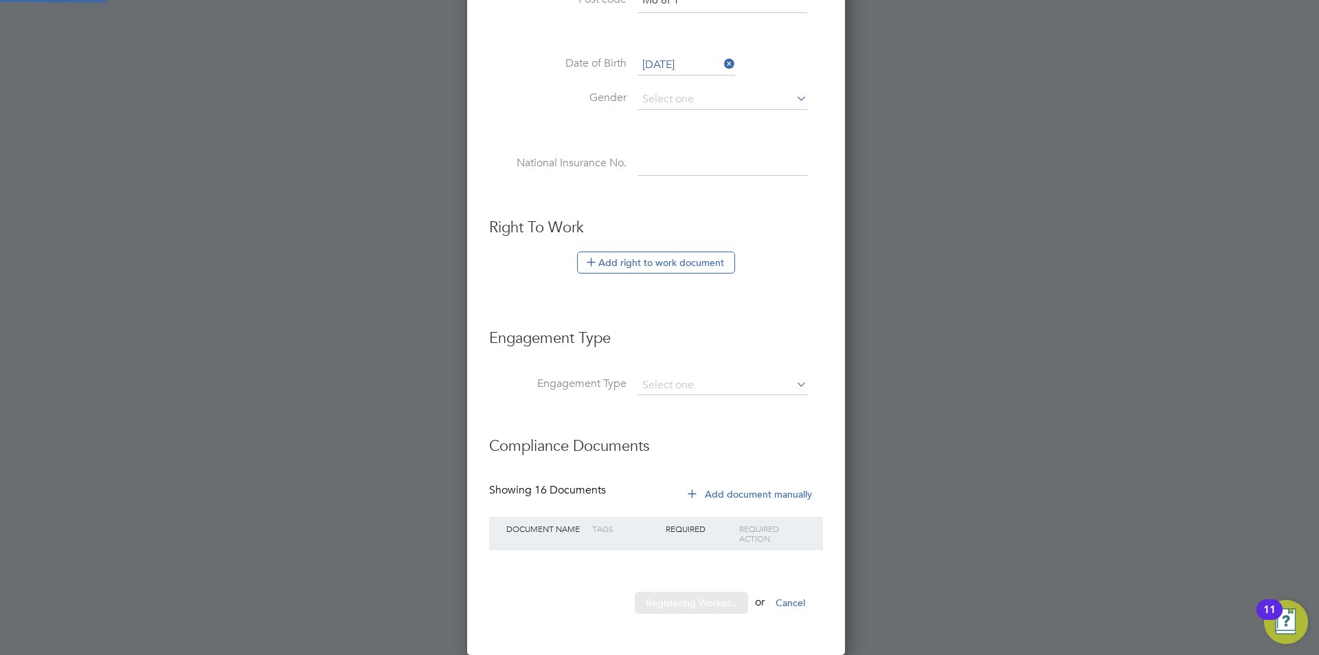
scroll to position [1169, 385]
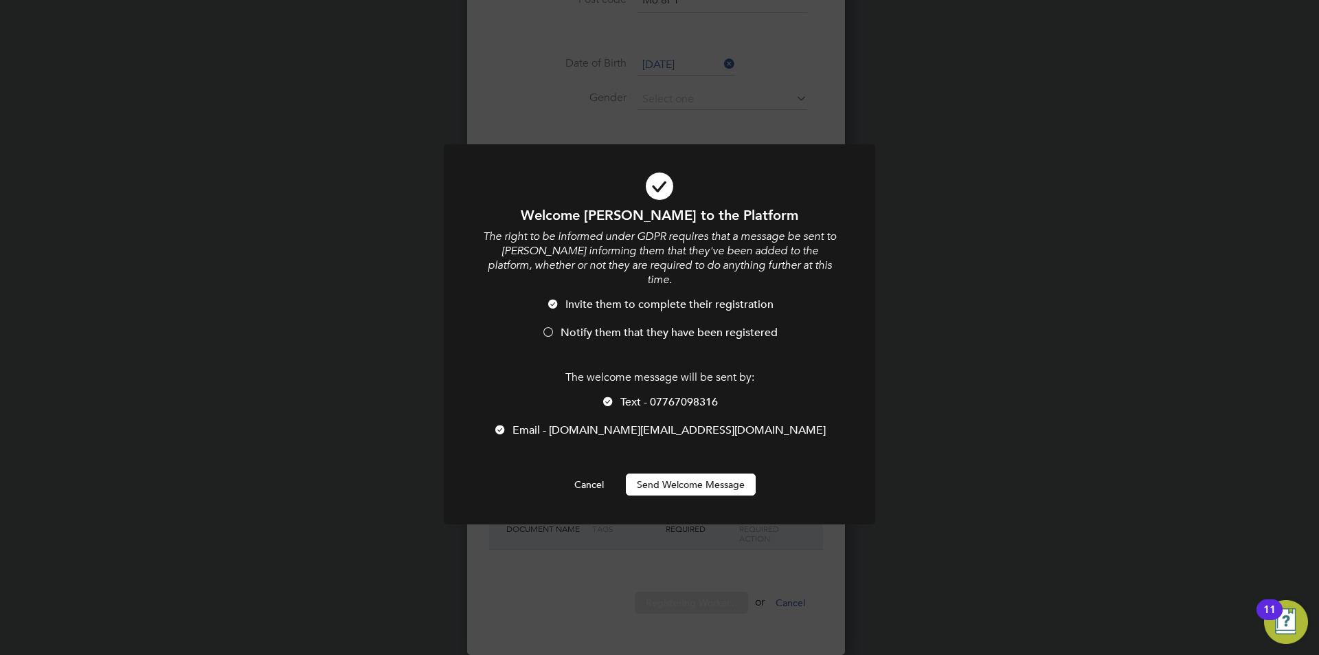
click at [670, 473] on button "Send Welcome Message" at bounding box center [691, 484] width 130 height 22
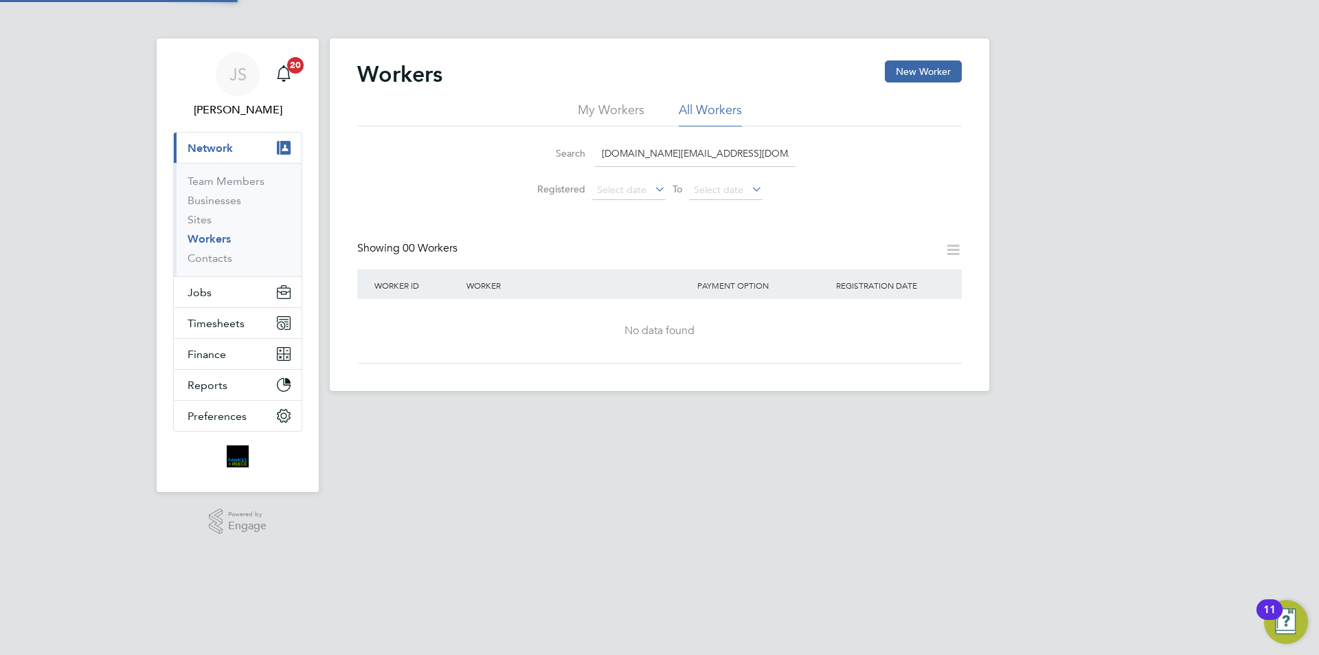
scroll to position [0, 0]
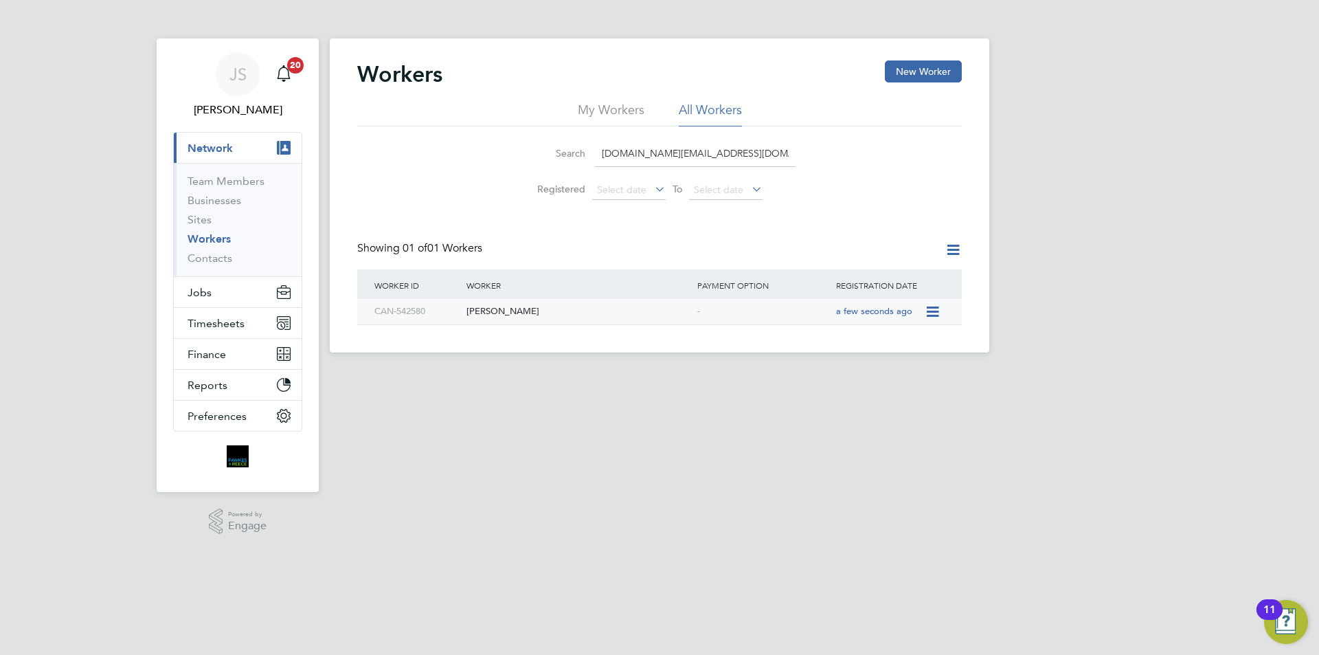
click at [556, 314] on div "[PERSON_NAME]" at bounding box center [578, 311] width 231 height 25
click at [236, 293] on button "Jobs" at bounding box center [238, 292] width 128 height 30
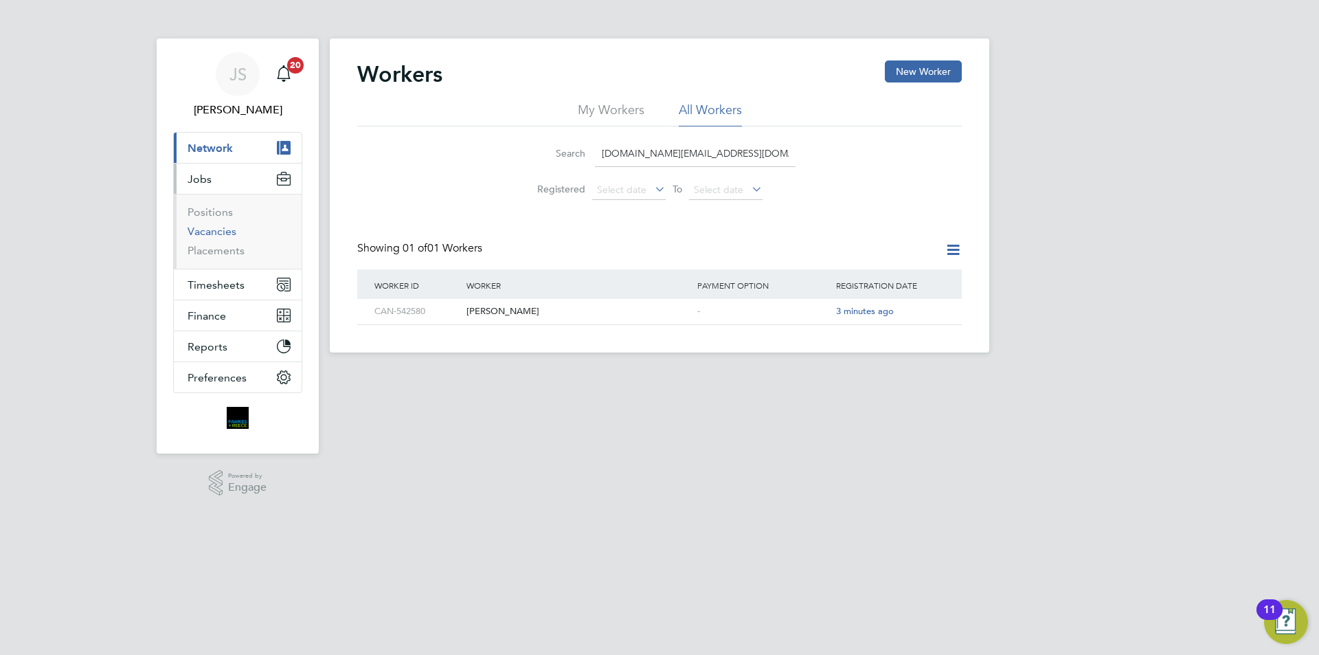
click at [222, 232] on link "Vacancies" at bounding box center [212, 231] width 49 height 13
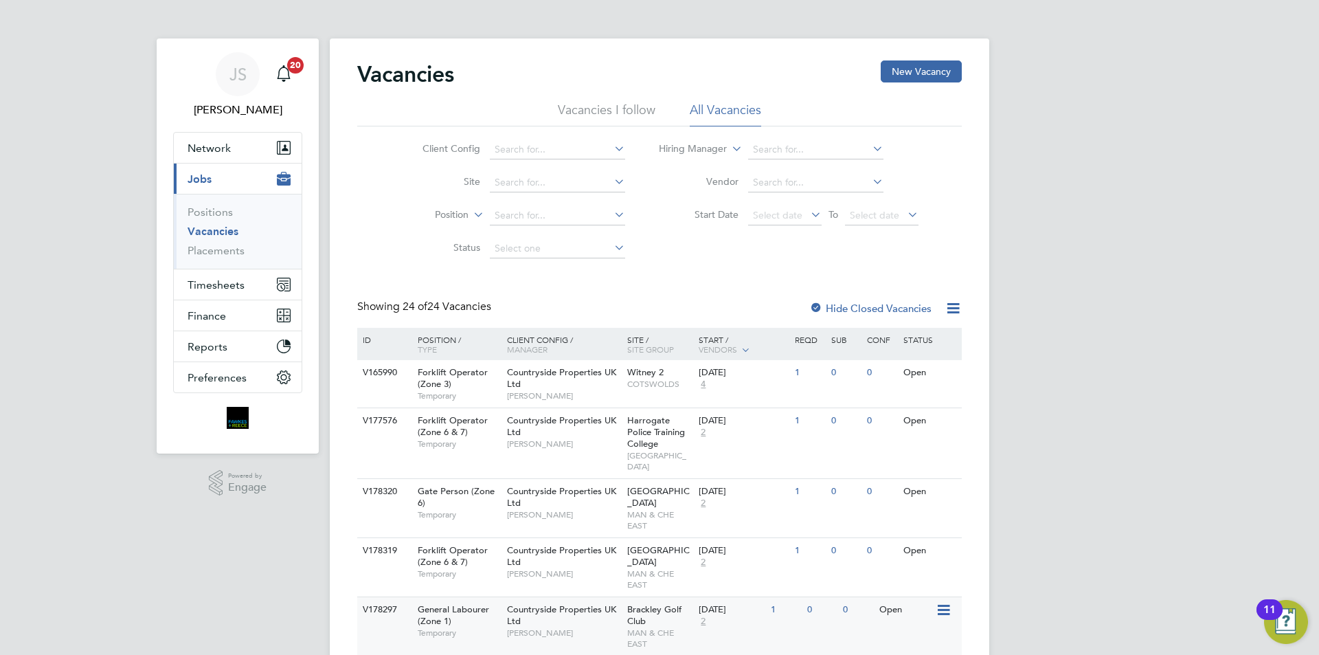
click at [541, 604] on div "Countryside Properties UK Ltd [PERSON_NAME]" at bounding box center [564, 620] width 120 height 47
